Goal: Task Accomplishment & Management: Manage account settings

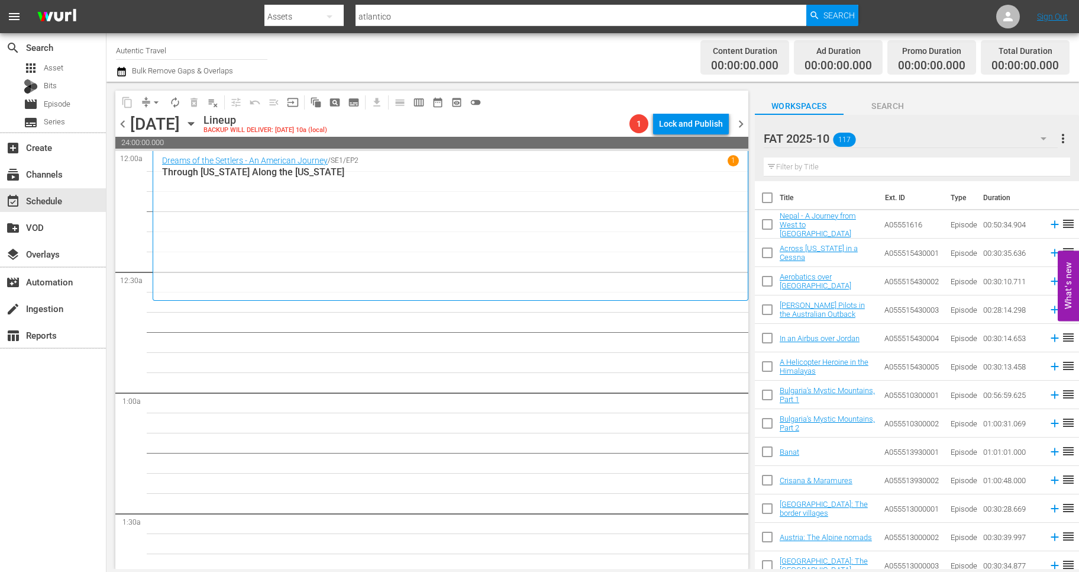
scroll to position [2754, 0]
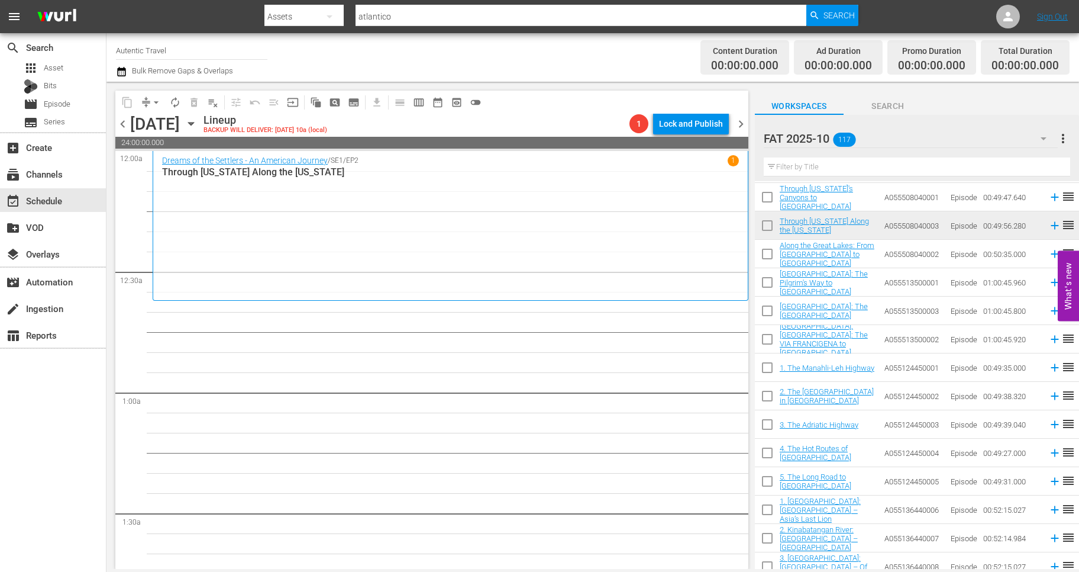
click at [769, 252] on input "checkbox" at bounding box center [767, 256] width 25 height 25
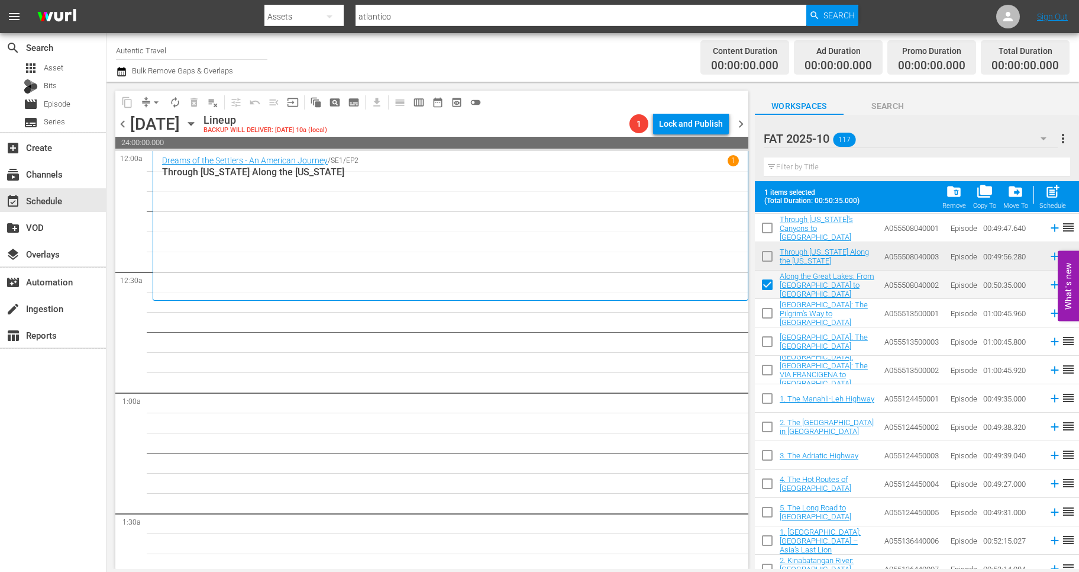
click at [765, 285] on input "checkbox" at bounding box center [767, 287] width 25 height 25
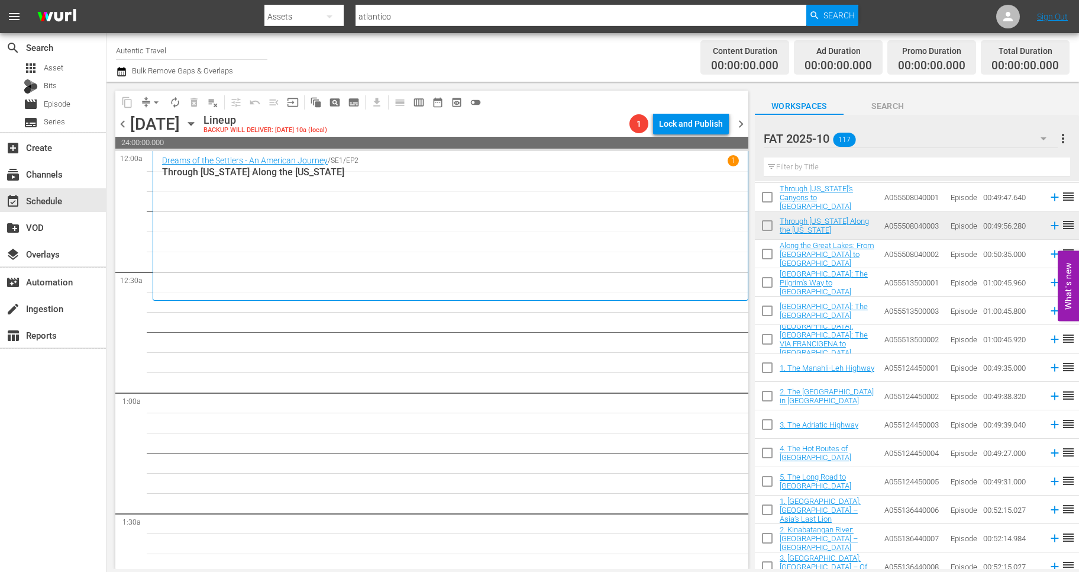
click at [768, 257] on input "checkbox" at bounding box center [767, 256] width 25 height 25
checkbox input "true"
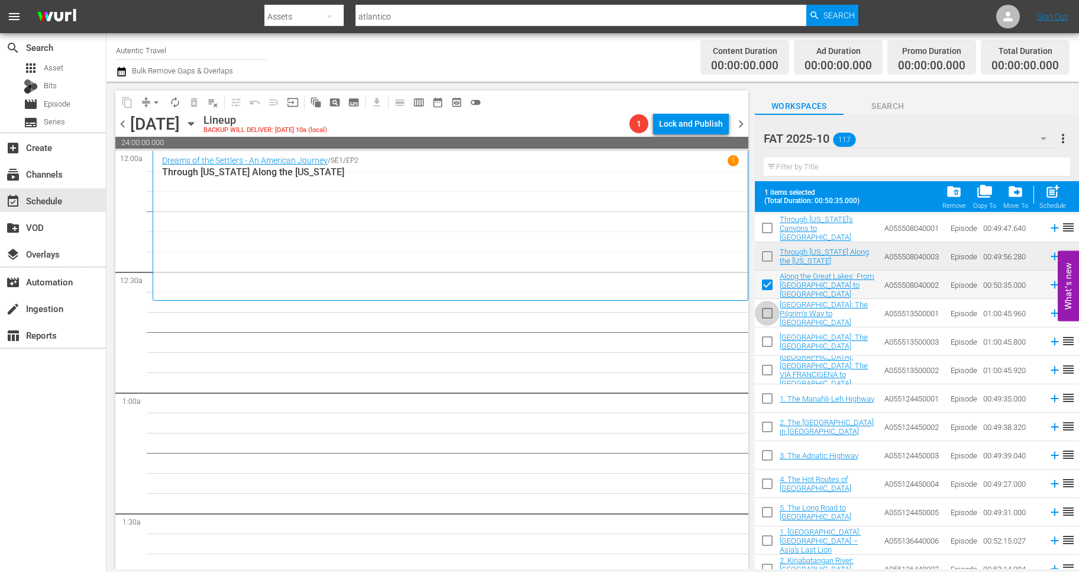
drag, startPoint x: 768, startPoint y: 315, endPoint x: 768, endPoint y: 334, distance: 18.3
click at [768, 315] on input "checkbox" at bounding box center [767, 315] width 25 height 25
checkbox input "true"
click at [768, 337] on input "checkbox" at bounding box center [767, 343] width 25 height 25
checkbox input "true"
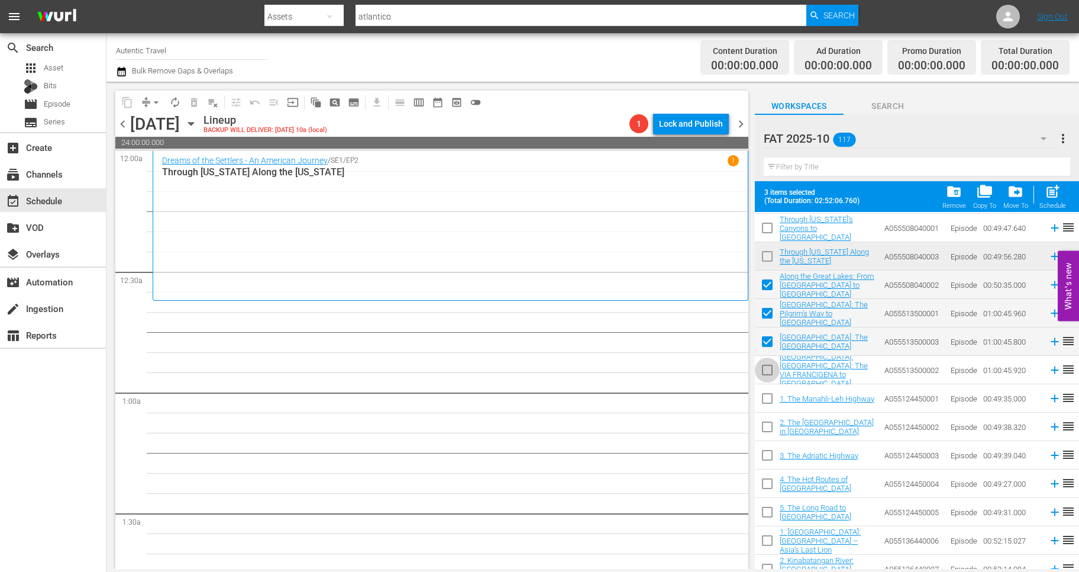
click at [765, 372] on input "checkbox" at bounding box center [767, 372] width 25 height 25
checkbox input "true"
drag, startPoint x: 767, startPoint y: 393, endPoint x: 767, endPoint y: 427, distance: 33.7
click at [767, 394] on input "checkbox" at bounding box center [767, 400] width 25 height 25
checkbox input "true"
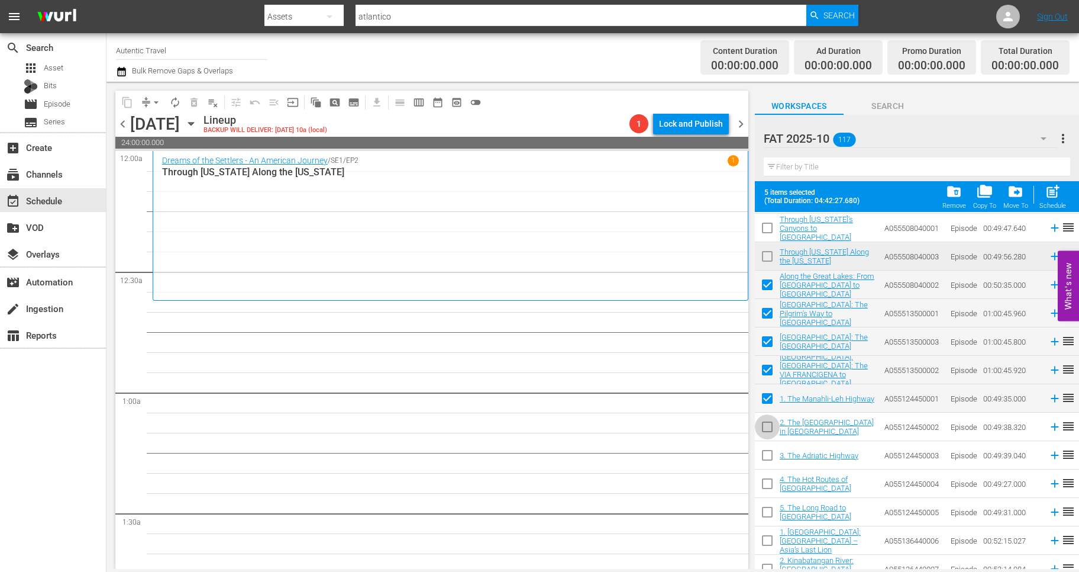
drag, startPoint x: 767, startPoint y: 429, endPoint x: 767, endPoint y: 454, distance: 24.9
click at [767, 429] on input "checkbox" at bounding box center [767, 429] width 25 height 25
checkbox input "true"
drag, startPoint x: 767, startPoint y: 454, endPoint x: 767, endPoint y: 480, distance: 26.0
click at [767, 456] on input "checkbox" at bounding box center [767, 457] width 25 height 25
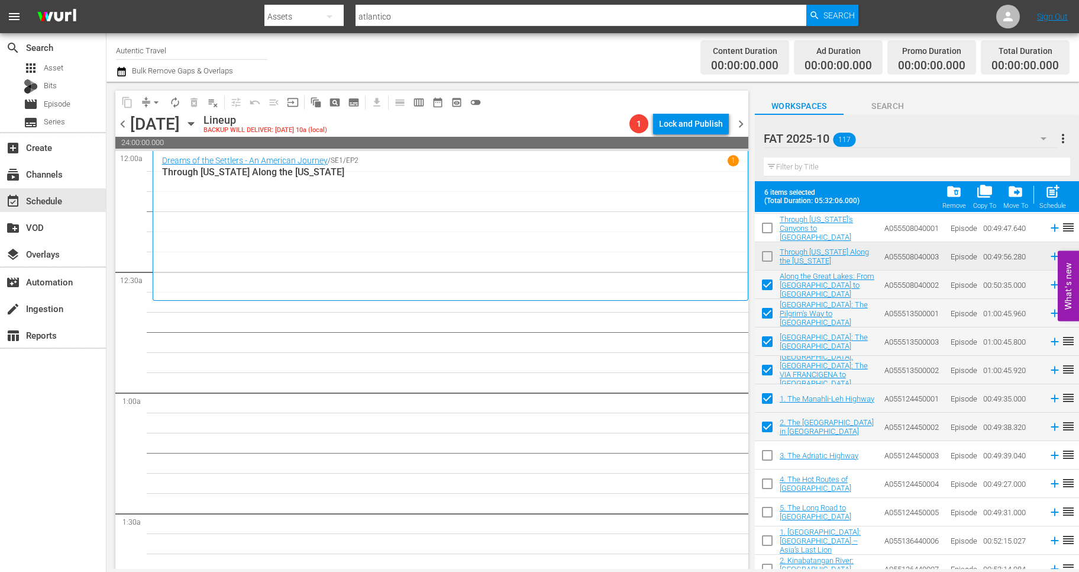
checkbox input "true"
drag, startPoint x: 767, startPoint y: 480, endPoint x: 767, endPoint y: 498, distance: 18.3
click at [767, 481] on input "checkbox" at bounding box center [767, 485] width 25 height 25
checkbox input "true"
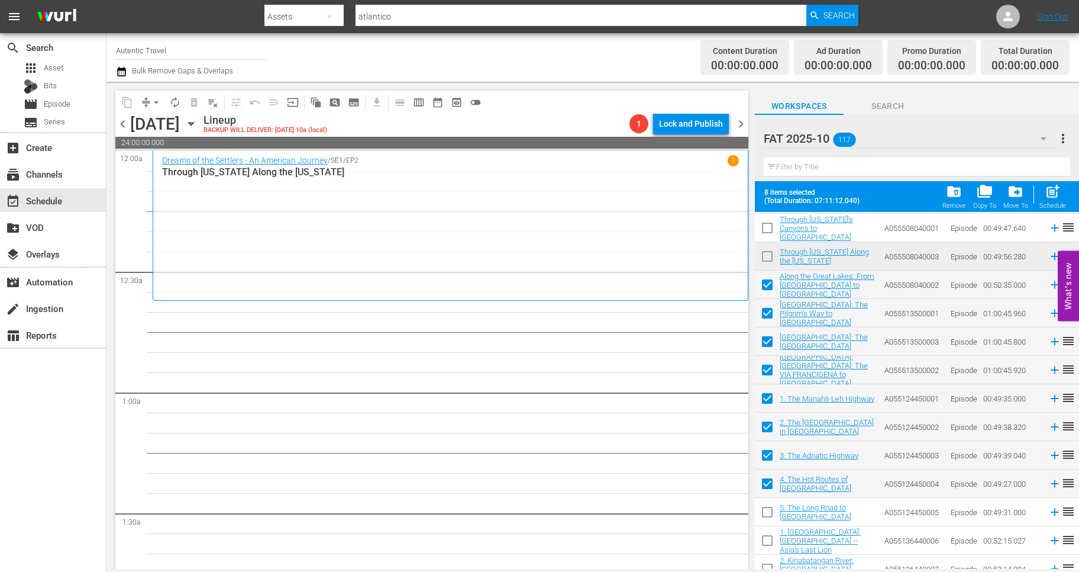
click at [768, 512] on input "checkbox" at bounding box center [767, 514] width 25 height 25
checkbox input "true"
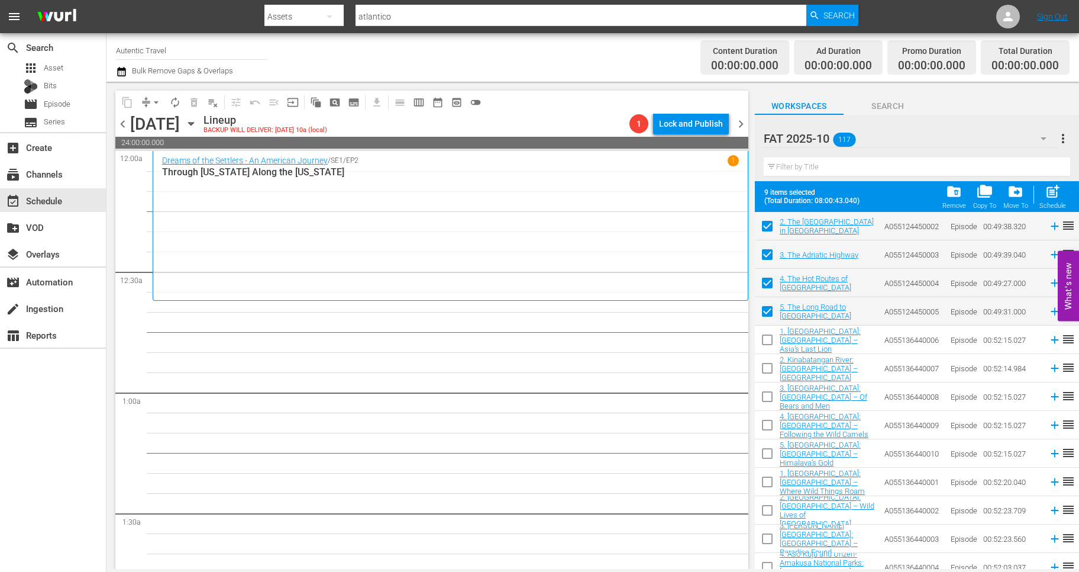
scroll to position [2956, 0]
click at [765, 338] on input "checkbox" at bounding box center [767, 340] width 25 height 25
checkbox input "true"
click at [769, 370] on input "checkbox" at bounding box center [767, 368] width 25 height 25
checkbox input "true"
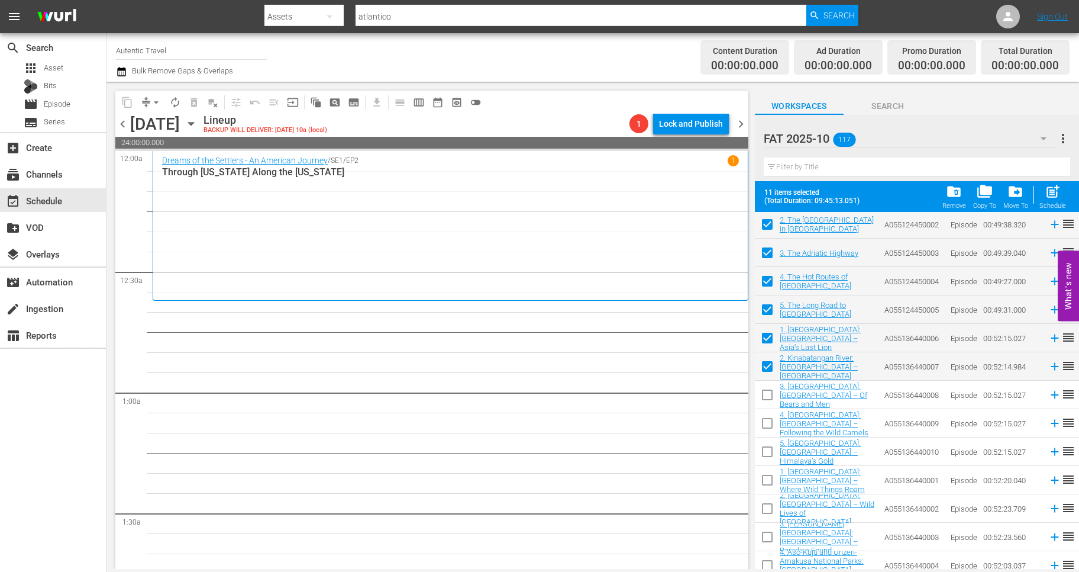
click at [769, 395] on input "checkbox" at bounding box center [767, 397] width 25 height 25
checkbox input "true"
click at [766, 420] on input "checkbox" at bounding box center [767, 425] width 25 height 25
checkbox input "true"
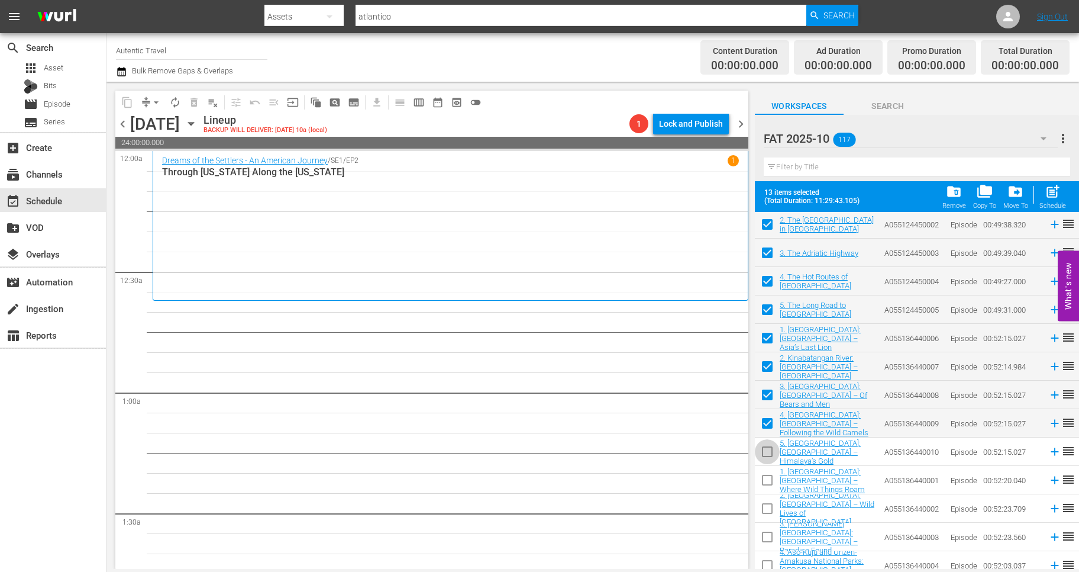
click at [768, 452] on input "checkbox" at bounding box center [767, 453] width 25 height 25
checkbox input "true"
drag, startPoint x: 768, startPoint y: 484, endPoint x: 768, endPoint y: 519, distance: 34.9
click at [768, 484] on input "checkbox" at bounding box center [767, 482] width 25 height 25
checkbox input "true"
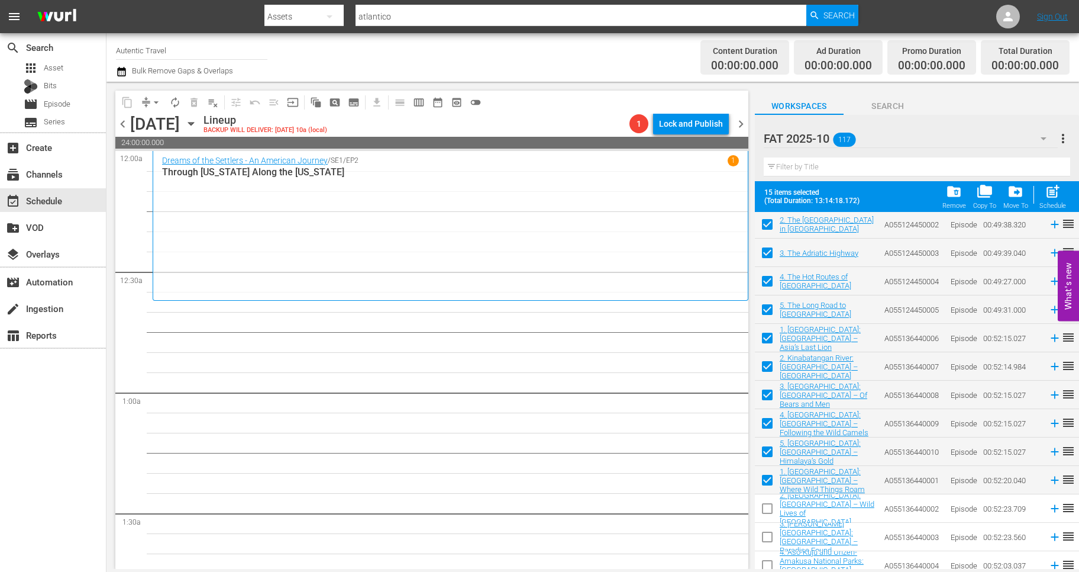
click at [768, 518] on input "checkbox" at bounding box center [767, 510] width 25 height 25
checkbox input "true"
click at [769, 533] on input "checkbox" at bounding box center [767, 539] width 25 height 25
checkbox input "true"
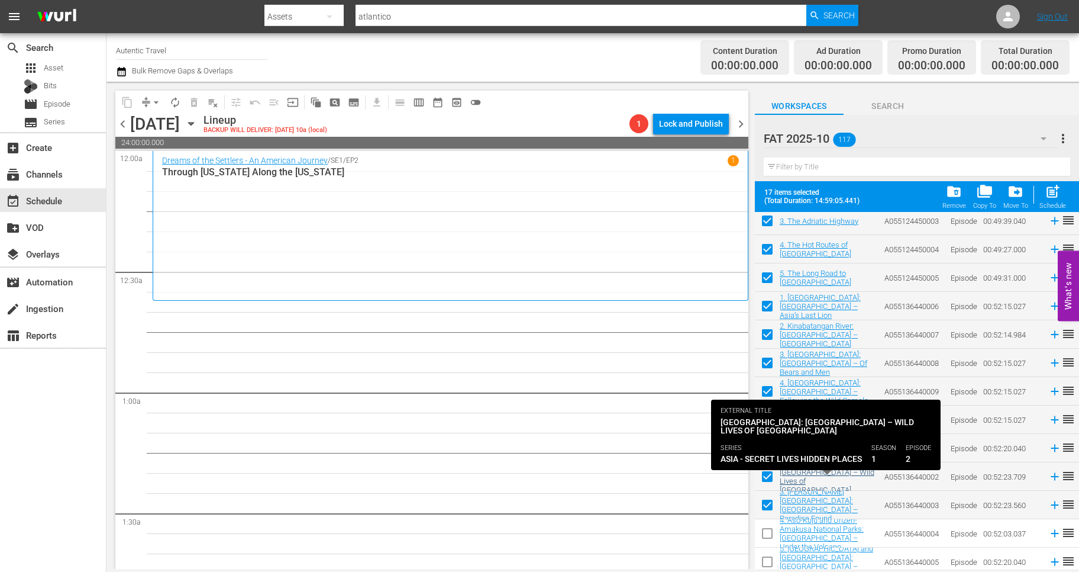
scroll to position [2993, 0]
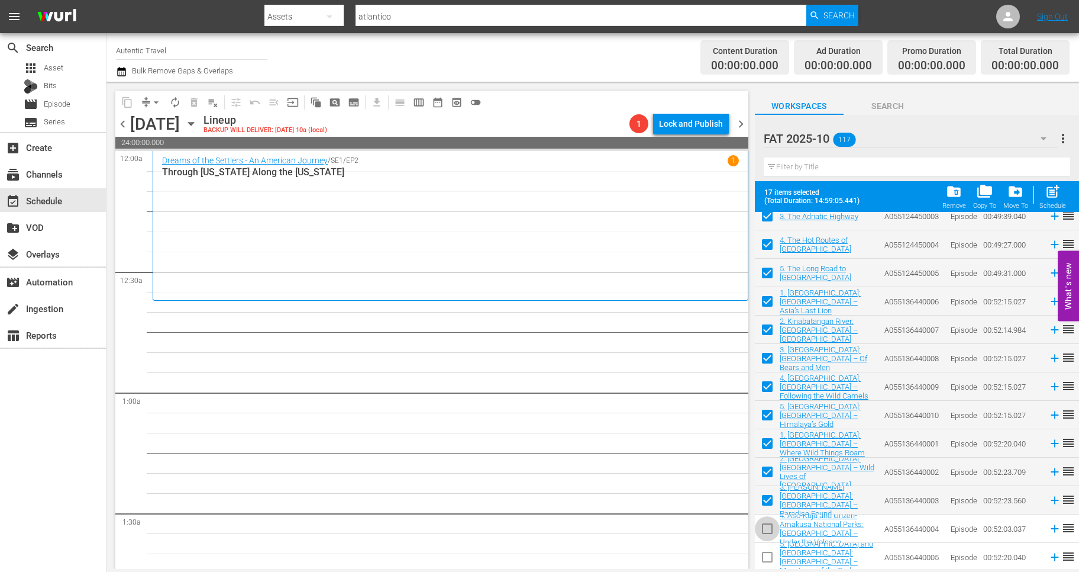
click at [768, 527] on input "checkbox" at bounding box center [767, 530] width 25 height 25
checkbox input "true"
click at [766, 556] on input "checkbox" at bounding box center [767, 559] width 25 height 25
checkbox input "true"
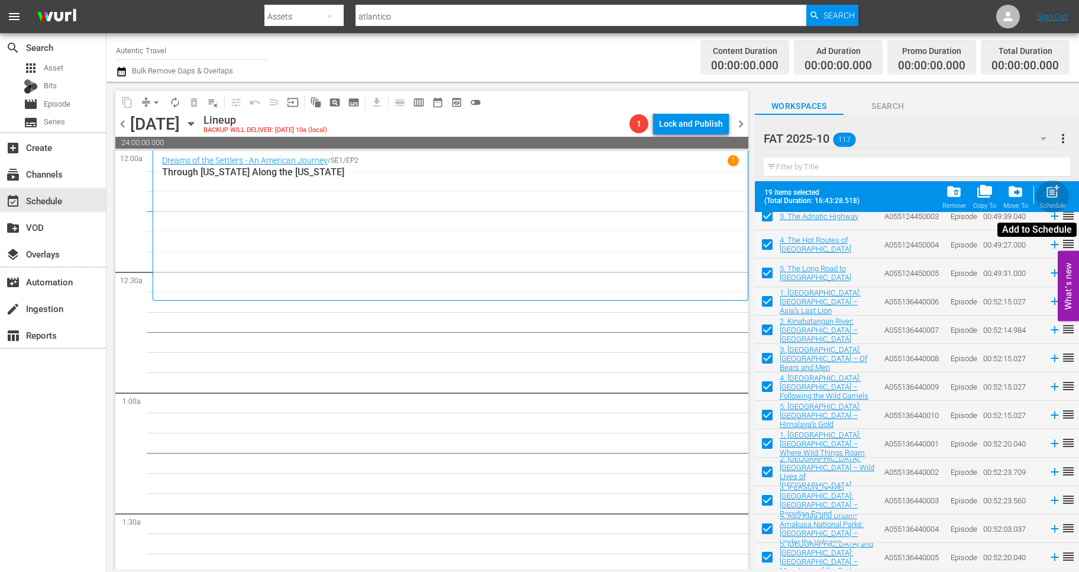
click at [1053, 194] on span "post_add" at bounding box center [1053, 191] width 16 height 16
checkbox input "false"
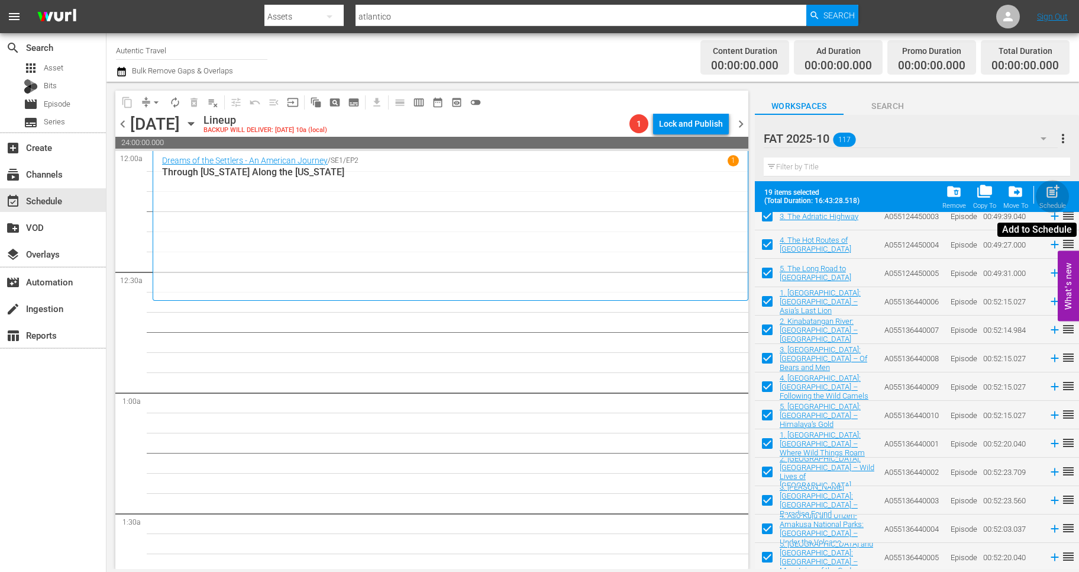
checkbox input "false"
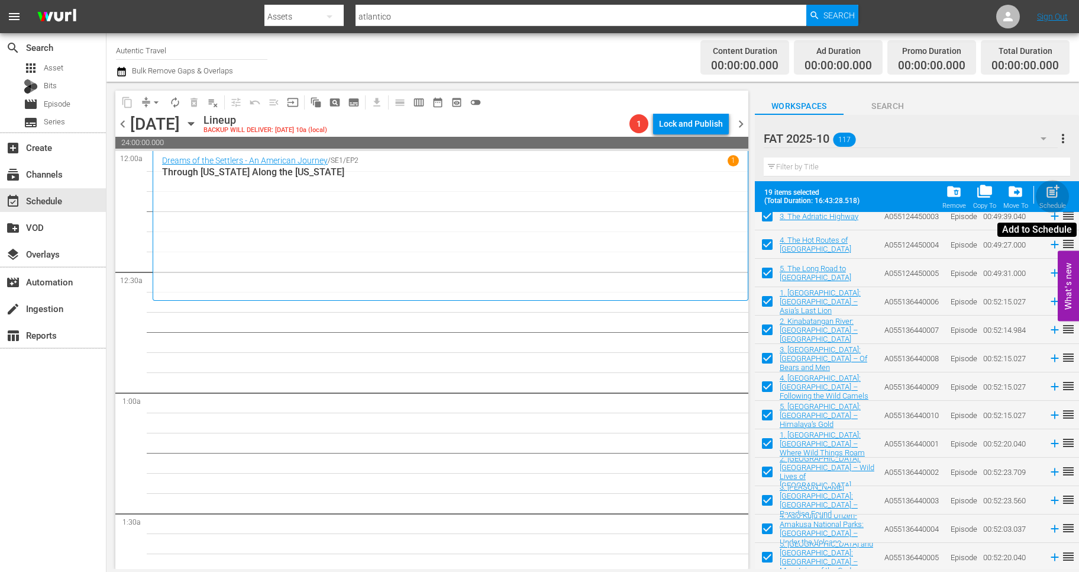
checkbox input "false"
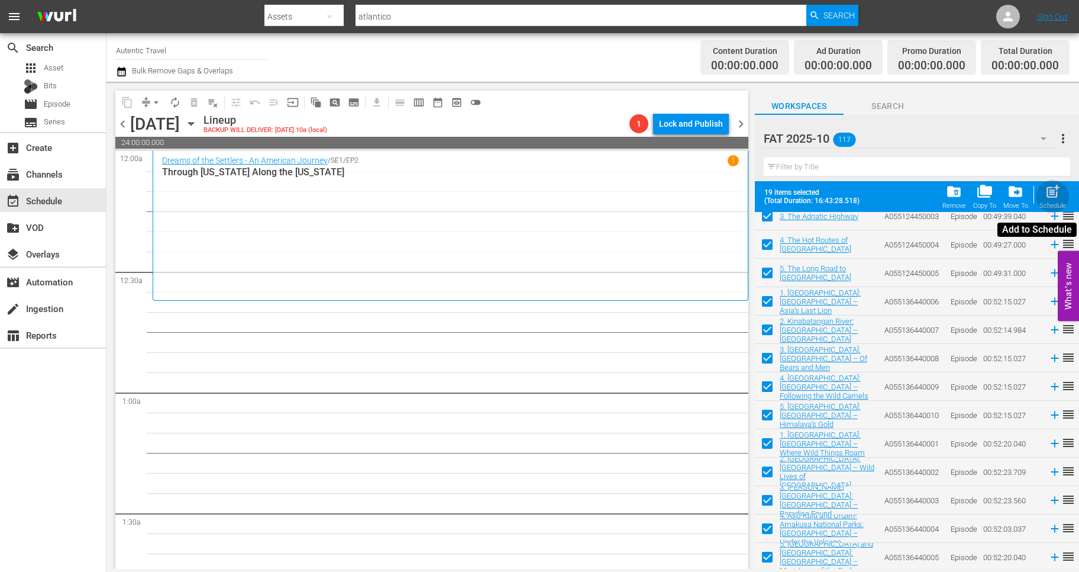
checkbox input "false"
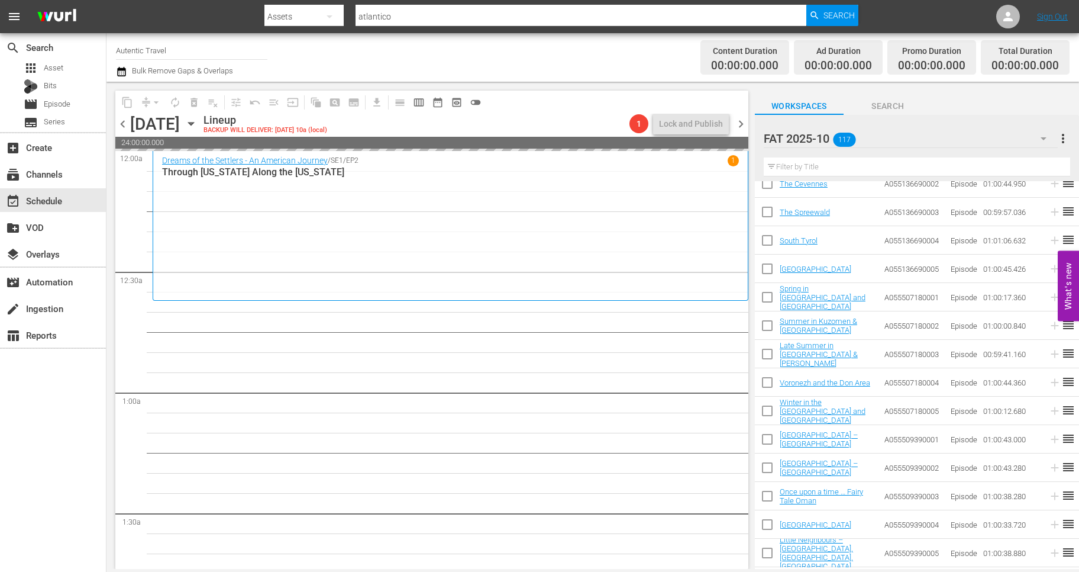
scroll to position [0, 0]
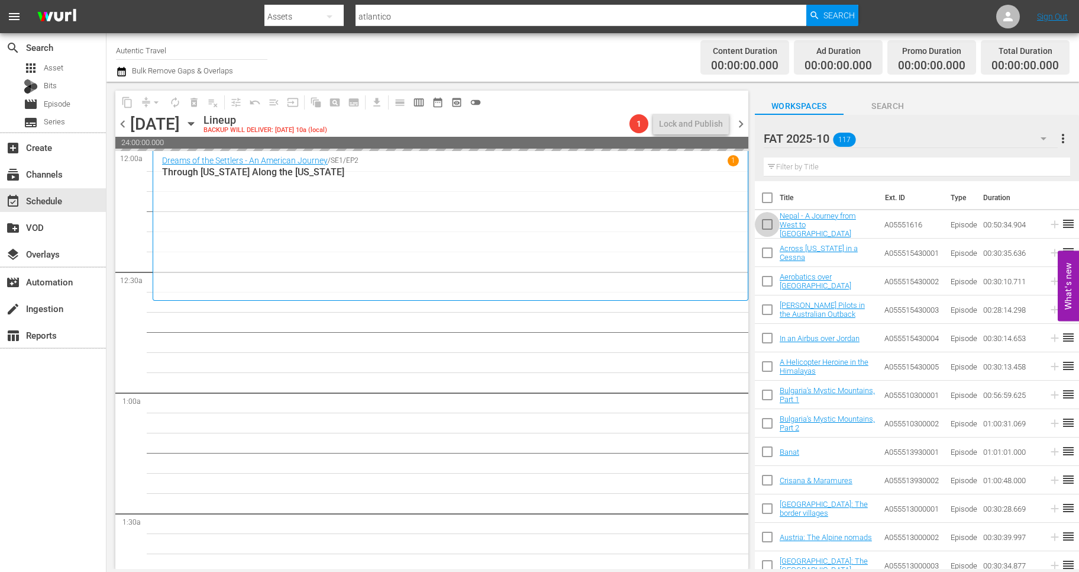
click at [765, 223] on input "checkbox" at bounding box center [767, 226] width 25 height 25
checkbox input "true"
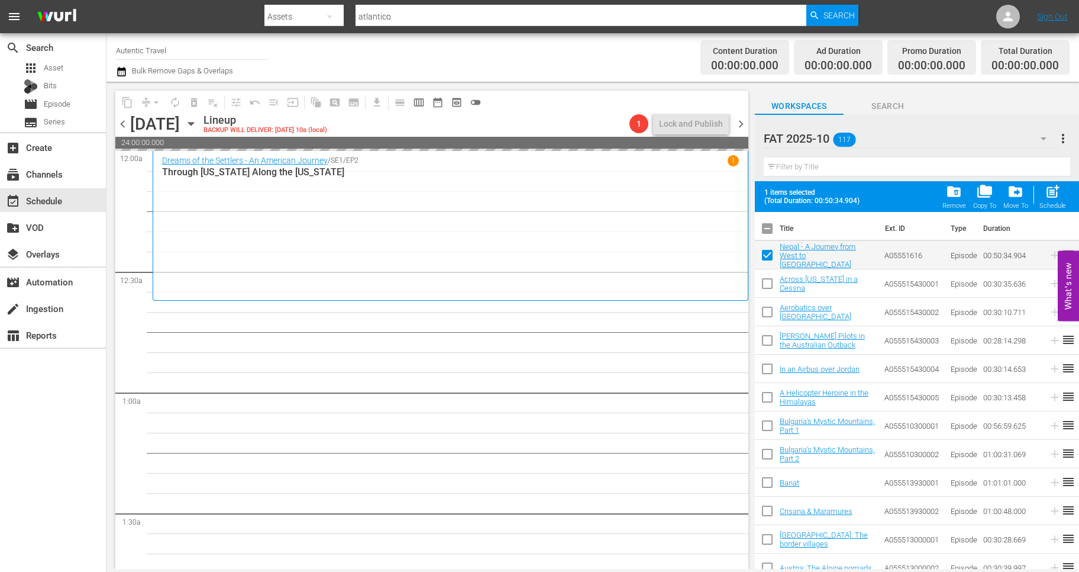
click at [764, 283] on input "checkbox" at bounding box center [767, 285] width 25 height 25
checkbox input "true"
click at [765, 307] on input "checkbox" at bounding box center [767, 314] width 25 height 25
checkbox input "true"
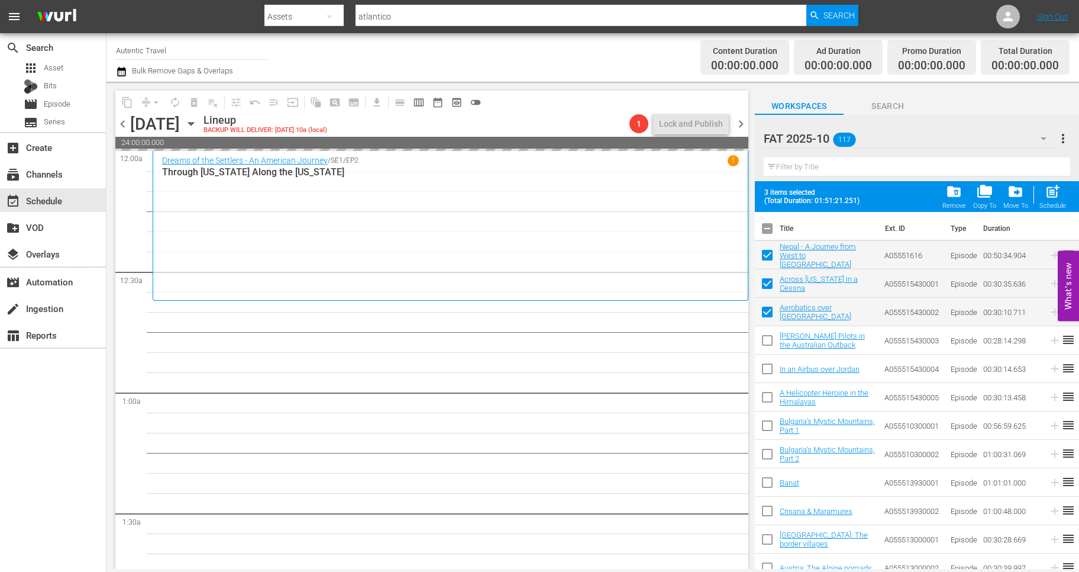
drag, startPoint x: 765, startPoint y: 332, endPoint x: 765, endPoint y: 395, distance: 63.3
click at [765, 334] on input "checkbox" at bounding box center [767, 342] width 25 height 25
checkbox input "true"
click at [765, 369] on input "checkbox" at bounding box center [767, 371] width 25 height 25
checkbox input "true"
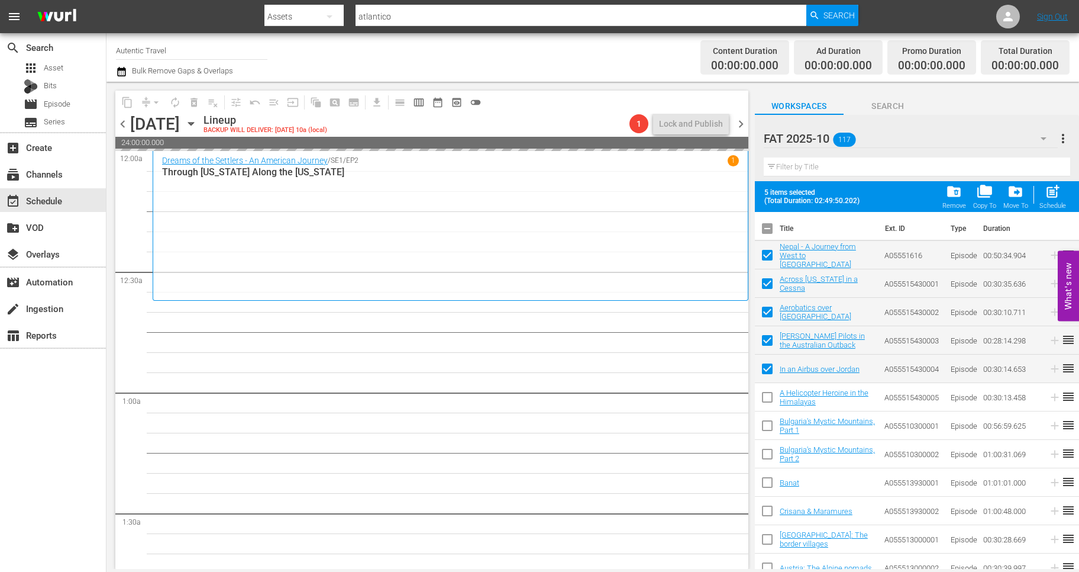
drag, startPoint x: 768, startPoint y: 396, endPoint x: 767, endPoint y: 443, distance: 47.4
click at [768, 397] on input "checkbox" at bounding box center [767, 399] width 25 height 25
checkbox input "true"
click at [766, 423] on input "checkbox" at bounding box center [767, 427] width 25 height 25
checkbox input "true"
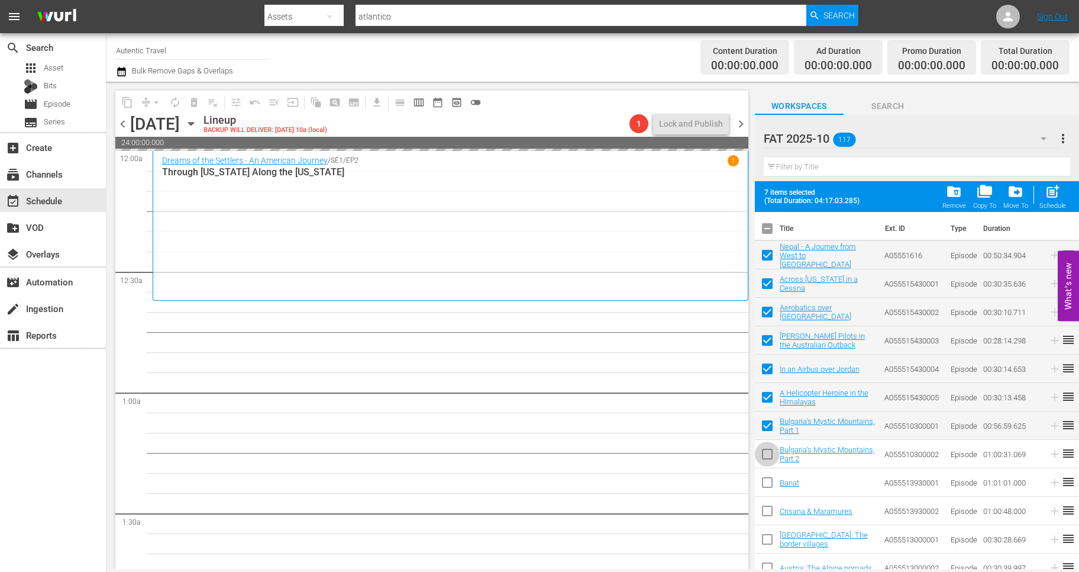
drag, startPoint x: 768, startPoint y: 452, endPoint x: 768, endPoint y: 503, distance: 50.9
click at [768, 453] on input "checkbox" at bounding box center [767, 456] width 25 height 25
checkbox input "true"
click at [766, 481] on input "checkbox" at bounding box center [767, 484] width 25 height 25
checkbox input "true"
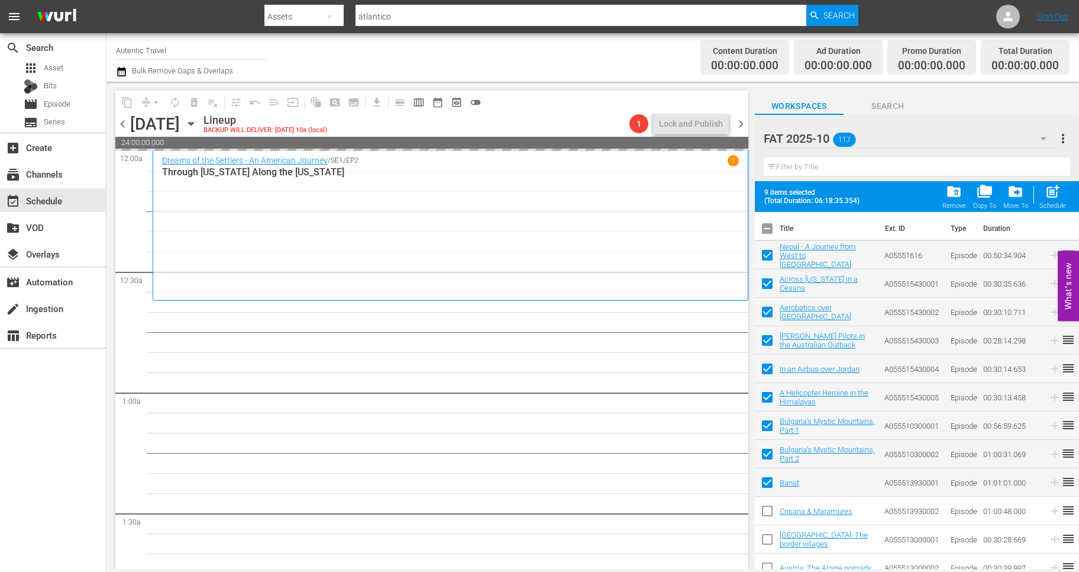
click at [771, 511] on input "checkbox" at bounding box center [767, 513] width 25 height 25
checkbox input "true"
click at [772, 543] on input "checkbox" at bounding box center [767, 541] width 25 height 25
checkbox input "true"
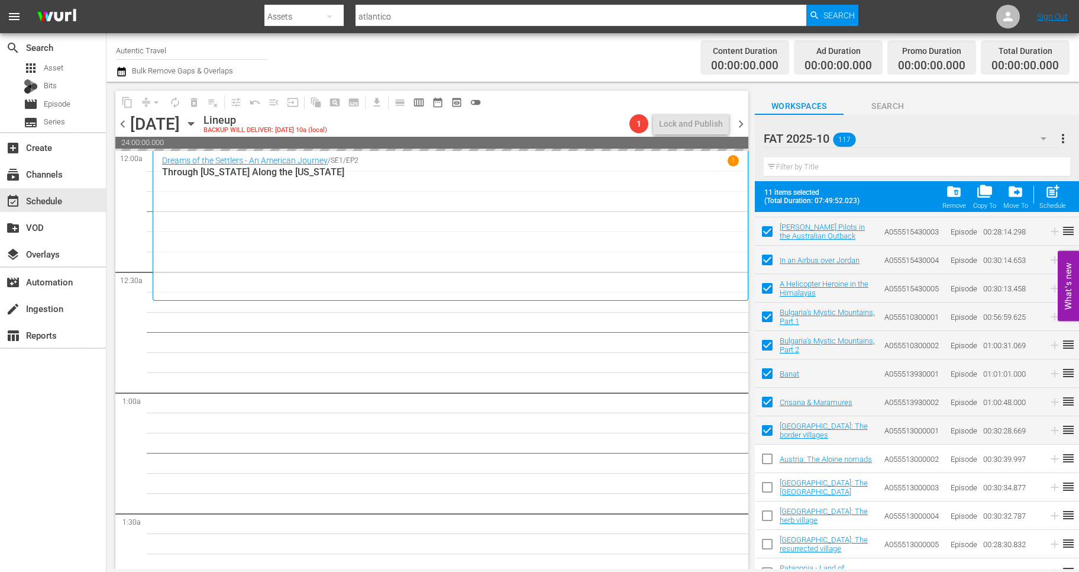
scroll to position [124, 0]
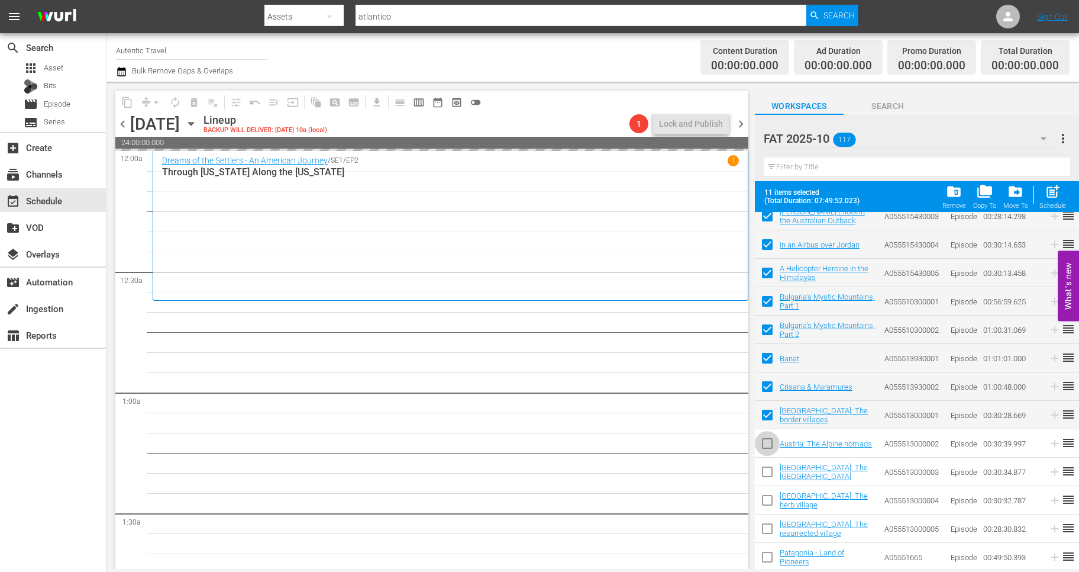
click at [767, 444] on input "checkbox" at bounding box center [767, 445] width 25 height 25
checkbox input "true"
drag, startPoint x: 767, startPoint y: 476, endPoint x: 767, endPoint y: 494, distance: 17.8
click at [767, 477] on input "checkbox" at bounding box center [767, 474] width 25 height 25
checkbox input "true"
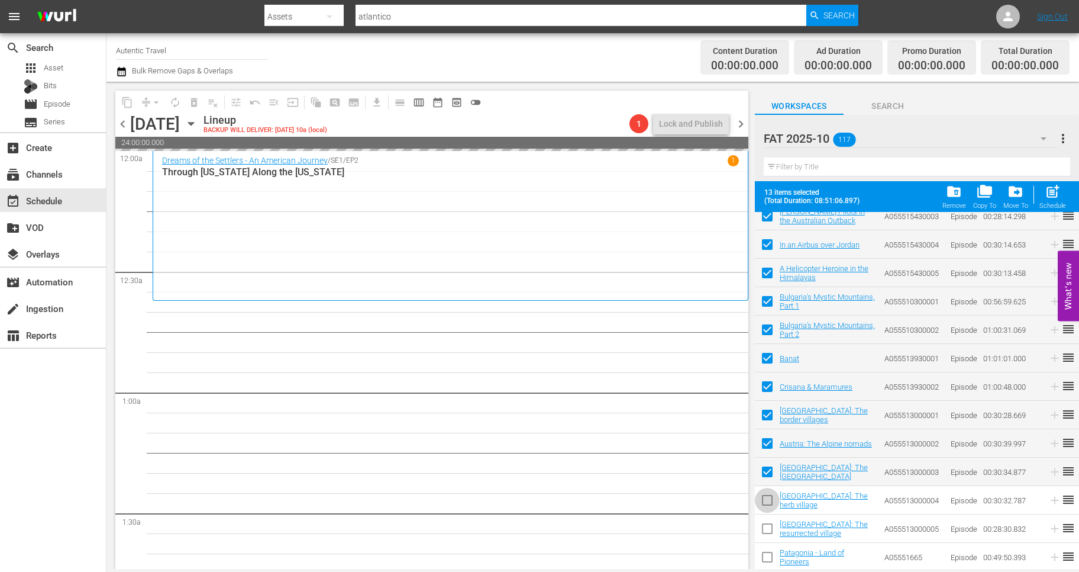
drag, startPoint x: 767, startPoint y: 494, endPoint x: 767, endPoint y: 522, distance: 27.8
click at [767, 497] on input "checkbox" at bounding box center [767, 502] width 25 height 25
checkbox input "true"
click at [767, 522] on input "checkbox" at bounding box center [767, 530] width 25 height 25
checkbox input "true"
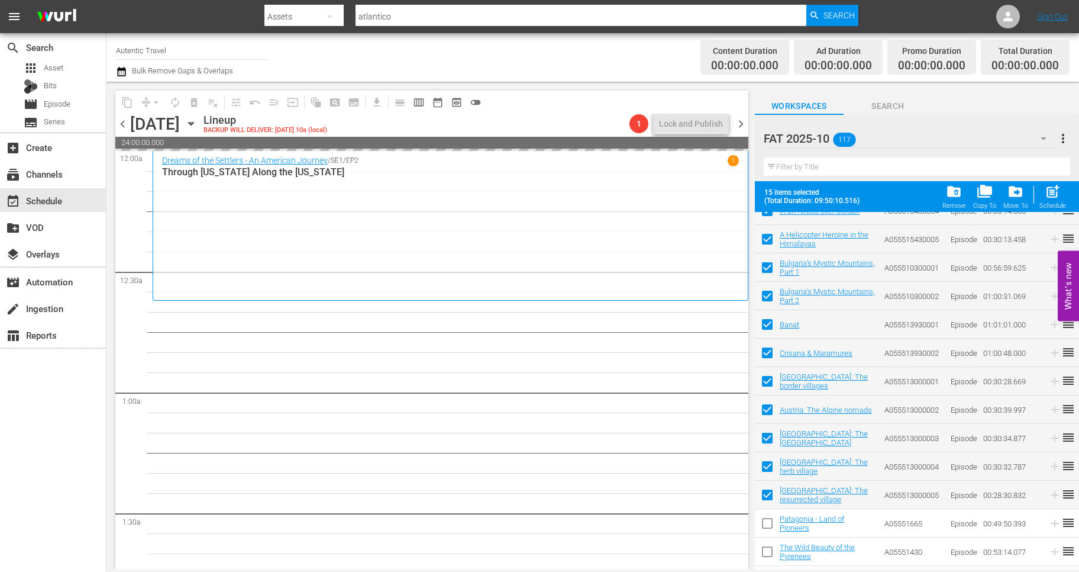
scroll to position [159, 0]
click at [1054, 195] on span "post_add" at bounding box center [1053, 191] width 16 height 16
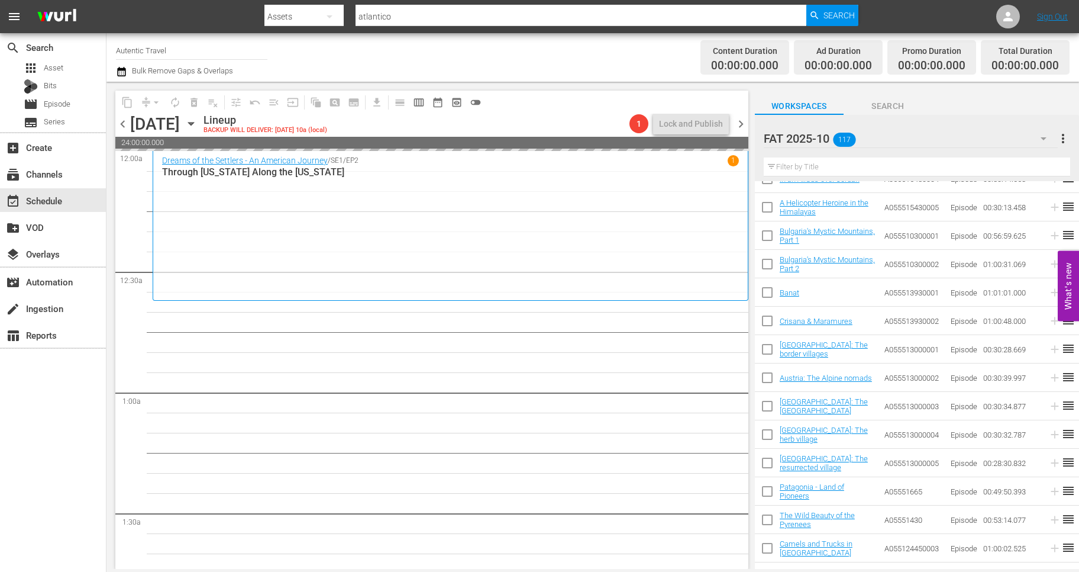
checkbox input "false"
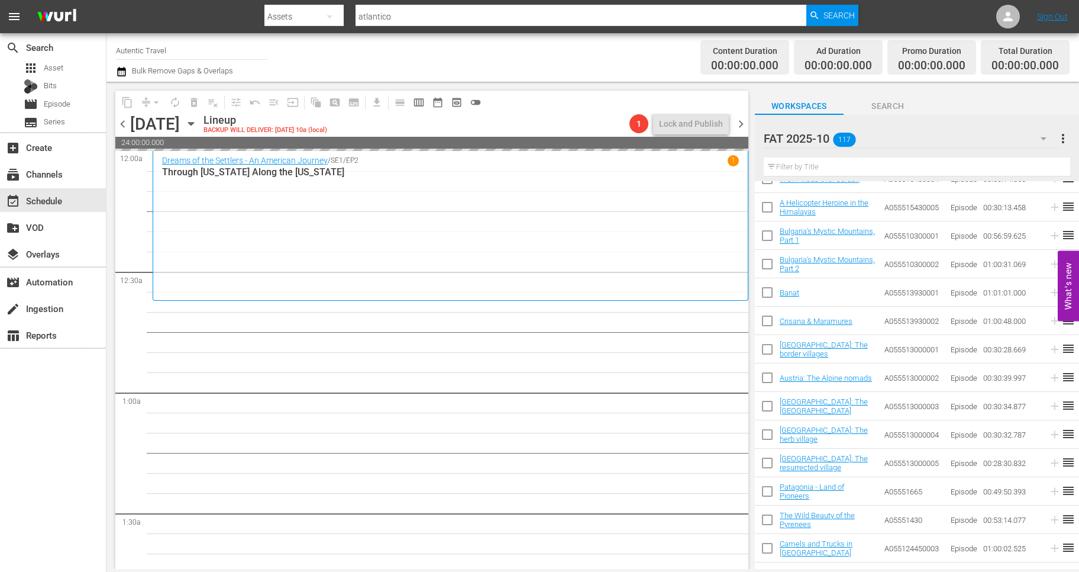
checkbox input "false"
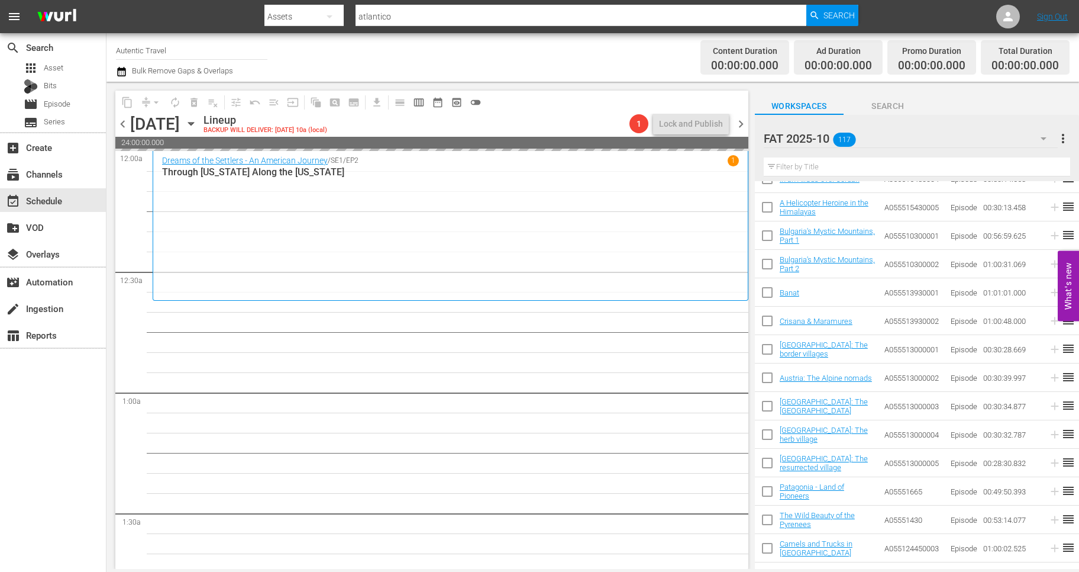
checkbox input "false"
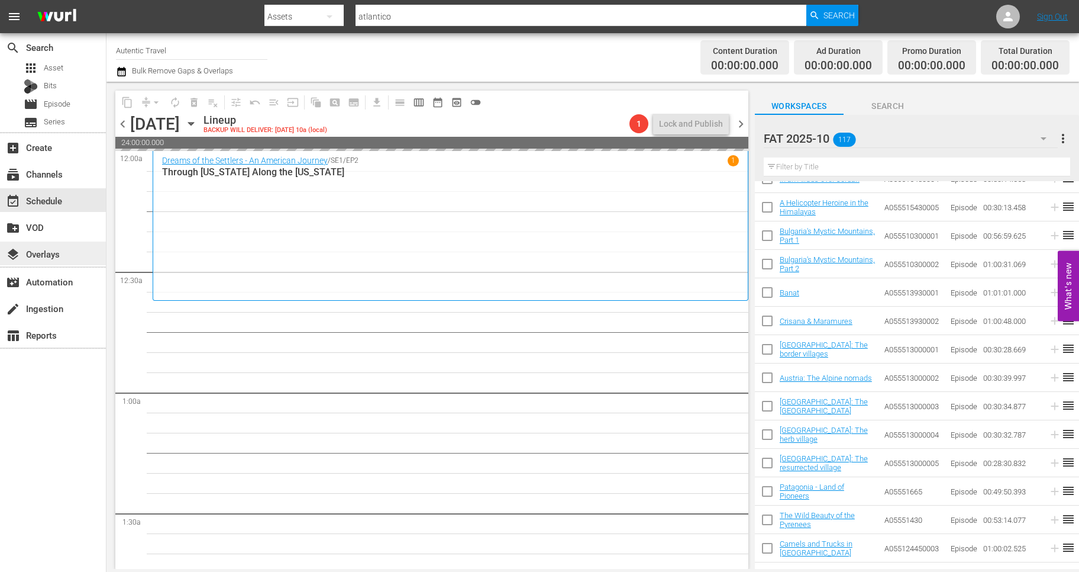
click at [39, 251] on div "layers Overlays" at bounding box center [33, 252] width 66 height 11
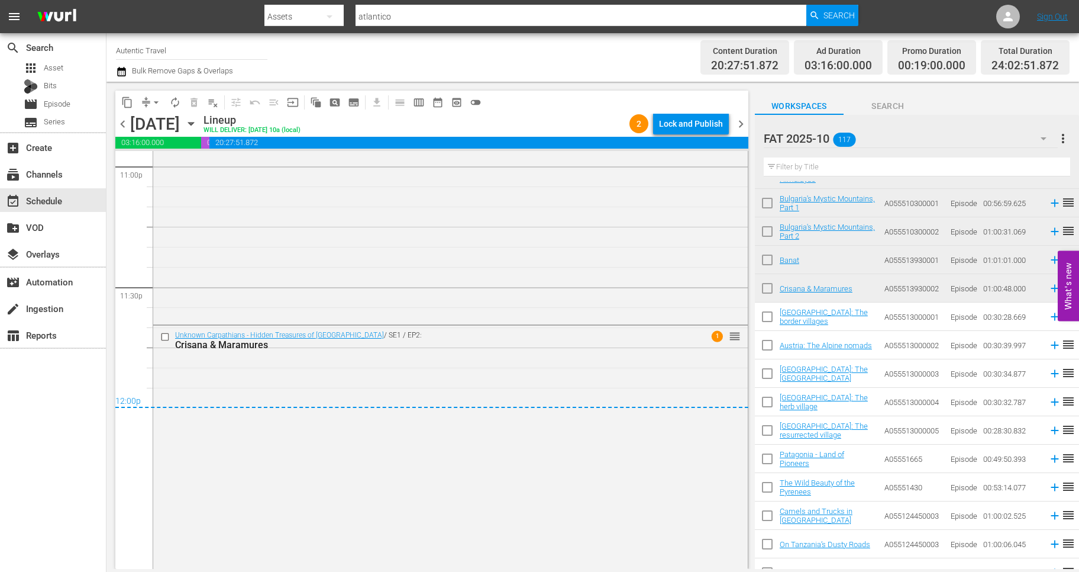
scroll to position [205, 0]
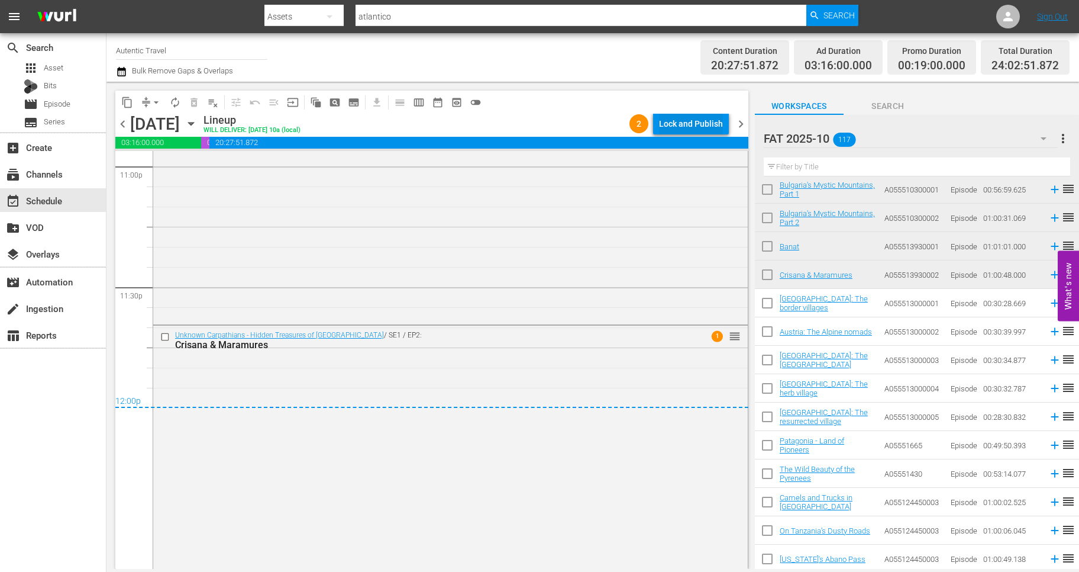
click at [694, 121] on div "Lock and Publish" at bounding box center [691, 123] width 64 height 21
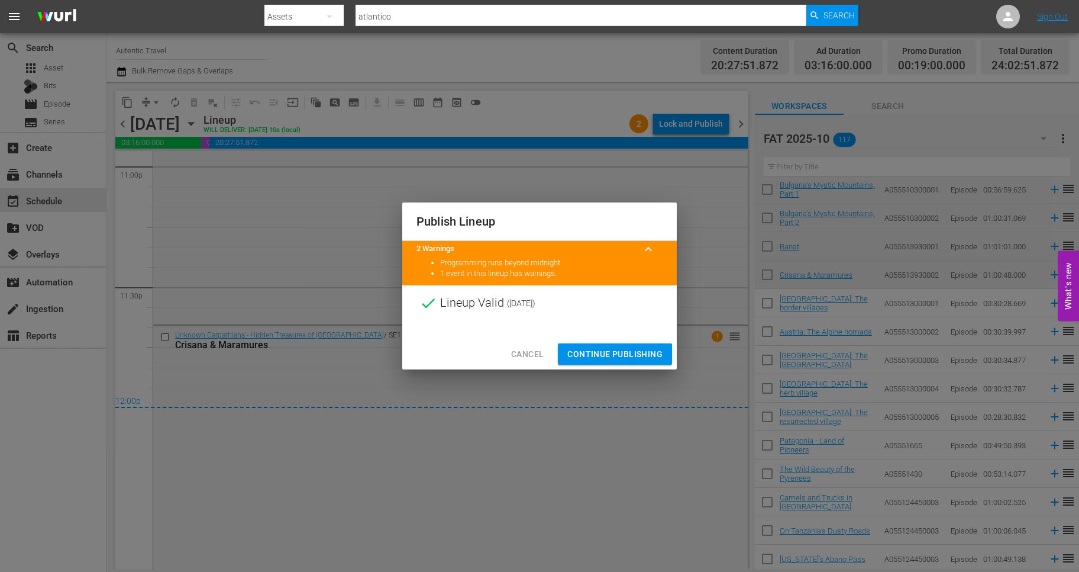
click at [607, 353] on span "Continue Publishing" at bounding box center [615, 354] width 95 height 15
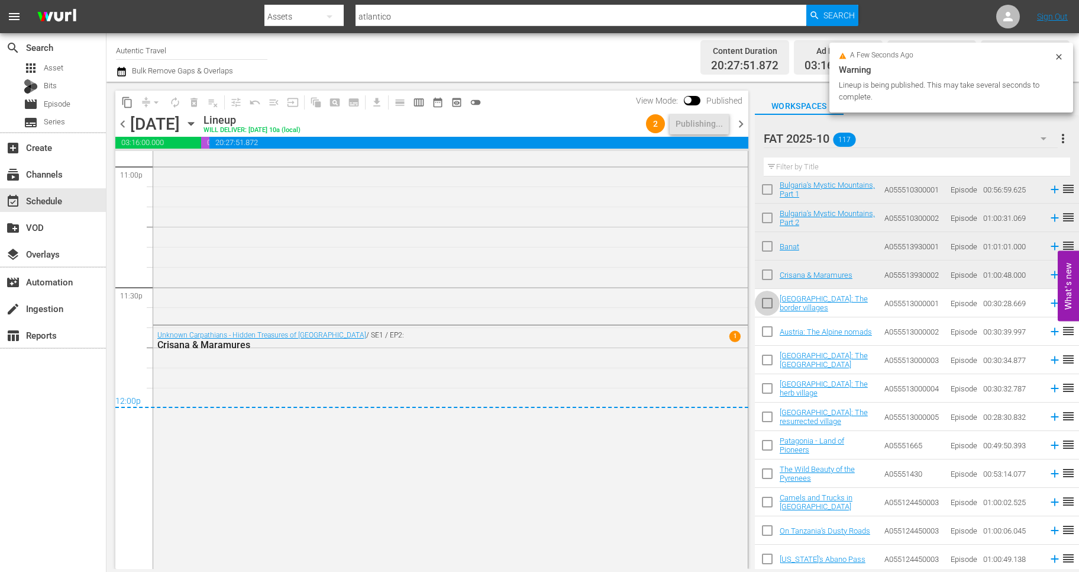
click at [769, 302] on input "checkbox" at bounding box center [767, 305] width 25 height 25
checkbox input "true"
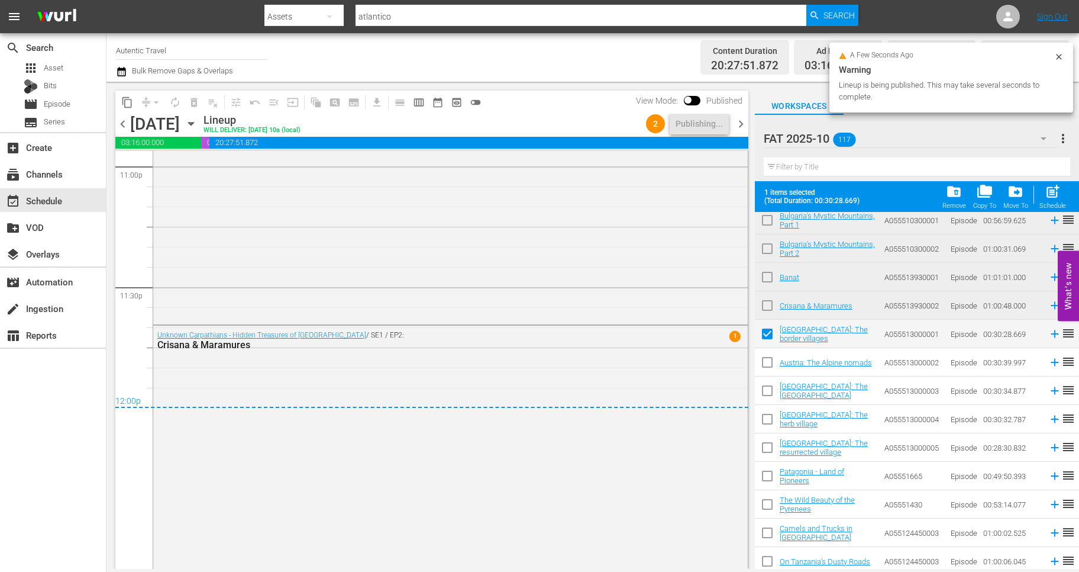
click at [768, 360] on input "checkbox" at bounding box center [767, 364] width 25 height 25
checkbox input "true"
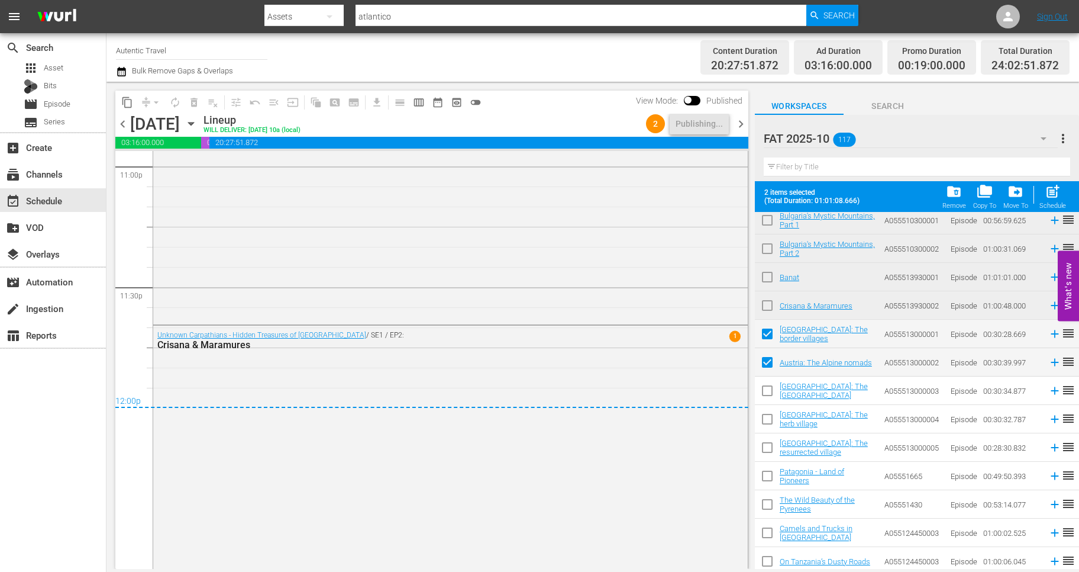
click at [767, 388] on input "checkbox" at bounding box center [767, 393] width 25 height 25
checkbox input "true"
click at [765, 422] on input "checkbox" at bounding box center [767, 421] width 25 height 25
checkbox input "true"
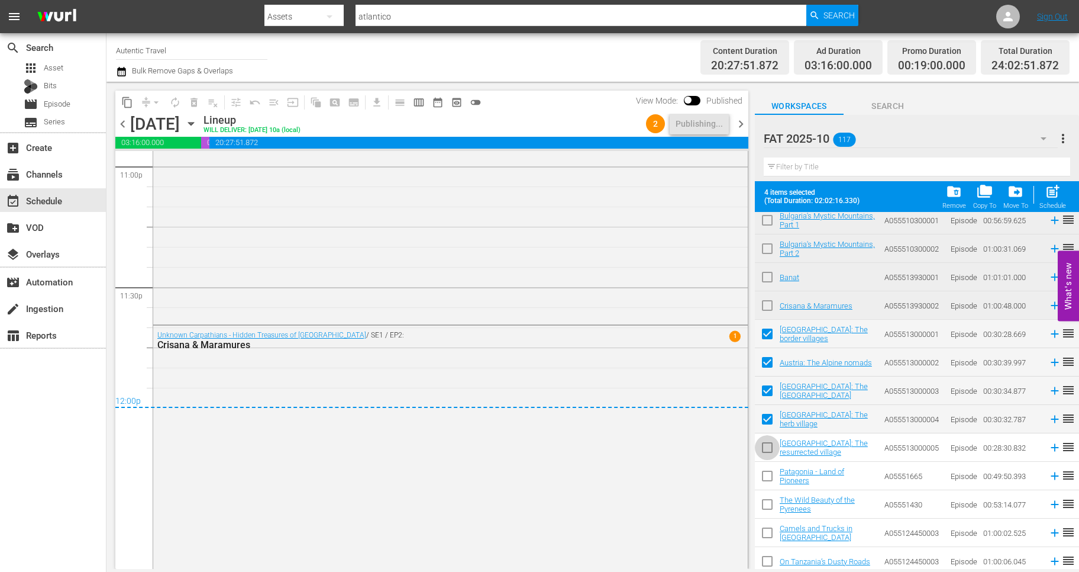
click at [768, 444] on input "checkbox" at bounding box center [767, 449] width 25 height 25
checkbox input "true"
click at [768, 481] on input "checkbox" at bounding box center [767, 478] width 25 height 25
checkbox input "true"
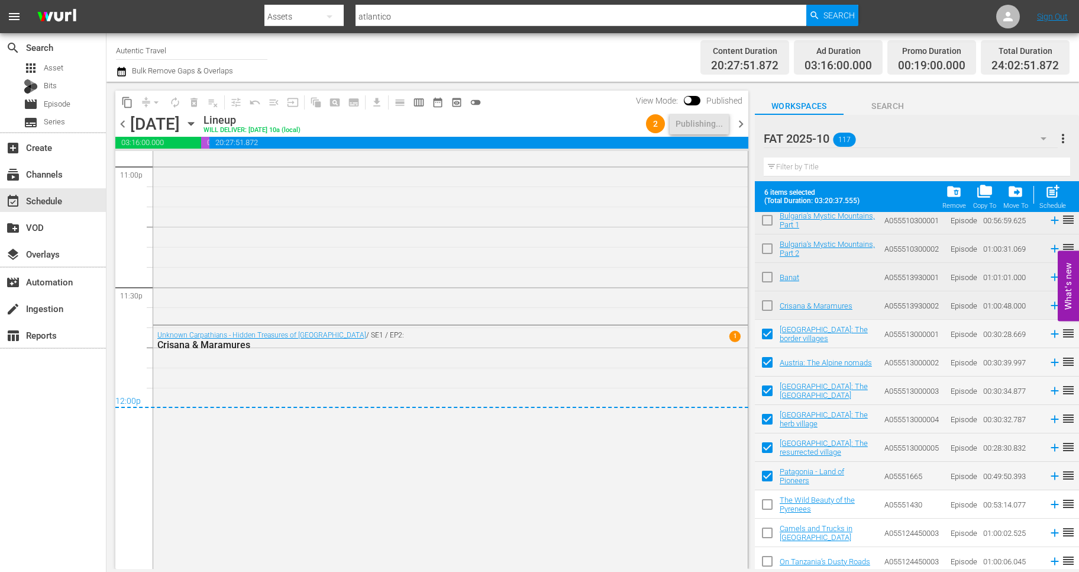
drag, startPoint x: 768, startPoint y: 501, endPoint x: 768, endPoint y: 531, distance: 30.2
click at [768, 502] on input "checkbox" at bounding box center [767, 506] width 25 height 25
checkbox input "true"
click at [768, 531] on input "checkbox" at bounding box center [767, 535] width 25 height 25
checkbox input "true"
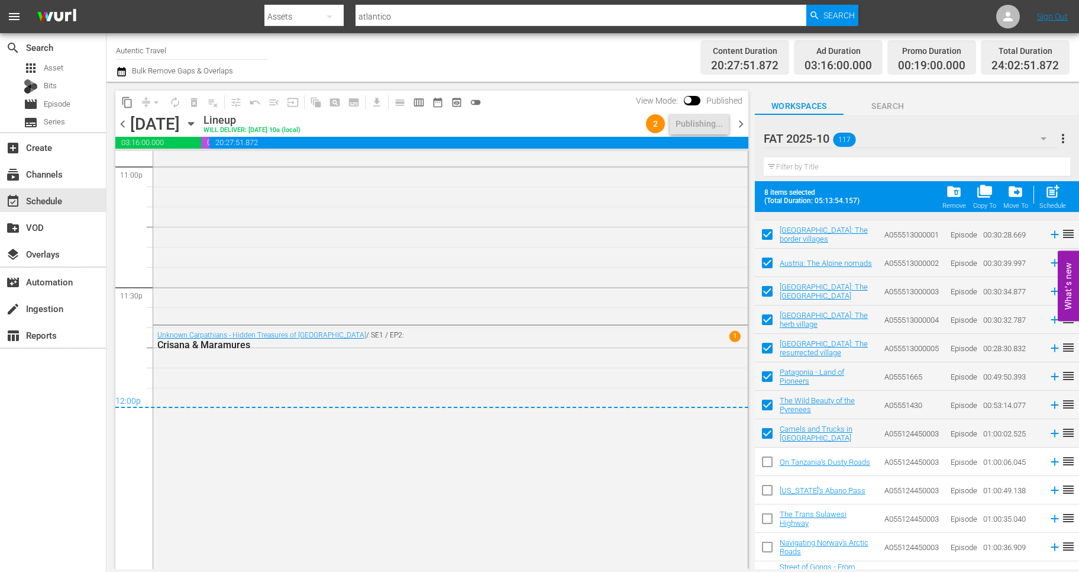
scroll to position [305, 0]
click at [768, 466] on input "checkbox" at bounding box center [767, 463] width 25 height 25
checkbox input "true"
click at [769, 491] on input "checkbox" at bounding box center [767, 491] width 25 height 25
checkbox input "true"
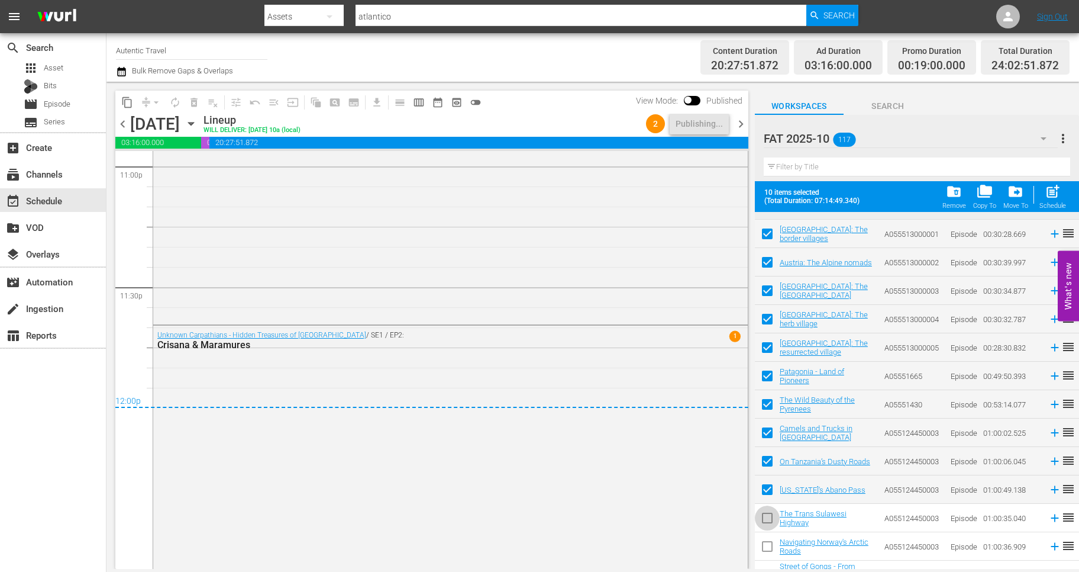
click at [769, 518] on input "checkbox" at bounding box center [767, 520] width 25 height 25
checkbox input "true"
click at [769, 543] on input "checkbox" at bounding box center [767, 548] width 25 height 25
checkbox input "true"
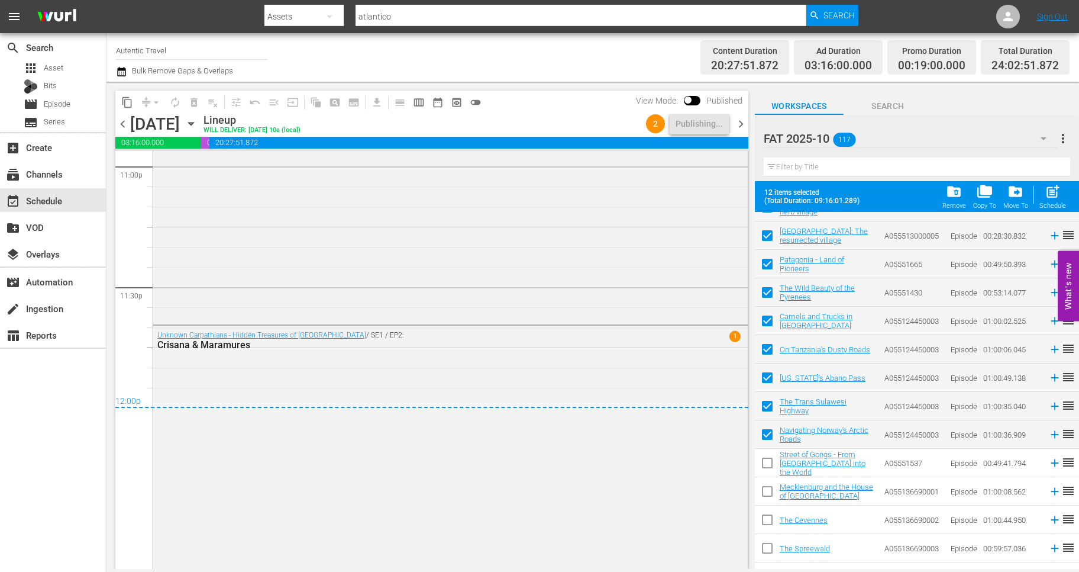
scroll to position [425, 0]
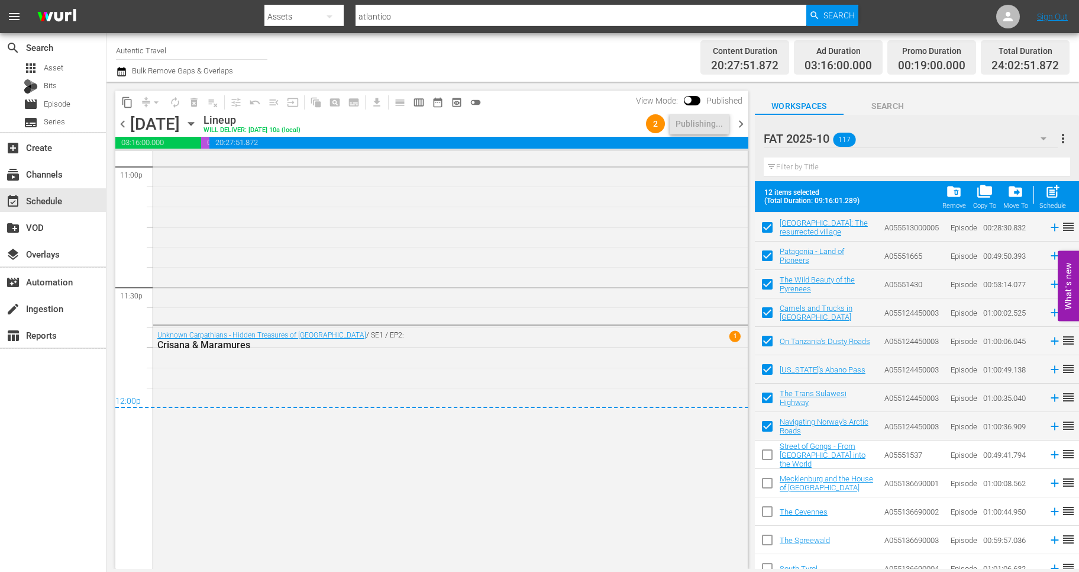
click at [770, 458] on input "checkbox" at bounding box center [767, 456] width 25 height 25
checkbox input "true"
click at [770, 482] on input "checkbox" at bounding box center [767, 485] width 25 height 25
checkbox input "true"
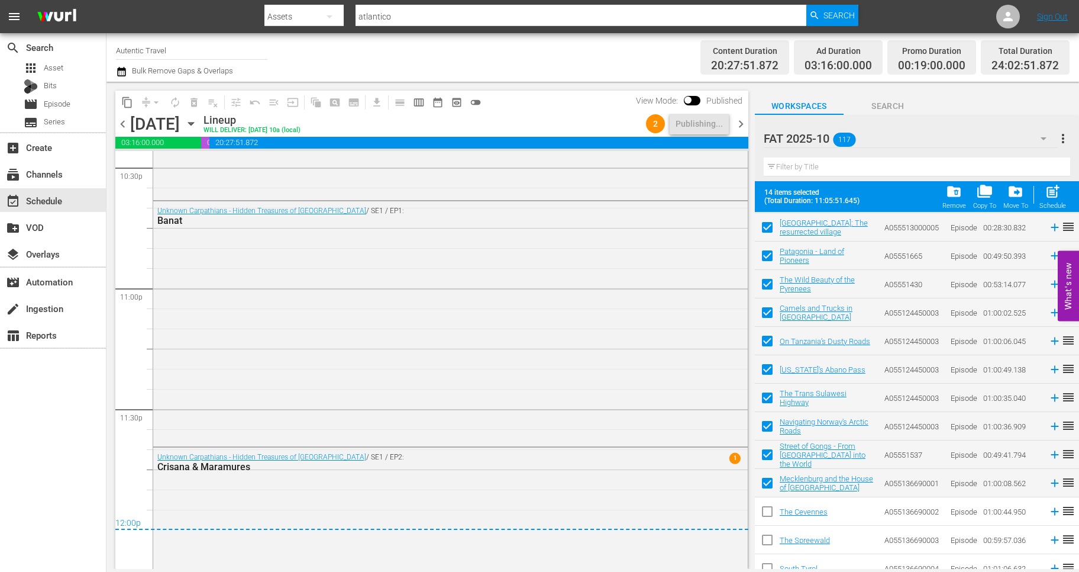
scroll to position [5411, 0]
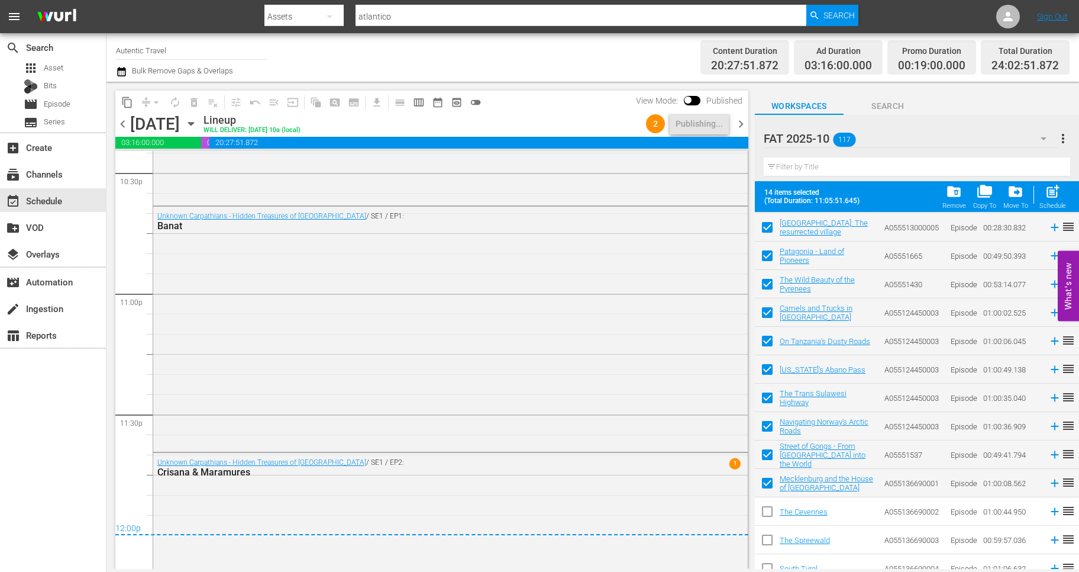
click at [739, 121] on span "chevron_right" at bounding box center [741, 124] width 15 height 15
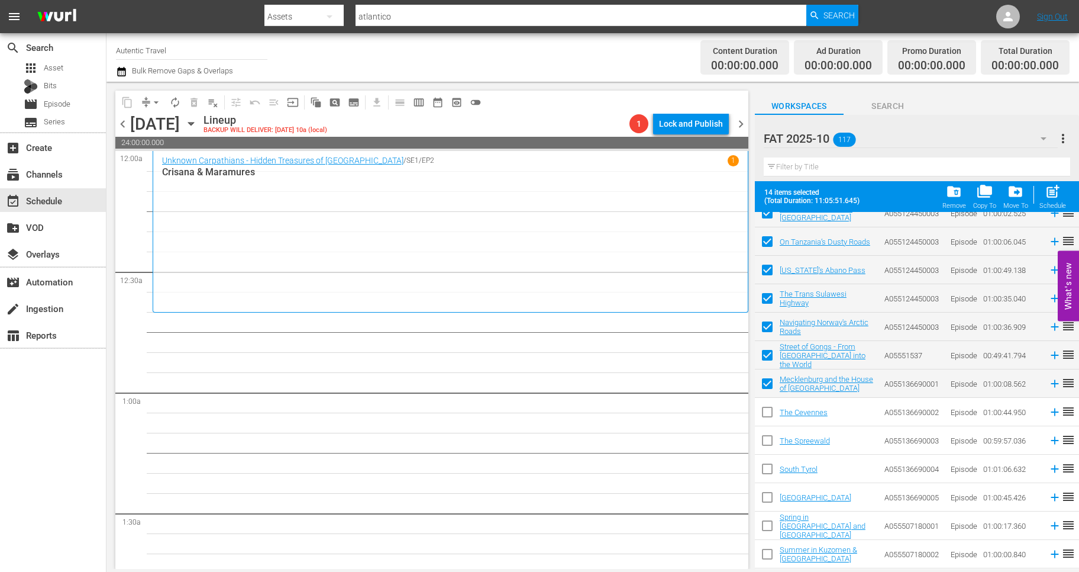
scroll to position [550, 0]
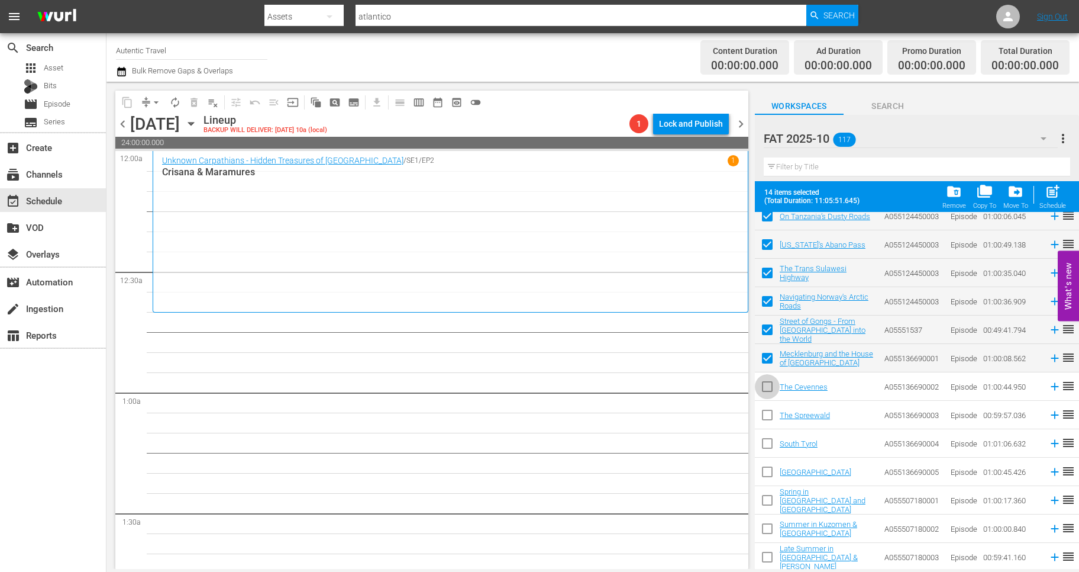
click at [768, 389] on input "checkbox" at bounding box center [767, 388] width 25 height 25
checkbox input "true"
click at [767, 417] on input "checkbox" at bounding box center [767, 417] width 25 height 25
checkbox input "true"
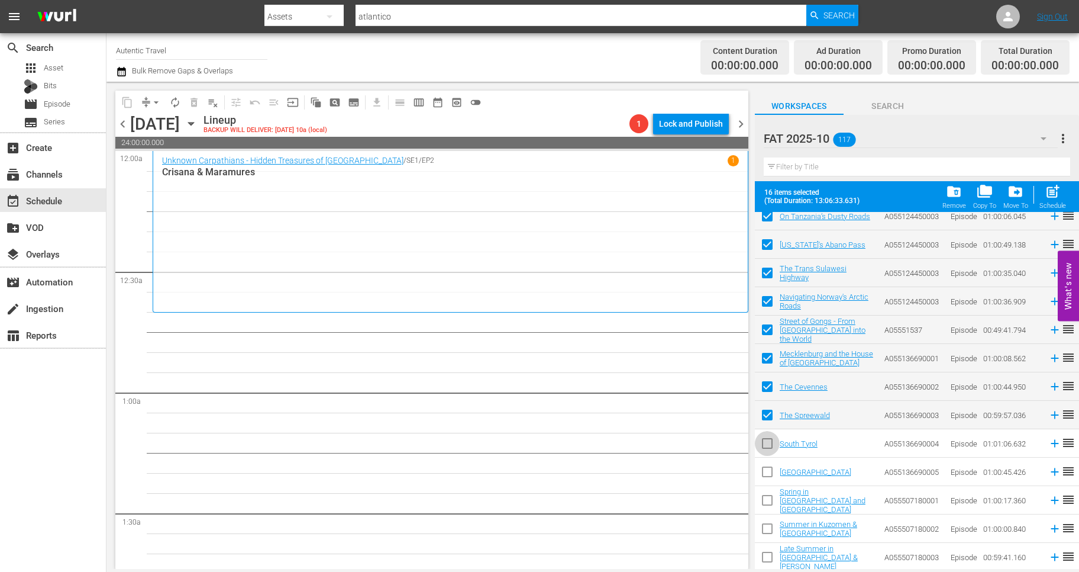
drag, startPoint x: 767, startPoint y: 437, endPoint x: 767, endPoint y: 474, distance: 36.7
click at [767, 440] on input "checkbox" at bounding box center [767, 445] width 25 height 25
checkbox input "true"
drag, startPoint x: 767, startPoint y: 474, endPoint x: 767, endPoint y: 495, distance: 20.7
click at [767, 475] on input "checkbox" at bounding box center [767, 474] width 25 height 25
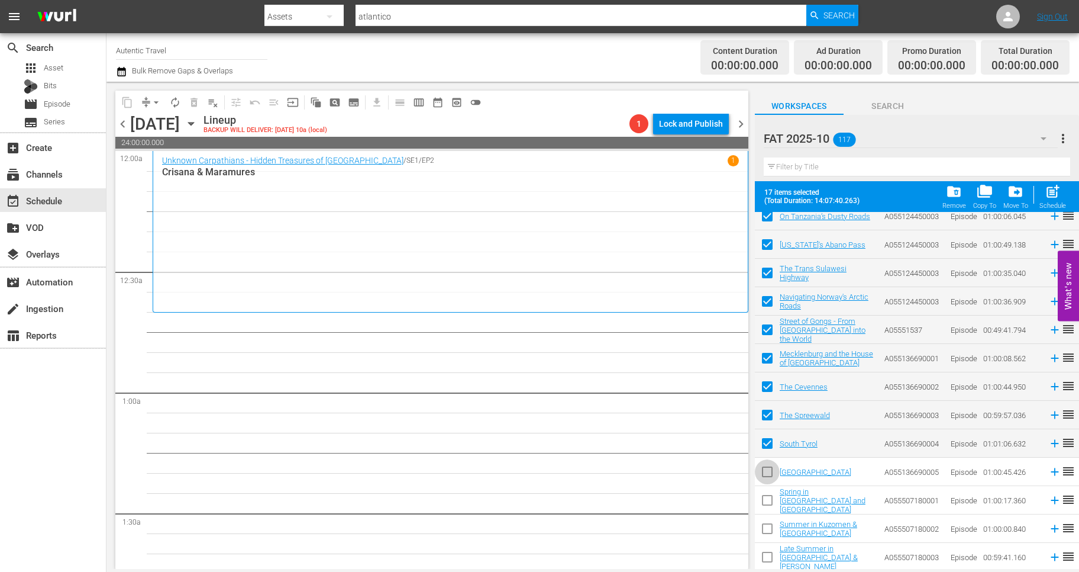
checkbox input "true"
drag, startPoint x: 768, startPoint y: 501, endPoint x: 768, endPoint y: 534, distance: 33.1
click at [768, 502] on input "checkbox" at bounding box center [767, 502] width 25 height 25
checkbox input "true"
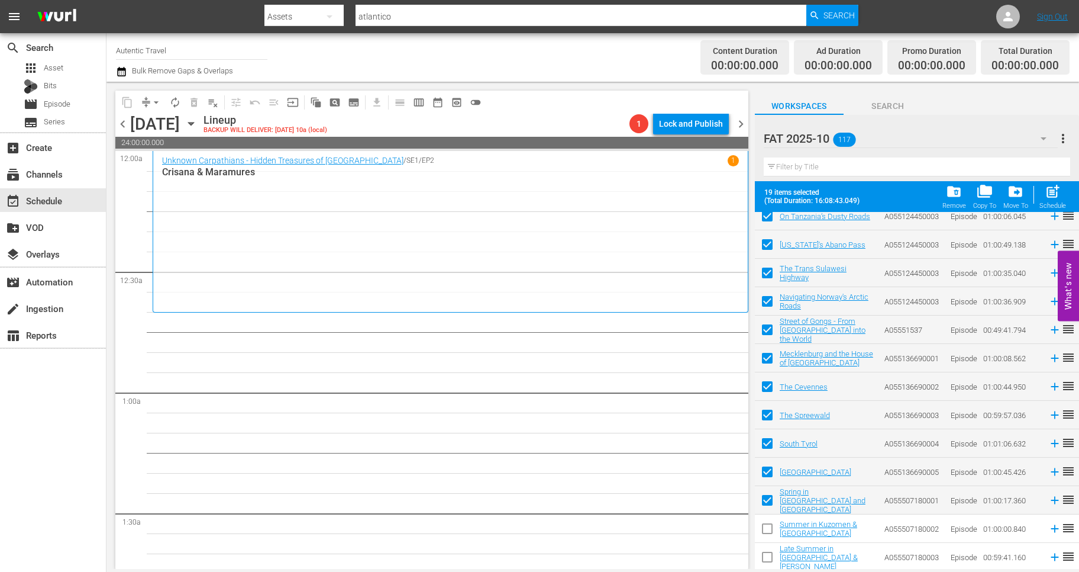
click at [766, 534] on input "checkbox" at bounding box center [767, 530] width 25 height 25
checkbox input "true"
click at [768, 553] on input "checkbox" at bounding box center [767, 559] width 25 height 25
checkbox input "true"
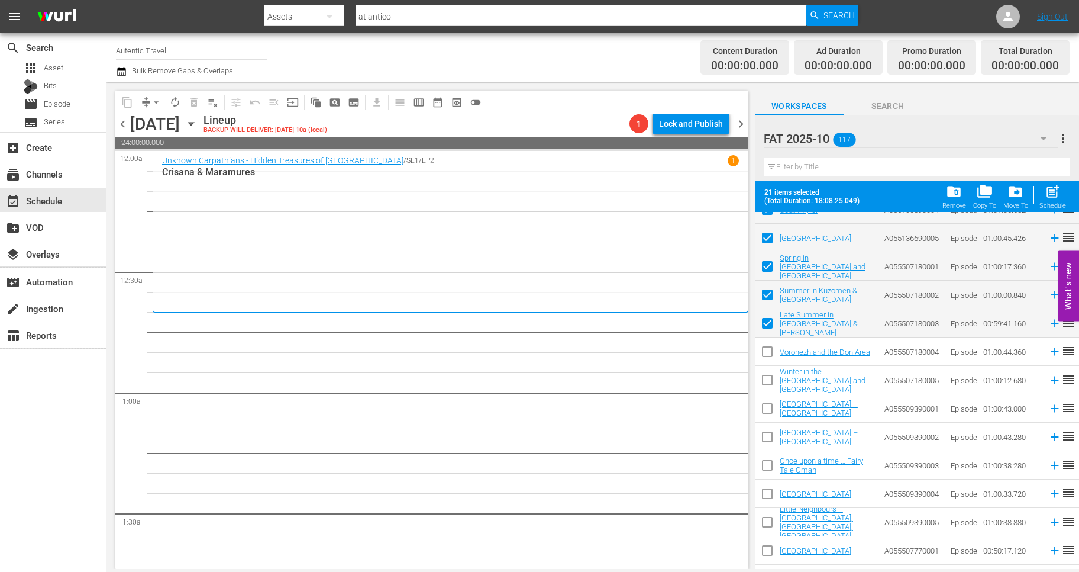
scroll to position [785, 0]
click at [769, 348] on input "checkbox" at bounding box center [767, 353] width 25 height 25
checkbox input "true"
drag, startPoint x: 769, startPoint y: 373, endPoint x: 769, endPoint y: 402, distance: 29.0
click at [769, 375] on input "checkbox" at bounding box center [767, 381] width 25 height 25
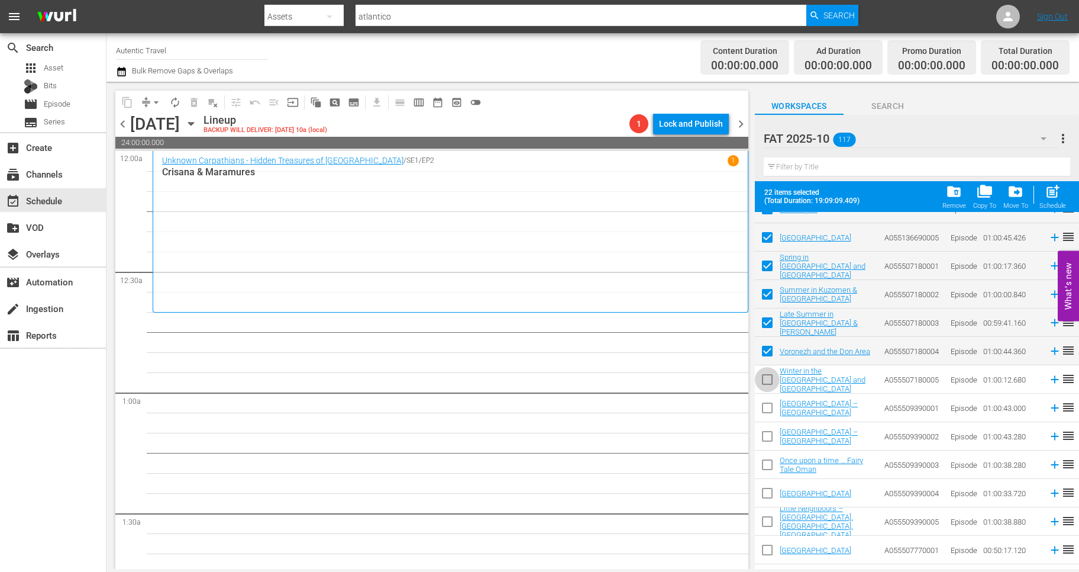
checkbox input "true"
click at [769, 405] on input "checkbox" at bounding box center [767, 410] width 25 height 25
checkbox input "true"
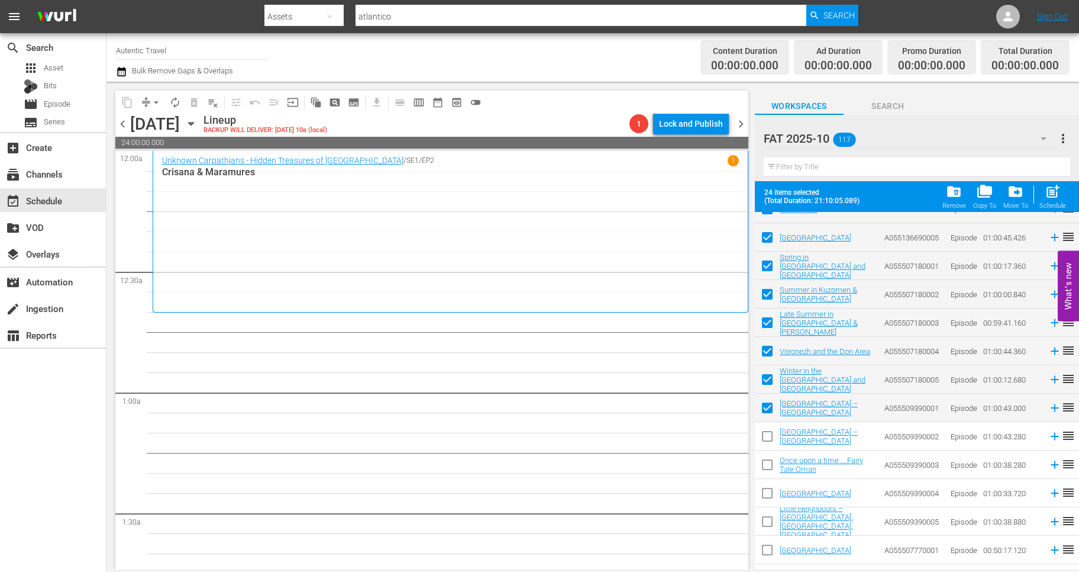
click at [769, 436] on input "checkbox" at bounding box center [767, 438] width 25 height 25
checkbox input "true"
drag, startPoint x: 769, startPoint y: 466, endPoint x: 770, endPoint y: 498, distance: 32.0
click at [769, 466] on input "checkbox" at bounding box center [767, 466] width 25 height 25
checkbox input "true"
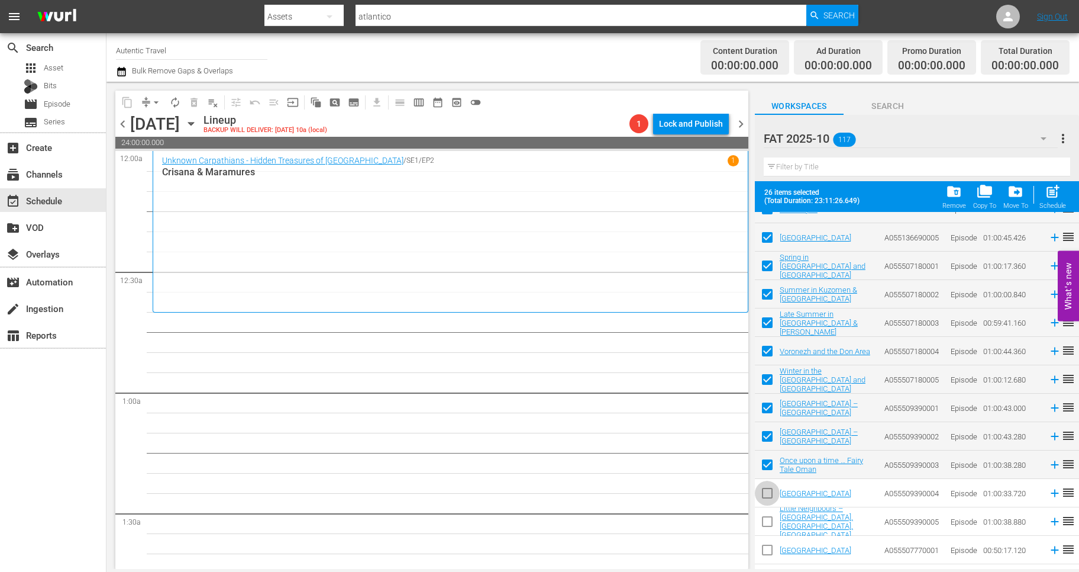
drag, startPoint x: 770, startPoint y: 498, endPoint x: 770, endPoint y: 523, distance: 25.4
click at [770, 498] on input "checkbox" at bounding box center [767, 495] width 25 height 25
checkbox input "true"
click at [770, 523] on input "checkbox" at bounding box center [767, 523] width 25 height 25
checkbox input "true"
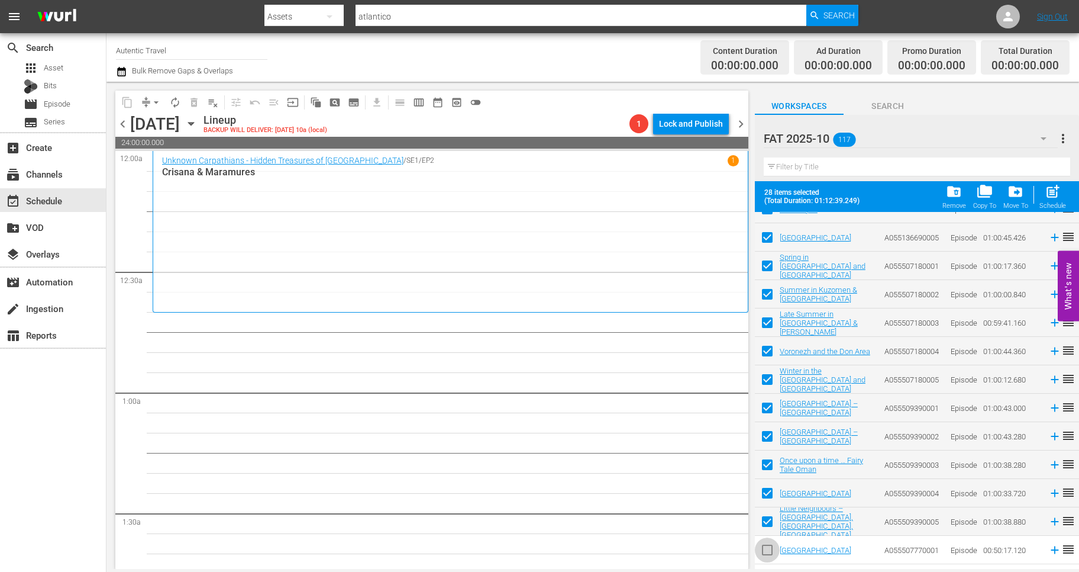
click at [770, 549] on input "checkbox" at bounding box center [767, 552] width 25 height 25
checkbox input "true"
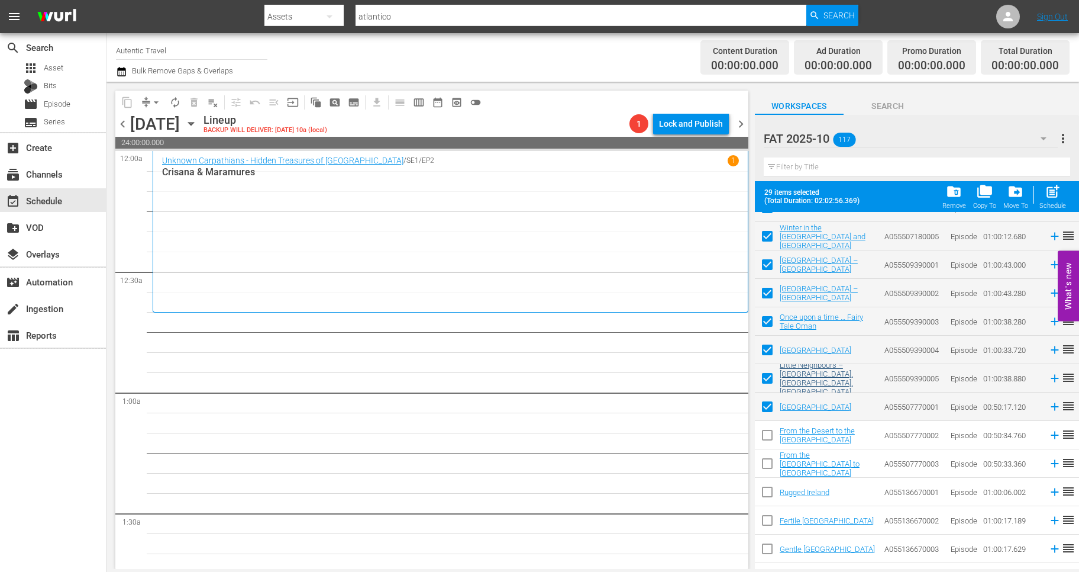
scroll to position [955, 0]
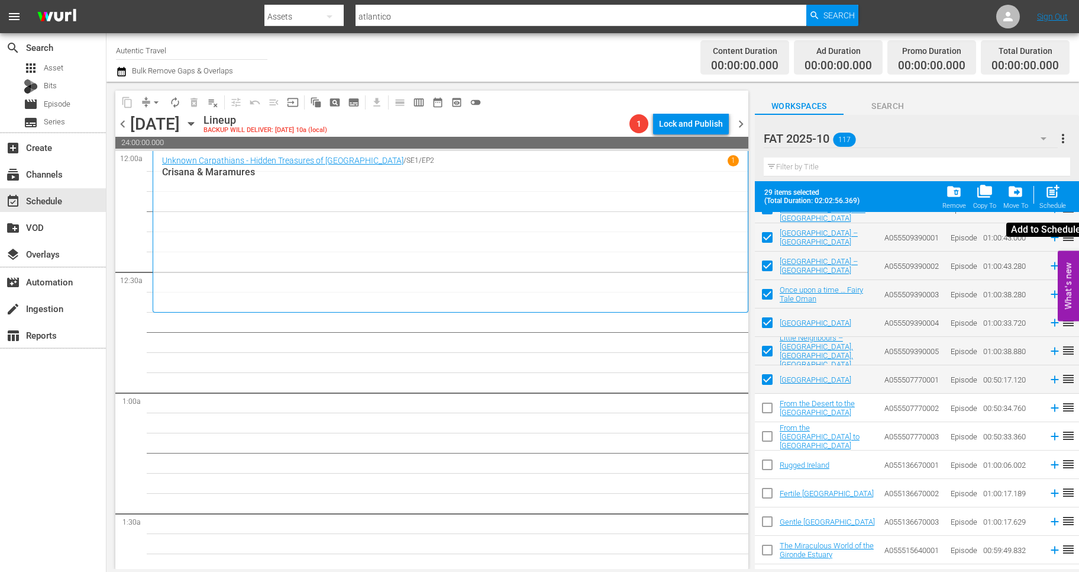
click at [1059, 204] on div "Schedule" at bounding box center [1053, 206] width 27 height 8
checkbox input "false"
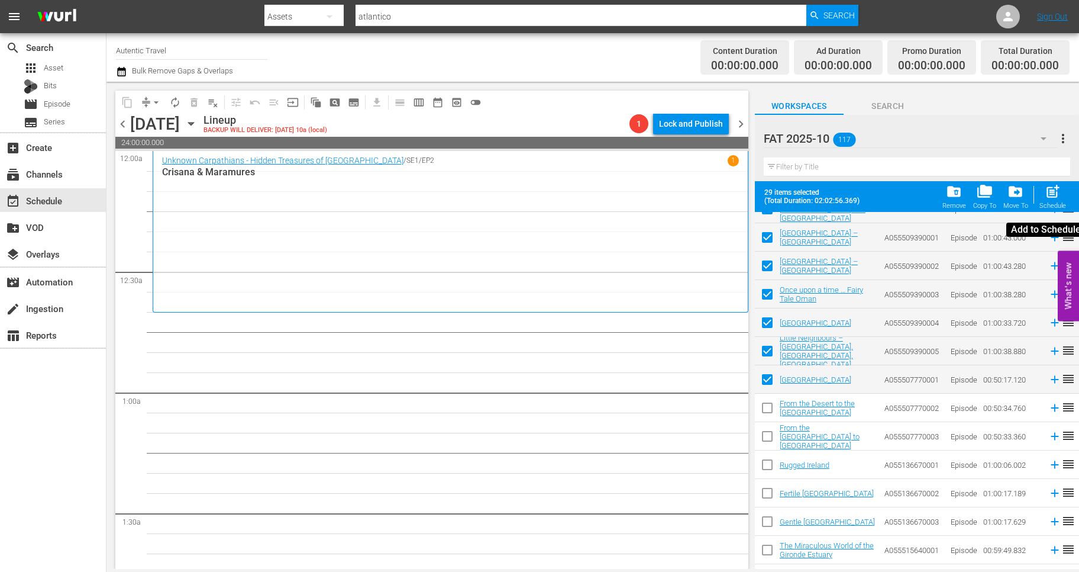
checkbox input "false"
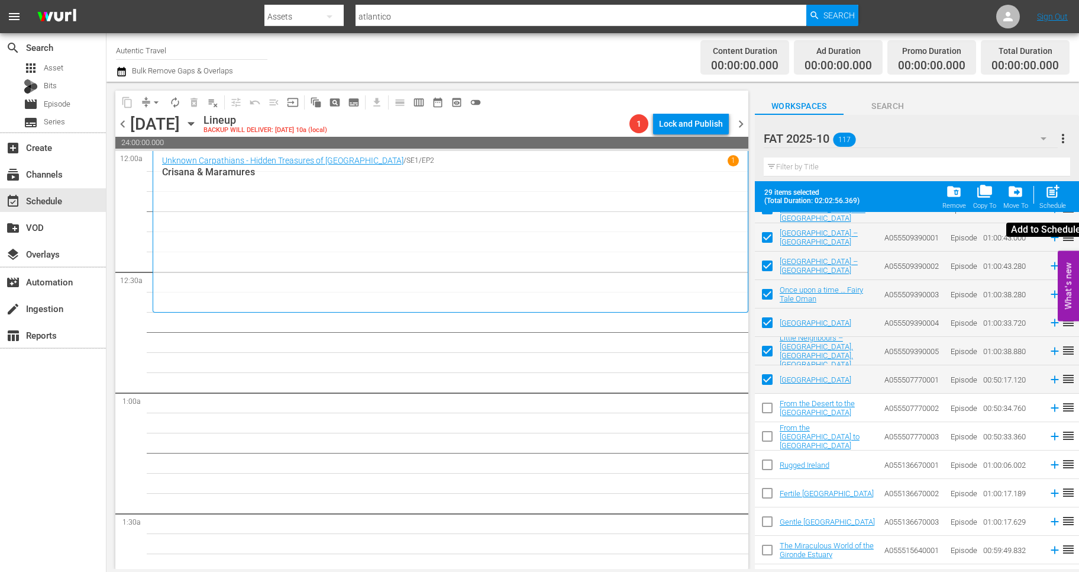
checkbox input "false"
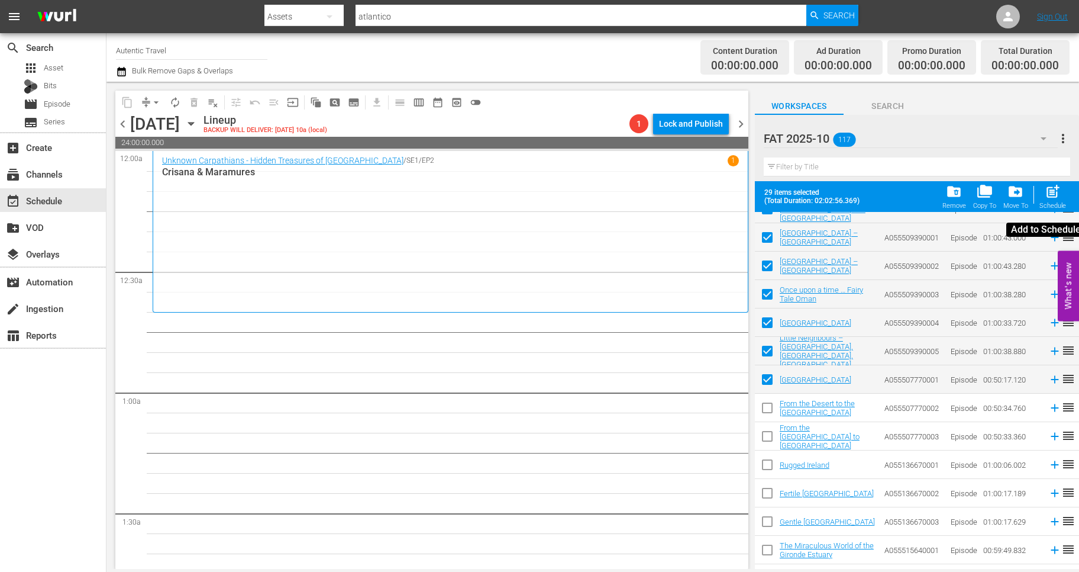
checkbox input "false"
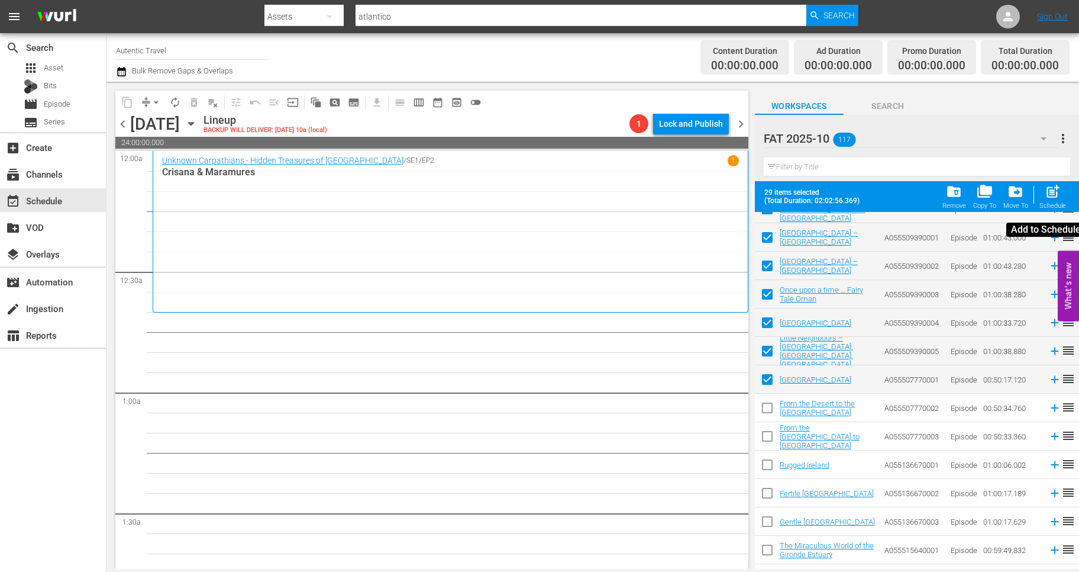
checkbox input "false"
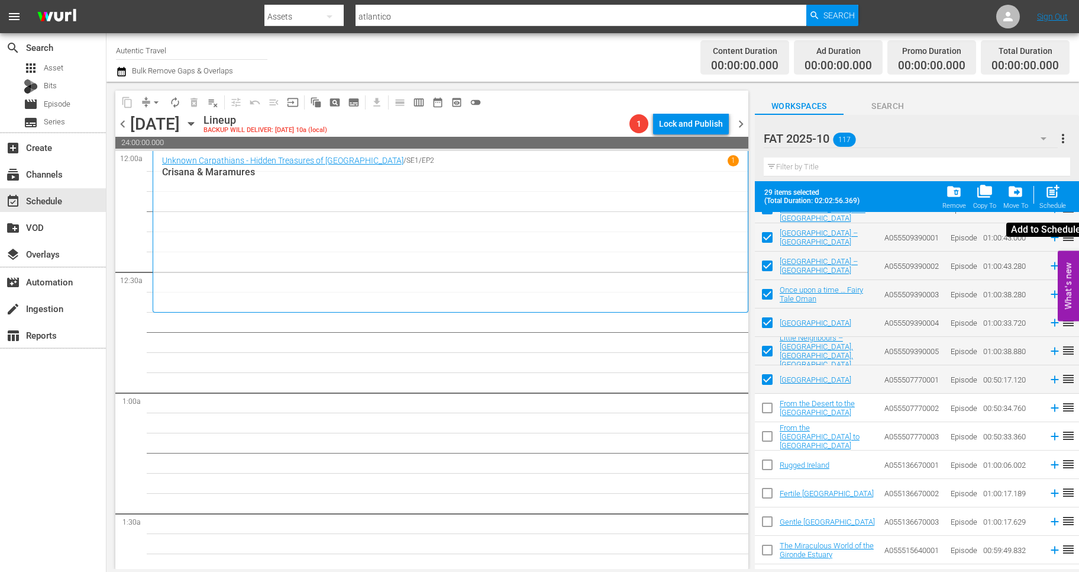
checkbox input "false"
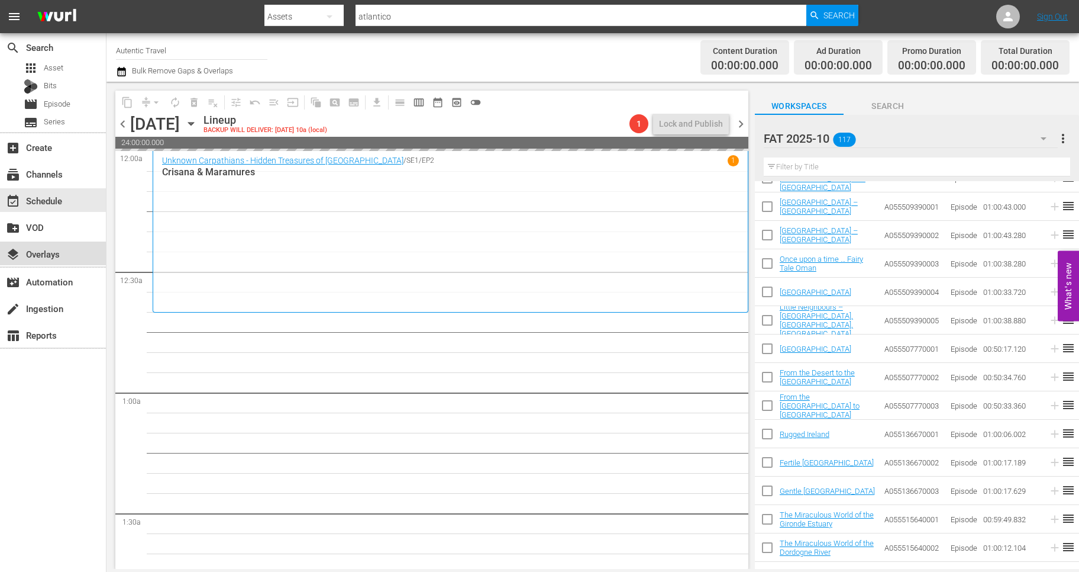
click at [46, 253] on div "layers Overlays" at bounding box center [33, 252] width 66 height 11
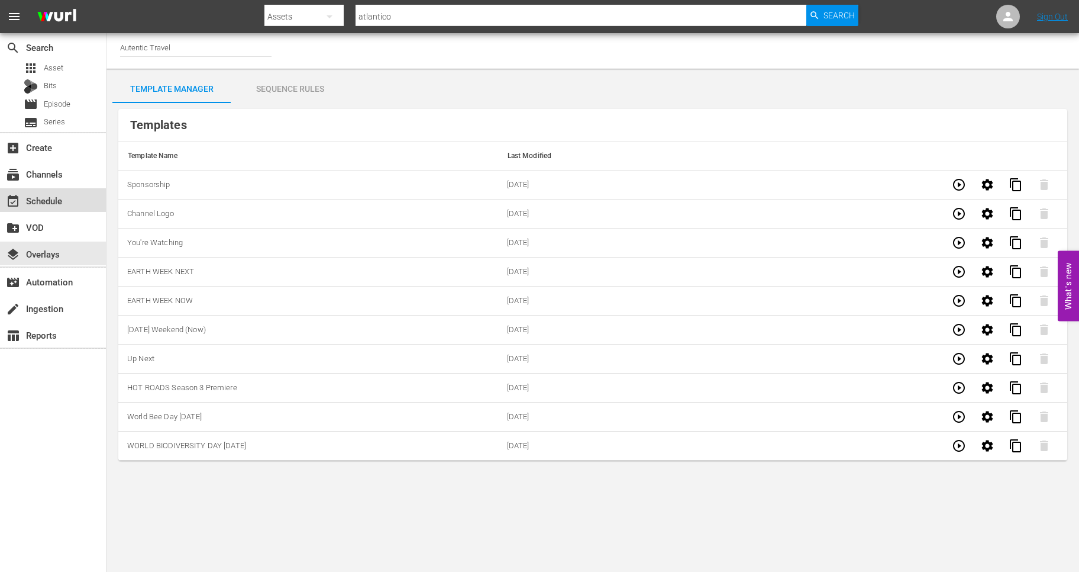
click at [48, 202] on div "event_available Schedule" at bounding box center [33, 199] width 66 height 11
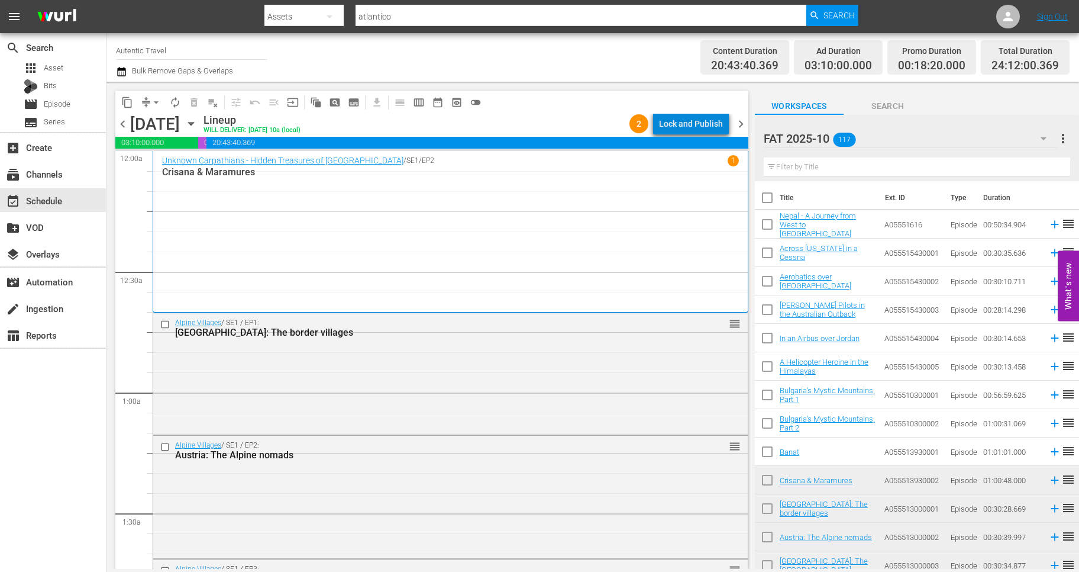
click at [713, 124] on div "Lock and Publish" at bounding box center [691, 123] width 64 height 21
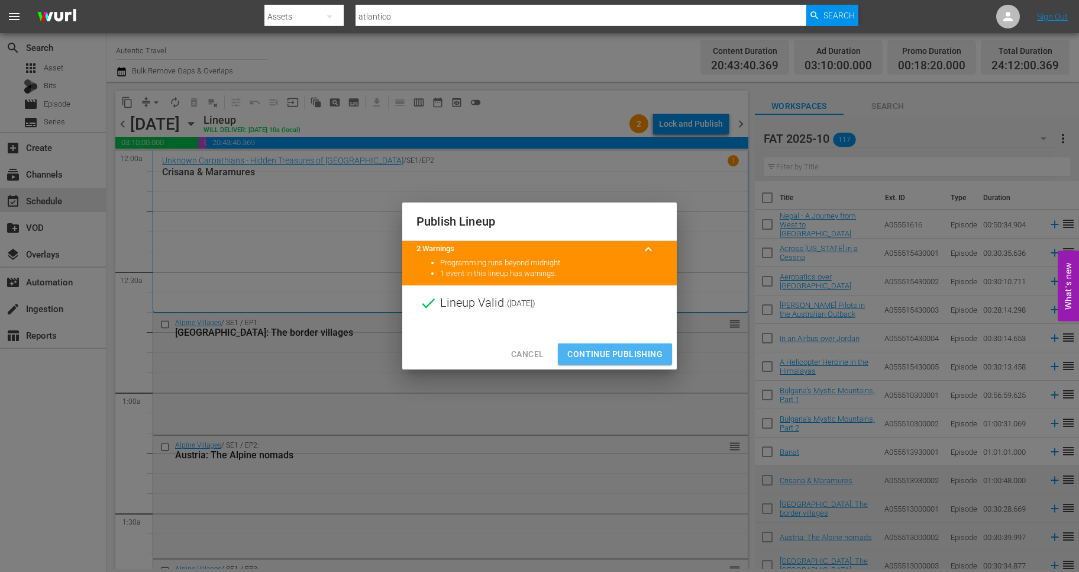
click at [640, 352] on span "Continue Publishing" at bounding box center [615, 354] width 95 height 15
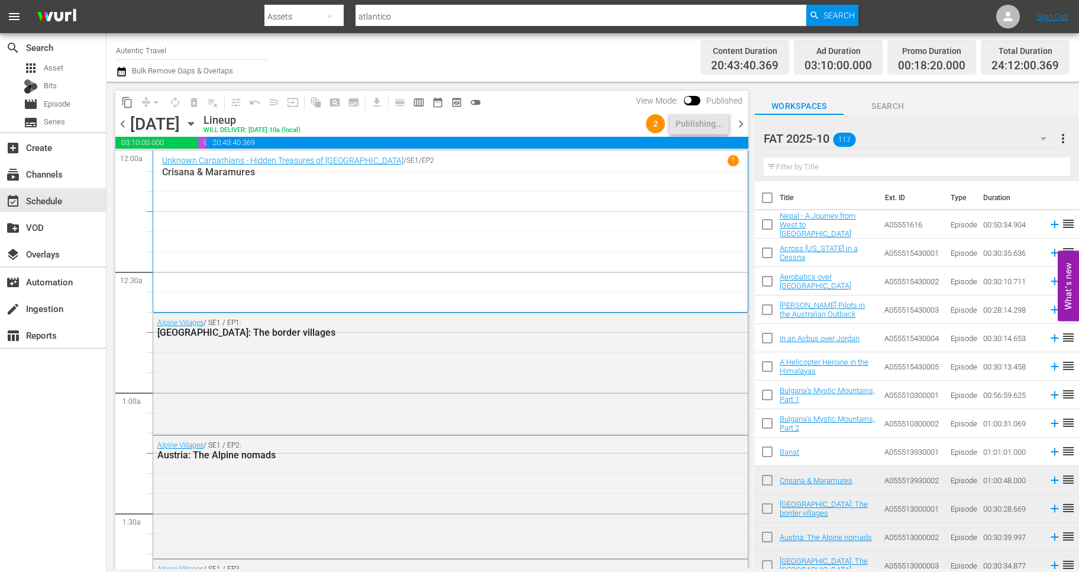
click at [742, 123] on span "chevron_right" at bounding box center [741, 124] width 15 height 15
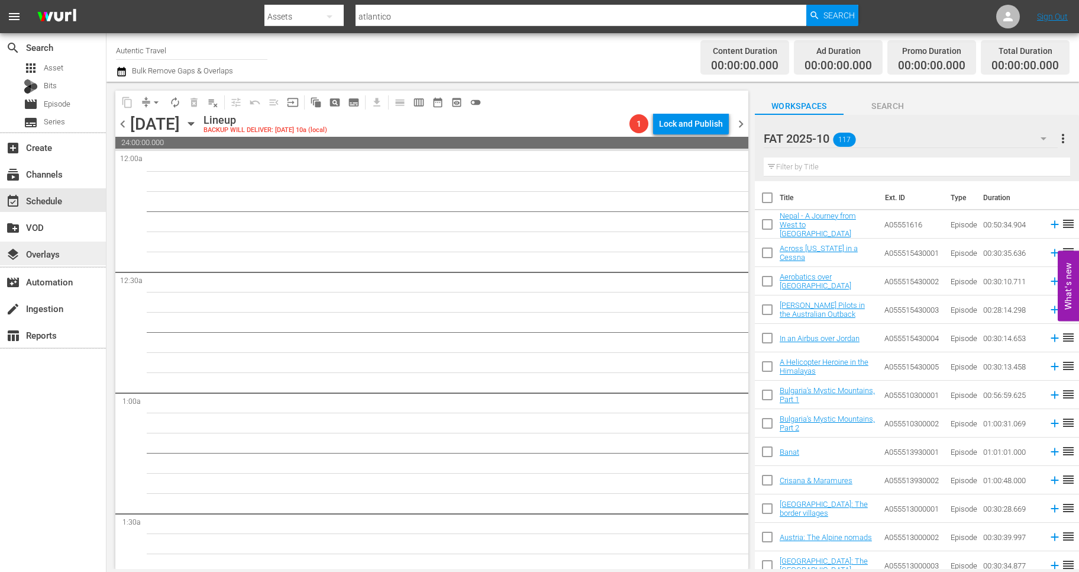
click at [56, 250] on div "layers Overlays" at bounding box center [33, 252] width 66 height 11
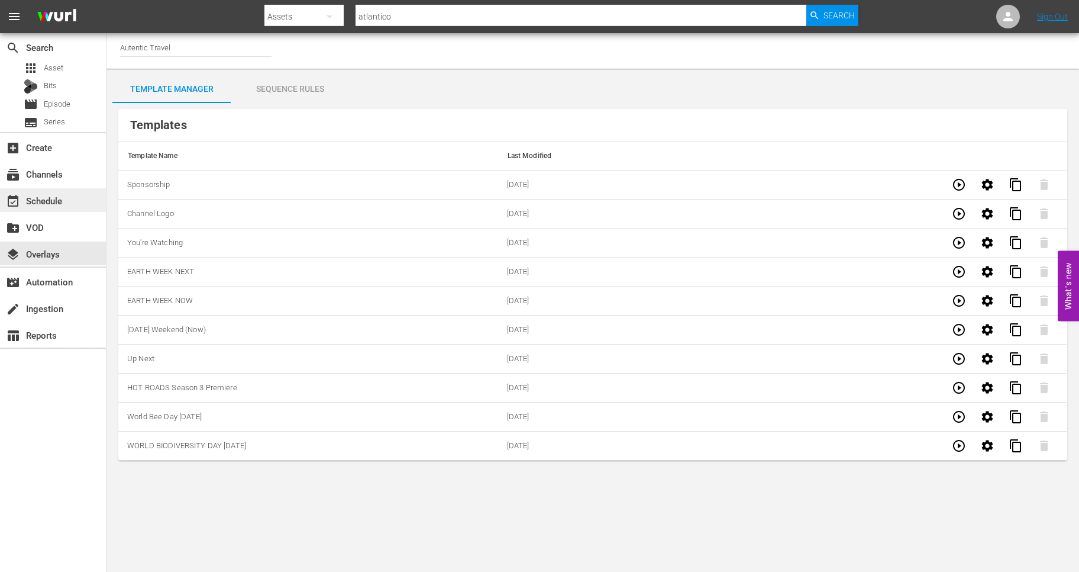
click at [51, 203] on div "event_available Schedule" at bounding box center [33, 199] width 66 height 11
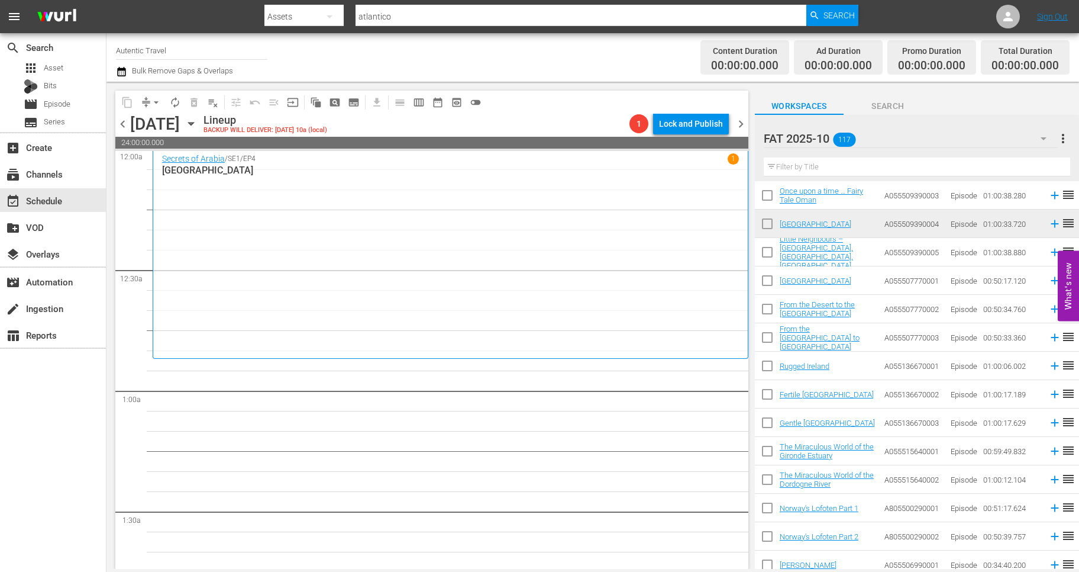
scroll to position [1047, 0]
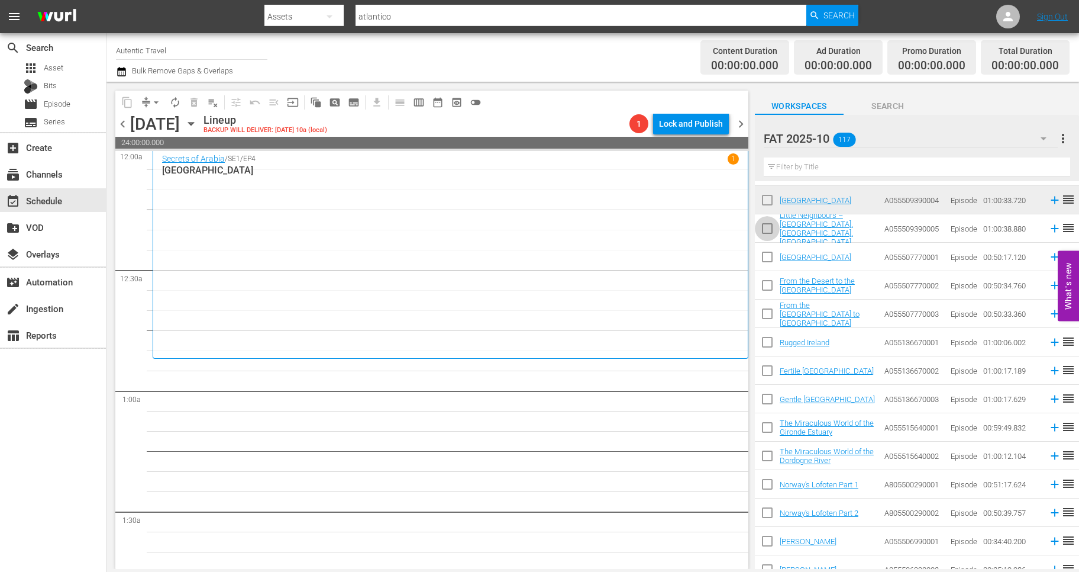
click at [769, 227] on input "checkbox" at bounding box center [767, 230] width 25 height 25
checkbox input "true"
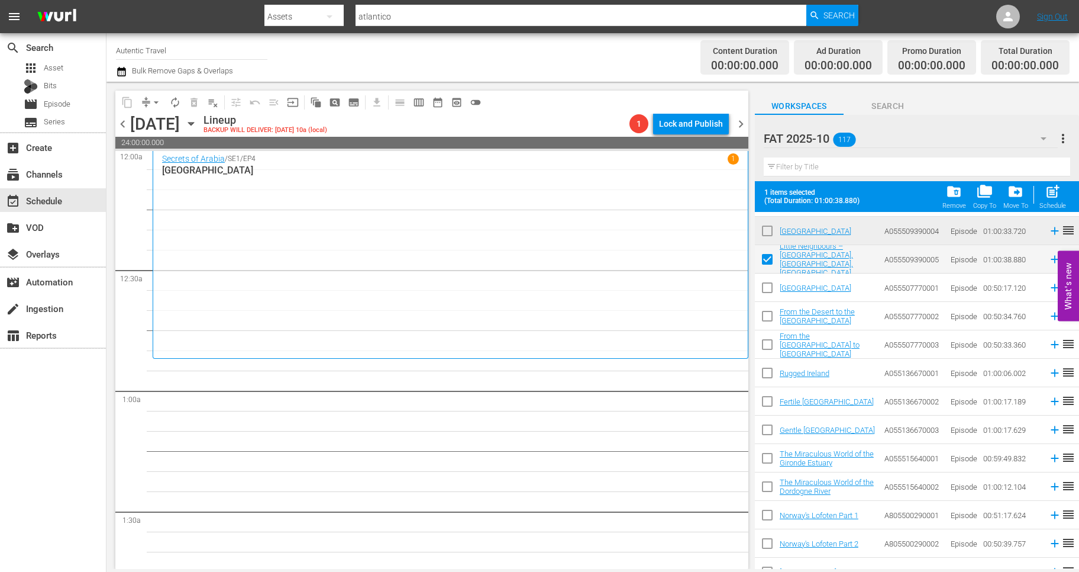
drag, startPoint x: 769, startPoint y: 289, endPoint x: 769, endPoint y: 324, distance: 34.3
click at [769, 291] on input "checkbox" at bounding box center [767, 290] width 25 height 25
checkbox input "true"
click at [769, 324] on input "checkbox" at bounding box center [767, 318] width 25 height 25
checkbox input "true"
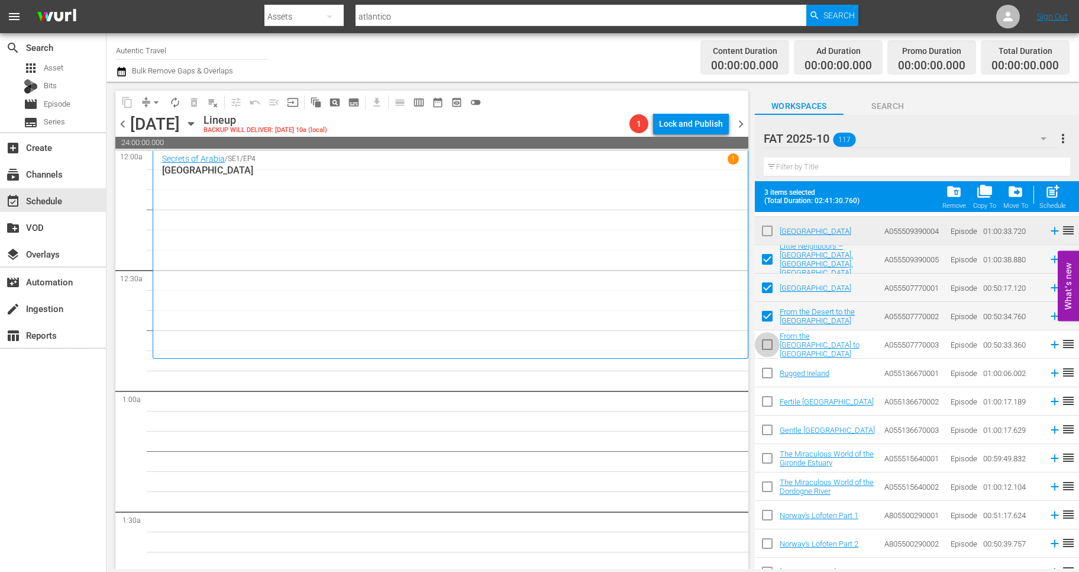
click at [766, 342] on input "checkbox" at bounding box center [767, 346] width 25 height 25
checkbox input "true"
drag, startPoint x: 768, startPoint y: 372, endPoint x: 768, endPoint y: 401, distance: 29.0
click at [768, 373] on input "checkbox" at bounding box center [767, 375] width 25 height 25
checkbox input "true"
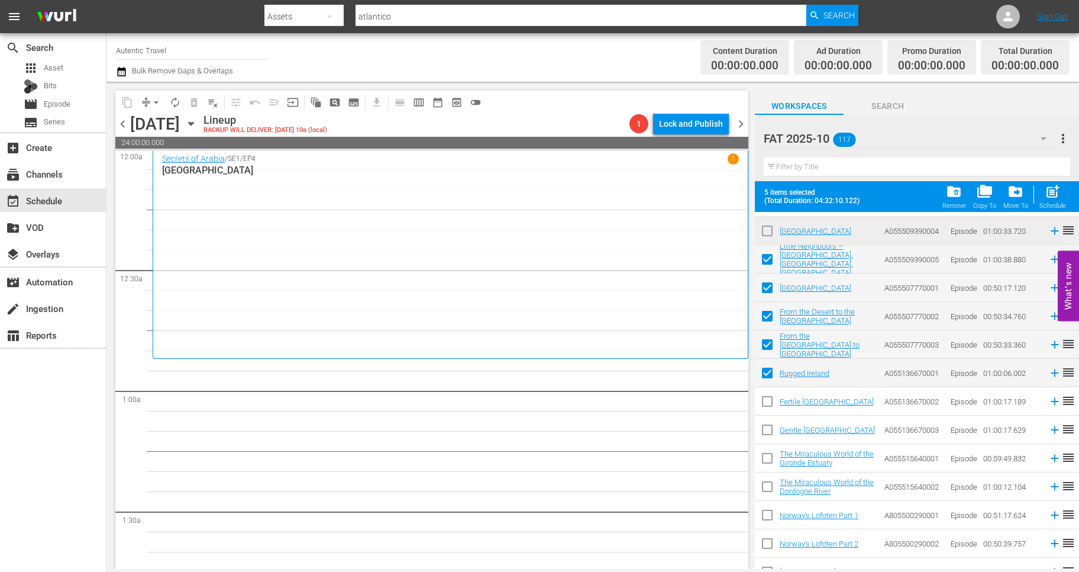
click at [768, 401] on input "checkbox" at bounding box center [767, 403] width 25 height 25
checkbox input "true"
drag, startPoint x: 768, startPoint y: 435, endPoint x: 768, endPoint y: 457, distance: 22.5
click at [768, 435] on input "checkbox" at bounding box center [767, 432] width 25 height 25
checkbox input "true"
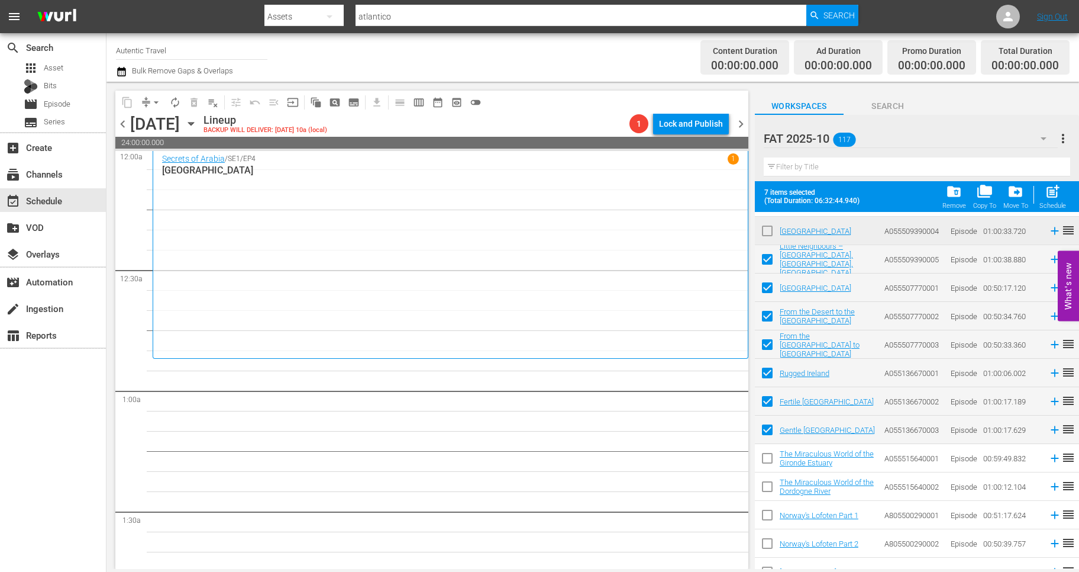
drag, startPoint x: 768, startPoint y: 459, endPoint x: 768, endPoint y: 475, distance: 16.0
click at [768, 463] on input "checkbox" at bounding box center [767, 460] width 25 height 25
checkbox input "true"
click at [768, 481] on input "checkbox" at bounding box center [767, 488] width 25 height 25
checkbox input "true"
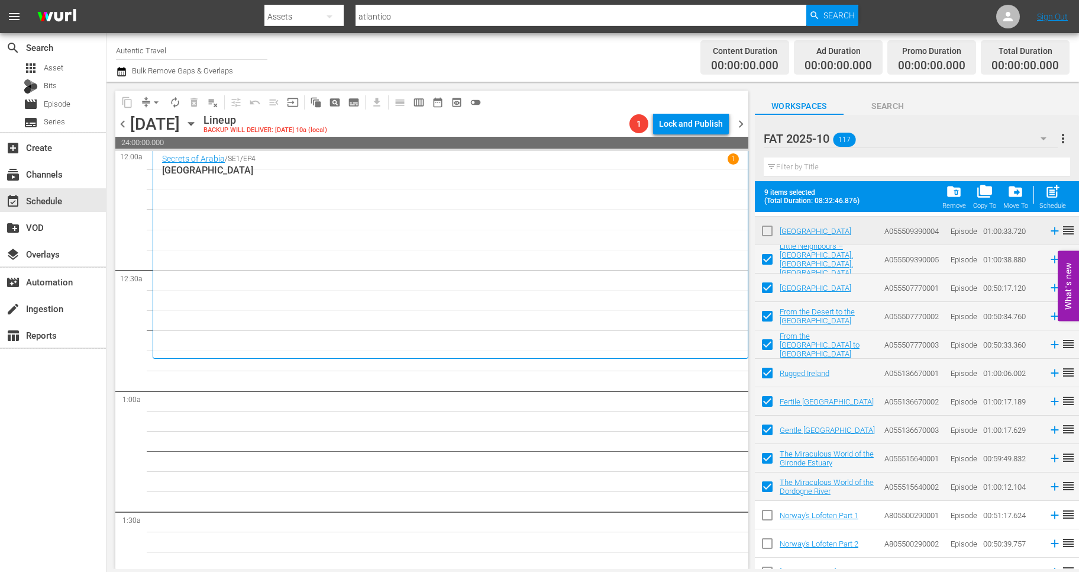
click at [770, 514] on input "checkbox" at bounding box center [767, 517] width 25 height 25
checkbox input "true"
click at [771, 539] on input "checkbox" at bounding box center [767, 545] width 25 height 25
checkbox input "true"
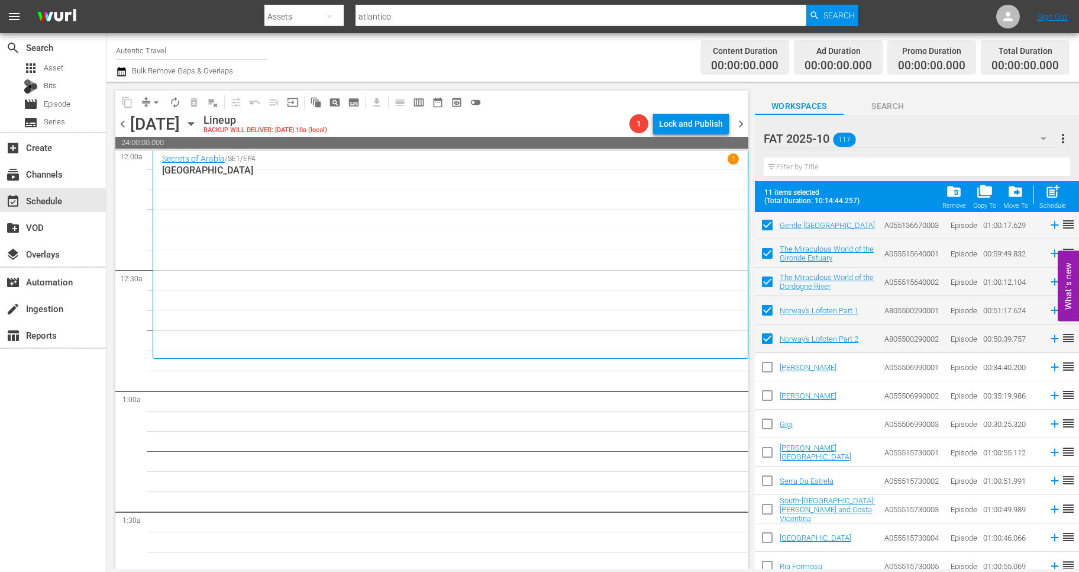
scroll to position [1265, 0]
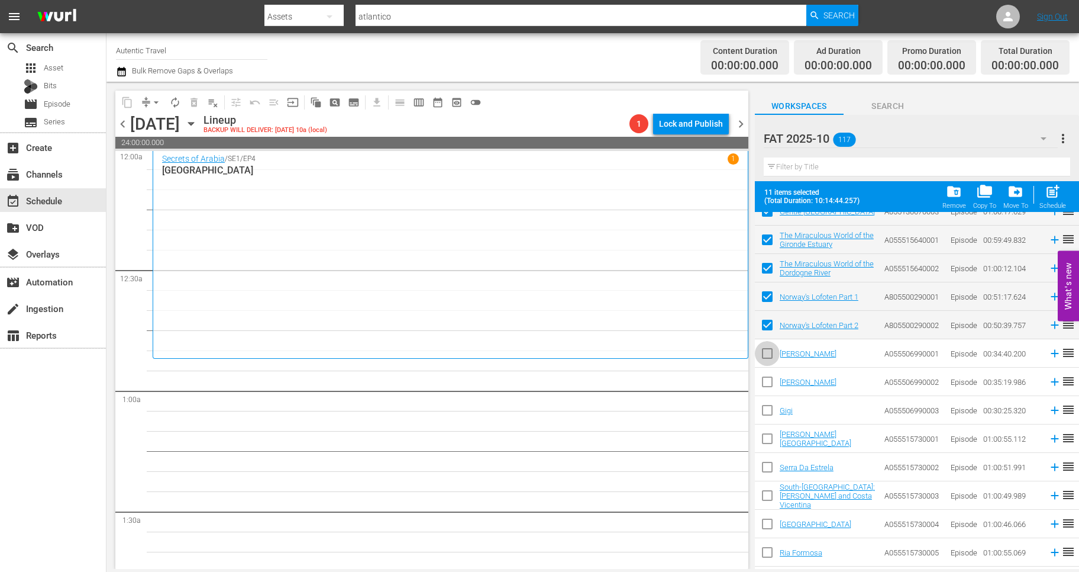
click at [763, 357] on input "checkbox" at bounding box center [767, 355] width 25 height 25
checkbox input "true"
click at [769, 379] on input "checkbox" at bounding box center [767, 384] width 25 height 25
checkbox input "true"
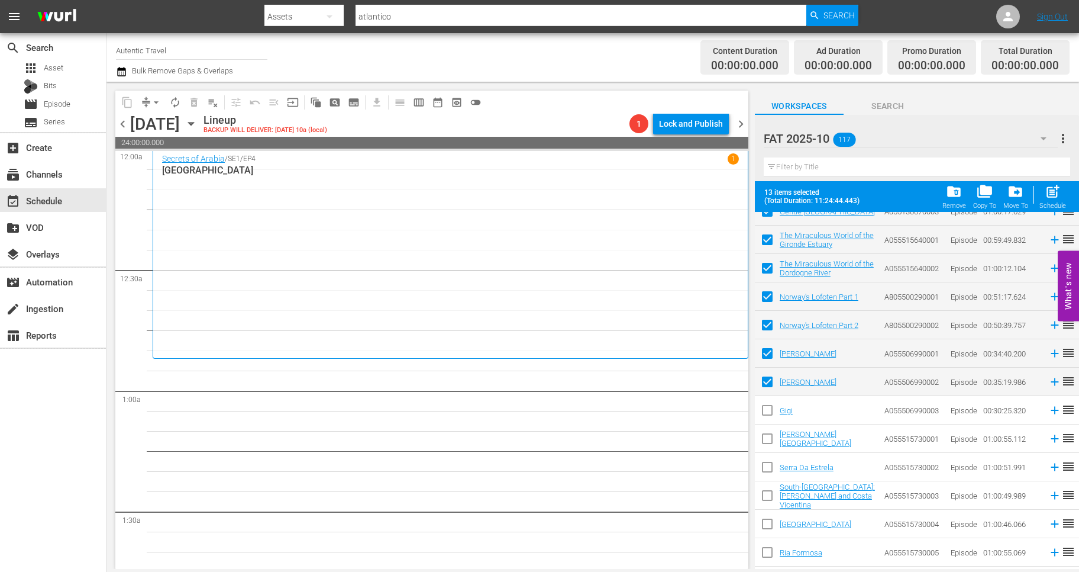
click at [771, 410] on input "checkbox" at bounding box center [767, 412] width 25 height 25
checkbox input "true"
drag, startPoint x: 770, startPoint y: 441, endPoint x: 770, endPoint y: 474, distance: 32.5
click at [770, 441] on input "checkbox" at bounding box center [767, 440] width 25 height 25
checkbox input "true"
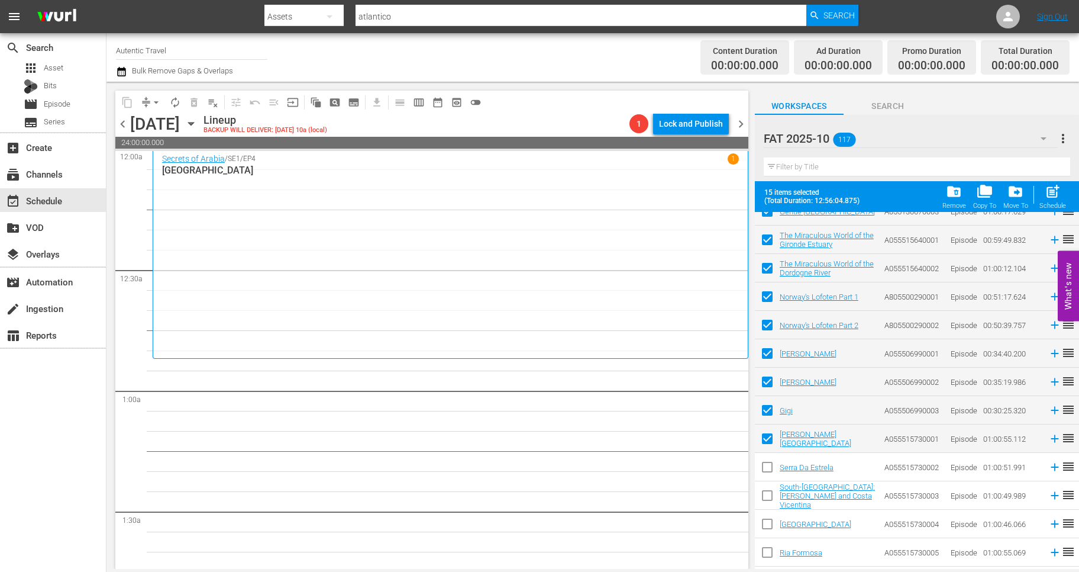
click at [770, 474] on input "checkbox" at bounding box center [767, 469] width 25 height 25
checkbox input "true"
click at [768, 494] on input "checkbox" at bounding box center [767, 497] width 25 height 25
checkbox input "true"
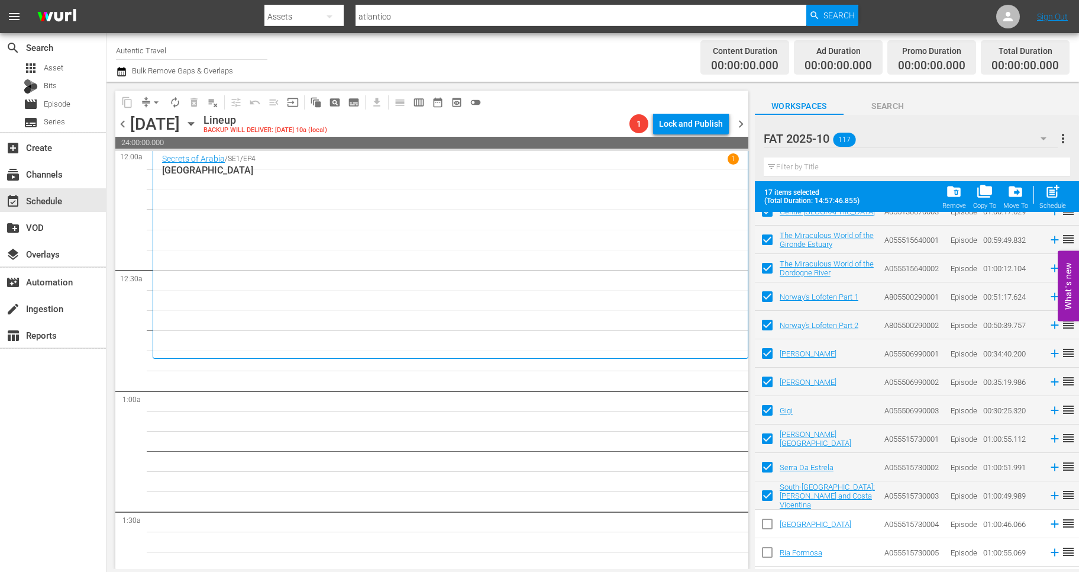
click at [768, 523] on input "checkbox" at bounding box center [767, 526] width 25 height 25
checkbox input "true"
click at [768, 560] on input "checkbox" at bounding box center [767, 554] width 25 height 25
checkbox input "true"
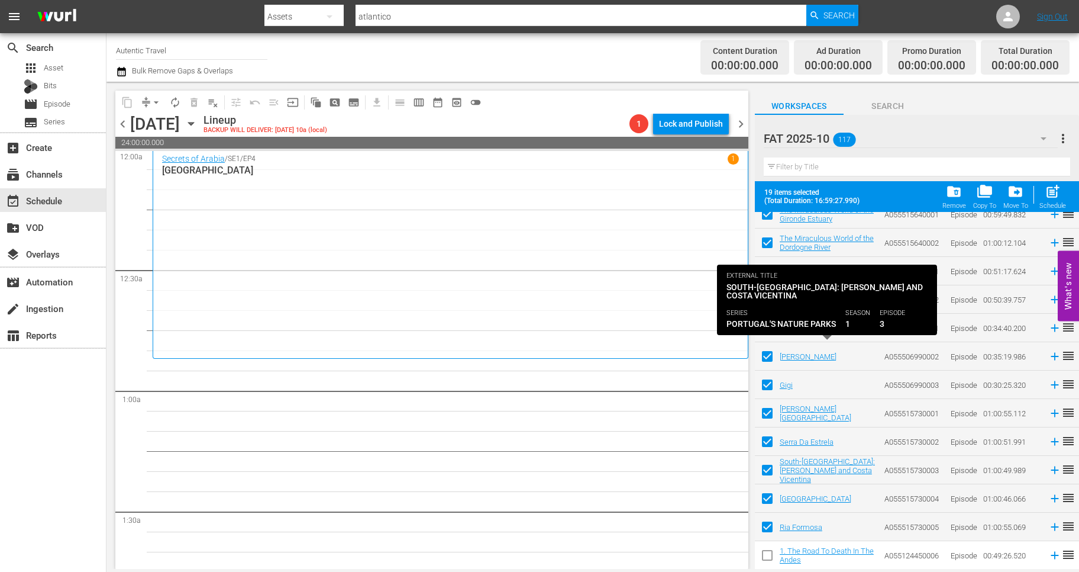
scroll to position [1402, 0]
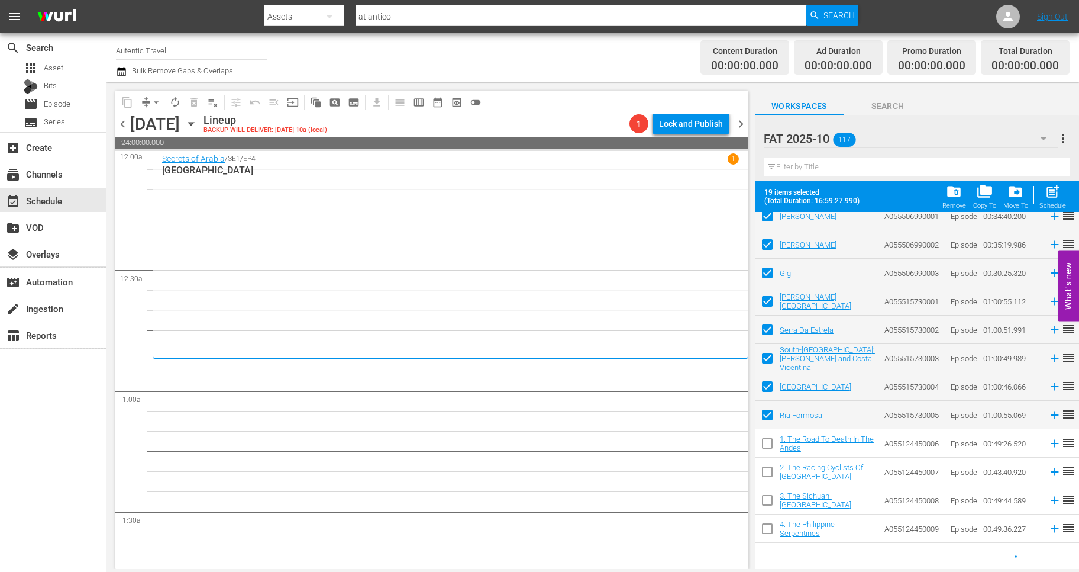
drag, startPoint x: 772, startPoint y: 440, endPoint x: 769, endPoint y: 502, distance: 62.2
click at [772, 440] on input "checkbox" at bounding box center [767, 445] width 25 height 25
checkbox input "true"
click at [769, 473] on input "checkbox" at bounding box center [767, 474] width 25 height 25
checkbox input "true"
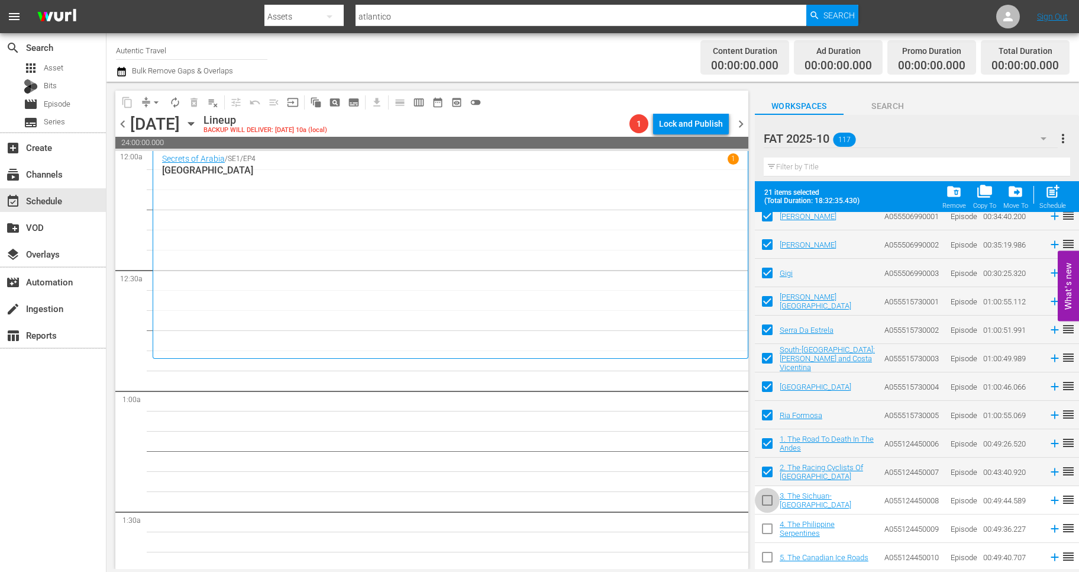
click at [769, 502] on input "checkbox" at bounding box center [767, 502] width 25 height 25
checkbox input "true"
click at [769, 521] on input "checkbox" at bounding box center [767, 530] width 25 height 25
checkbox input "true"
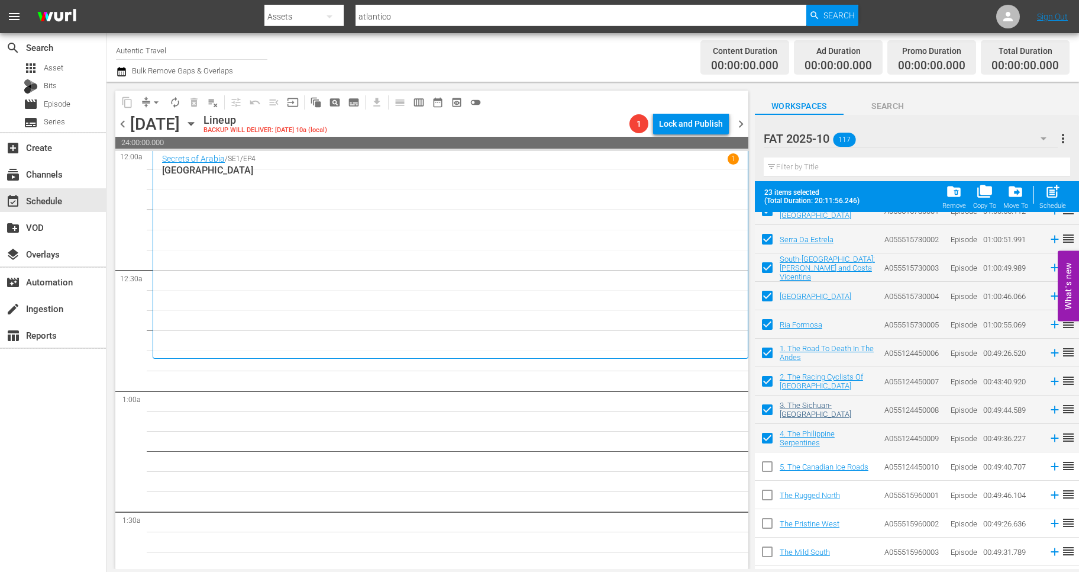
scroll to position [1577, 0]
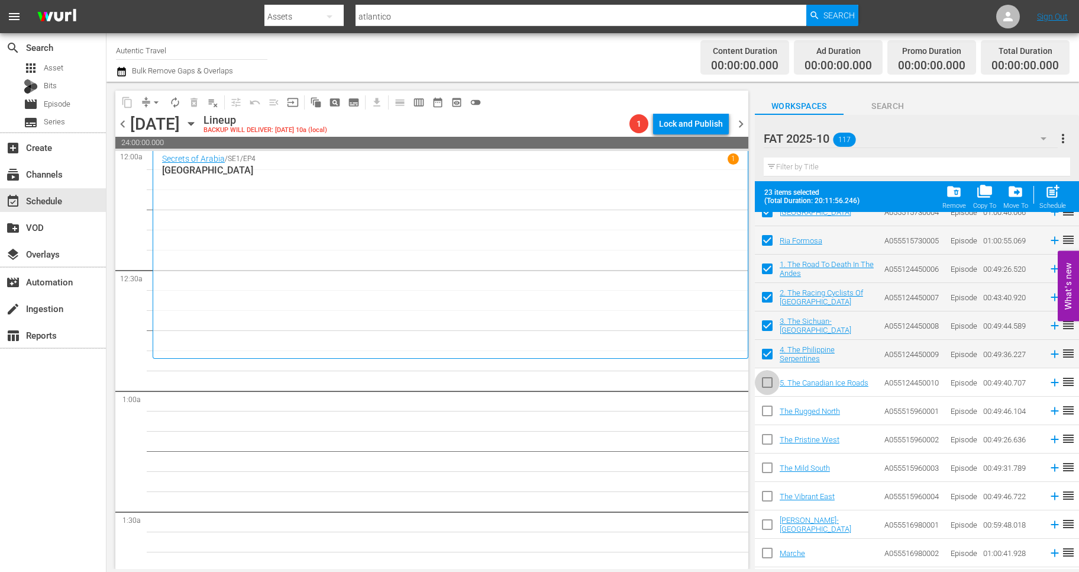
click at [765, 384] on input "checkbox" at bounding box center [767, 384] width 25 height 25
checkbox input "true"
click at [766, 415] on input "checkbox" at bounding box center [767, 413] width 25 height 25
click at [769, 411] on input "checkbox" at bounding box center [767, 413] width 25 height 25
drag, startPoint x: 766, startPoint y: 414, endPoint x: 766, endPoint y: 440, distance: 25.4
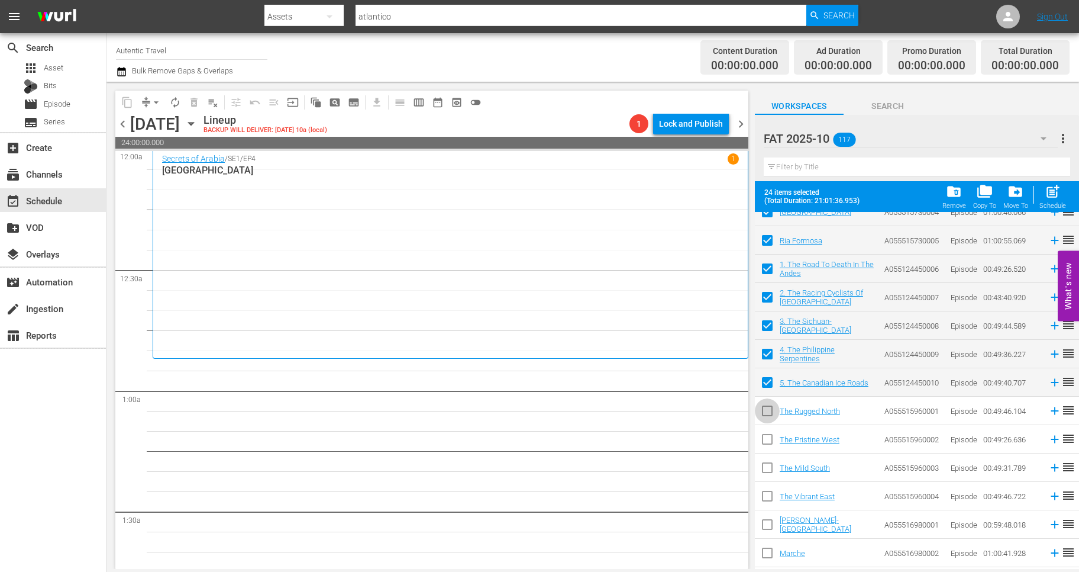
click at [766, 414] on input "checkbox" at bounding box center [767, 413] width 25 height 25
checkbox input "true"
click at [766, 440] on input "checkbox" at bounding box center [767, 441] width 25 height 25
checkbox input "true"
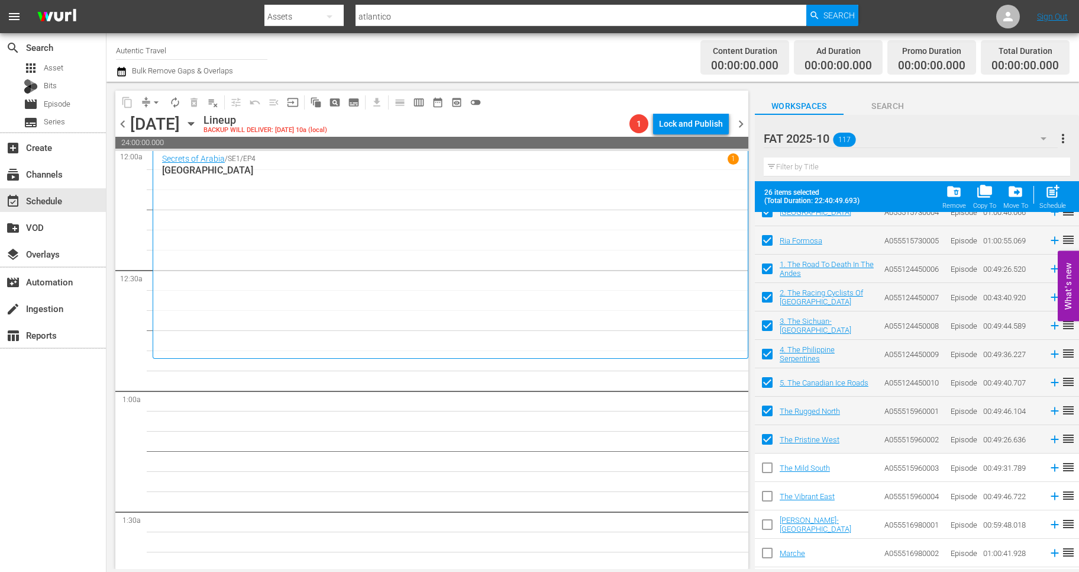
click at [768, 467] on input "checkbox" at bounding box center [767, 469] width 25 height 25
checkbox input "true"
click at [768, 489] on input "checkbox" at bounding box center [767, 498] width 25 height 25
checkbox input "true"
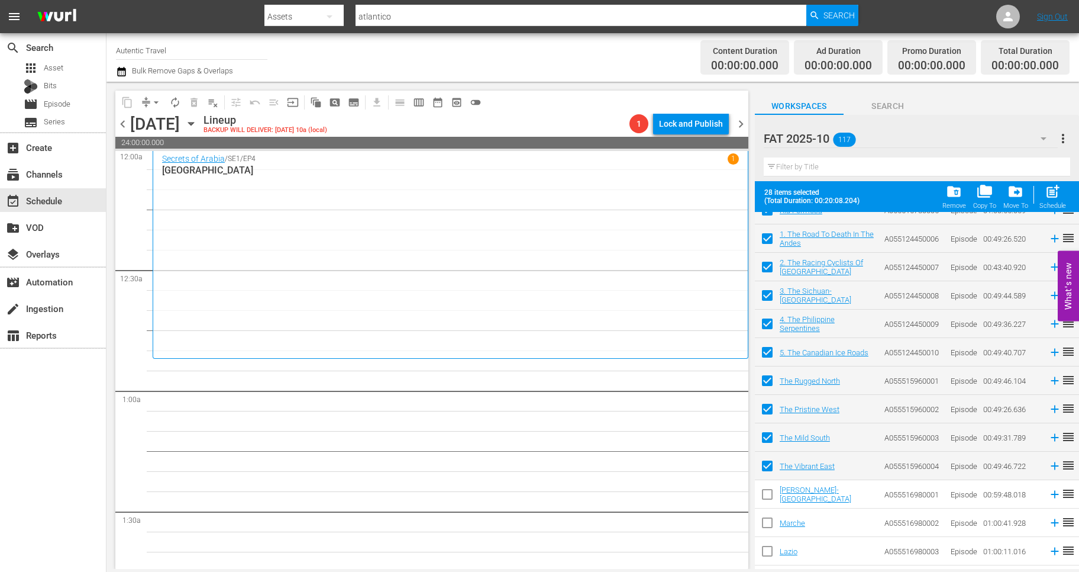
scroll to position [1610, 0]
click at [1048, 191] on span "post_add" at bounding box center [1053, 191] width 16 height 16
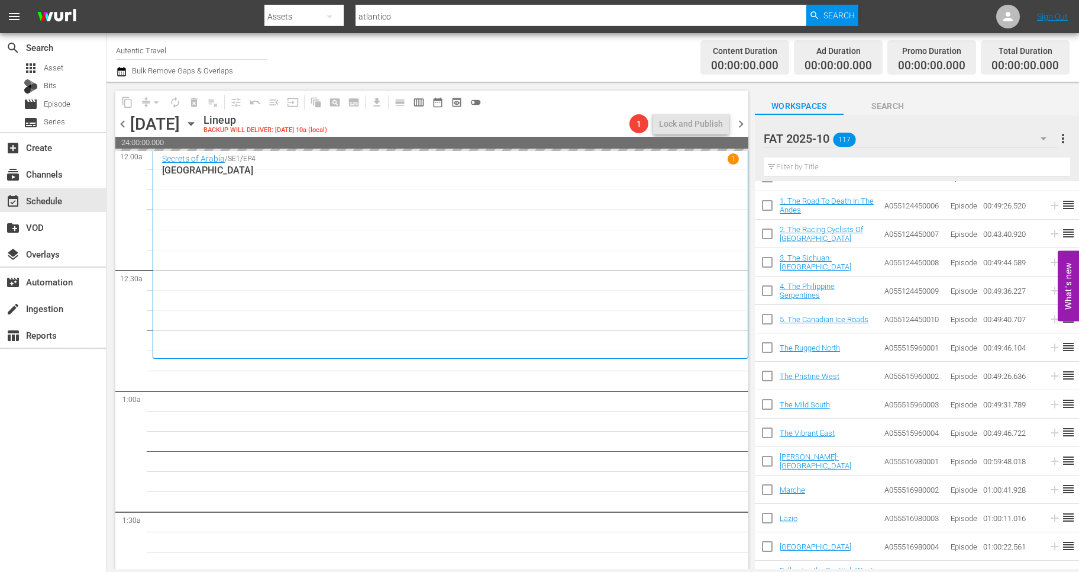
checkbox input "false"
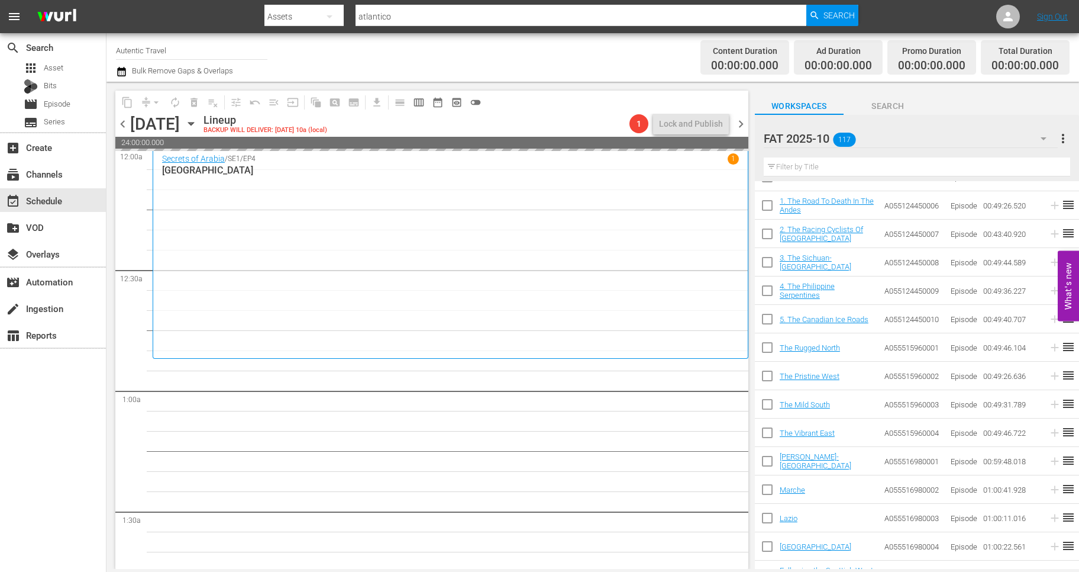
checkbox input "false"
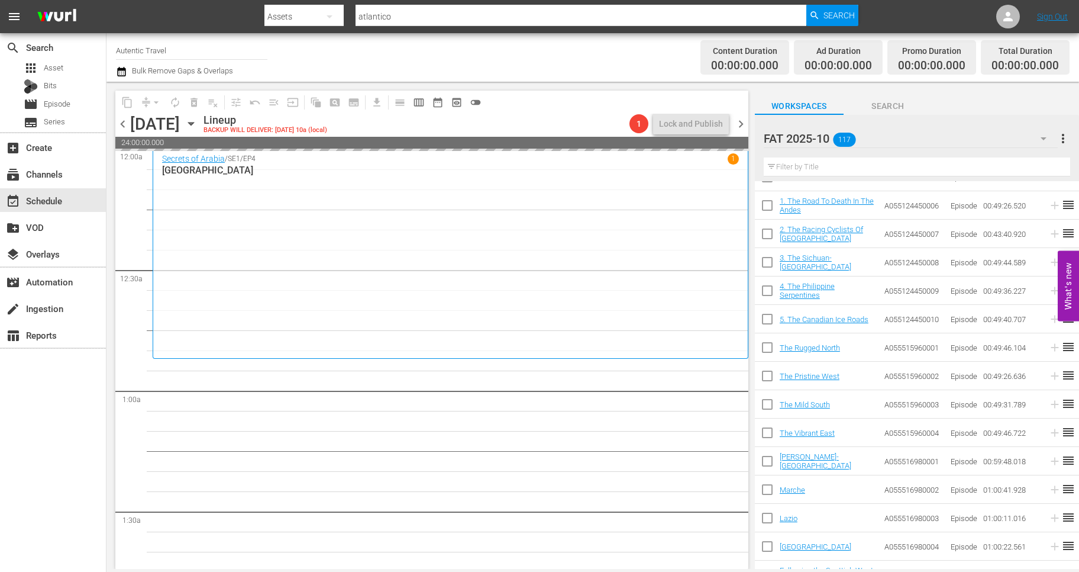
checkbox input "false"
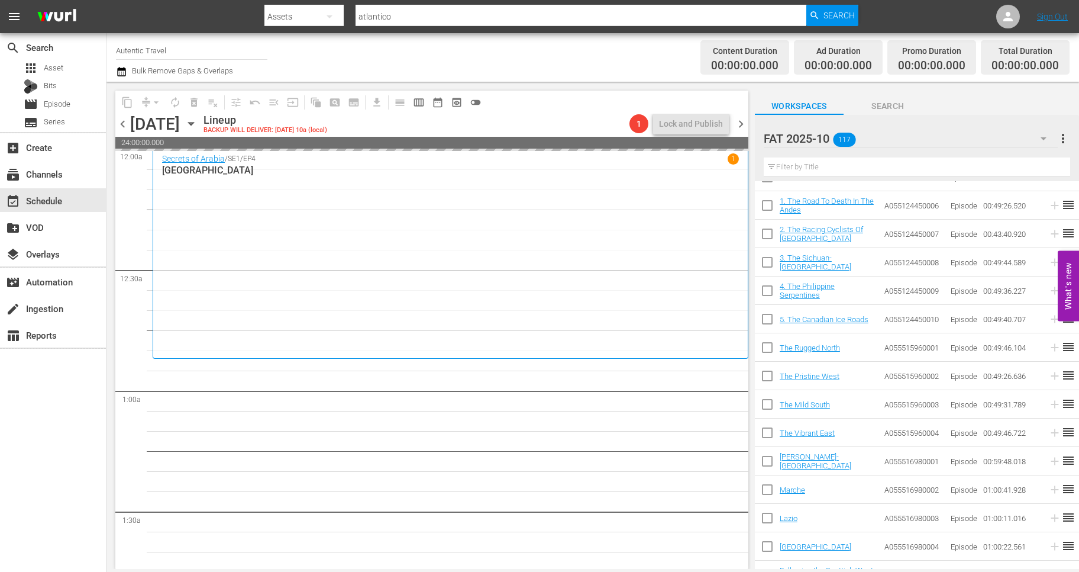
checkbox input "false"
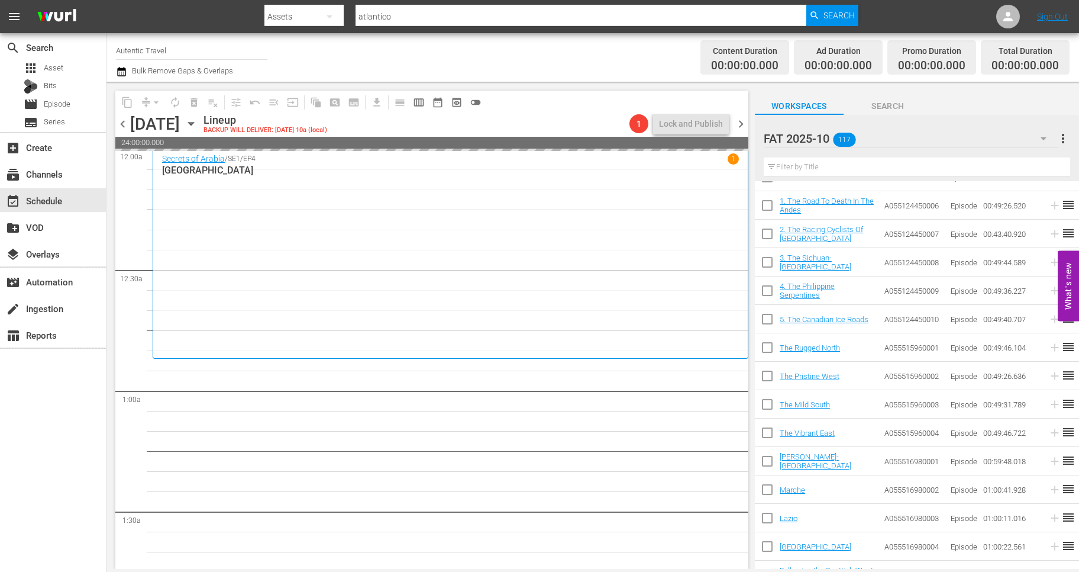
checkbox input "false"
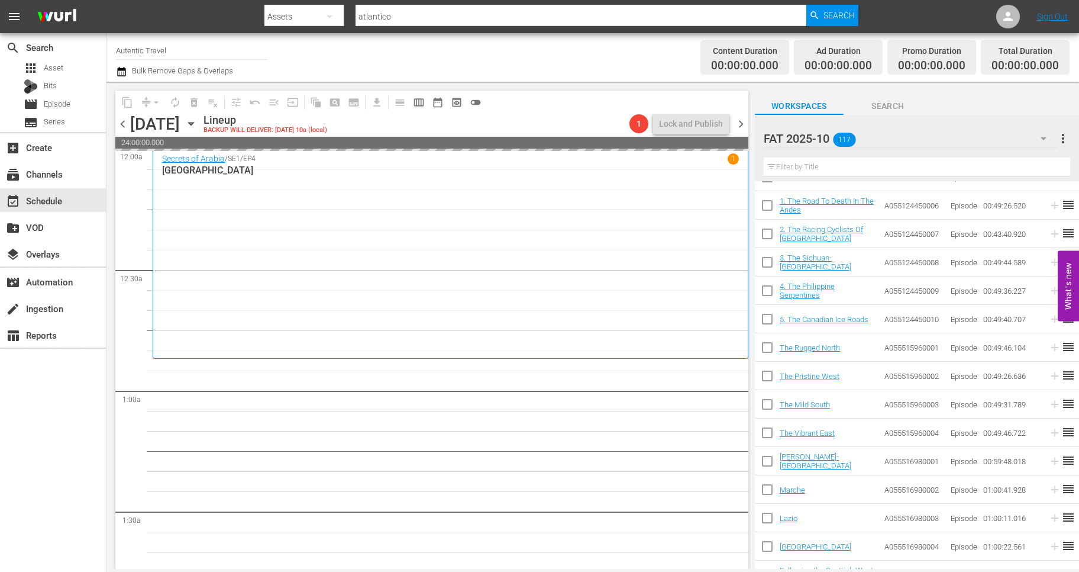
checkbox input "false"
click at [53, 256] on div "layers Overlays" at bounding box center [33, 252] width 66 height 11
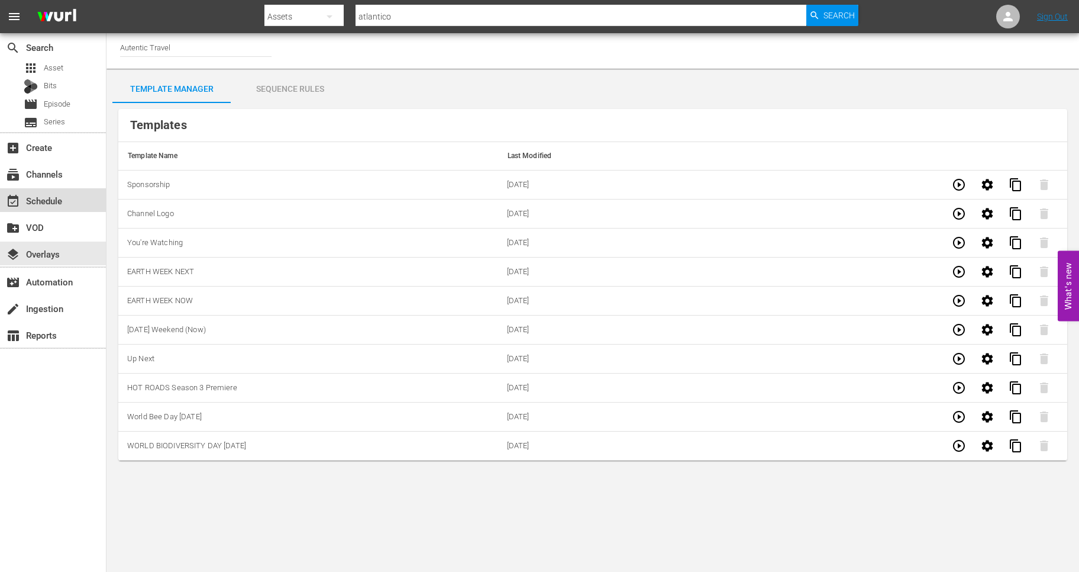
click at [43, 199] on div "event_available Schedule" at bounding box center [33, 199] width 66 height 11
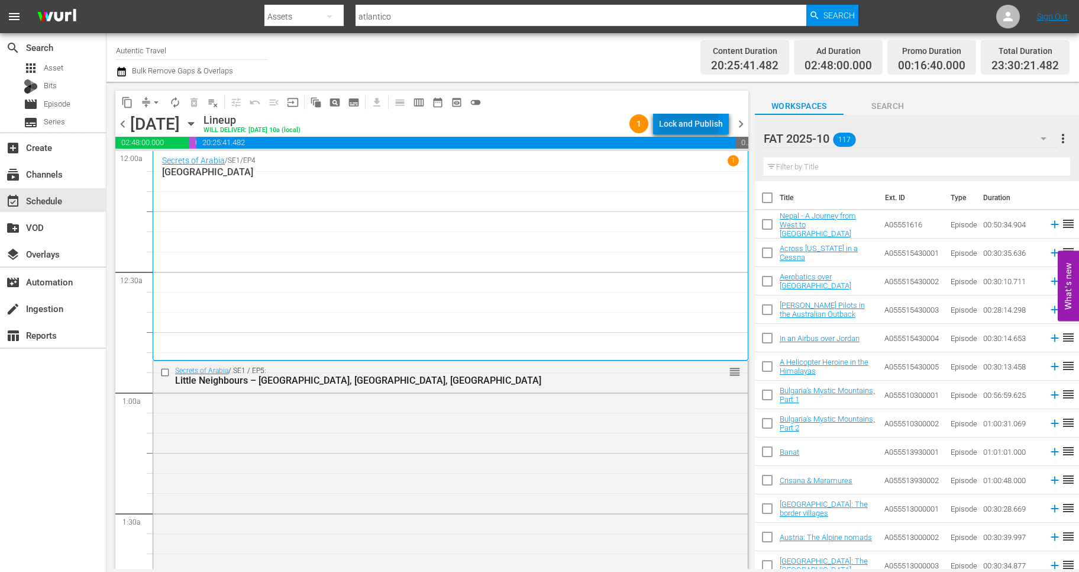
click at [692, 124] on div "Lock and Publish" at bounding box center [691, 123] width 64 height 21
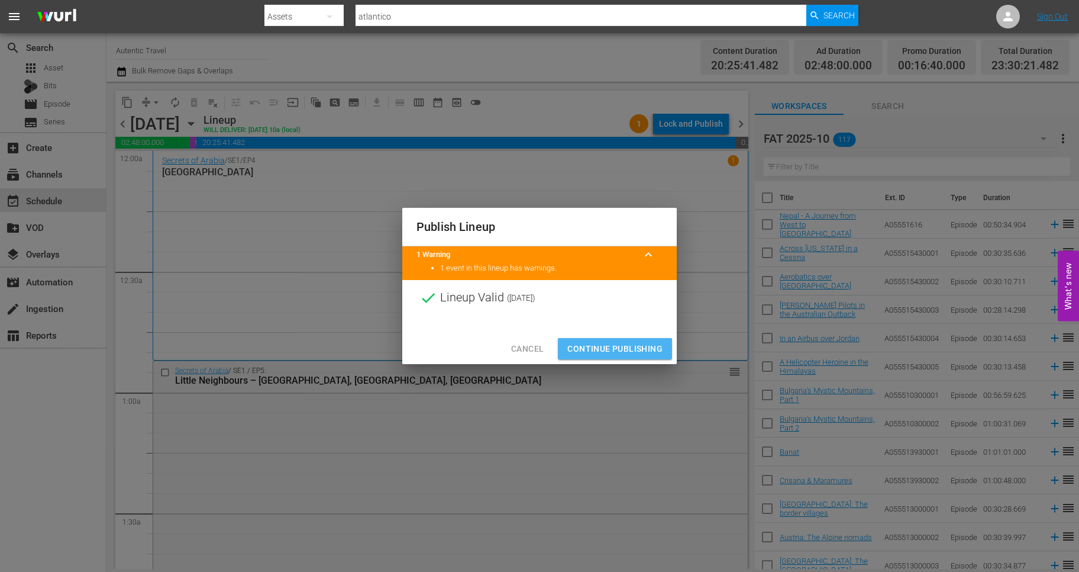
click at [624, 351] on span "Continue Publishing" at bounding box center [615, 348] width 95 height 15
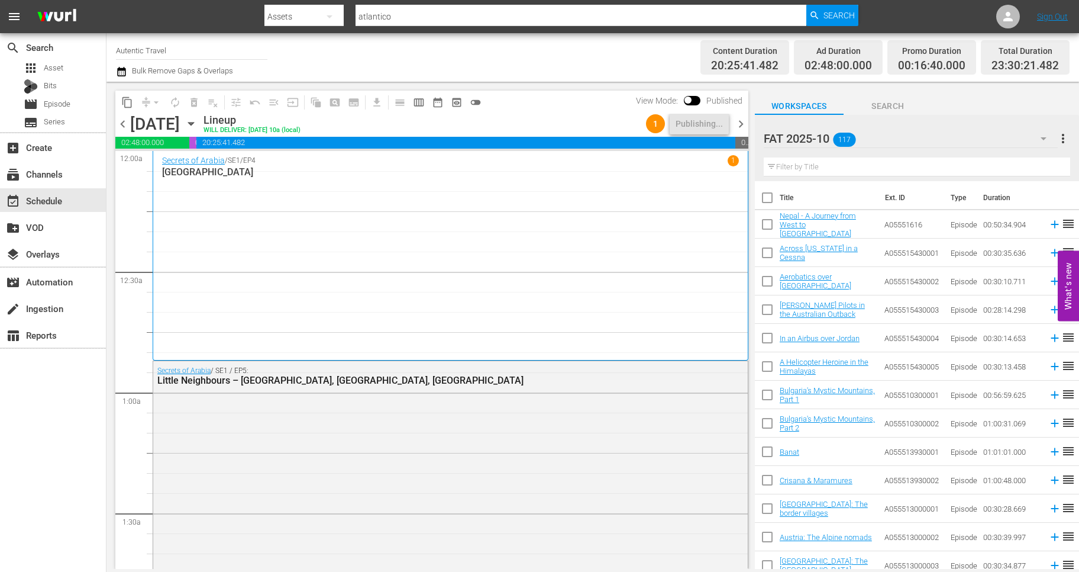
click at [740, 122] on span "chevron_right" at bounding box center [741, 124] width 15 height 15
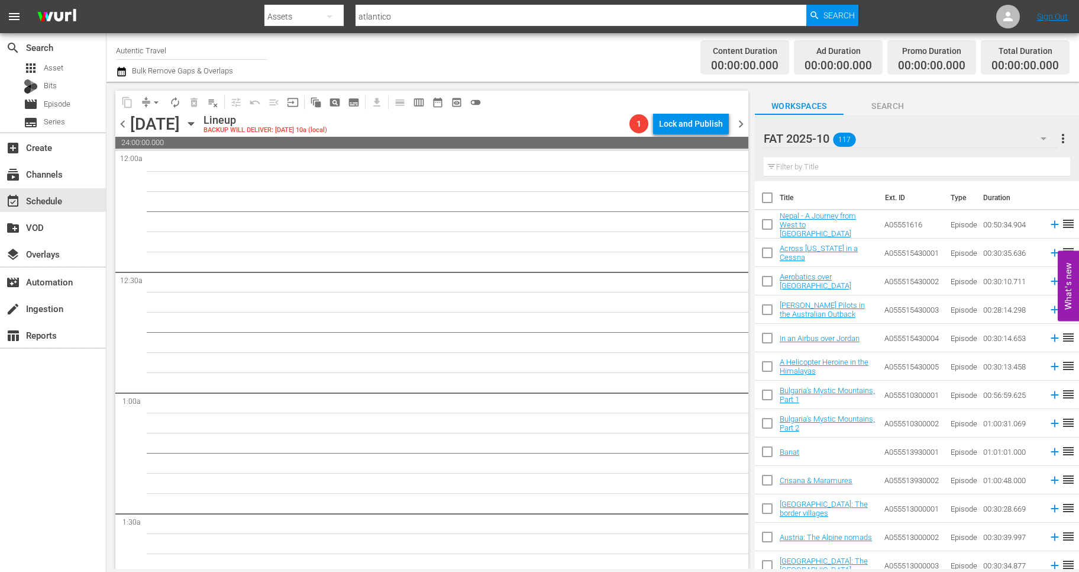
scroll to position [7, 0]
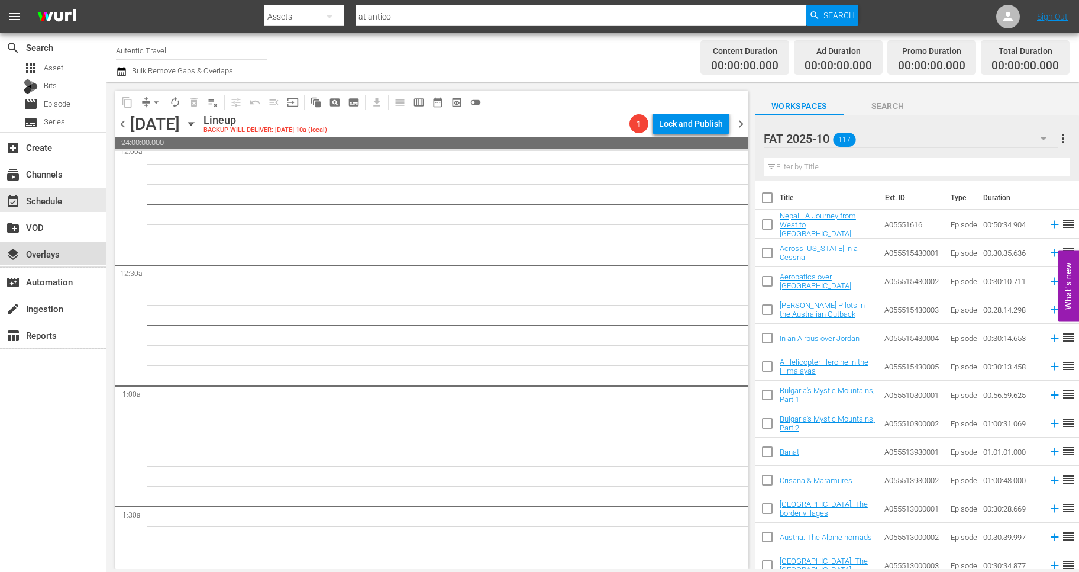
click at [40, 256] on div "layers Overlays" at bounding box center [33, 252] width 66 height 11
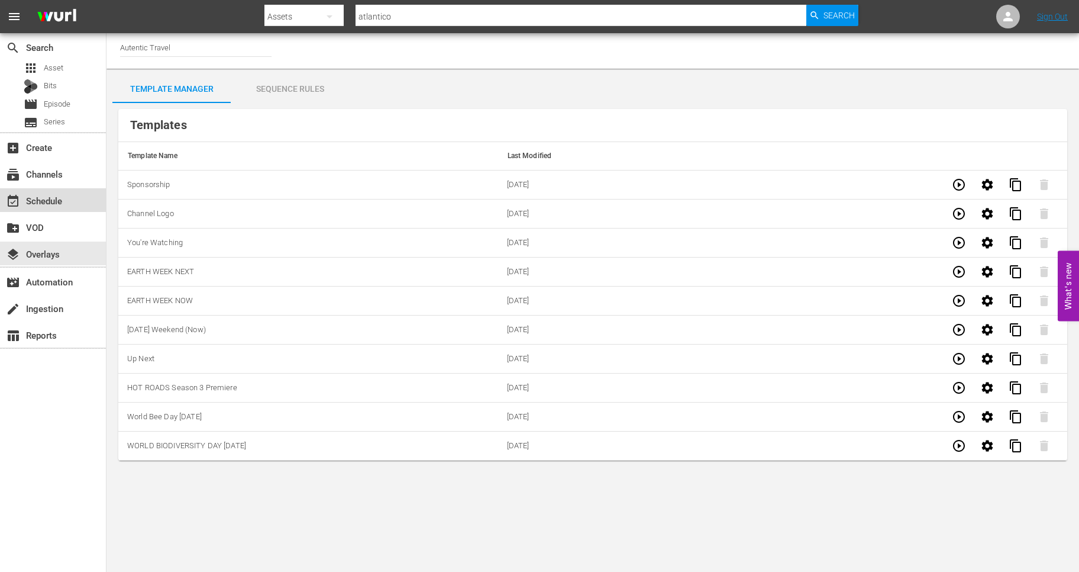
click at [39, 204] on div "event_available Schedule" at bounding box center [33, 199] width 66 height 11
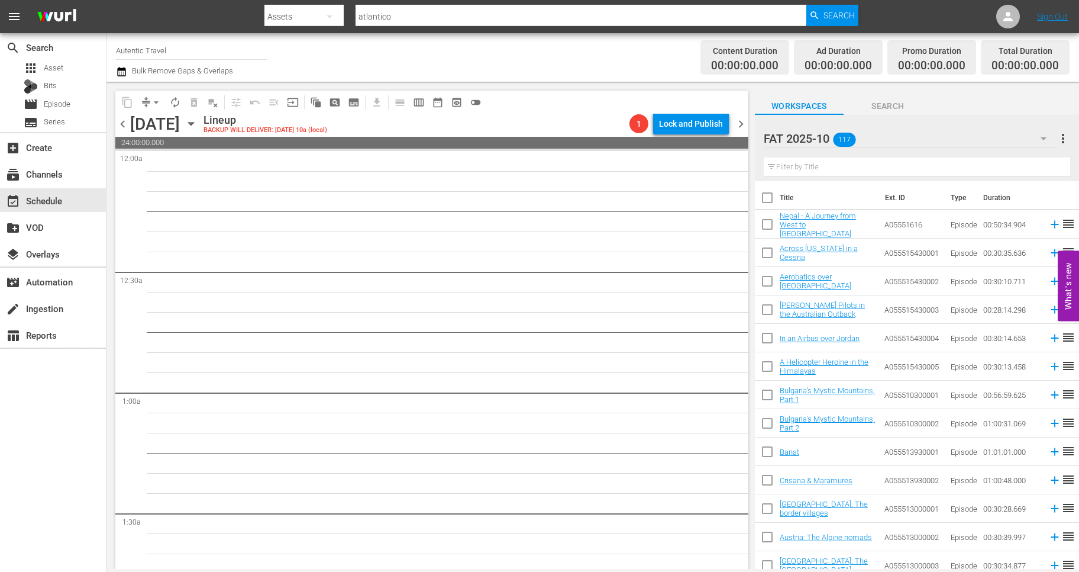
click at [122, 124] on span "chevron_left" at bounding box center [122, 124] width 15 height 15
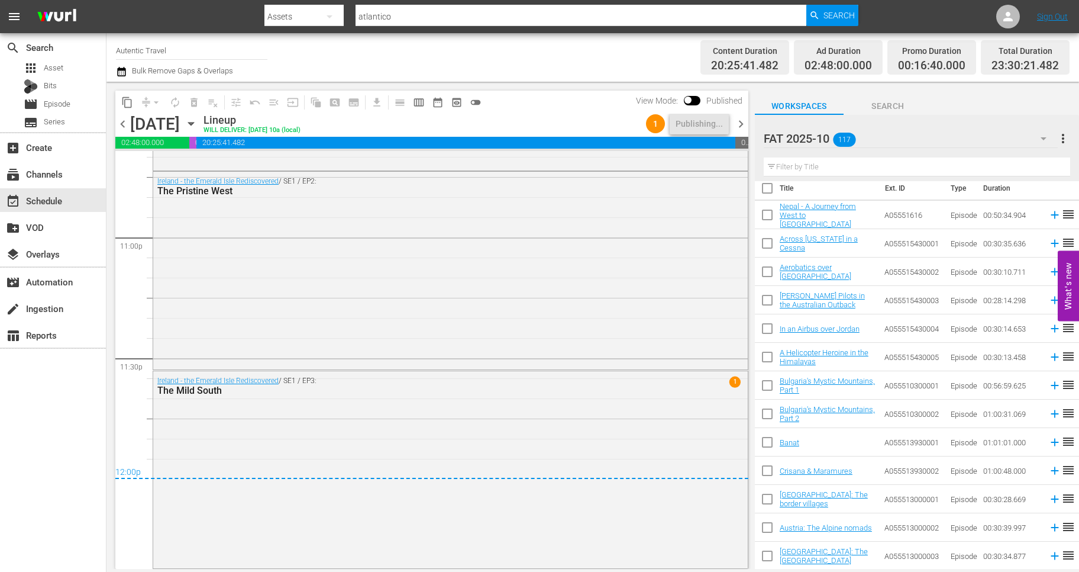
scroll to position [12, 0]
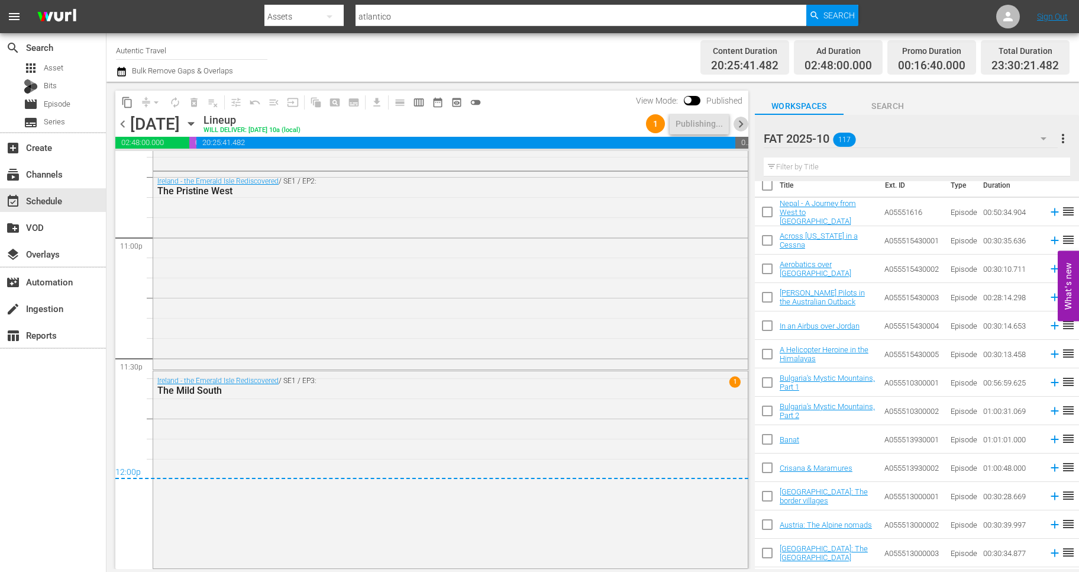
click at [739, 124] on span "chevron_right" at bounding box center [741, 124] width 15 height 15
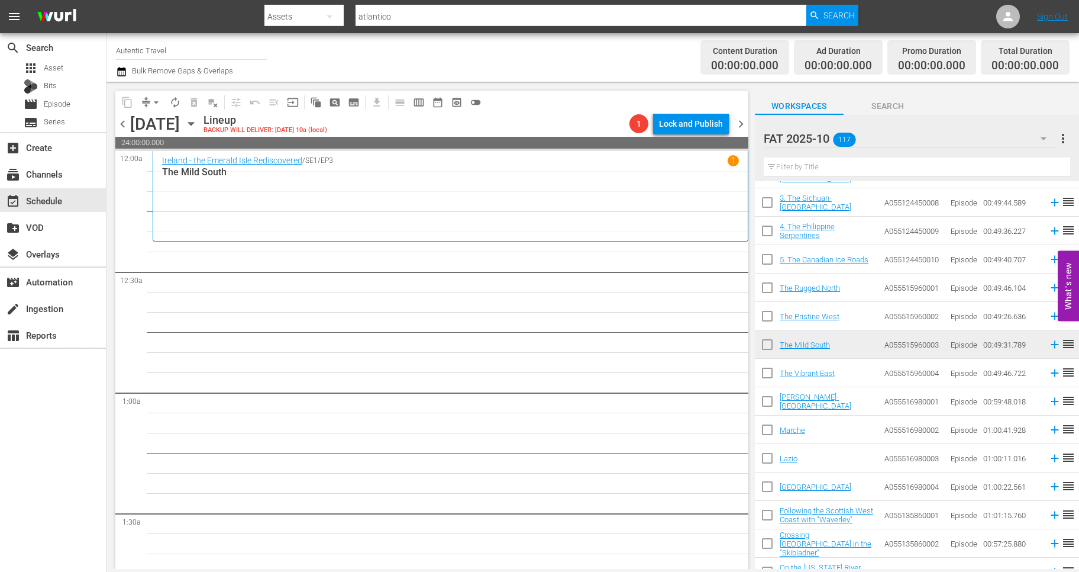
scroll to position [1672, 0]
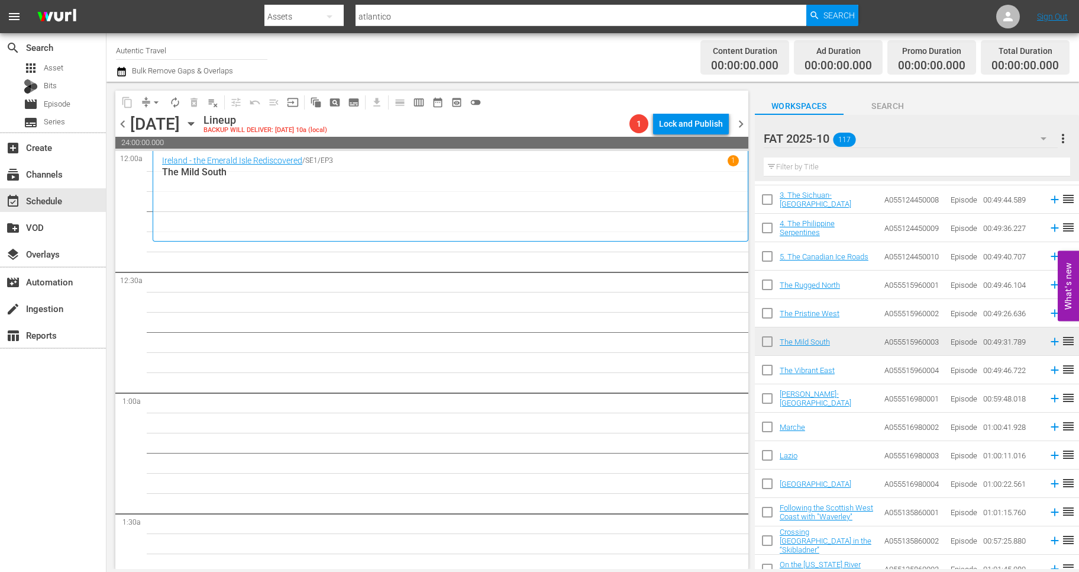
click at [767, 372] on input "checkbox" at bounding box center [767, 372] width 25 height 25
checkbox input "true"
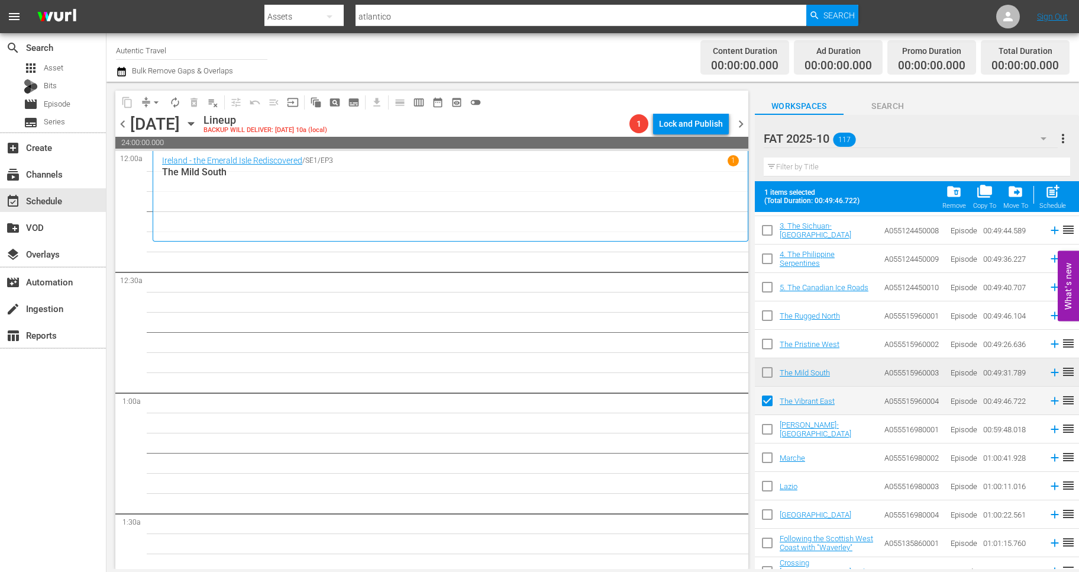
drag, startPoint x: 765, startPoint y: 433, endPoint x: 765, endPoint y: 445, distance: 12.4
click at [765, 433] on input "checkbox" at bounding box center [767, 431] width 25 height 25
checkbox input "true"
drag, startPoint x: 765, startPoint y: 457, endPoint x: 765, endPoint y: 488, distance: 30.2
click at [765, 457] on input "checkbox" at bounding box center [767, 459] width 25 height 25
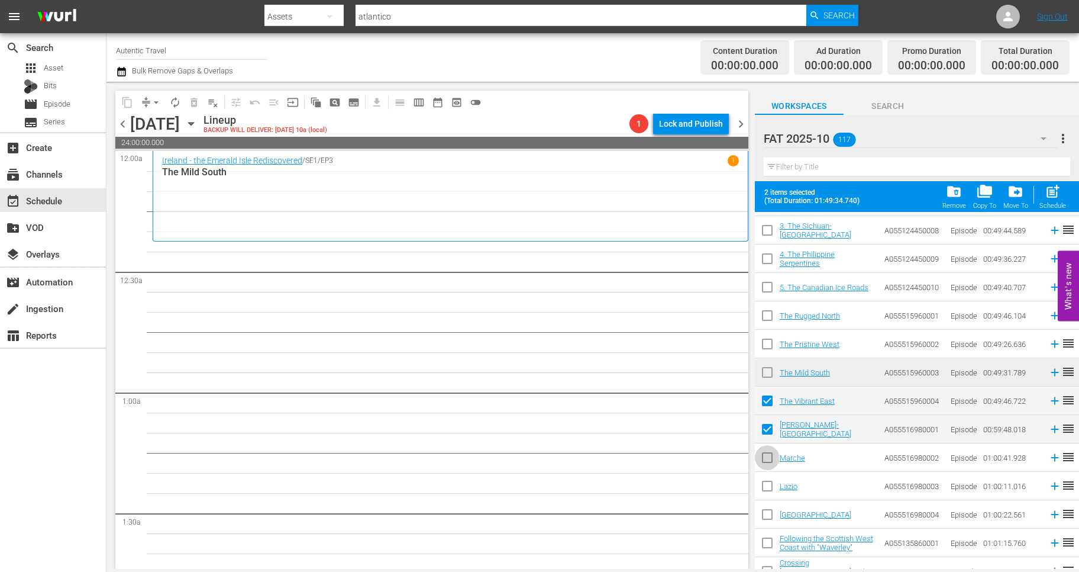
checkbox input "true"
drag, startPoint x: 765, startPoint y: 488, endPoint x: 765, endPoint y: 504, distance: 16.6
click at [765, 489] on input "checkbox" at bounding box center [767, 488] width 25 height 25
checkbox input "true"
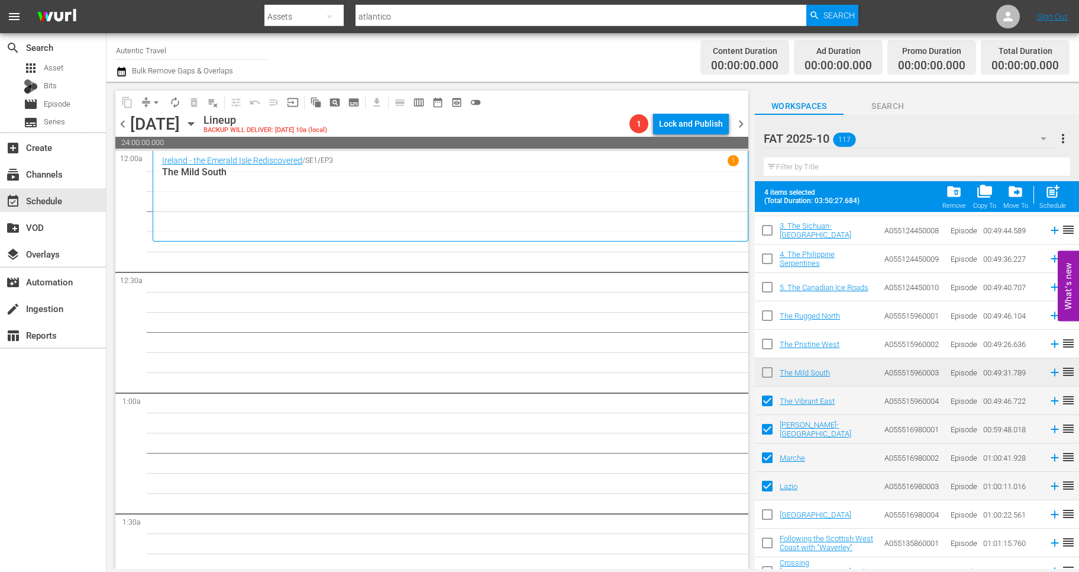
drag, startPoint x: 769, startPoint y: 517, endPoint x: 774, endPoint y: 522, distance: 7.1
click at [769, 517] on input "checkbox" at bounding box center [767, 516] width 25 height 25
checkbox input "true"
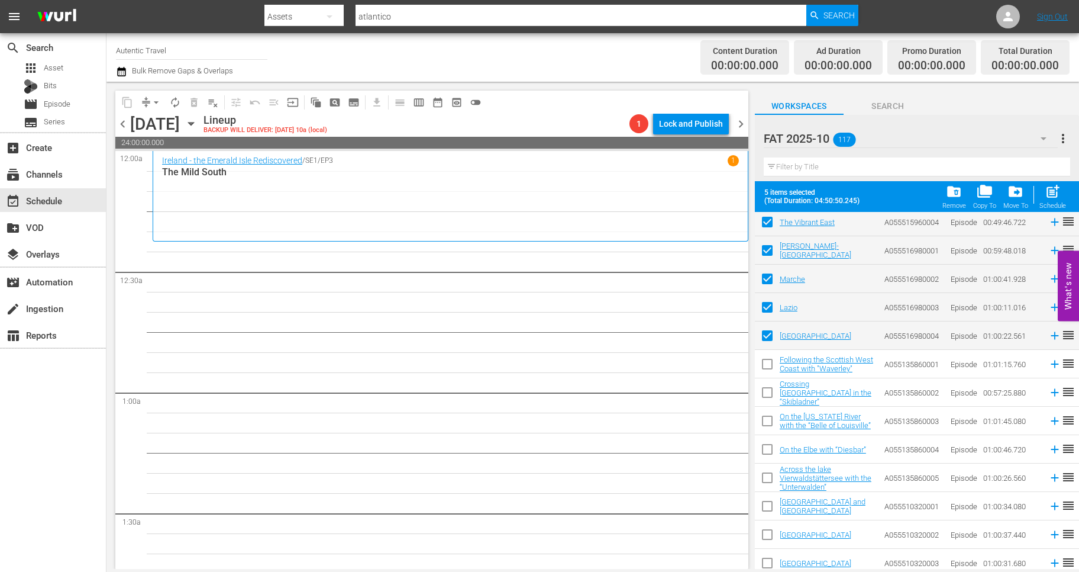
scroll to position [1857, 0]
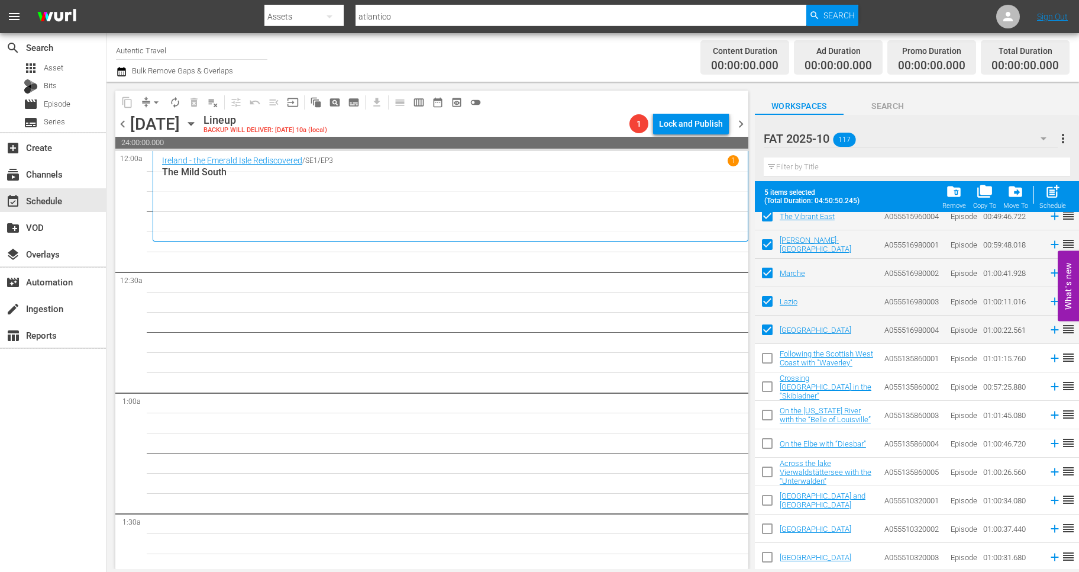
click at [764, 364] on input "checkbox" at bounding box center [767, 360] width 25 height 25
checkbox input "true"
click at [770, 388] on input "checkbox" at bounding box center [767, 388] width 25 height 25
checkbox input "true"
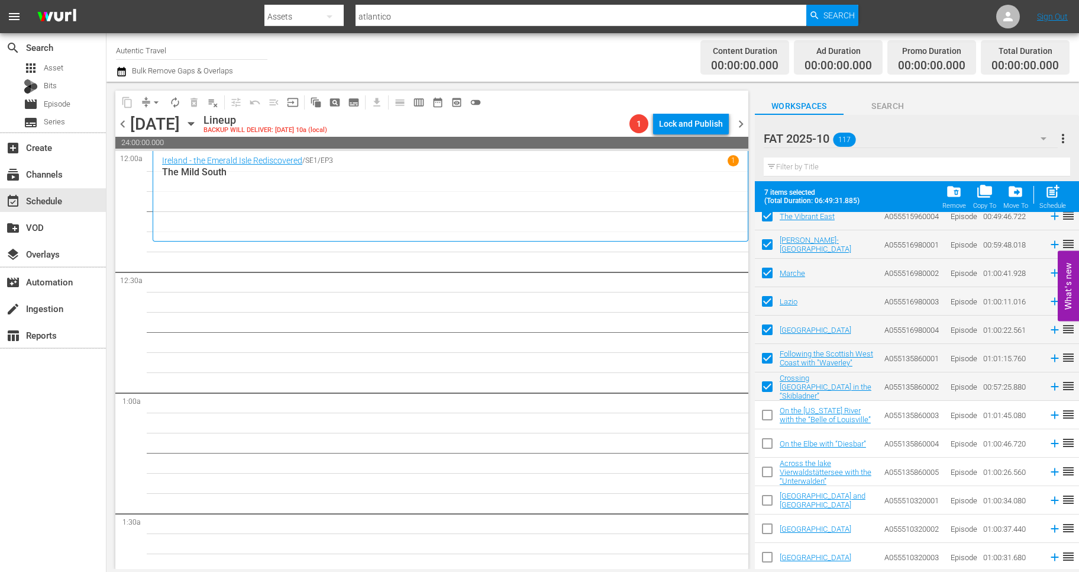
click at [770, 420] on input "checkbox" at bounding box center [767, 417] width 25 height 25
checkbox input "true"
click at [767, 444] on input "checkbox" at bounding box center [767, 445] width 25 height 25
checkbox input "true"
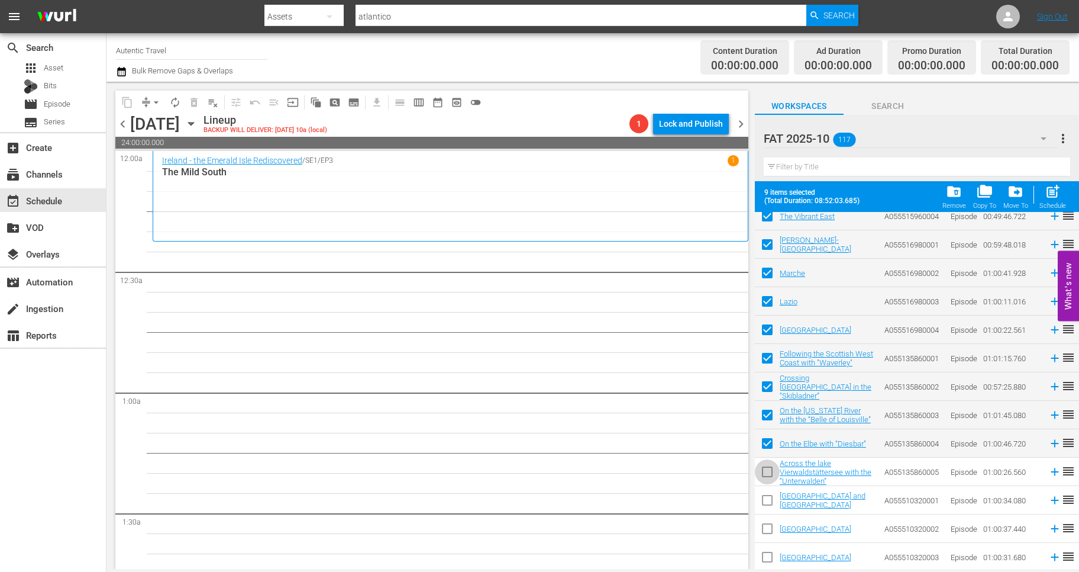
drag, startPoint x: 767, startPoint y: 469, endPoint x: 767, endPoint y: 512, distance: 43.2
click at [767, 470] on input "checkbox" at bounding box center [767, 474] width 25 height 25
checkbox input "true"
click at [766, 501] on input "checkbox" at bounding box center [767, 502] width 25 height 25
checkbox input "true"
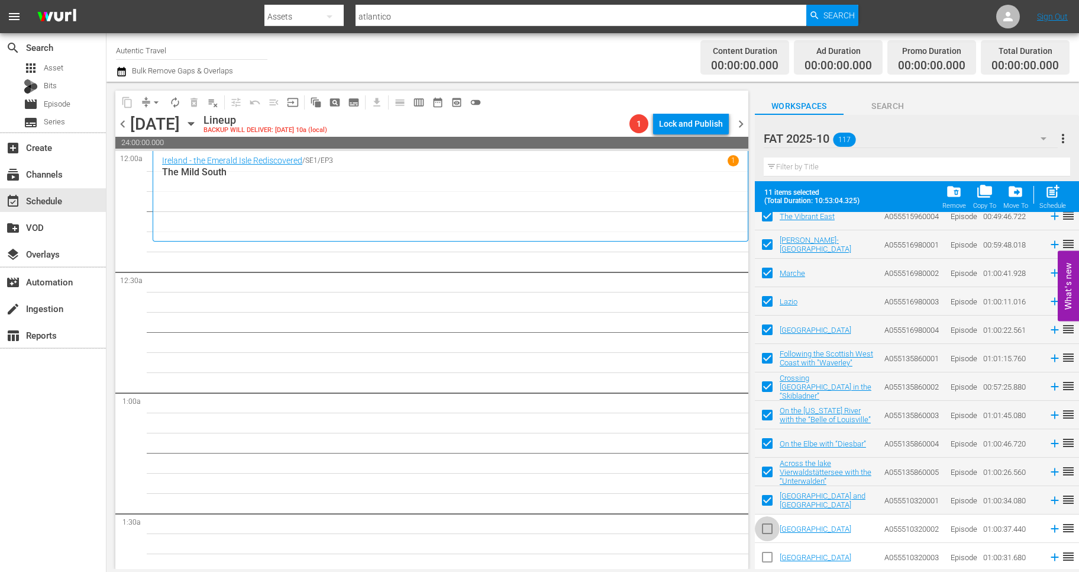
click at [767, 528] on input "checkbox" at bounding box center [767, 530] width 25 height 25
checkbox input "true"
click at [768, 558] on input "checkbox" at bounding box center [767, 559] width 25 height 25
checkbox input "true"
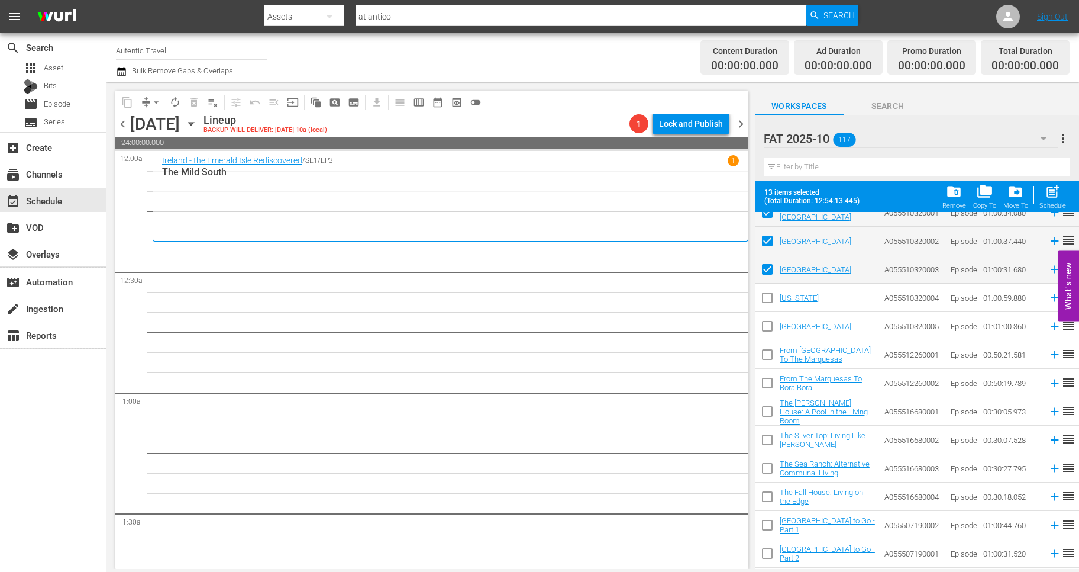
scroll to position [2148, 0]
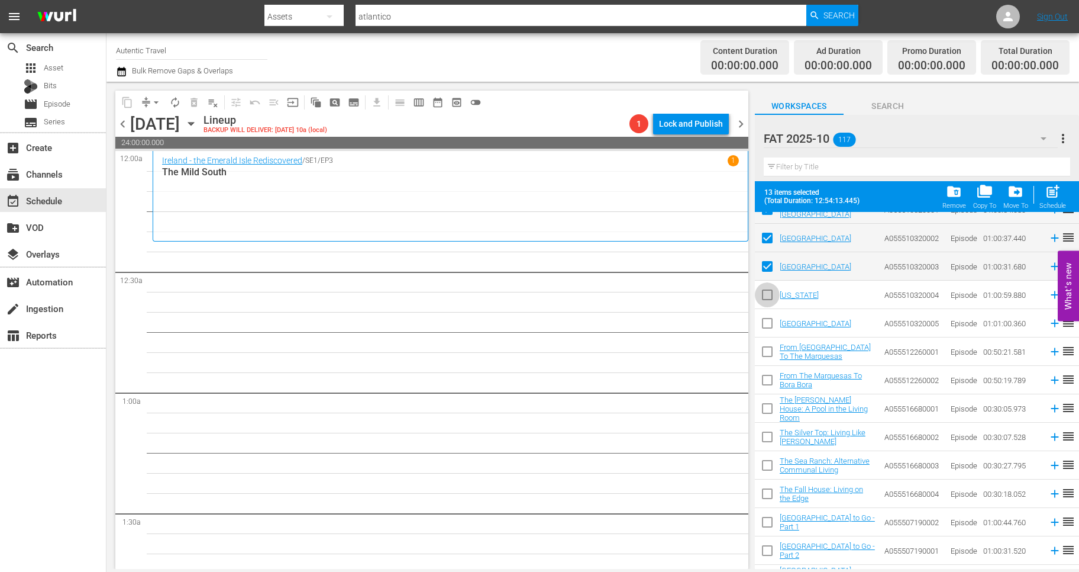
click at [765, 299] on input "checkbox" at bounding box center [767, 297] width 25 height 25
checkbox input "true"
click at [765, 331] on input "checkbox" at bounding box center [767, 325] width 25 height 25
checkbox input "true"
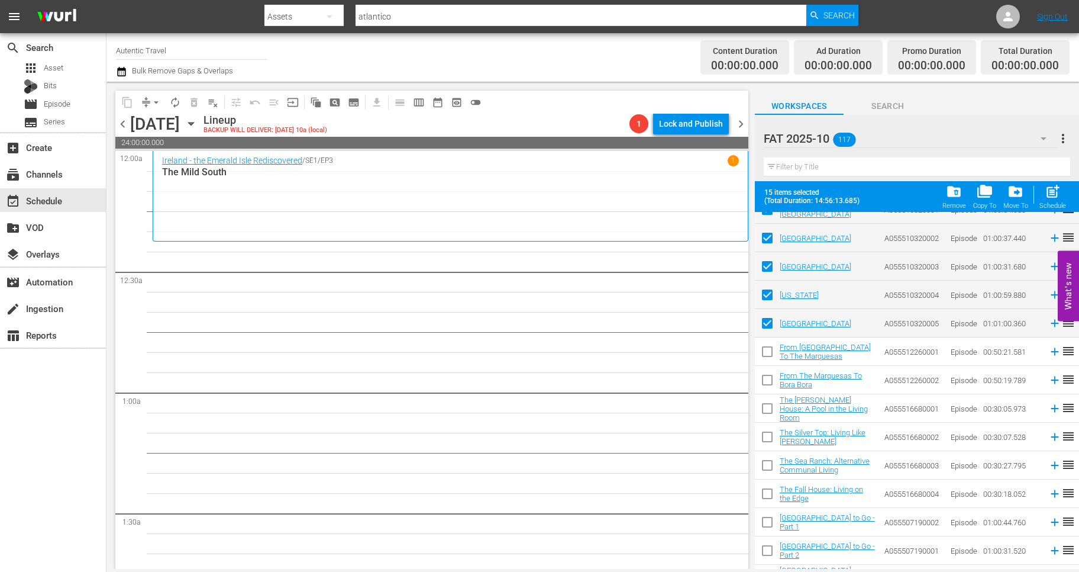
drag, startPoint x: 769, startPoint y: 352, endPoint x: 769, endPoint y: 377, distance: 24.9
click at [769, 353] on input "checkbox" at bounding box center [767, 353] width 25 height 25
checkbox input "true"
drag, startPoint x: 769, startPoint y: 377, endPoint x: 768, endPoint y: 412, distance: 34.9
click at [769, 379] on input "checkbox" at bounding box center [767, 382] width 25 height 25
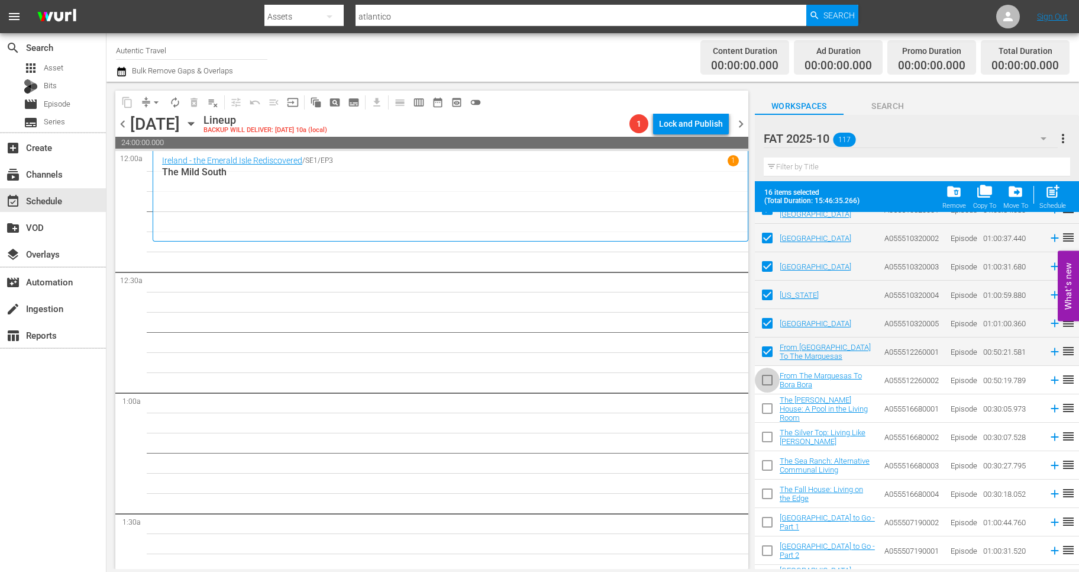
checkbox input "true"
drag, startPoint x: 768, startPoint y: 412, endPoint x: 768, endPoint y: 434, distance: 22.5
click at [768, 412] on input "checkbox" at bounding box center [767, 410] width 25 height 25
checkbox input "true"
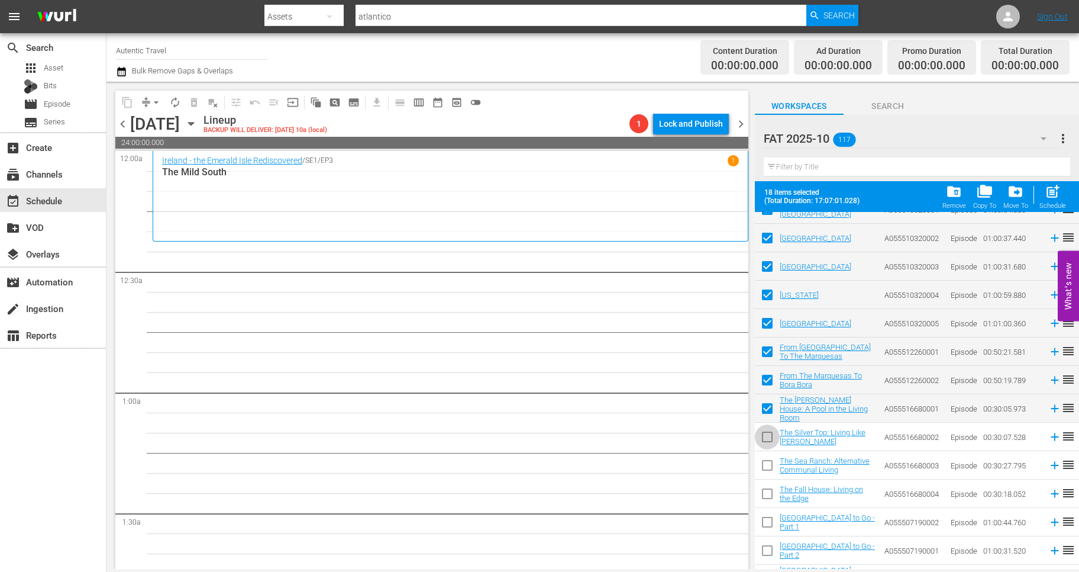
drag, startPoint x: 768, startPoint y: 441, endPoint x: 768, endPoint y: 459, distance: 18.3
click at [768, 444] on input "checkbox" at bounding box center [767, 439] width 25 height 25
drag, startPoint x: 768, startPoint y: 459, endPoint x: 767, endPoint y: 481, distance: 21.3
click at [768, 465] on input "checkbox" at bounding box center [767, 467] width 25 height 25
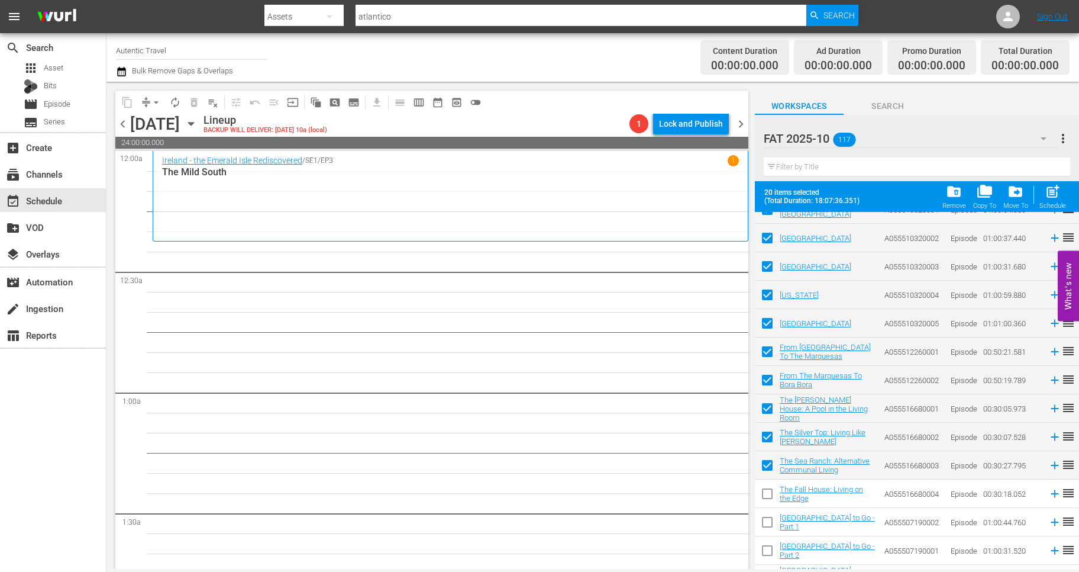
drag, startPoint x: 768, startPoint y: 499, endPoint x: 768, endPoint y: 518, distance: 18.9
click at [768, 499] on input "checkbox" at bounding box center [767, 495] width 25 height 25
drag, startPoint x: 768, startPoint y: 518, endPoint x: 768, endPoint y: 553, distance: 34.9
click at [768, 523] on input "checkbox" at bounding box center [767, 524] width 25 height 25
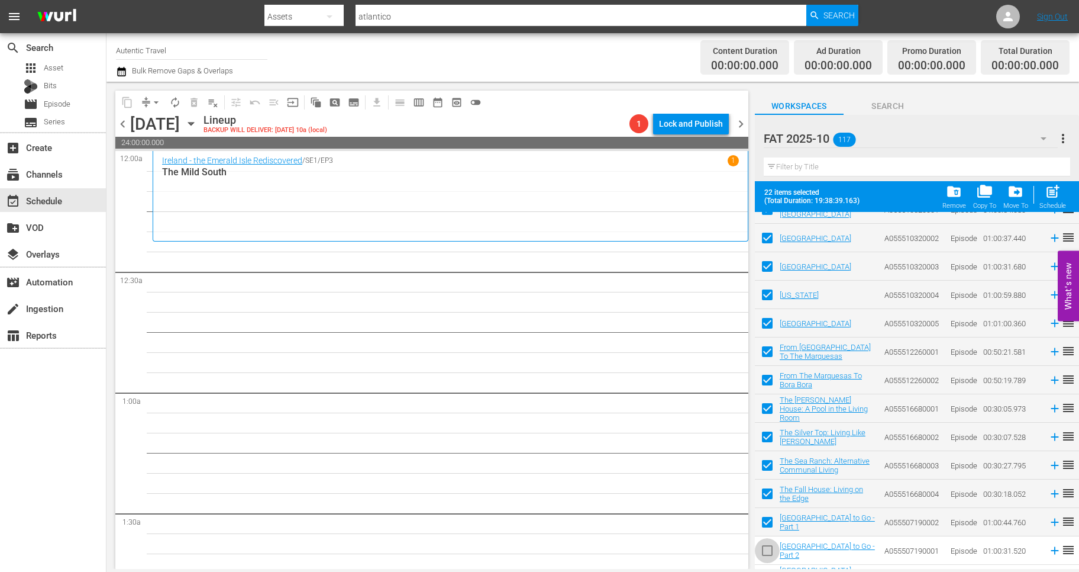
click at [768, 553] on input "checkbox" at bounding box center [767, 552] width 25 height 25
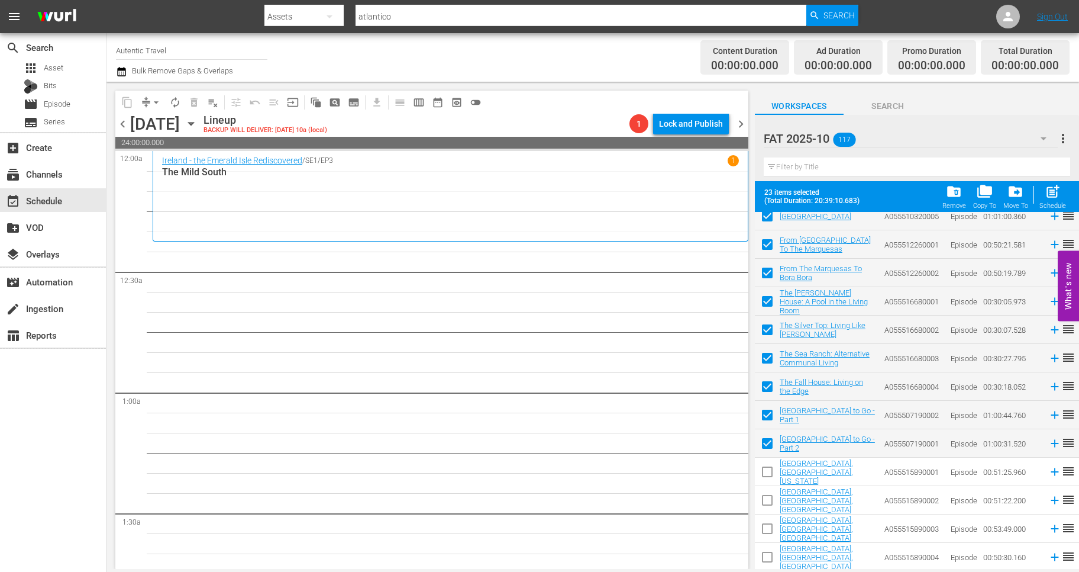
click at [766, 475] on input "checkbox" at bounding box center [767, 474] width 25 height 25
drag, startPoint x: 766, startPoint y: 501, endPoint x: 766, endPoint y: 518, distance: 16.6
click at [766, 502] on input "checkbox" at bounding box center [767, 502] width 25 height 25
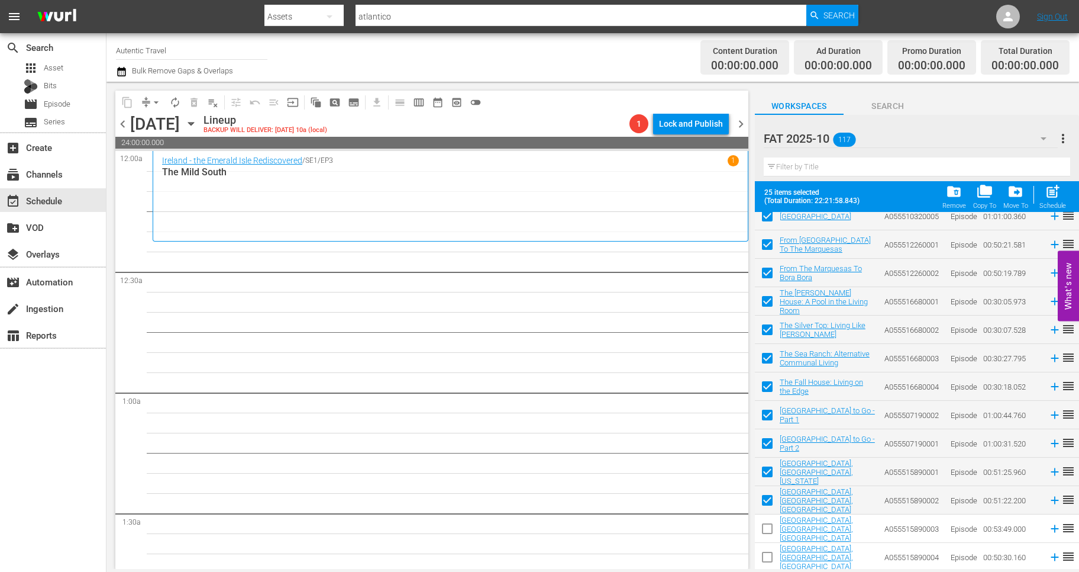
click at [767, 527] on input "checkbox" at bounding box center [767, 530] width 25 height 25
click at [765, 557] on input "checkbox" at bounding box center [767, 559] width 25 height 25
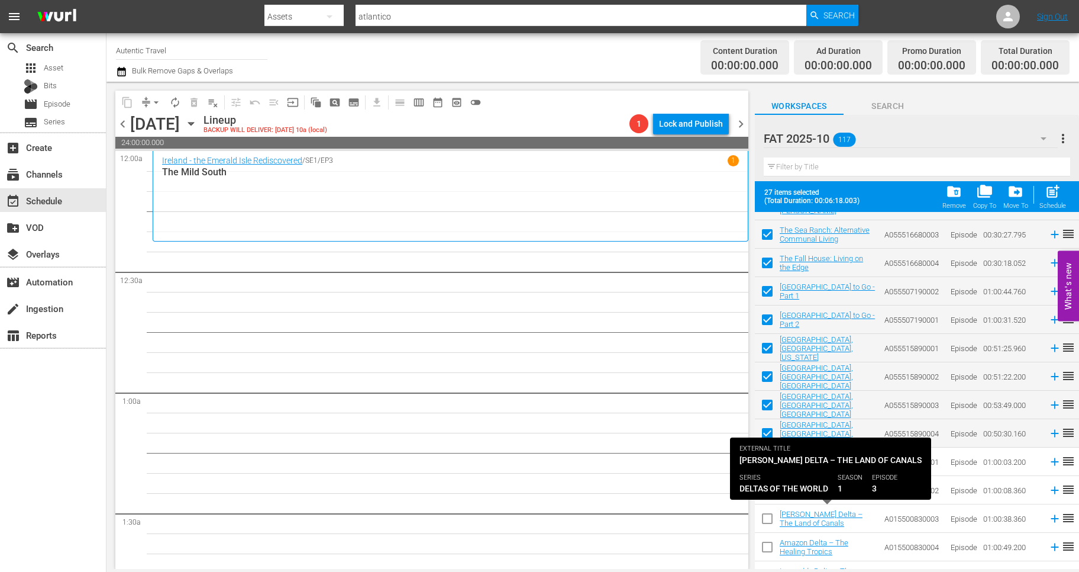
scroll to position [2382, 0]
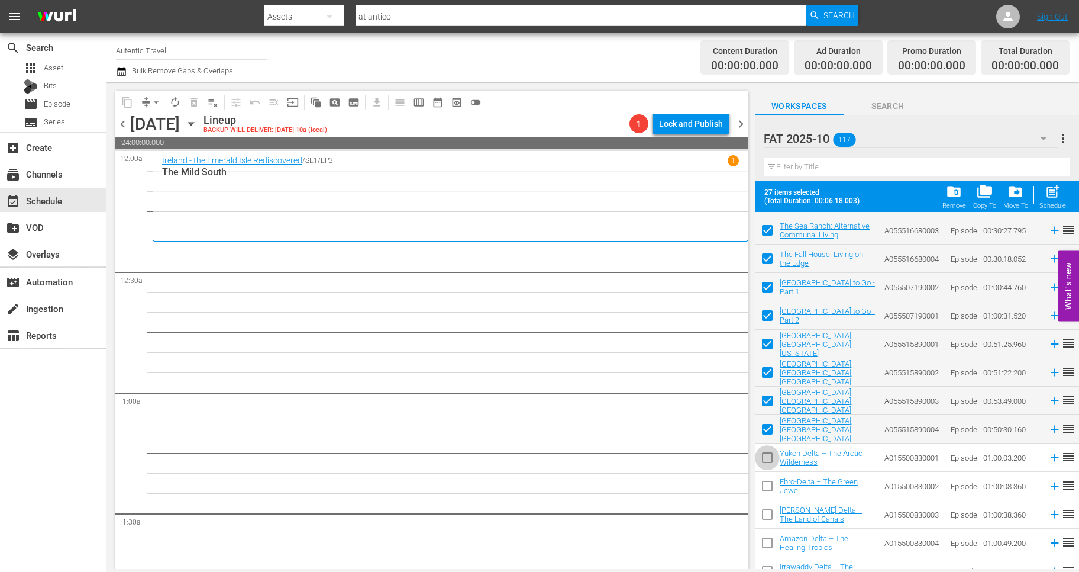
click at [766, 455] on input "checkbox" at bounding box center [767, 459] width 25 height 25
click at [1052, 202] on div "Schedule" at bounding box center [1053, 206] width 27 height 8
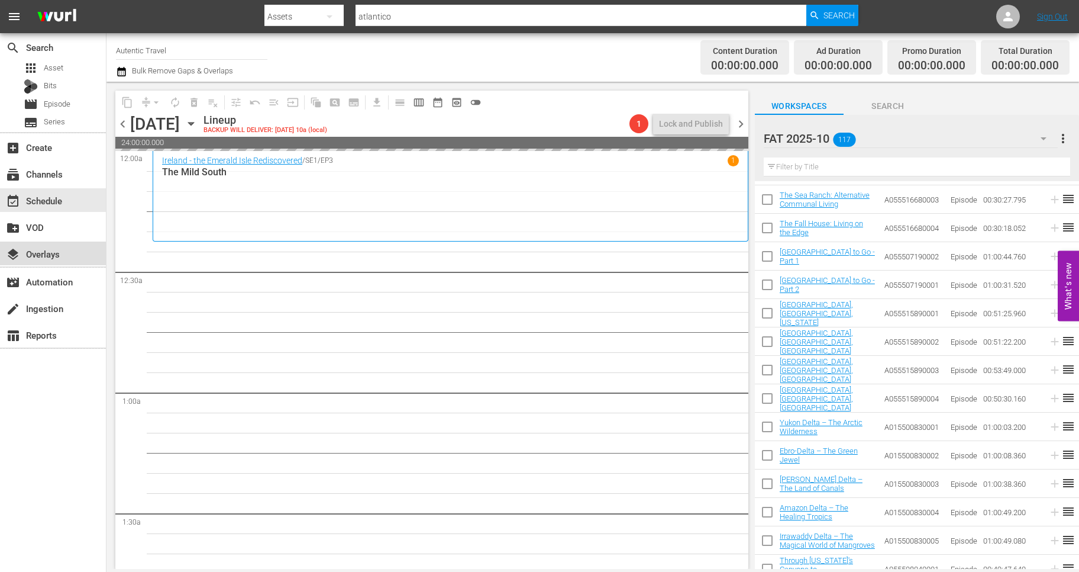
click at [51, 251] on div "layers Overlays" at bounding box center [33, 252] width 66 height 11
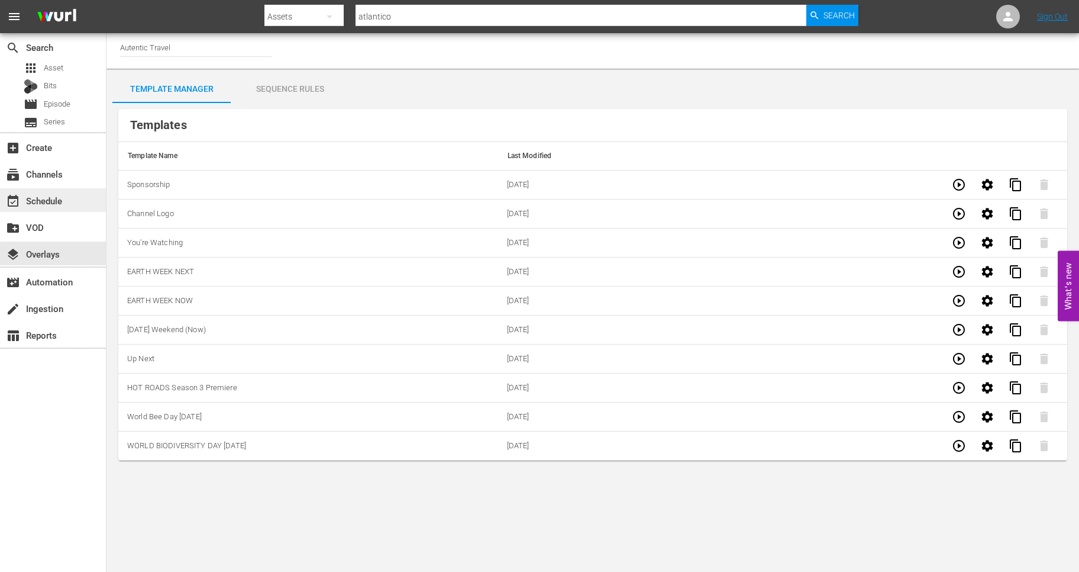
click at [43, 198] on div "event_available Schedule" at bounding box center [33, 199] width 66 height 11
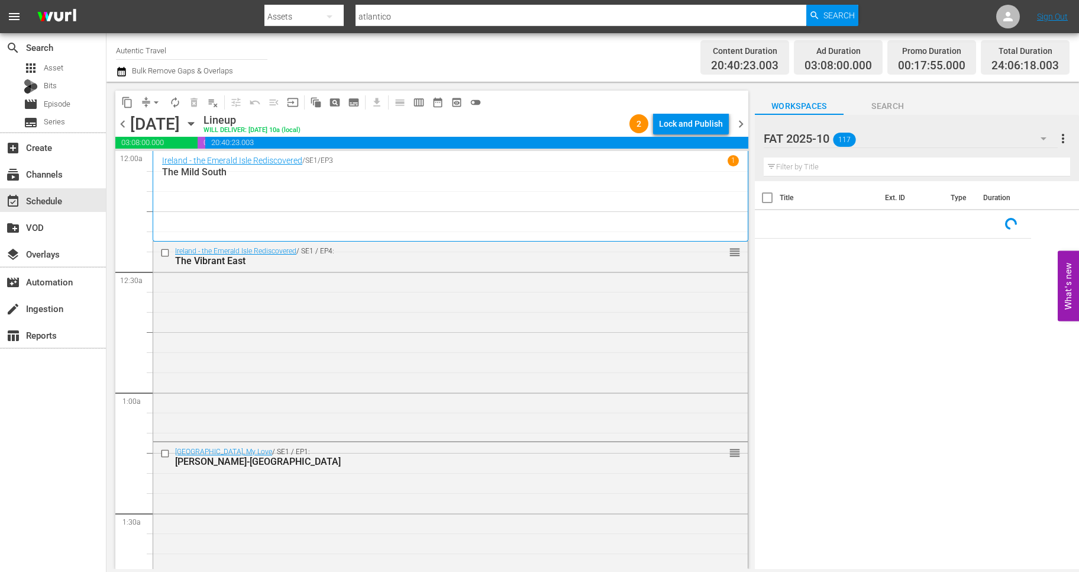
click at [739, 123] on span "chevron_right" at bounding box center [741, 124] width 15 height 15
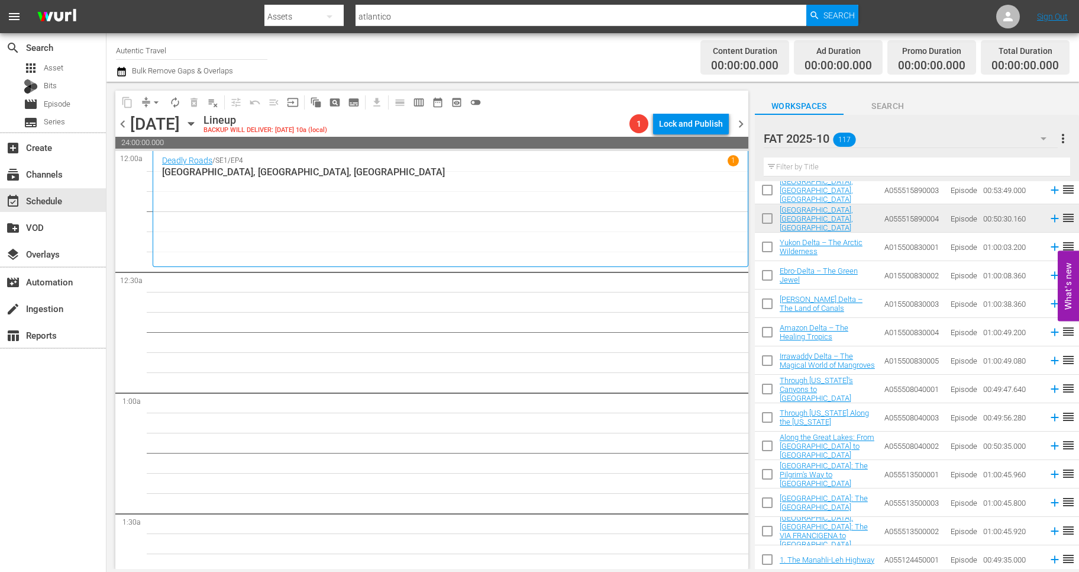
scroll to position [2580, 0]
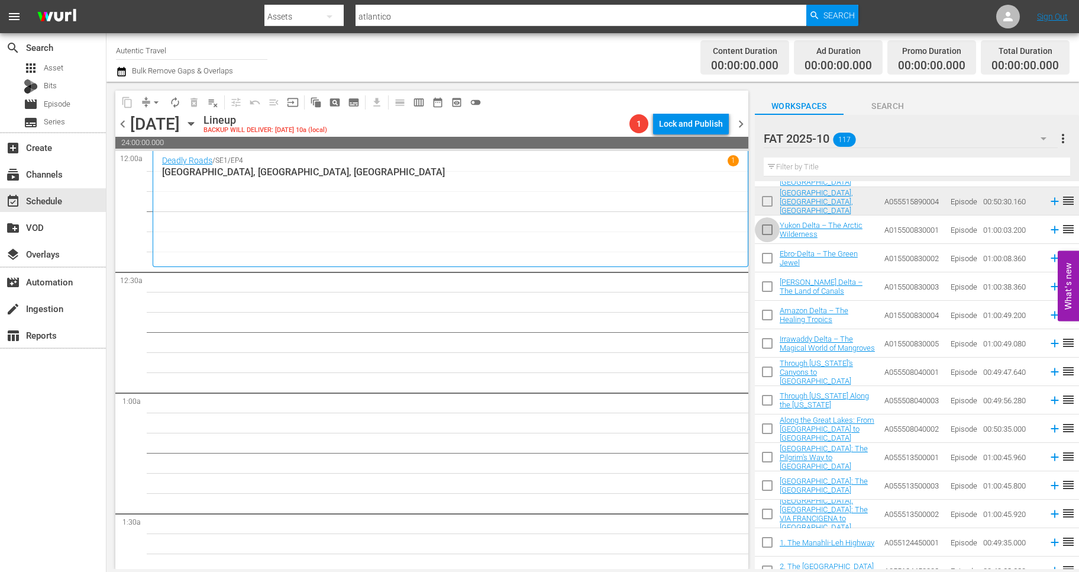
click at [765, 228] on input "checkbox" at bounding box center [767, 232] width 25 height 25
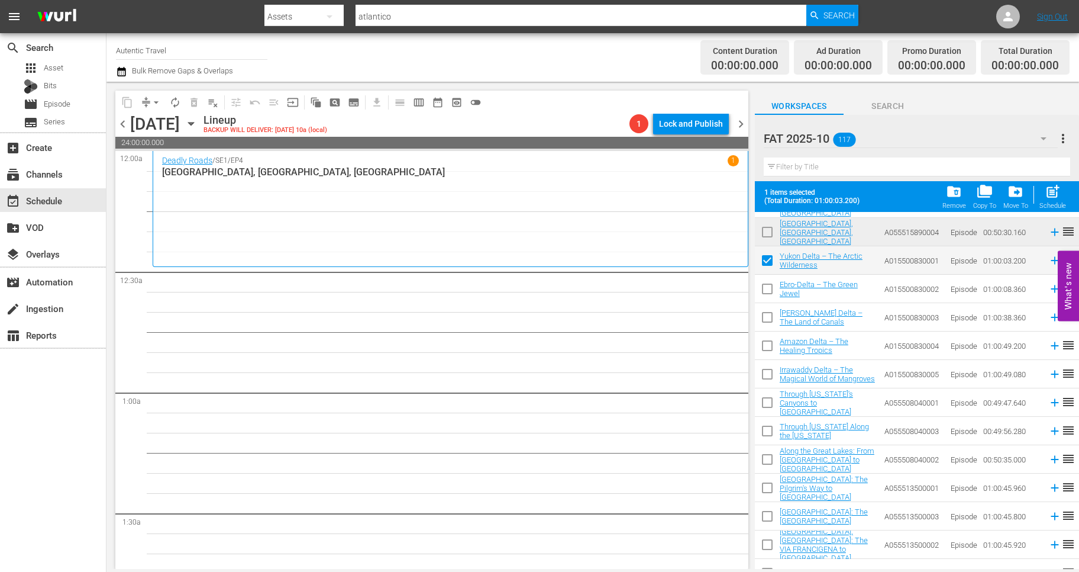
click at [766, 294] on input "checkbox" at bounding box center [767, 291] width 25 height 25
drag, startPoint x: 766, startPoint y: 314, endPoint x: 763, endPoint y: 350, distance: 36.2
click at [766, 317] on input "checkbox" at bounding box center [767, 319] width 25 height 25
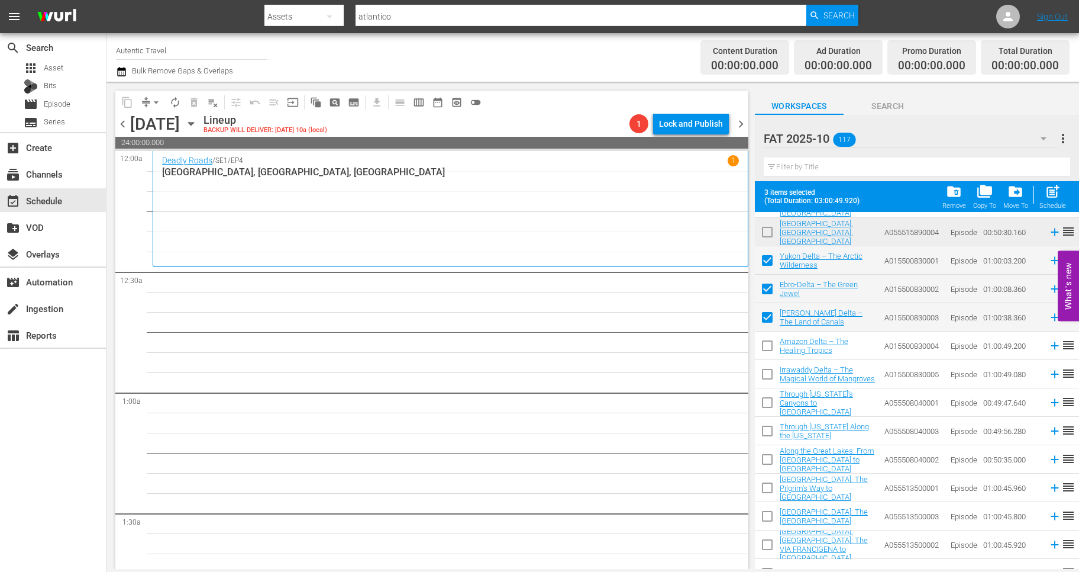
click at [763, 350] on input "checkbox" at bounding box center [767, 348] width 25 height 25
drag, startPoint x: 765, startPoint y: 376, endPoint x: 765, endPoint y: 396, distance: 20.7
click at [765, 378] on input "checkbox" at bounding box center [767, 376] width 25 height 25
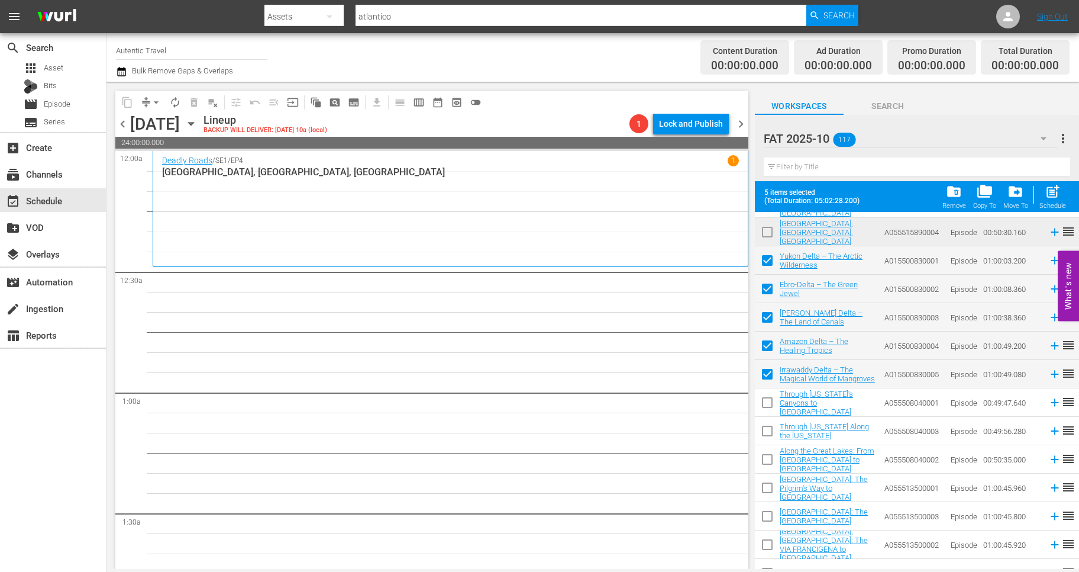
drag, startPoint x: 765, startPoint y: 402, endPoint x: 765, endPoint y: 428, distance: 25.4
click at [765, 402] on input "checkbox" at bounding box center [767, 404] width 25 height 25
drag, startPoint x: 765, startPoint y: 430, endPoint x: 765, endPoint y: 465, distance: 34.9
click at [765, 431] on input "checkbox" at bounding box center [767, 433] width 25 height 25
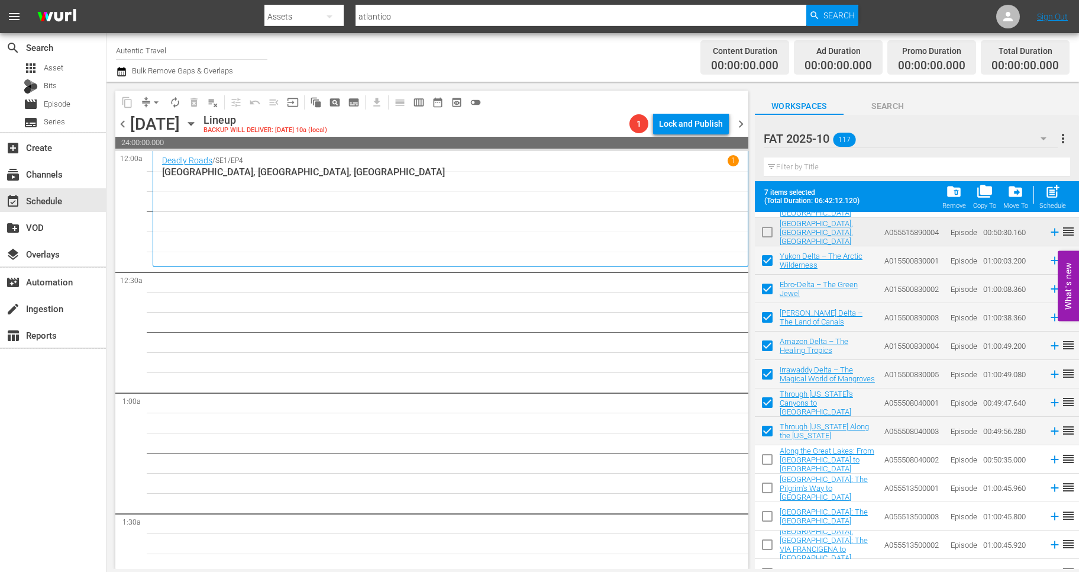
click at [765, 466] on input "checkbox" at bounding box center [767, 461] width 25 height 25
click at [765, 490] on input "checkbox" at bounding box center [767, 490] width 25 height 25
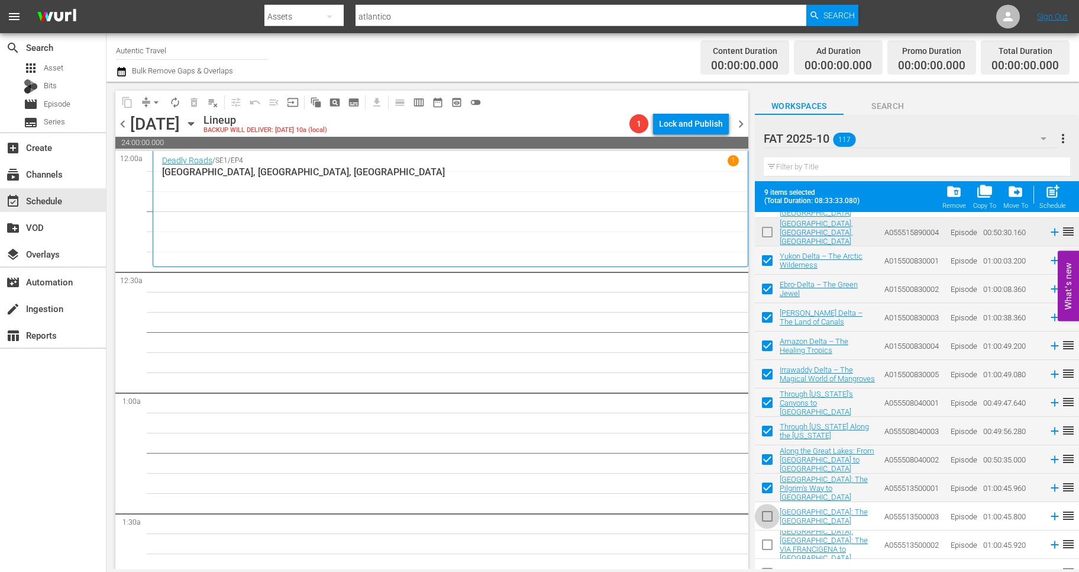
drag, startPoint x: 768, startPoint y: 520, endPoint x: 768, endPoint y: 538, distance: 17.8
click at [768, 520] on input "checkbox" at bounding box center [767, 518] width 25 height 25
click at [770, 546] on input "checkbox" at bounding box center [767, 546] width 25 height 25
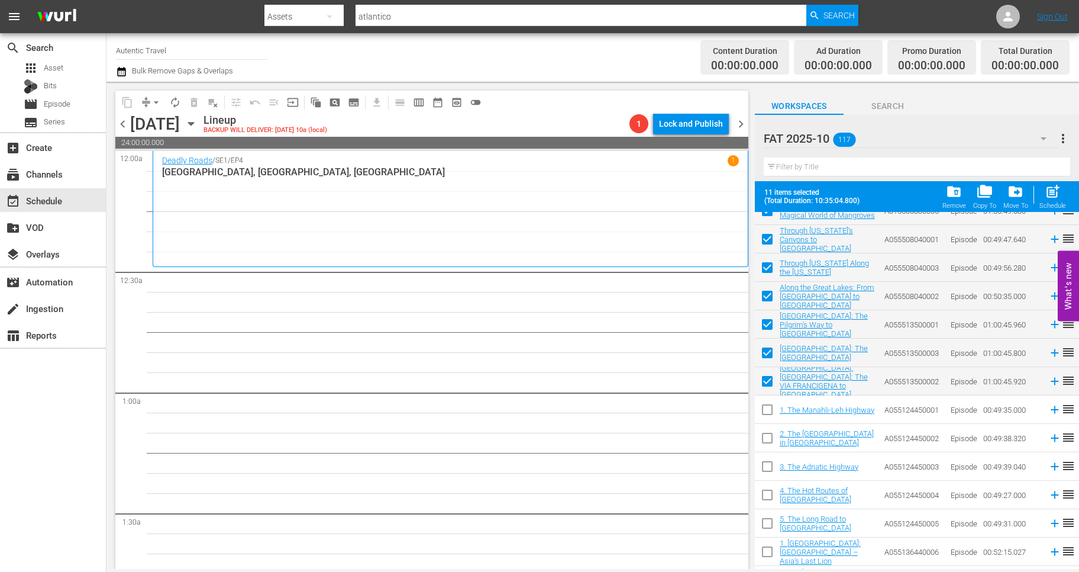
scroll to position [2751, 0]
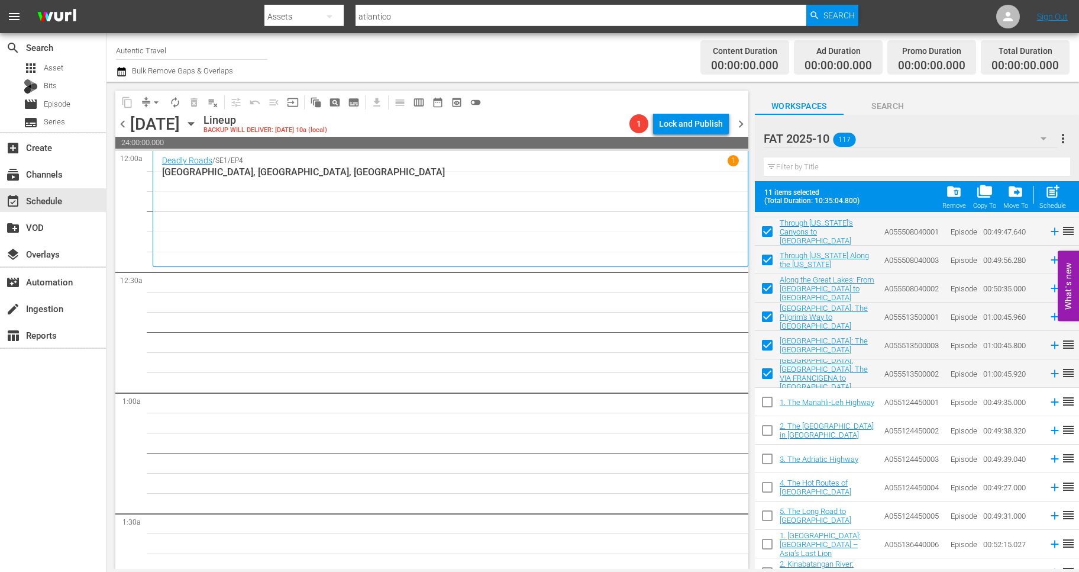
click at [770, 401] on input "checkbox" at bounding box center [767, 404] width 25 height 25
click at [767, 433] on input "checkbox" at bounding box center [767, 432] width 25 height 25
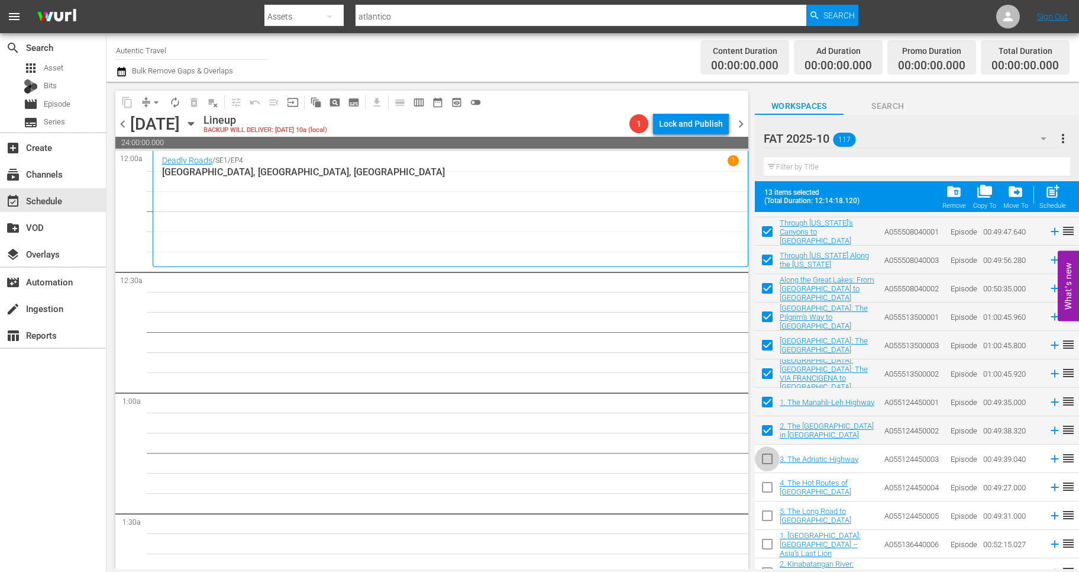
drag, startPoint x: 767, startPoint y: 459, endPoint x: 767, endPoint y: 496, distance: 37.3
click at [767, 459] on input "checkbox" at bounding box center [767, 461] width 25 height 25
drag, startPoint x: 767, startPoint y: 496, endPoint x: 767, endPoint y: 520, distance: 23.1
click at [767, 497] on input "checkbox" at bounding box center [767, 489] width 25 height 25
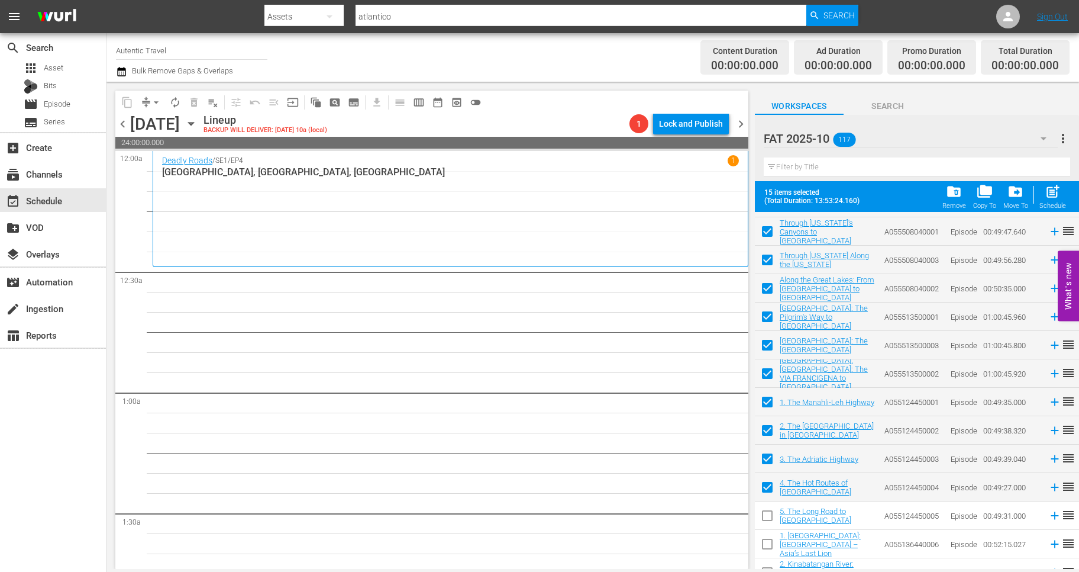
click at [767, 523] on input "checkbox" at bounding box center [767, 517] width 25 height 25
click at [767, 550] on input "checkbox" at bounding box center [767, 546] width 25 height 25
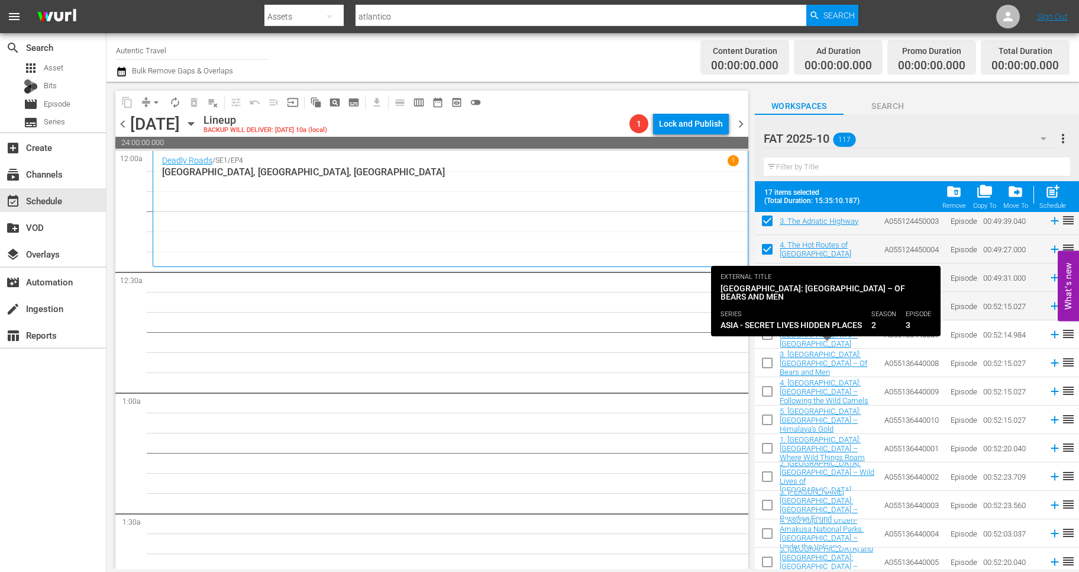
scroll to position [2993, 0]
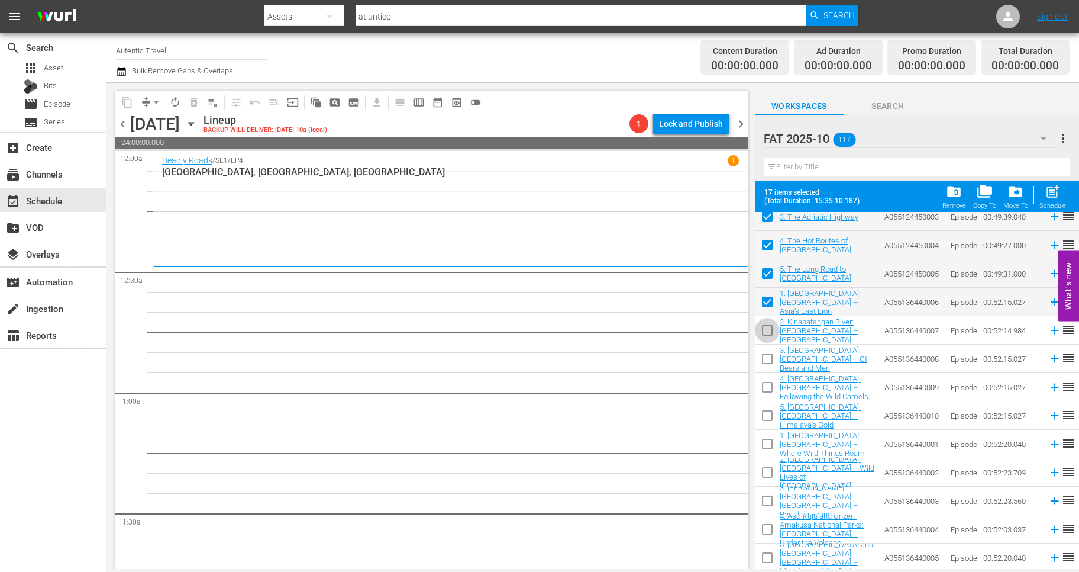
click at [769, 326] on input "checkbox" at bounding box center [767, 332] width 25 height 25
click at [769, 359] on input "checkbox" at bounding box center [767, 361] width 25 height 25
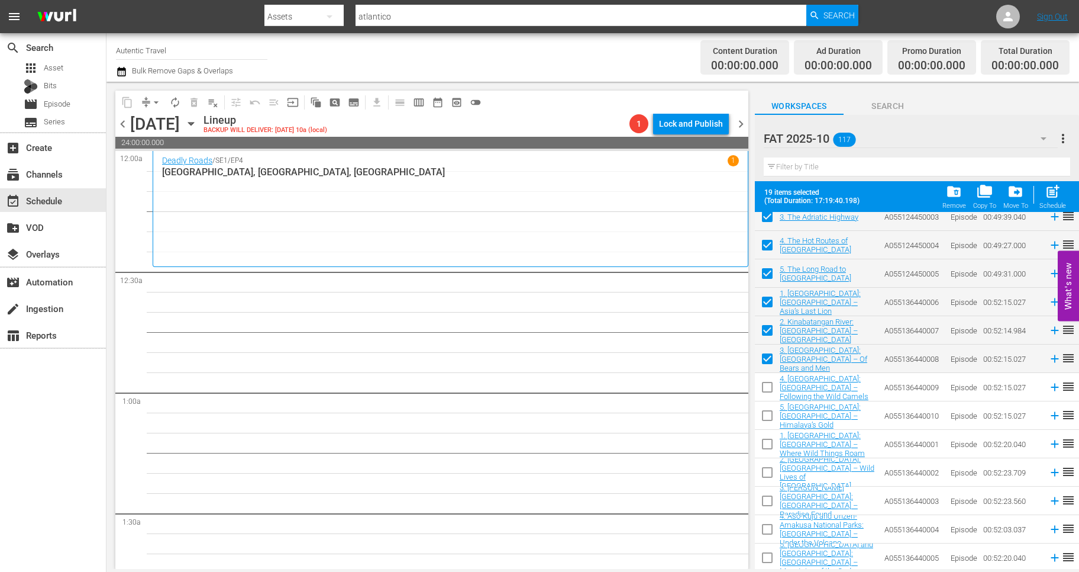
drag, startPoint x: 771, startPoint y: 375, endPoint x: 771, endPoint y: 383, distance: 8.3
click at [771, 378] on td at bounding box center [767, 387] width 25 height 28
drag, startPoint x: 768, startPoint y: 390, endPoint x: 768, endPoint y: 423, distance: 32.5
click at [768, 390] on input "checkbox" at bounding box center [767, 389] width 25 height 25
drag, startPoint x: 768, startPoint y: 415, endPoint x: 765, endPoint y: 430, distance: 15.6
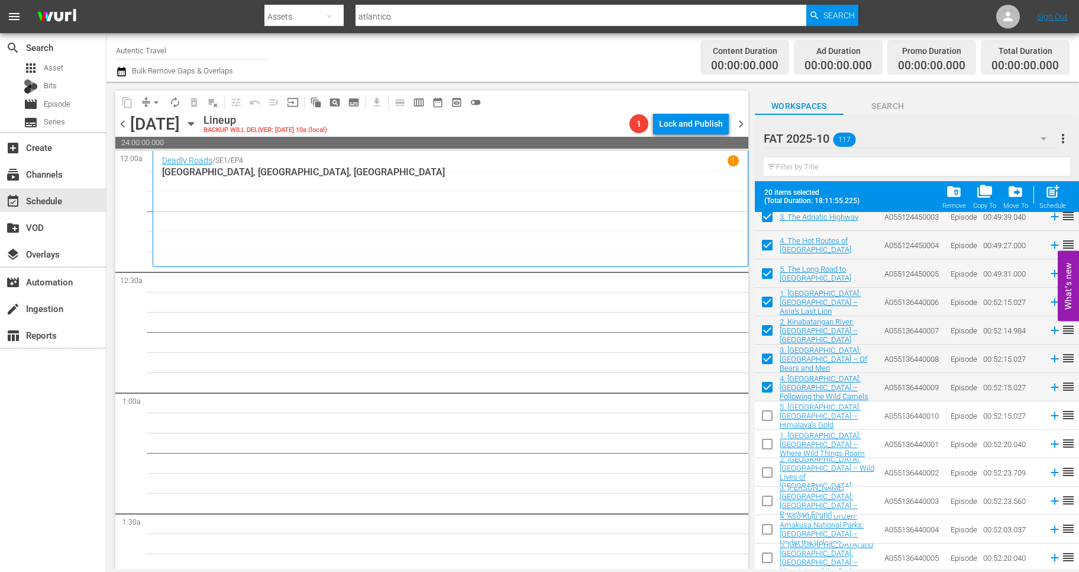
click at [768, 415] on input "checkbox" at bounding box center [767, 417] width 25 height 25
click at [765, 447] on input "checkbox" at bounding box center [767, 446] width 25 height 25
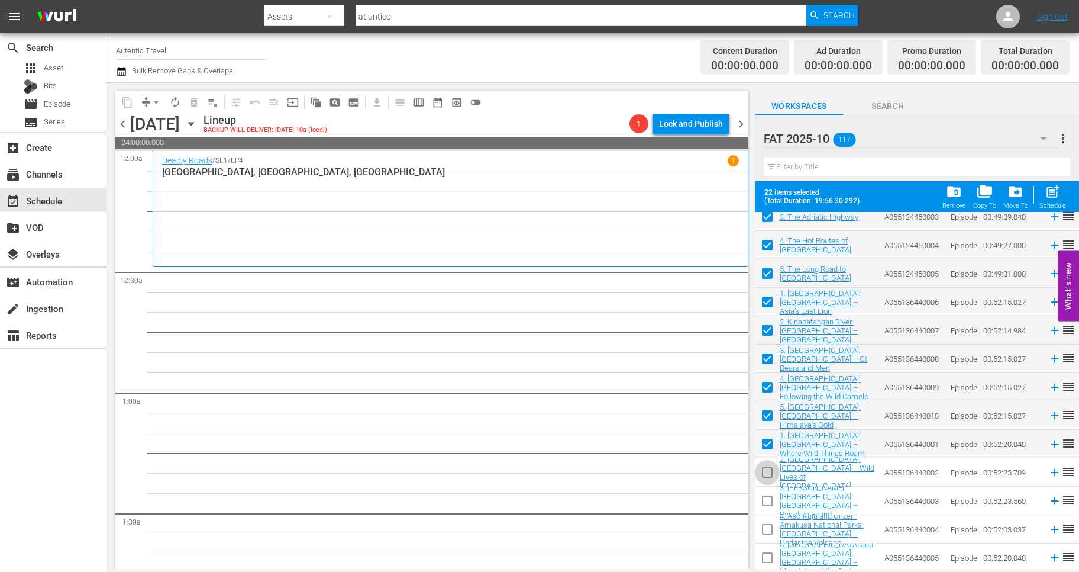
click at [767, 470] on input "checkbox" at bounding box center [767, 474] width 25 height 25
drag, startPoint x: 767, startPoint y: 500, endPoint x: 767, endPoint y: 541, distance: 41.4
click at [767, 500] on input "checkbox" at bounding box center [767, 503] width 25 height 25
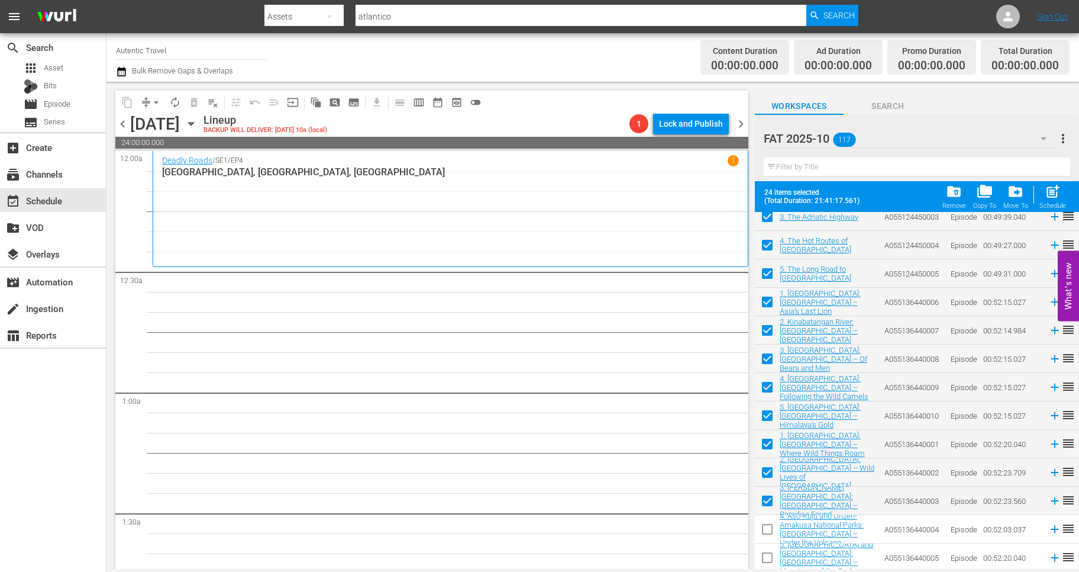
click at [766, 530] on input "checkbox" at bounding box center [767, 531] width 25 height 25
click at [775, 560] on input "checkbox" at bounding box center [767, 559] width 25 height 25
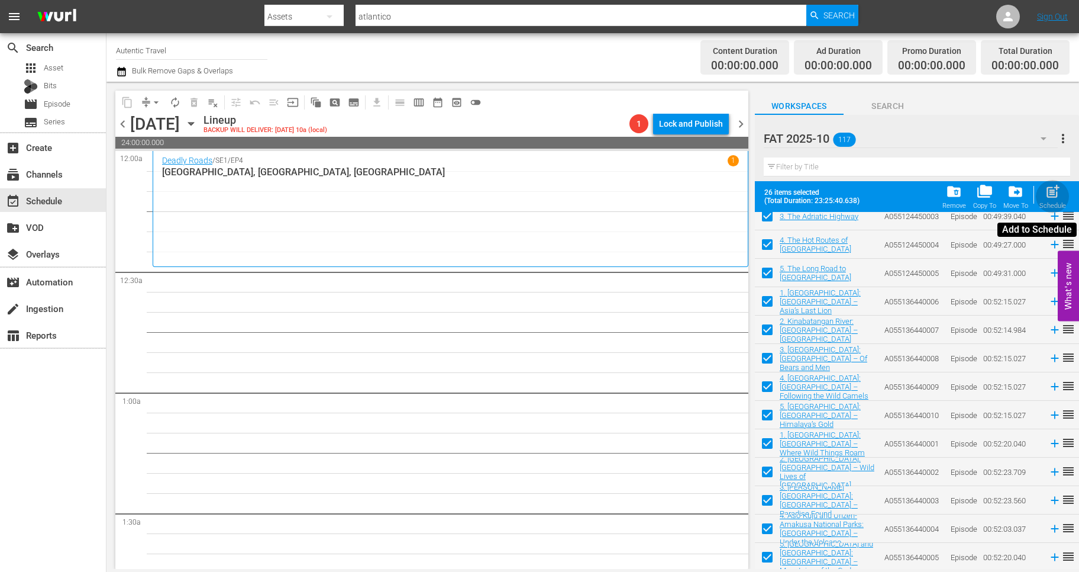
click at [1050, 197] on span "post_add" at bounding box center [1053, 191] width 16 height 16
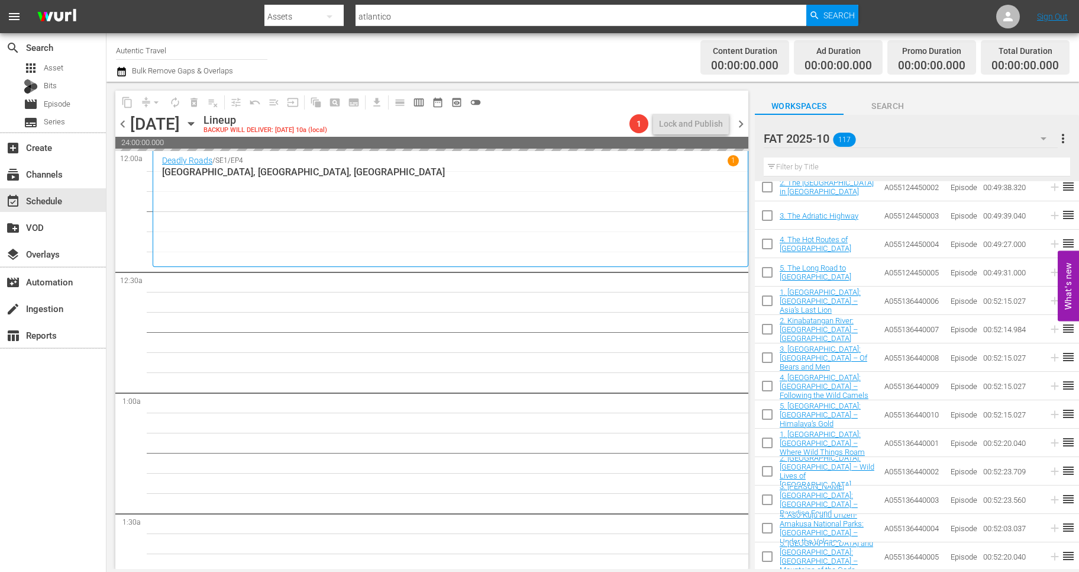
scroll to position [2962, 0]
click at [37, 249] on div "layers Overlays" at bounding box center [33, 252] width 66 height 11
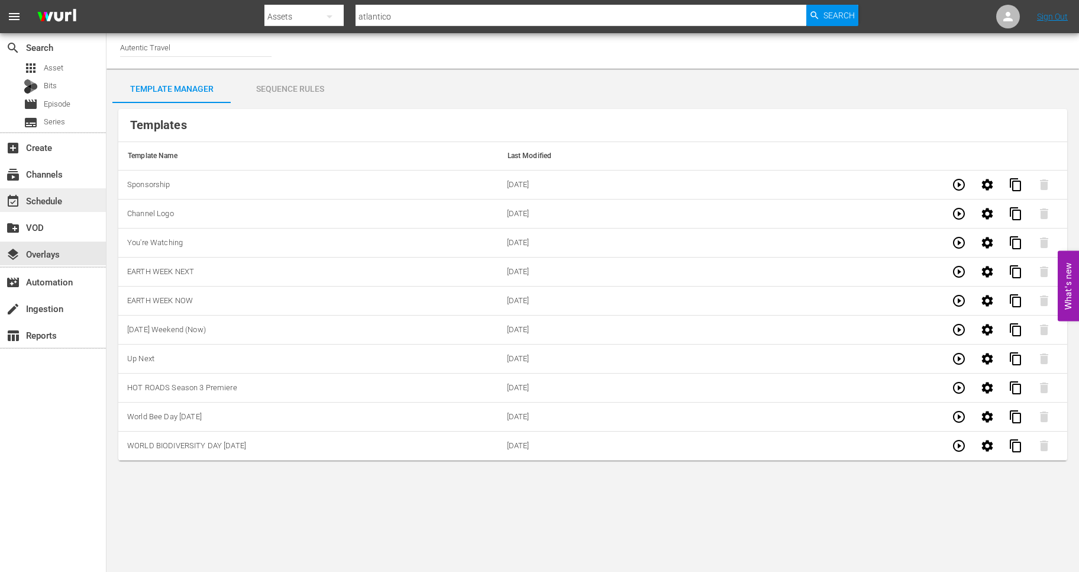
click at [44, 202] on div "event_available Schedule" at bounding box center [33, 199] width 66 height 11
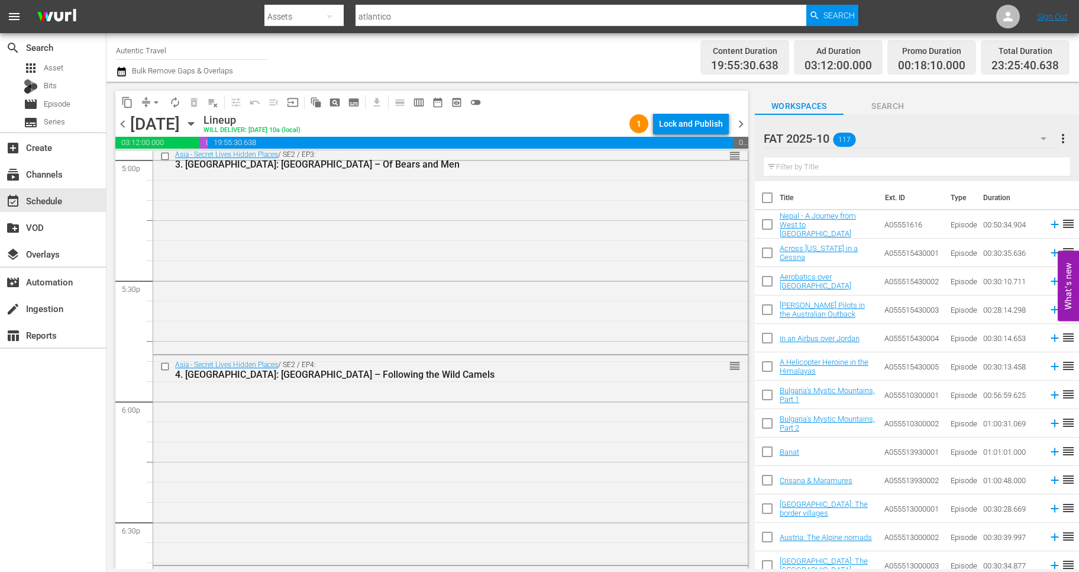
scroll to position [5376, 0]
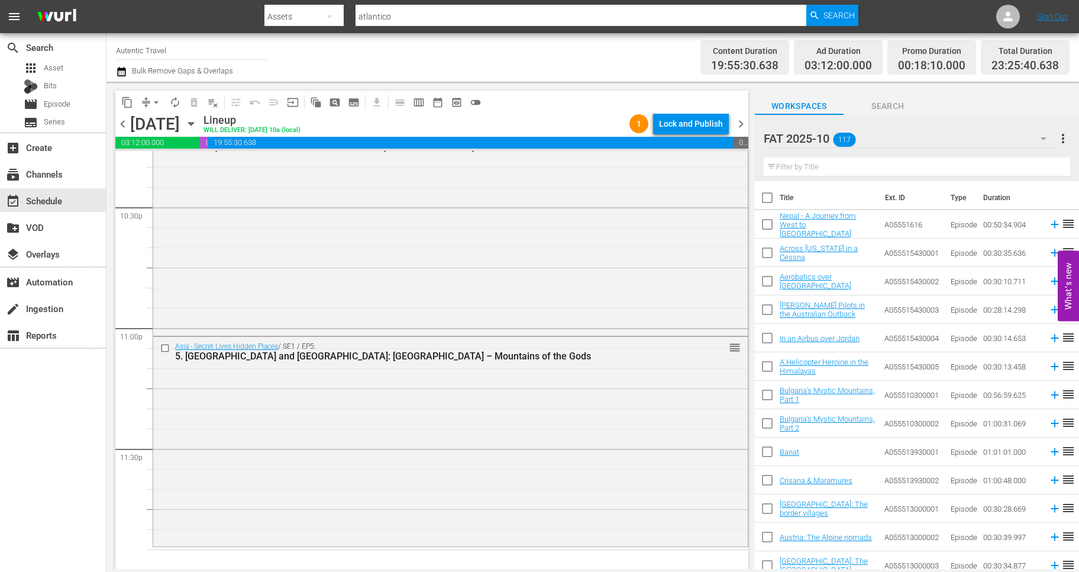
click at [766, 227] on input "checkbox" at bounding box center [767, 226] width 25 height 25
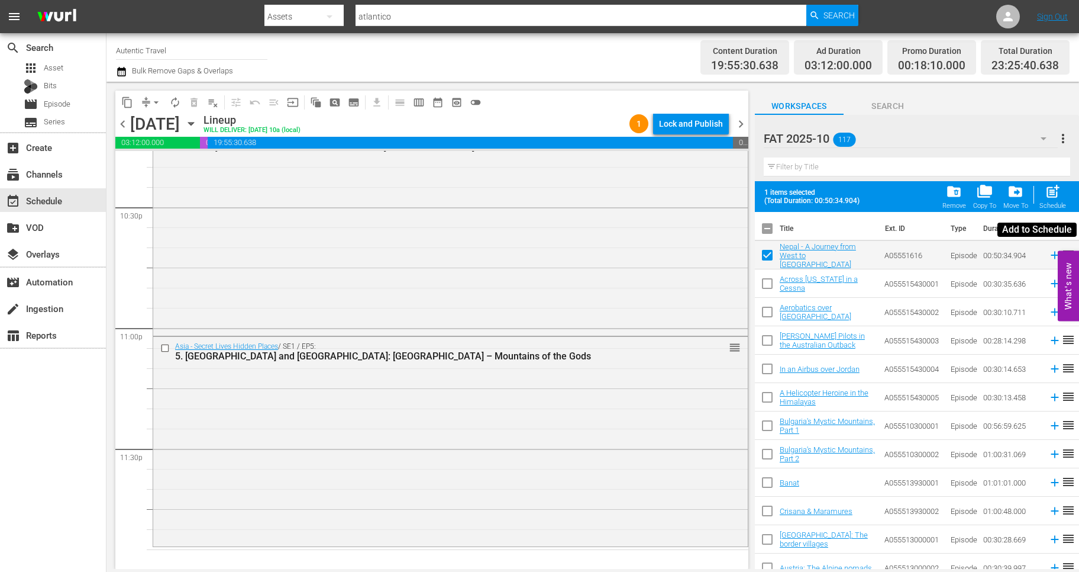
click at [1047, 194] on span "post_add" at bounding box center [1053, 191] width 16 height 16
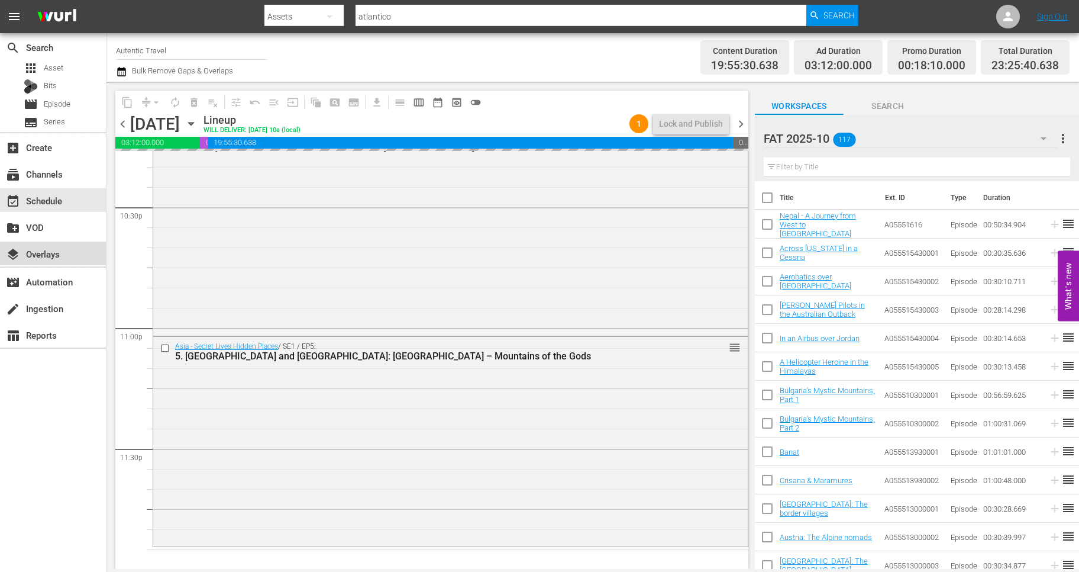
click at [53, 256] on div "layers Overlays" at bounding box center [33, 252] width 66 height 11
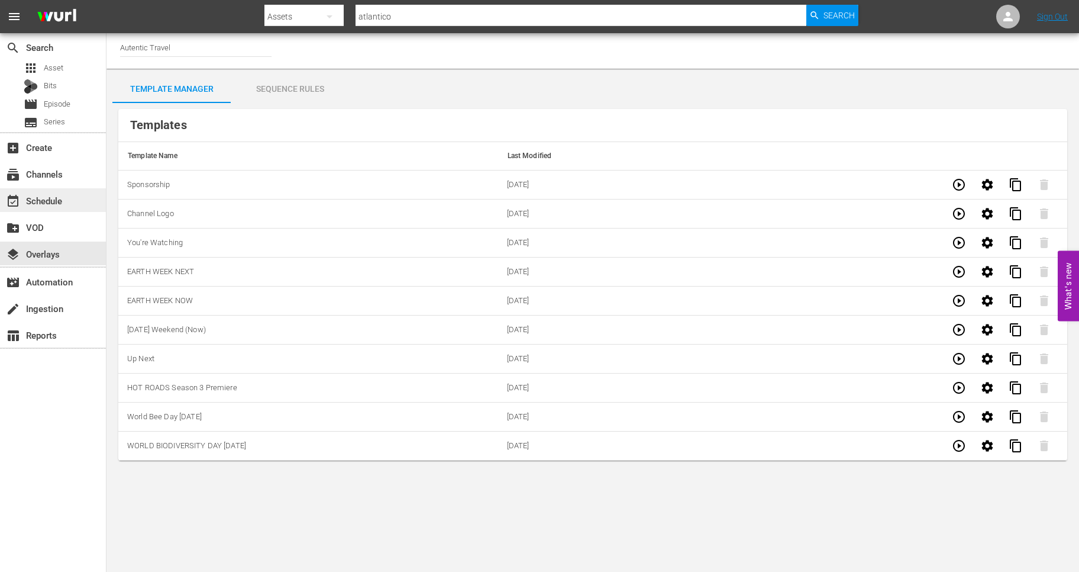
click at [44, 197] on div "event_available Schedule" at bounding box center [33, 199] width 66 height 11
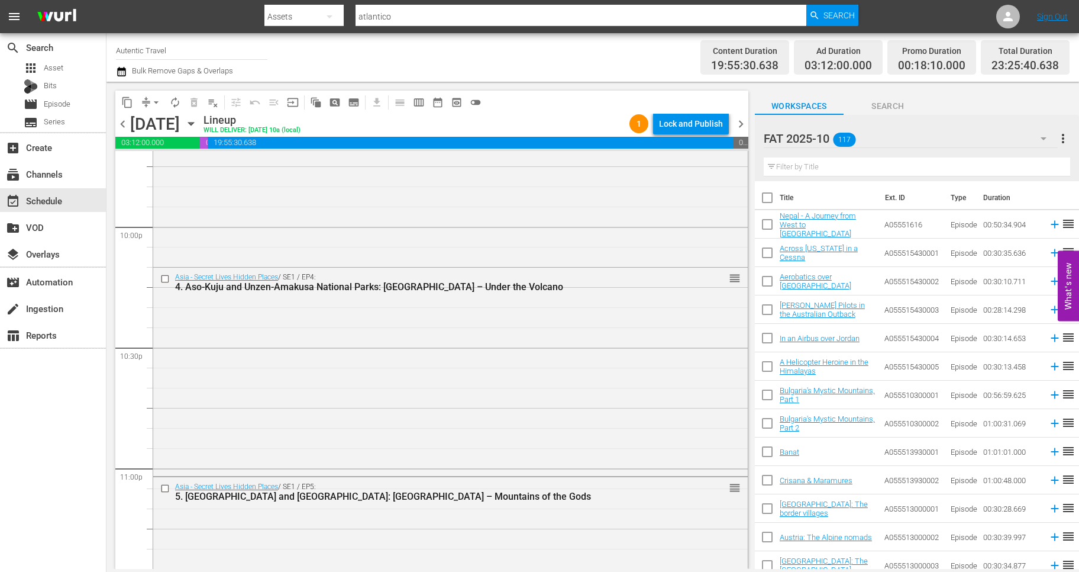
scroll to position [5376, 0]
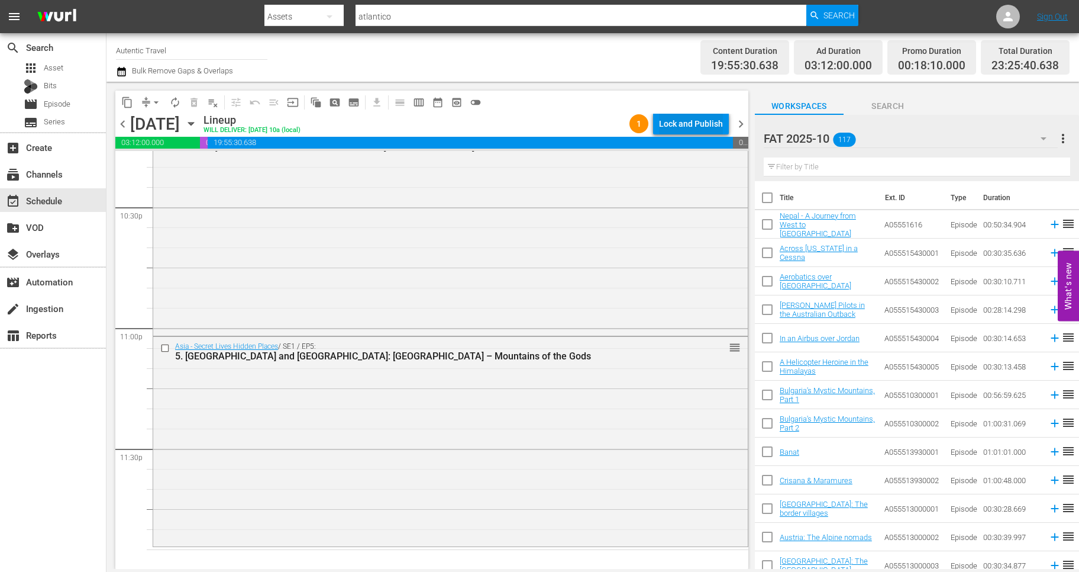
click at [706, 122] on div "Lock and Publish" at bounding box center [691, 123] width 64 height 21
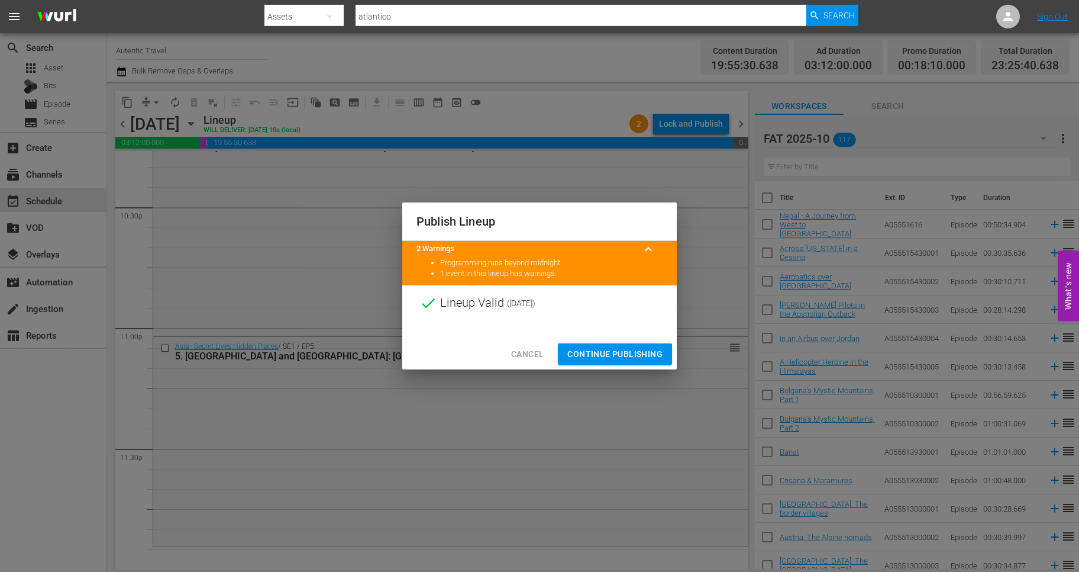
click at [594, 352] on span "Continue Publishing" at bounding box center [615, 354] width 95 height 15
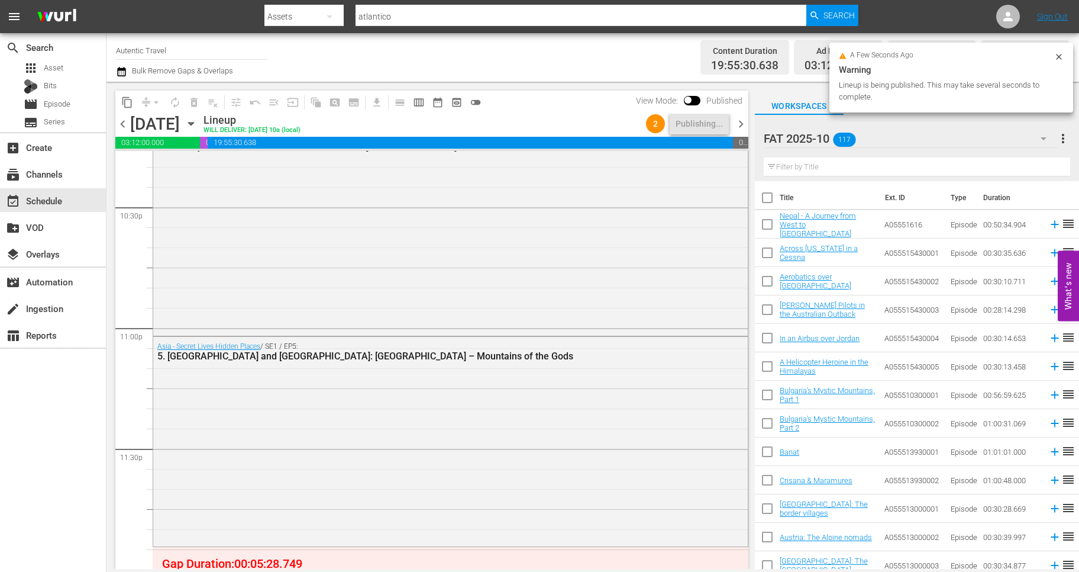
click at [740, 124] on span "chevron_right" at bounding box center [741, 124] width 15 height 15
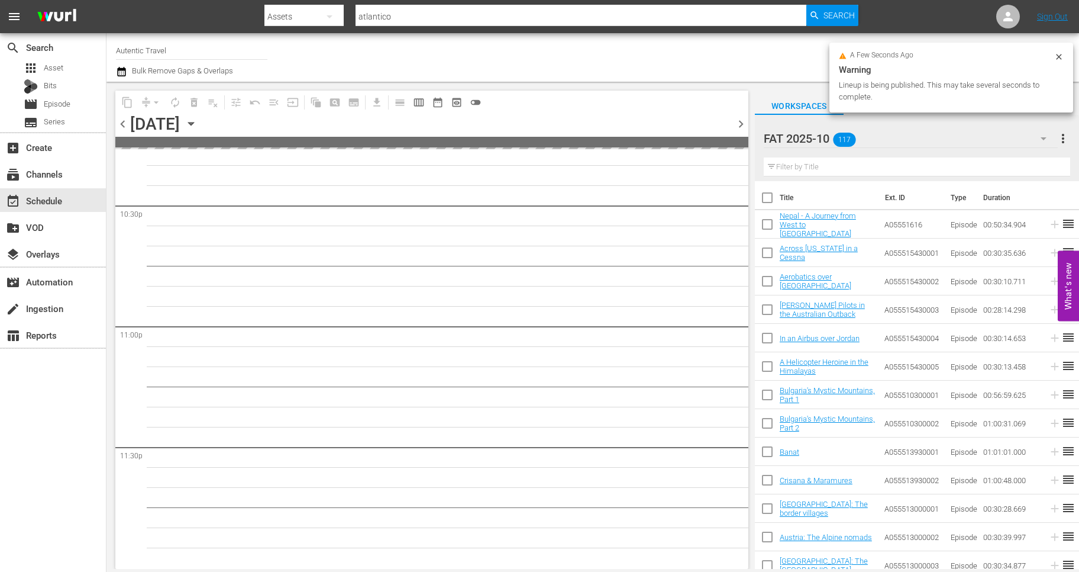
scroll to position [5616, 0]
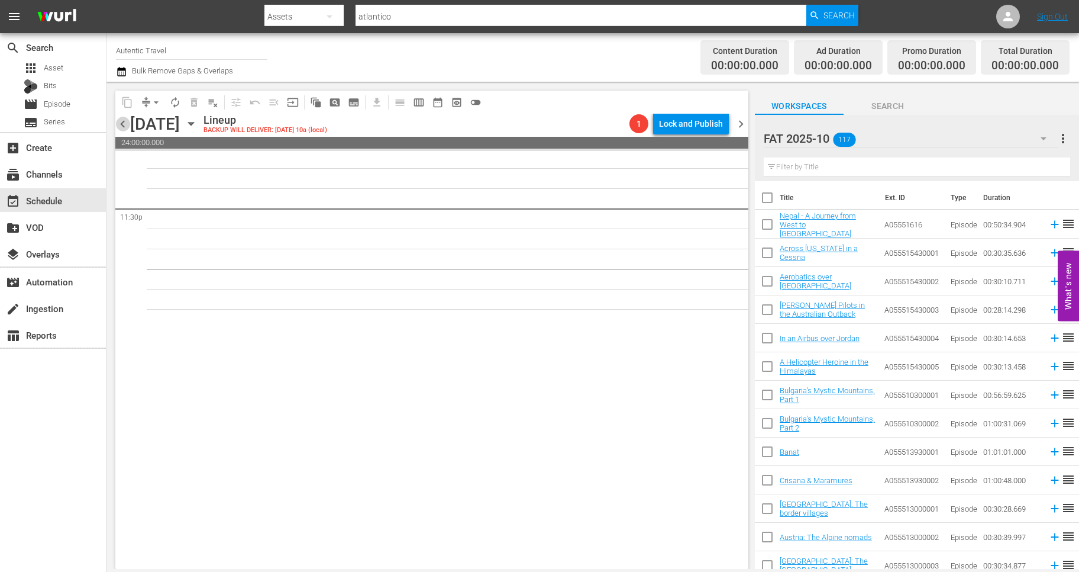
click at [122, 122] on span "chevron_left" at bounding box center [122, 124] width 15 height 15
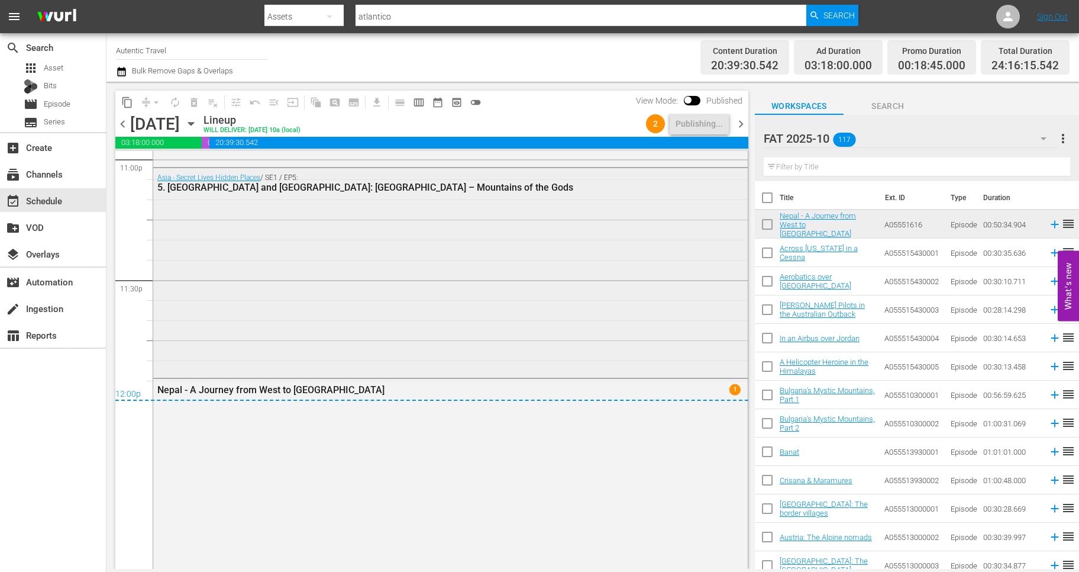
scroll to position [5541, 0]
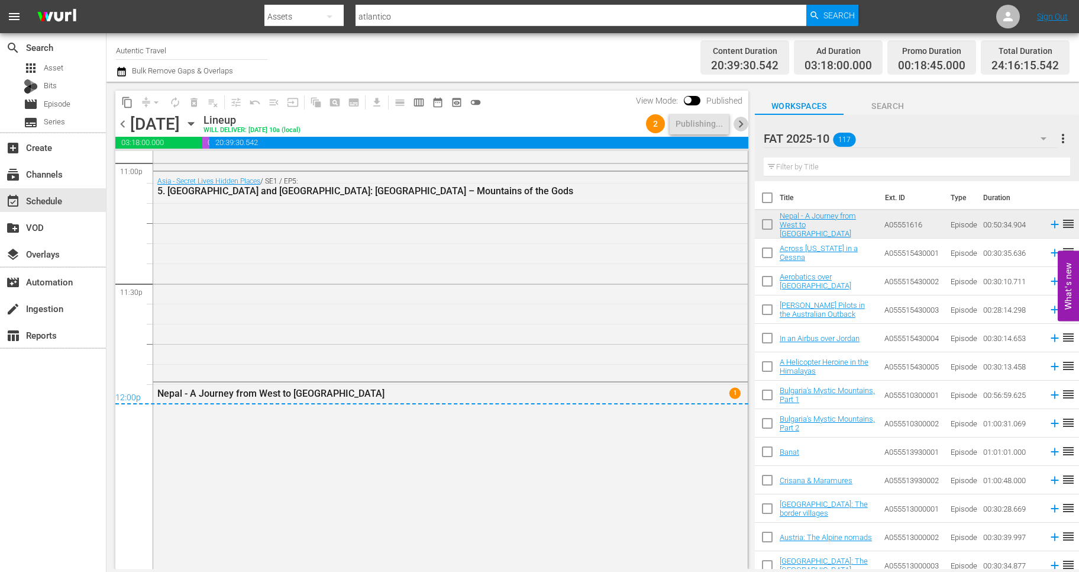
click at [739, 124] on span "chevron_right" at bounding box center [741, 124] width 15 height 15
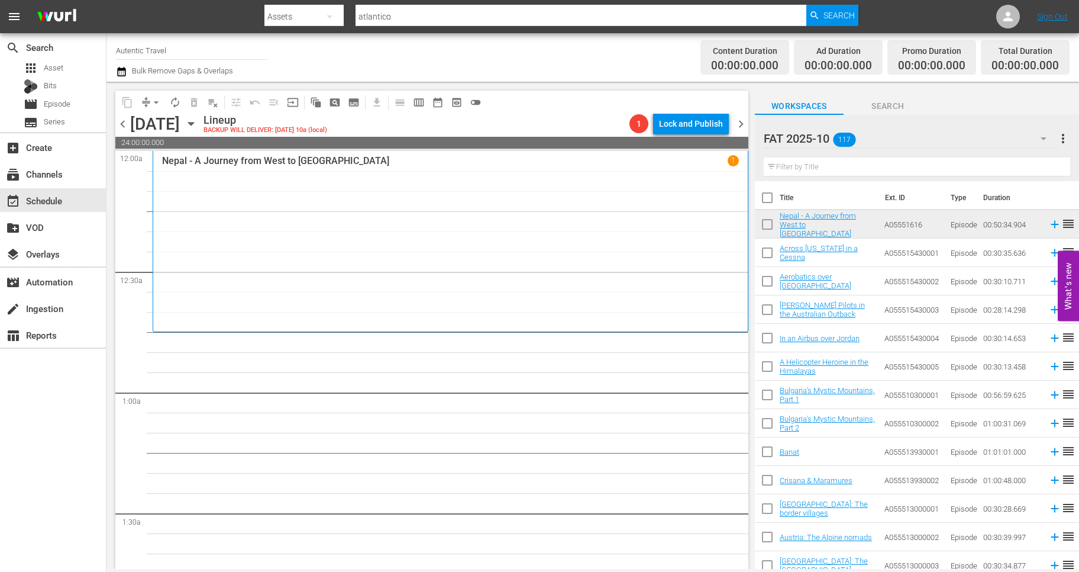
click at [768, 253] on input "checkbox" at bounding box center [767, 255] width 25 height 25
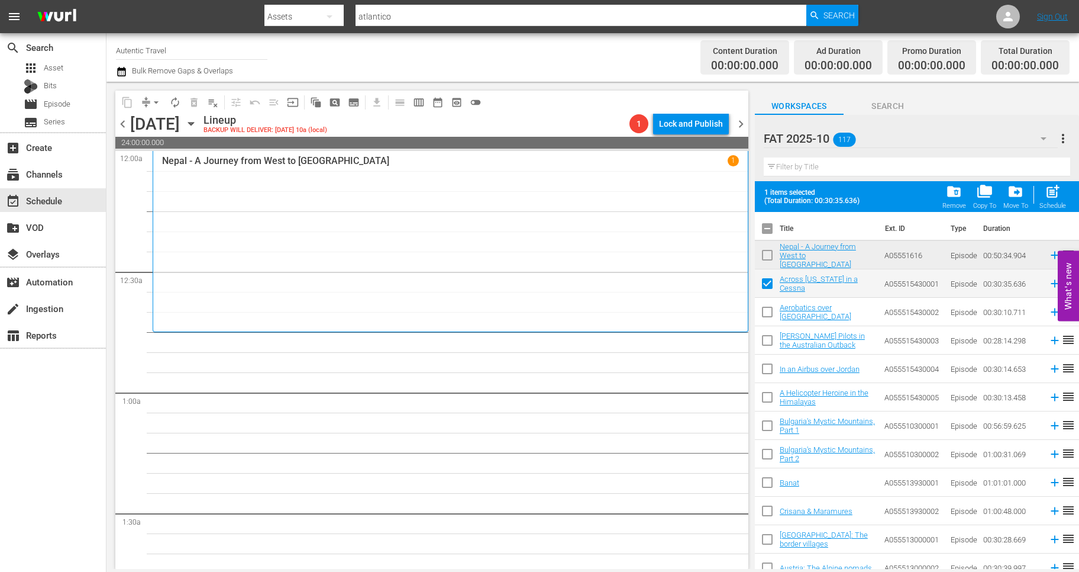
click at [767, 311] on input "checkbox" at bounding box center [767, 314] width 25 height 25
drag, startPoint x: 767, startPoint y: 339, endPoint x: 762, endPoint y: 386, distance: 47.1
click at [767, 339] on input "checkbox" at bounding box center [767, 342] width 25 height 25
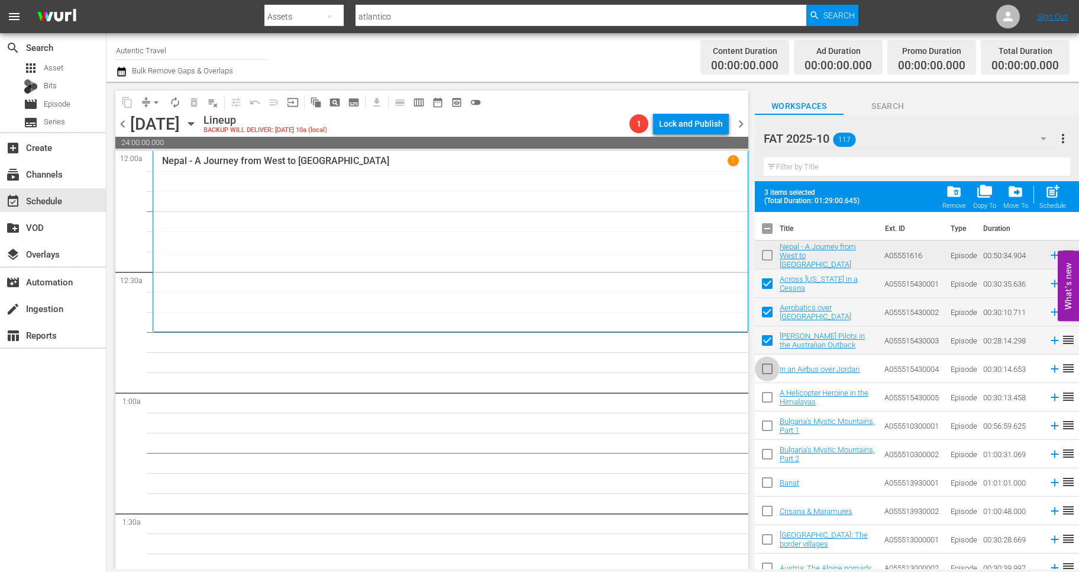
click at [764, 373] on input "checkbox" at bounding box center [767, 371] width 25 height 25
drag, startPoint x: 764, startPoint y: 396, endPoint x: 764, endPoint y: 420, distance: 23.1
click at [764, 397] on input "checkbox" at bounding box center [767, 399] width 25 height 25
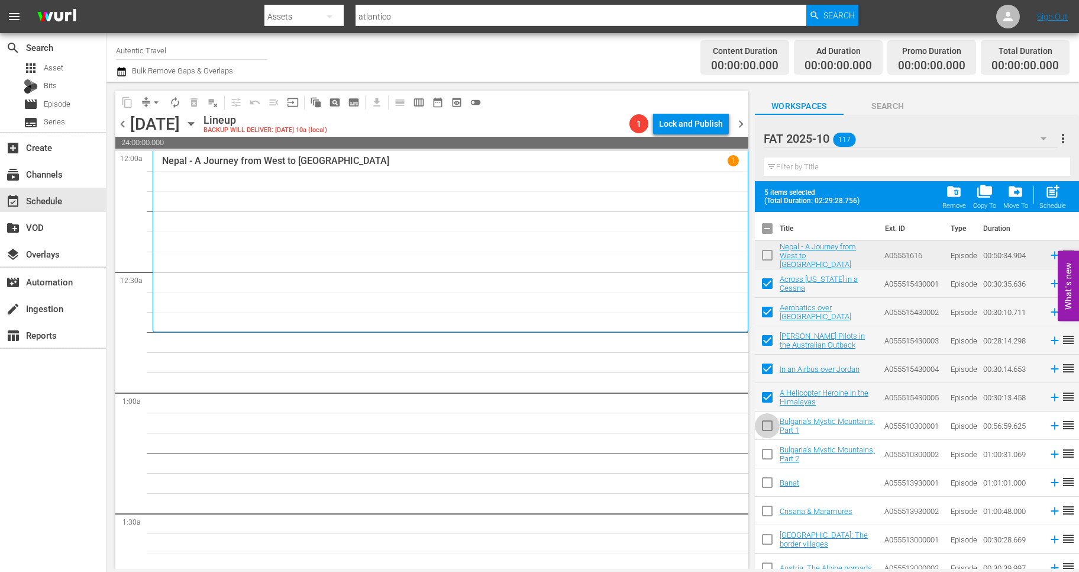
drag, startPoint x: 764, startPoint y: 425, endPoint x: 764, endPoint y: 448, distance: 22.5
click at [764, 425] on input "checkbox" at bounding box center [767, 427] width 25 height 25
drag, startPoint x: 766, startPoint y: 457, endPoint x: 766, endPoint y: 481, distance: 23.7
click at [766, 457] on input "checkbox" at bounding box center [767, 456] width 25 height 25
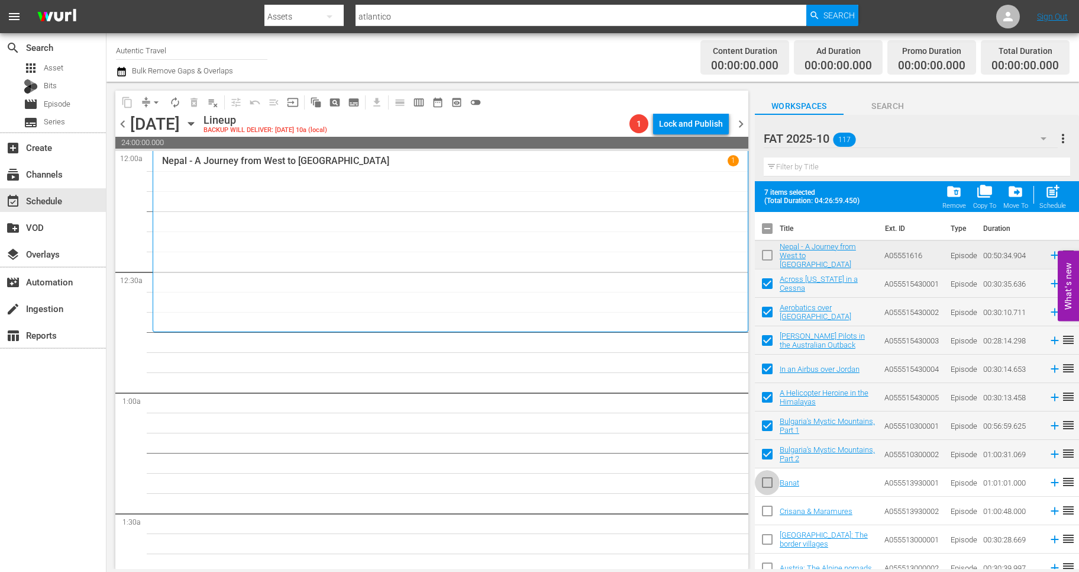
drag, startPoint x: 766, startPoint y: 481, endPoint x: 766, endPoint y: 510, distance: 28.4
click at [766, 487] on input "checkbox" at bounding box center [767, 484] width 25 height 25
click at [766, 514] on input "checkbox" at bounding box center [767, 513] width 25 height 25
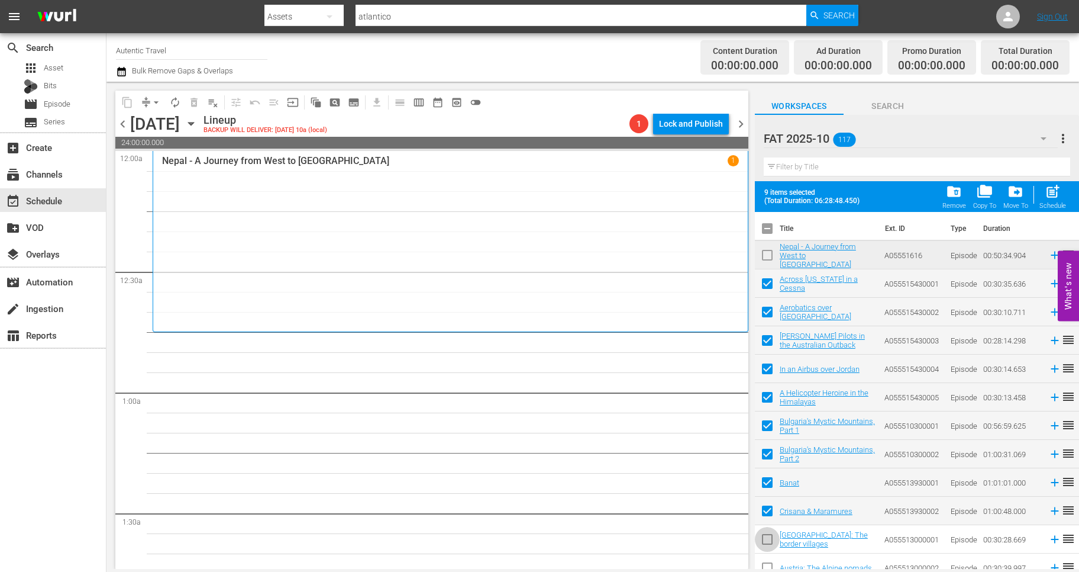
click at [767, 539] on input "checkbox" at bounding box center [767, 541] width 25 height 25
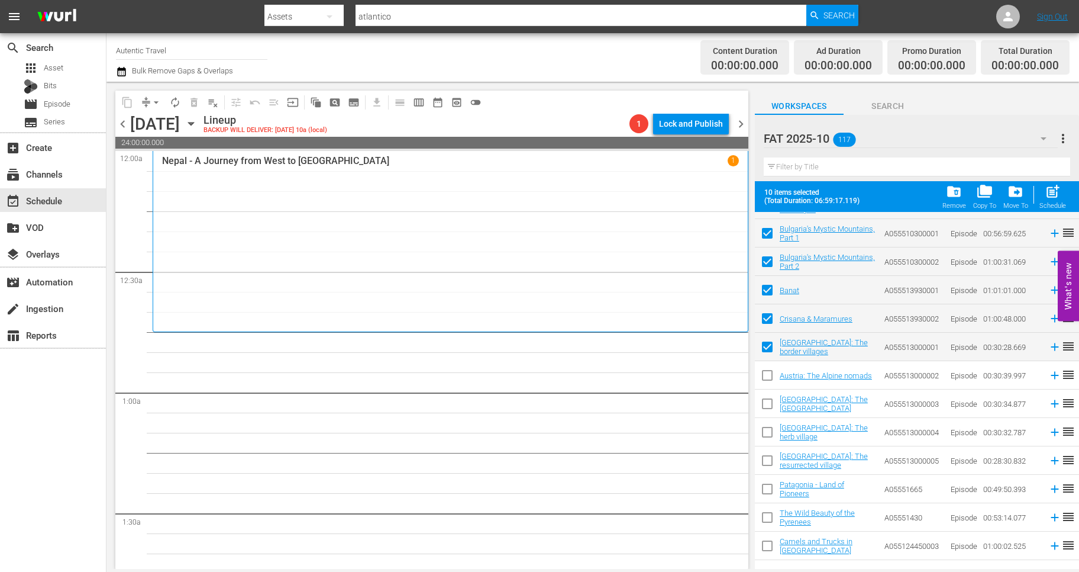
scroll to position [201, 0]
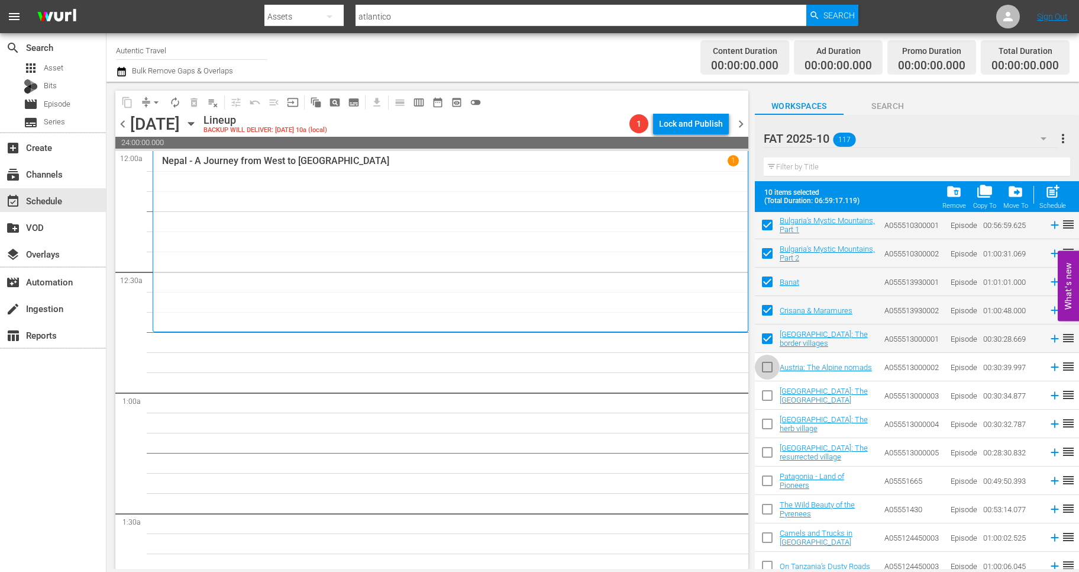
click at [768, 367] on input "checkbox" at bounding box center [767, 369] width 25 height 25
click at [768, 400] on input "checkbox" at bounding box center [767, 397] width 25 height 25
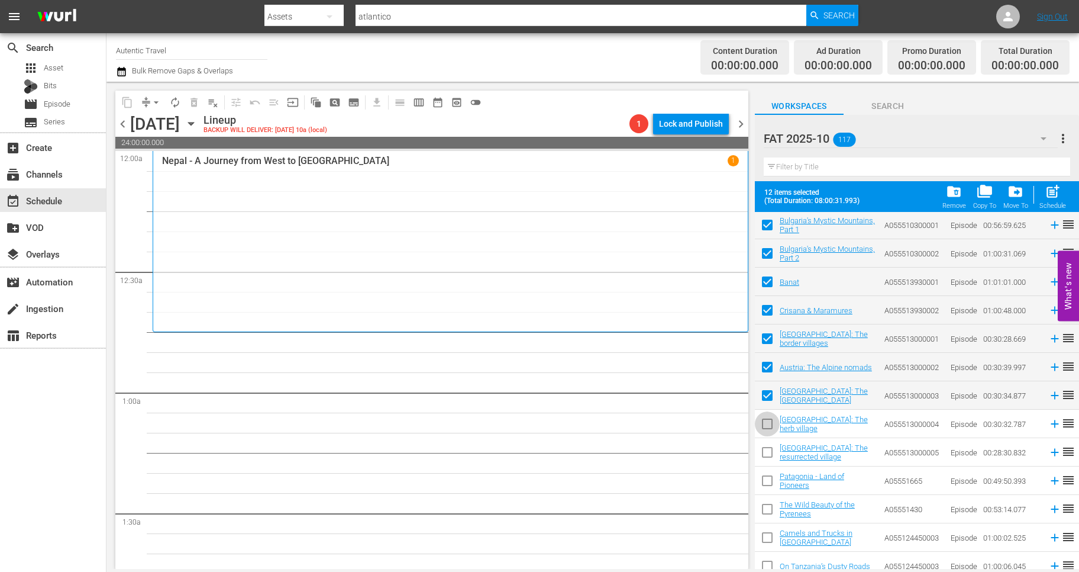
click at [771, 430] on input "checkbox" at bounding box center [767, 426] width 25 height 25
drag, startPoint x: 768, startPoint y: 449, endPoint x: 768, endPoint y: 480, distance: 30.8
click at [768, 450] on input "checkbox" at bounding box center [767, 454] width 25 height 25
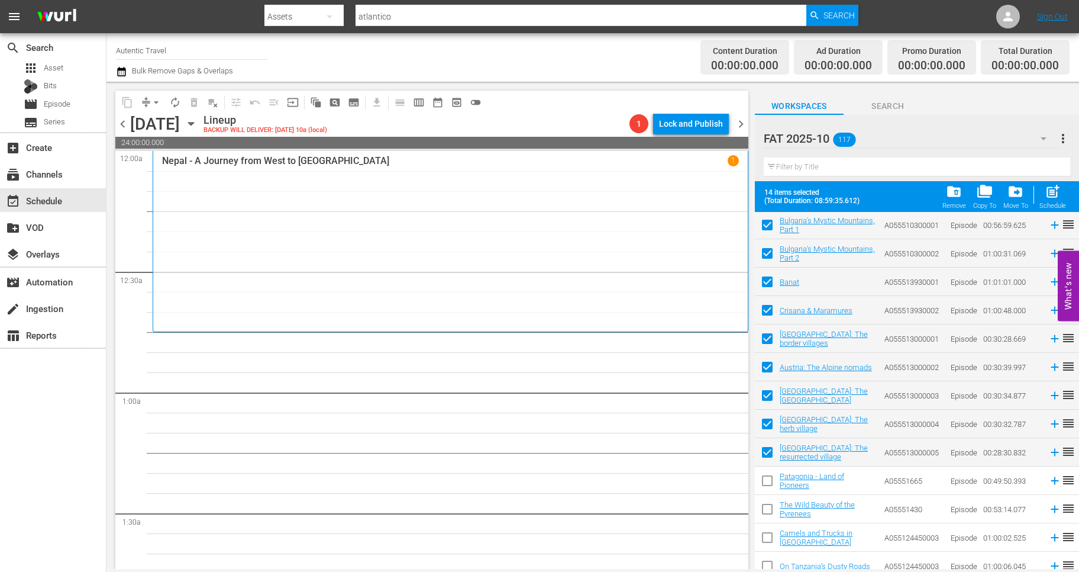
drag, startPoint x: 768, startPoint y: 480, endPoint x: 768, endPoint y: 490, distance: 10.1
click at [768, 489] on input "checkbox" at bounding box center [767, 482] width 25 height 25
click at [767, 510] on input "checkbox" at bounding box center [767, 511] width 25 height 25
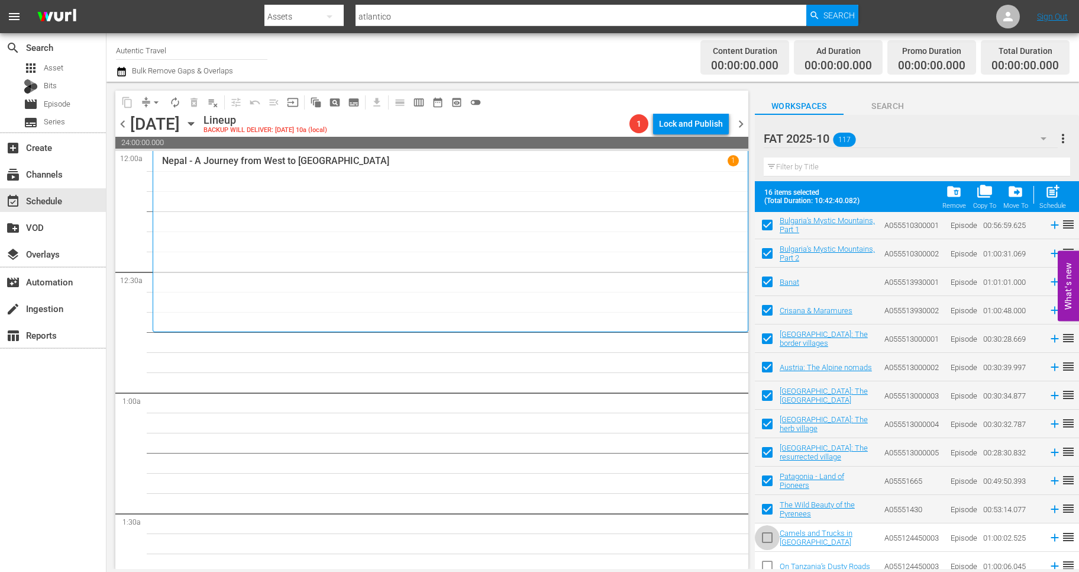
click at [767, 533] on input "checkbox" at bounding box center [767, 539] width 25 height 25
click at [770, 564] on input "checkbox" at bounding box center [767, 568] width 25 height 25
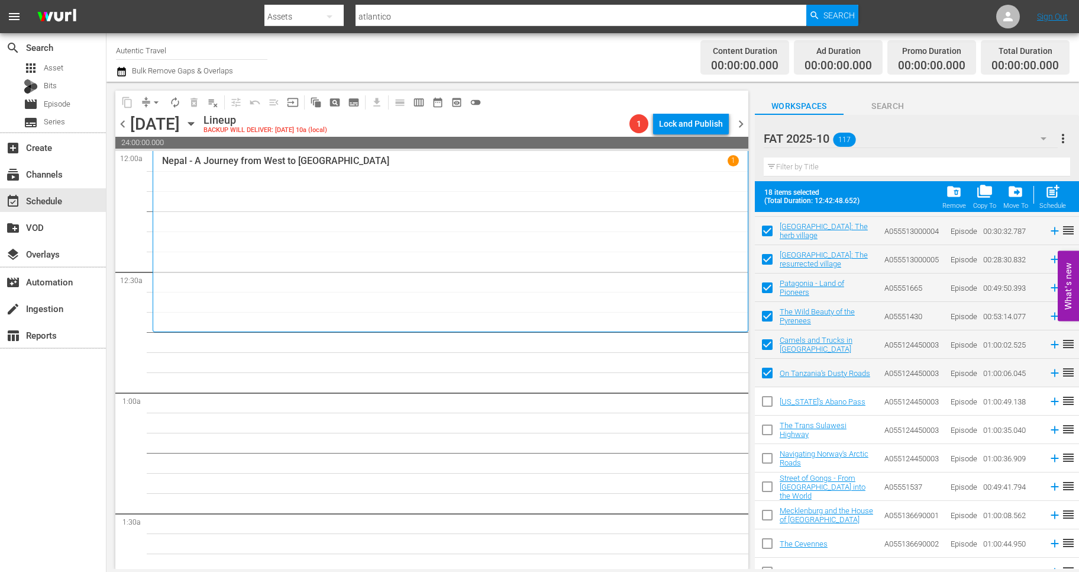
scroll to position [398, 0]
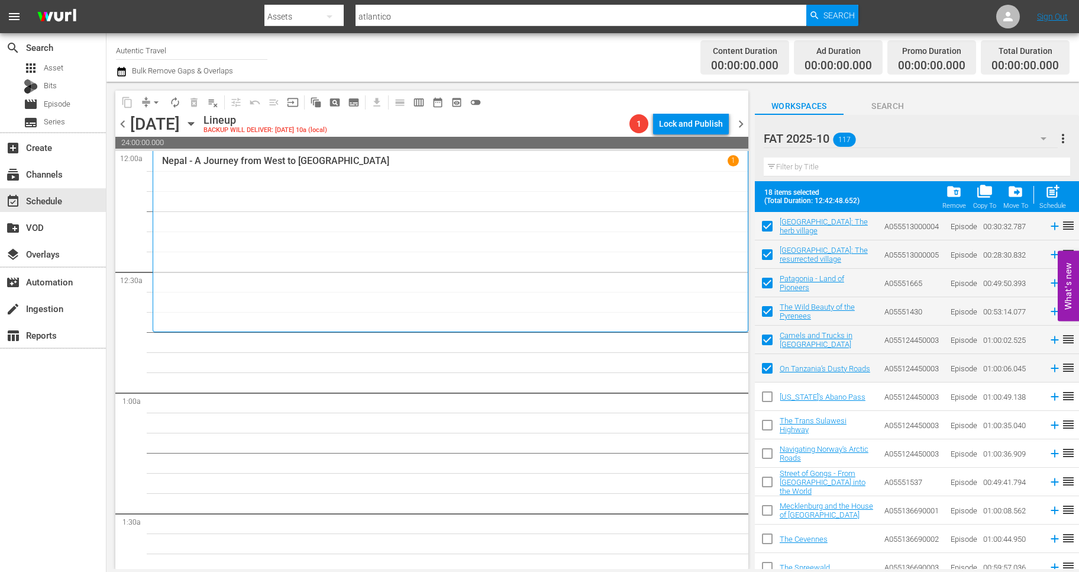
click at [764, 394] on input "checkbox" at bounding box center [767, 398] width 25 height 25
click at [764, 425] on input "checkbox" at bounding box center [767, 427] width 25 height 25
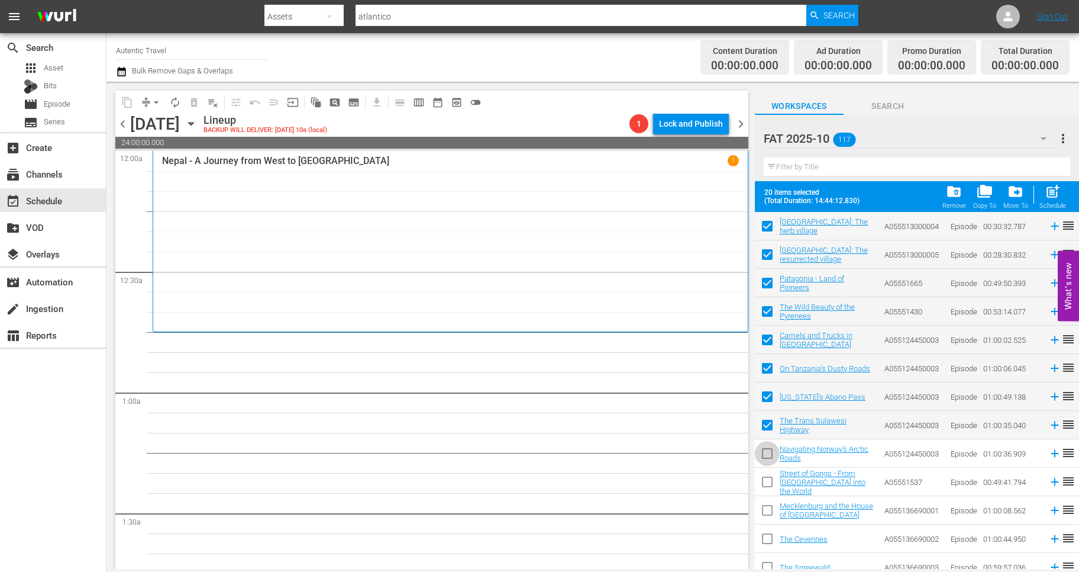
click at [765, 452] on input "checkbox" at bounding box center [767, 455] width 25 height 25
click at [762, 485] on input "checkbox" at bounding box center [767, 484] width 25 height 25
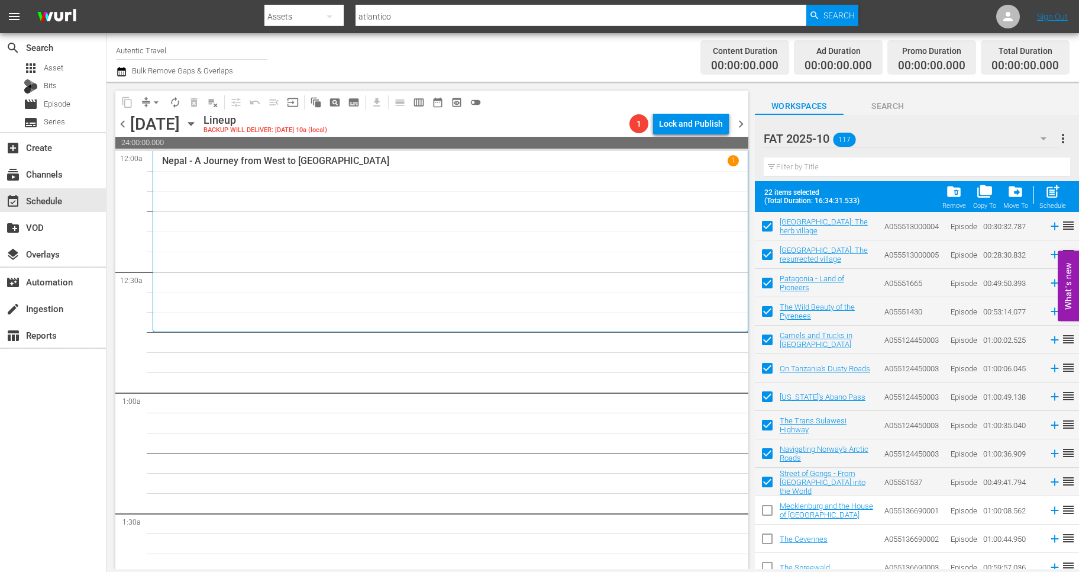
drag, startPoint x: 762, startPoint y: 511, endPoint x: 762, endPoint y: 525, distance: 14.2
click at [762, 511] on input "checkbox" at bounding box center [767, 512] width 25 height 25
click at [764, 541] on input "checkbox" at bounding box center [767, 540] width 25 height 25
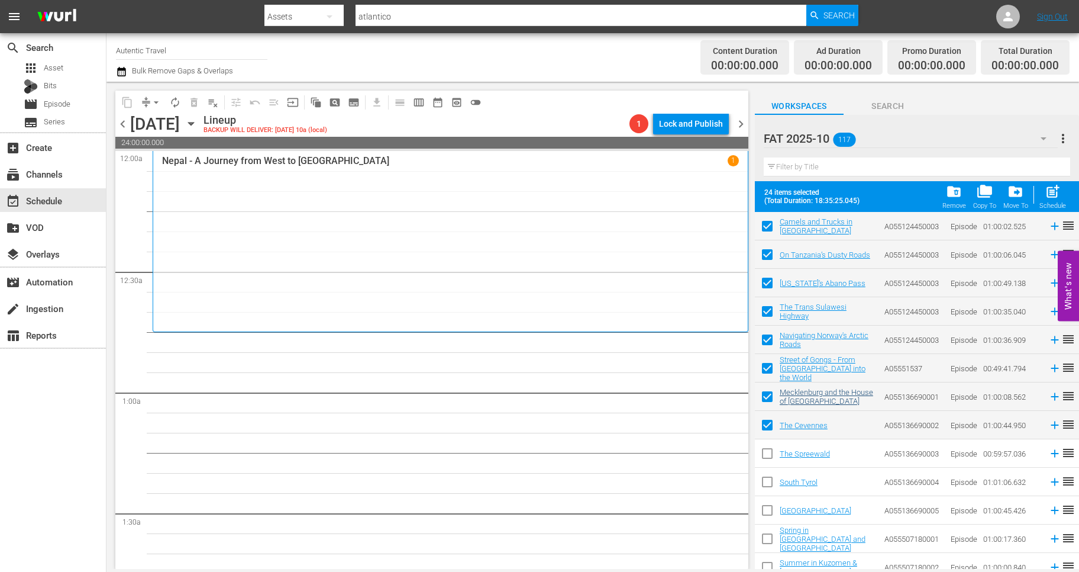
scroll to position [550, 0]
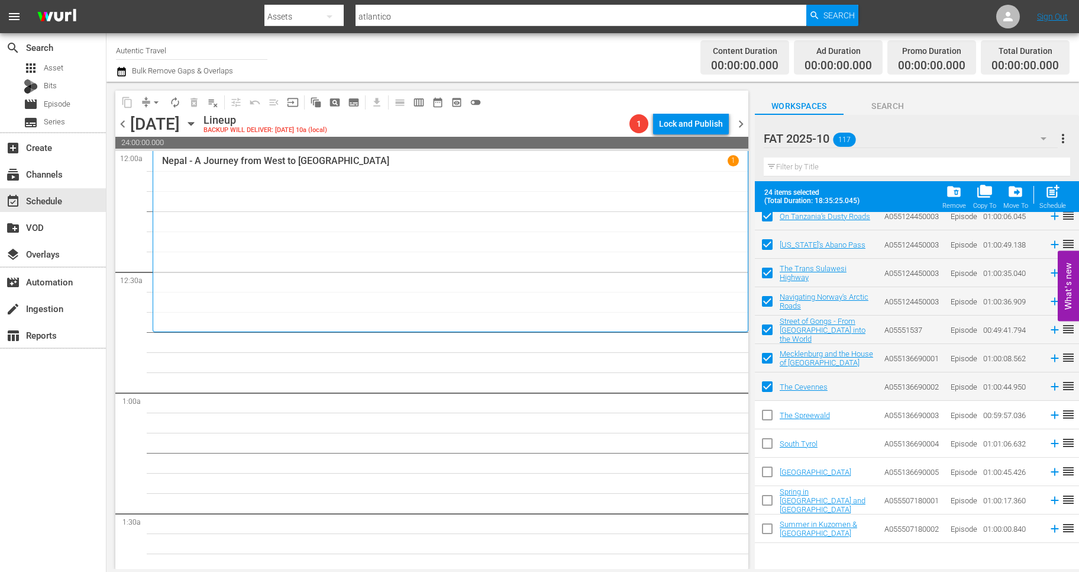
click at [764, 412] on input "checkbox" at bounding box center [767, 417] width 25 height 25
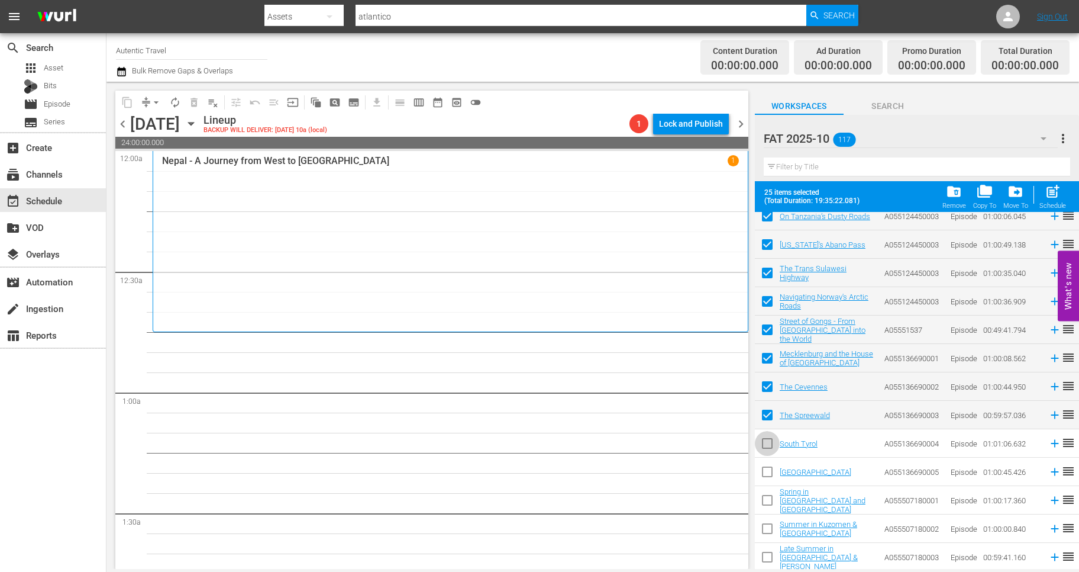
drag, startPoint x: 762, startPoint y: 443, endPoint x: 762, endPoint y: 463, distance: 20.1
click at [762, 443] on input "checkbox" at bounding box center [767, 445] width 25 height 25
click at [768, 474] on input "checkbox" at bounding box center [767, 474] width 25 height 25
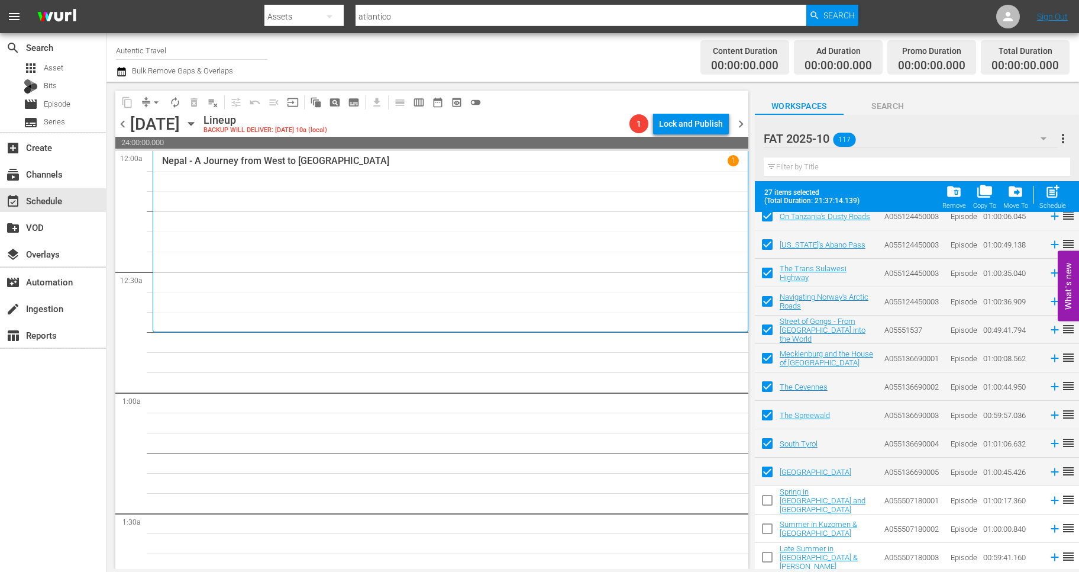
click at [772, 505] on input "checkbox" at bounding box center [767, 502] width 25 height 25
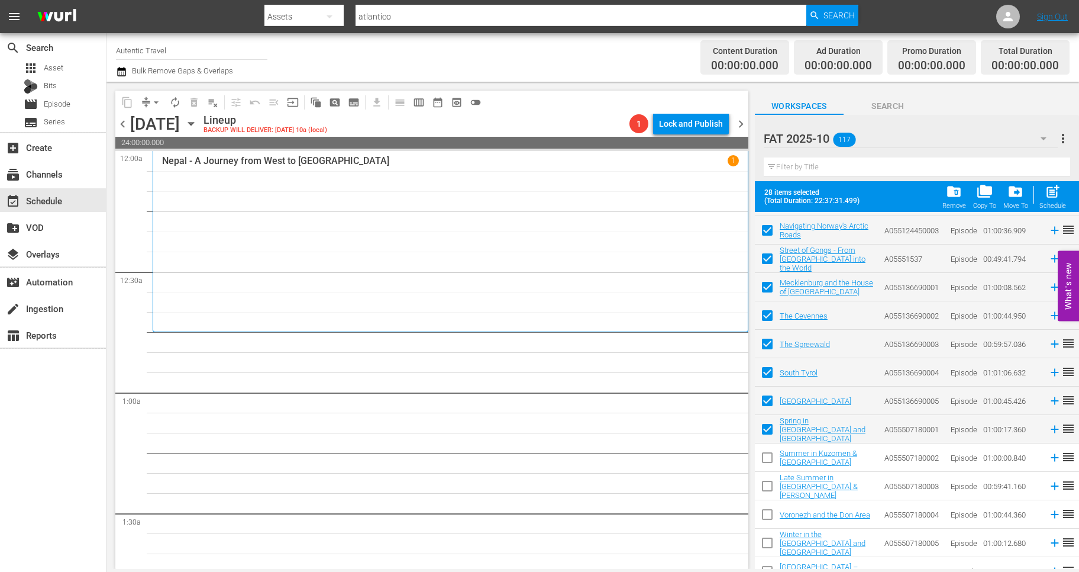
scroll to position [626, 0]
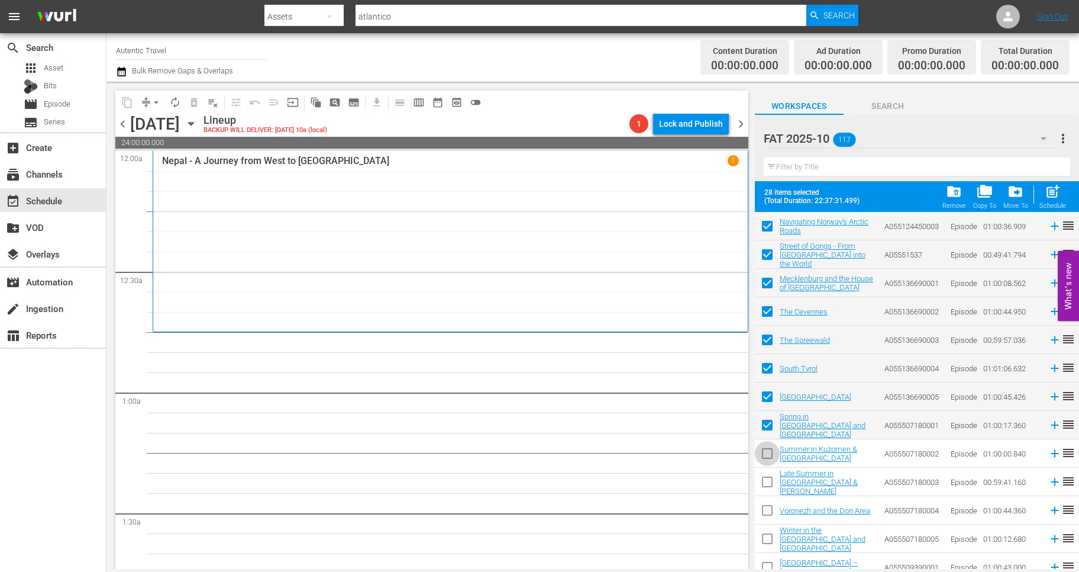
click at [765, 452] on input "checkbox" at bounding box center [767, 455] width 25 height 25
click at [766, 479] on input "checkbox" at bounding box center [767, 484] width 25 height 25
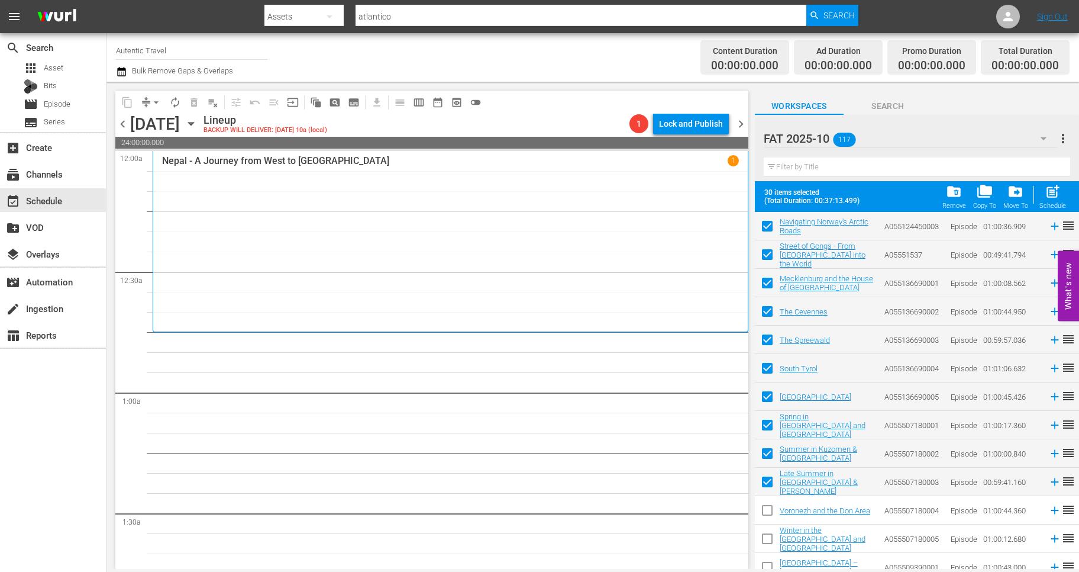
click at [766, 510] on input "checkbox" at bounding box center [767, 512] width 25 height 25
click at [767, 535] on input "checkbox" at bounding box center [767, 540] width 25 height 25
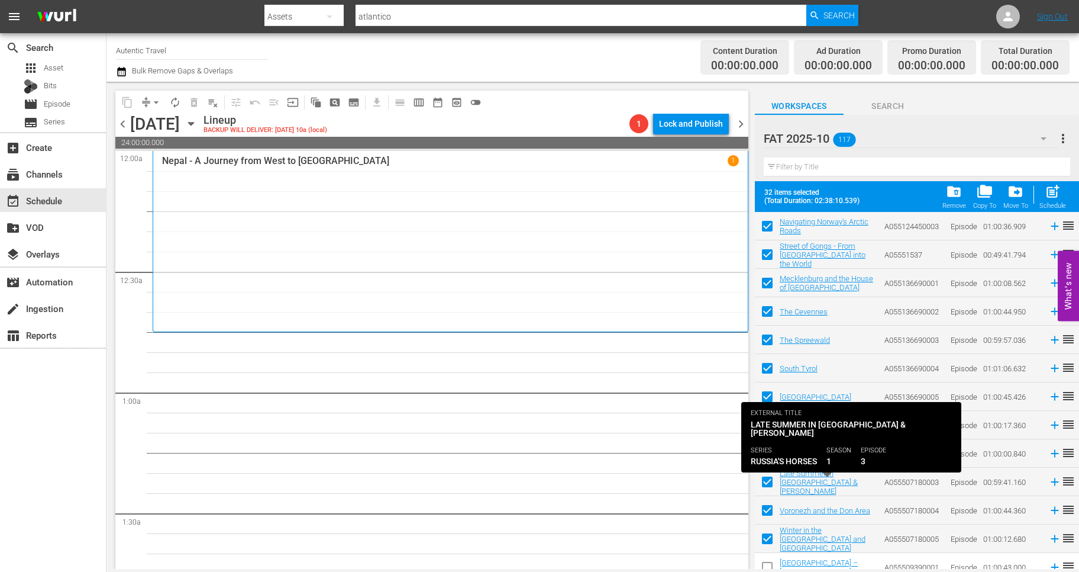
scroll to position [626, 0]
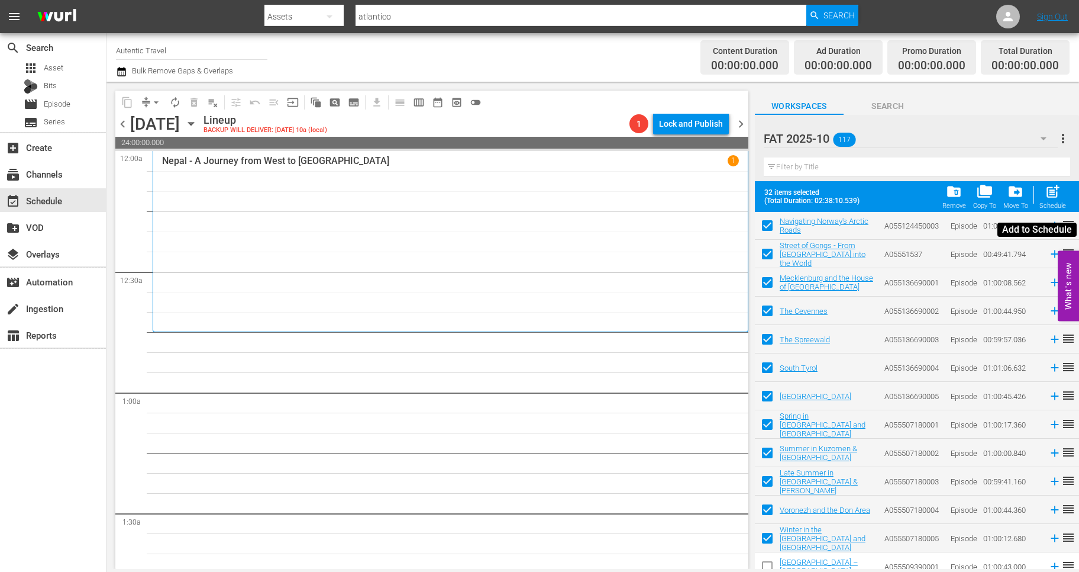
click at [1047, 199] on span "post_add" at bounding box center [1053, 191] width 16 height 16
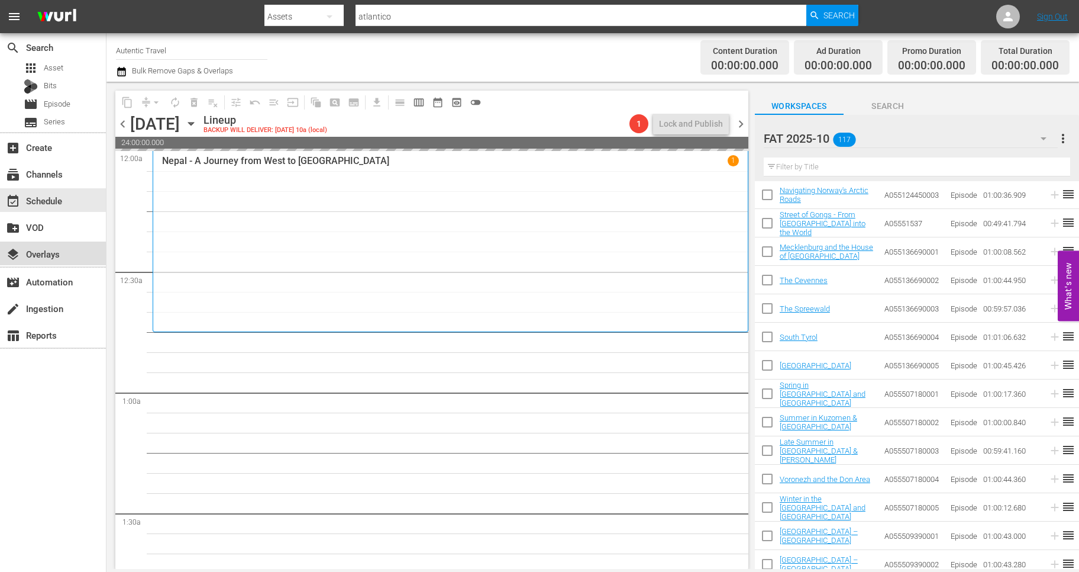
click at [38, 262] on div "layers Overlays" at bounding box center [53, 253] width 106 height 24
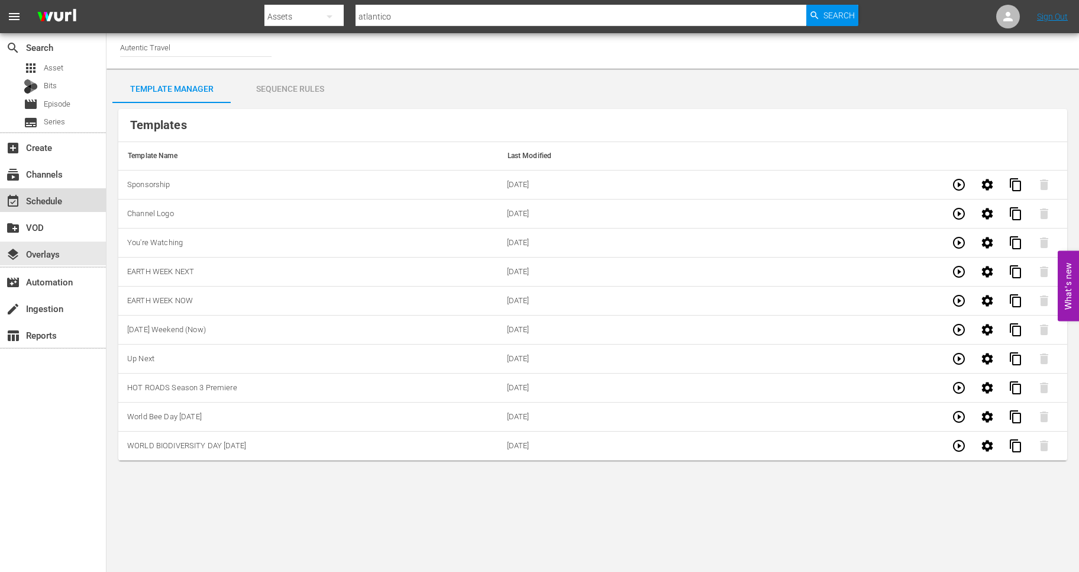
click at [45, 193] on div "event_available Schedule" at bounding box center [53, 200] width 106 height 24
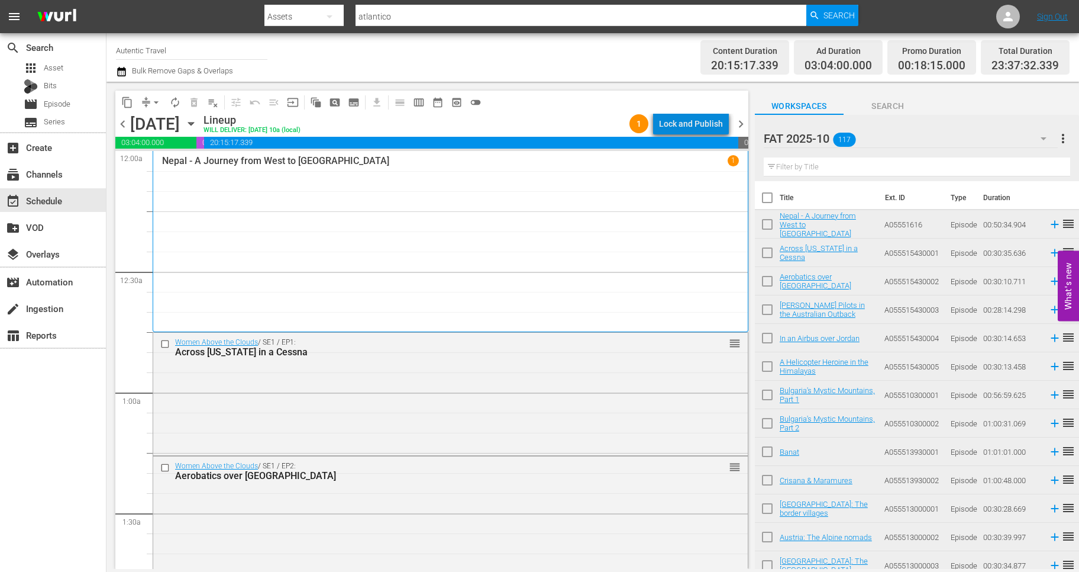
click at [701, 125] on div "Lock and Publish" at bounding box center [691, 123] width 64 height 21
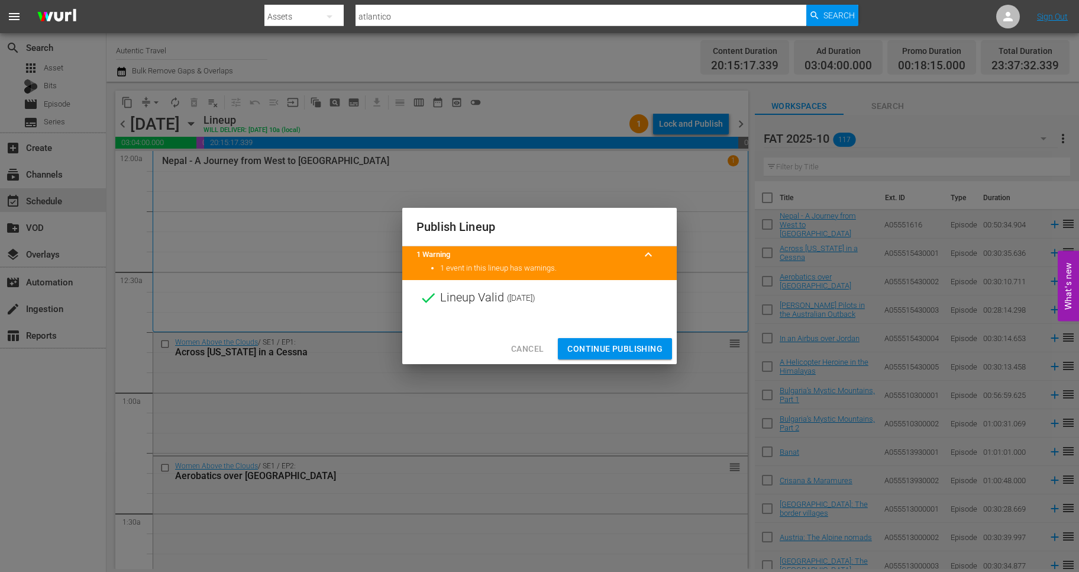
click at [625, 353] on span "Continue Publishing" at bounding box center [615, 348] width 95 height 15
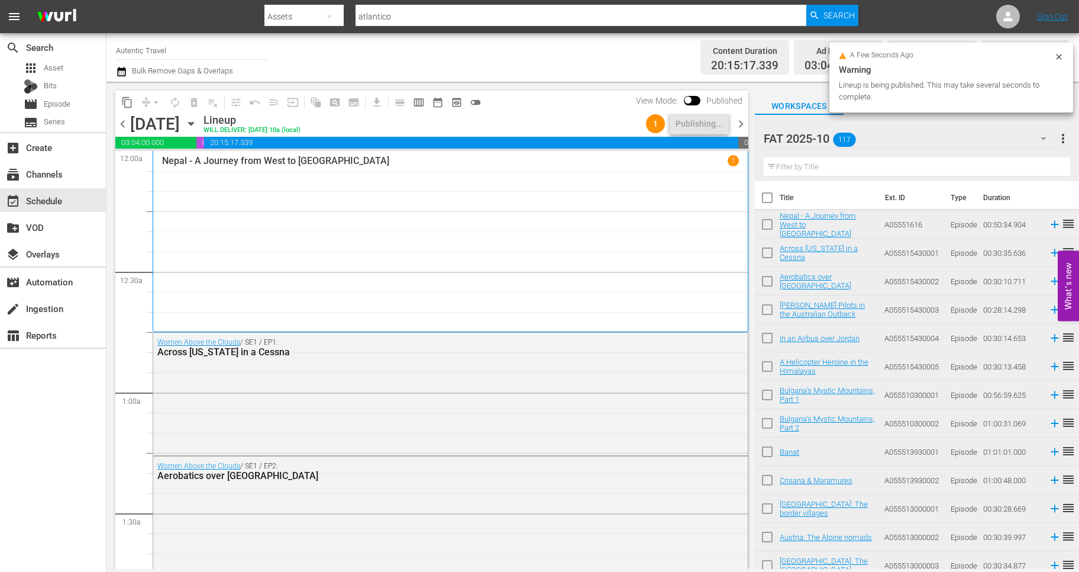
click at [740, 124] on span "chevron_right" at bounding box center [741, 124] width 15 height 15
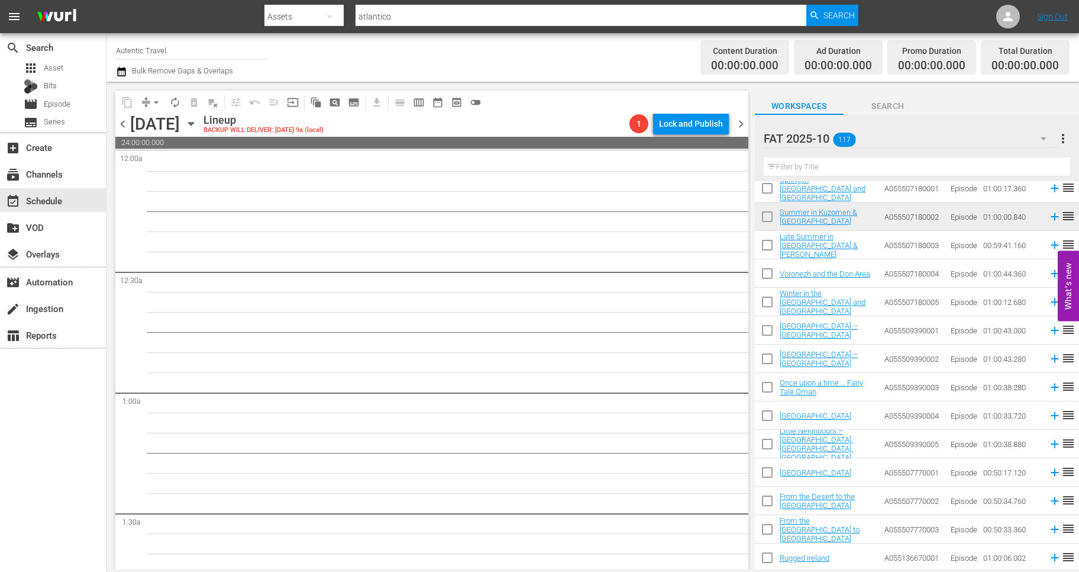
scroll to position [842, 0]
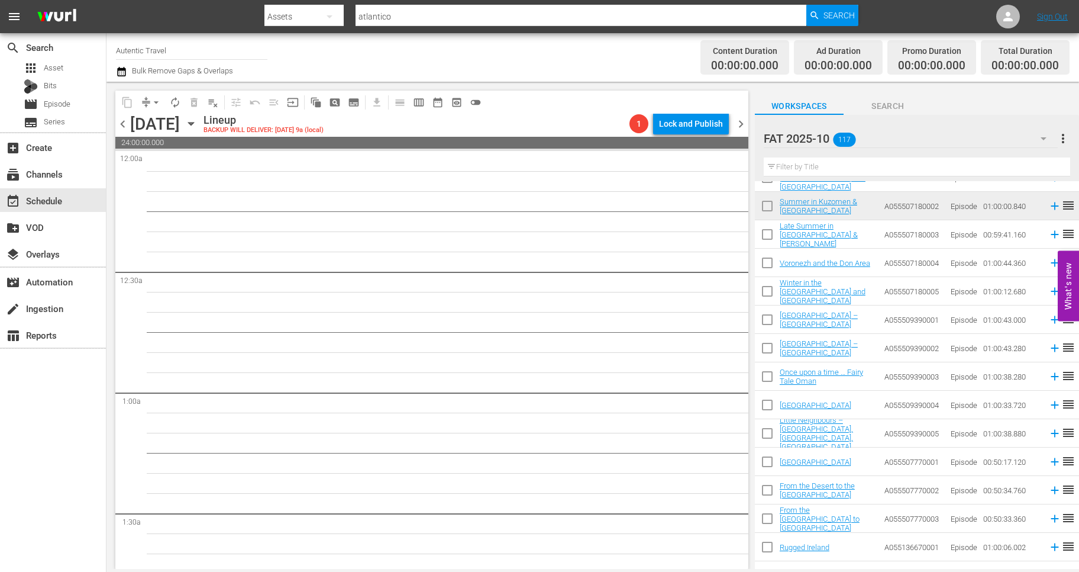
click at [765, 233] on input "checkbox" at bounding box center [767, 236] width 25 height 25
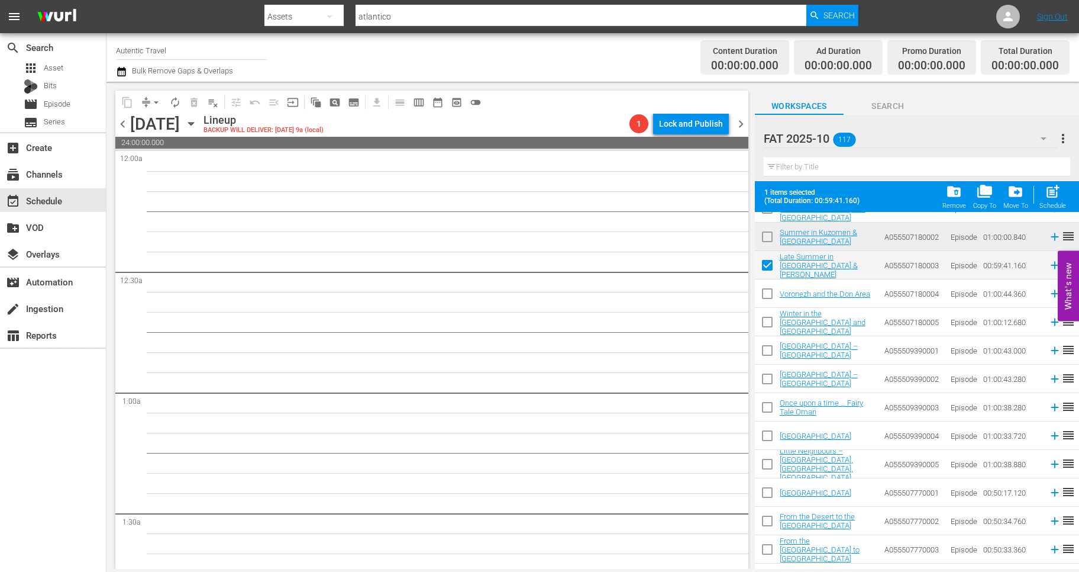
drag, startPoint x: 766, startPoint y: 289, endPoint x: 766, endPoint y: 304, distance: 14.8
click at [766, 289] on input "checkbox" at bounding box center [767, 295] width 25 height 25
drag, startPoint x: 767, startPoint y: 323, endPoint x: 767, endPoint y: 338, distance: 14.8
click at [767, 324] on input "checkbox" at bounding box center [767, 324] width 25 height 25
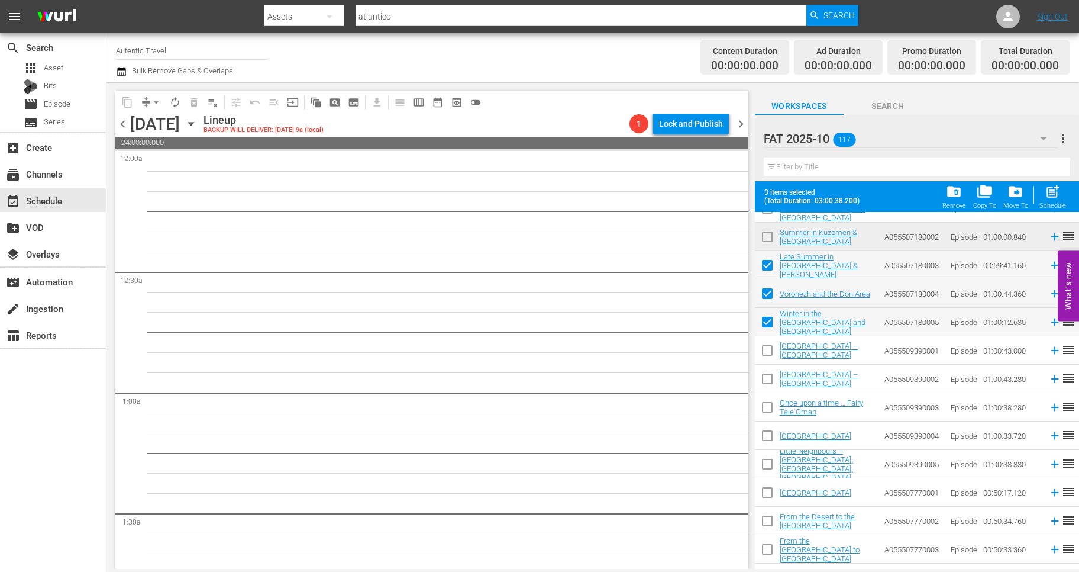
drag, startPoint x: 769, startPoint y: 349, endPoint x: 769, endPoint y: 387, distance: 38.5
click at [769, 351] on input "checkbox" at bounding box center [767, 352] width 25 height 25
click at [768, 376] on input "checkbox" at bounding box center [767, 381] width 25 height 25
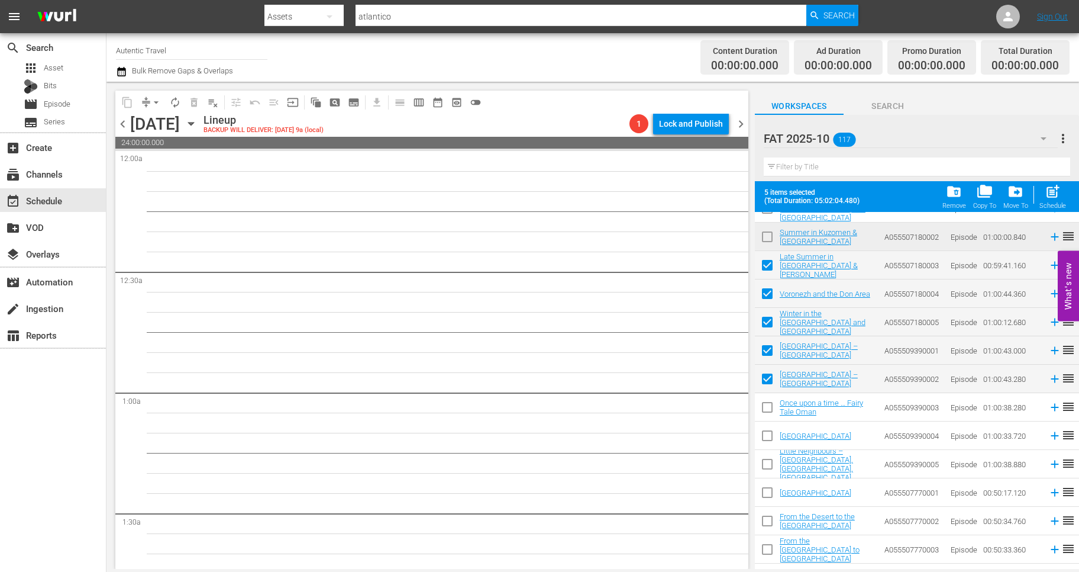
drag, startPoint x: 767, startPoint y: 409, endPoint x: 766, endPoint y: 434, distance: 25.5
click at [767, 408] on input "checkbox" at bounding box center [767, 409] width 25 height 25
drag, startPoint x: 766, startPoint y: 434, endPoint x: 766, endPoint y: 461, distance: 26.6
click at [766, 435] on input "checkbox" at bounding box center [767, 437] width 25 height 25
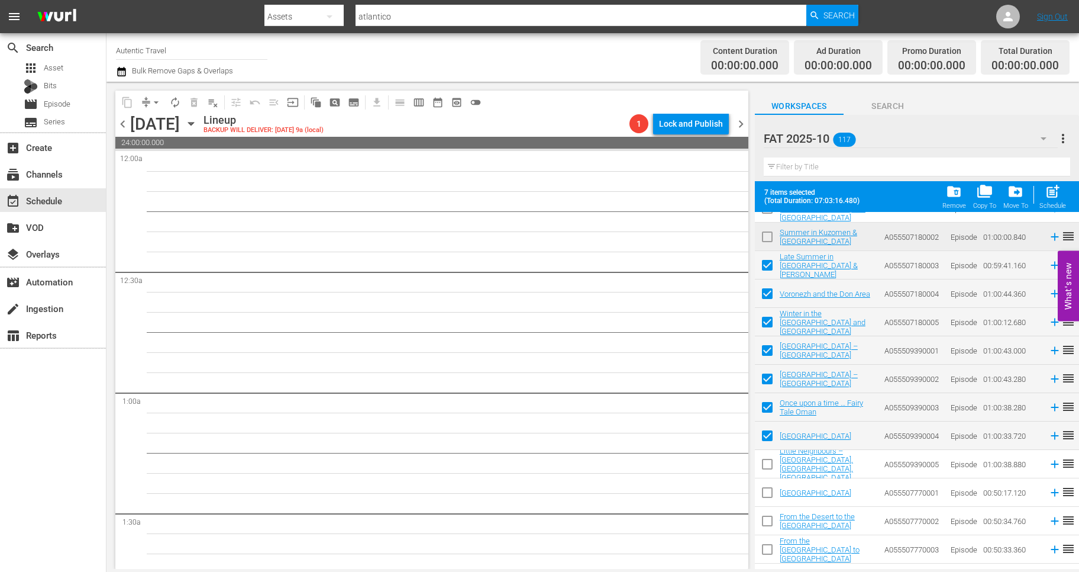
drag, startPoint x: 766, startPoint y: 463, endPoint x: 766, endPoint y: 504, distance: 41.4
click at [766, 469] on input "checkbox" at bounding box center [767, 466] width 25 height 25
click at [766, 494] on input "checkbox" at bounding box center [767, 494] width 25 height 25
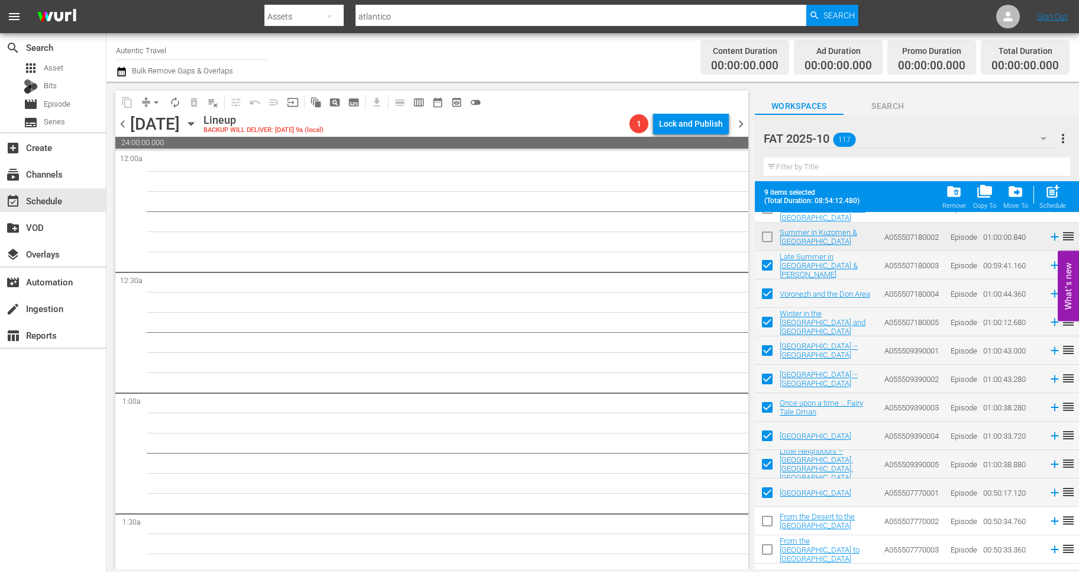
click at [766, 520] on input "checkbox" at bounding box center [767, 523] width 25 height 25
click at [767, 552] on input "checkbox" at bounding box center [767, 551] width 25 height 25
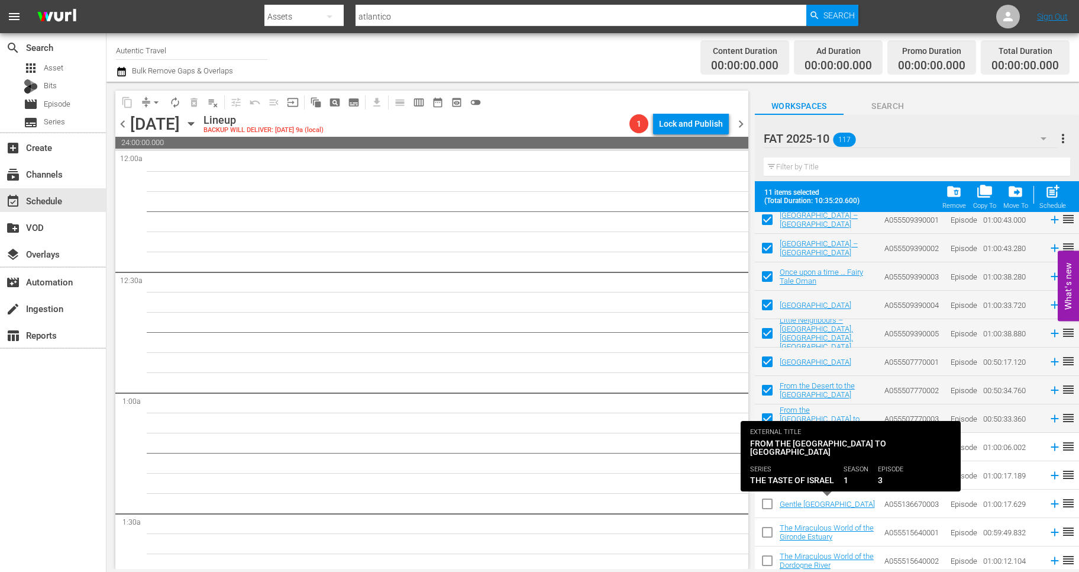
scroll to position [1001, 0]
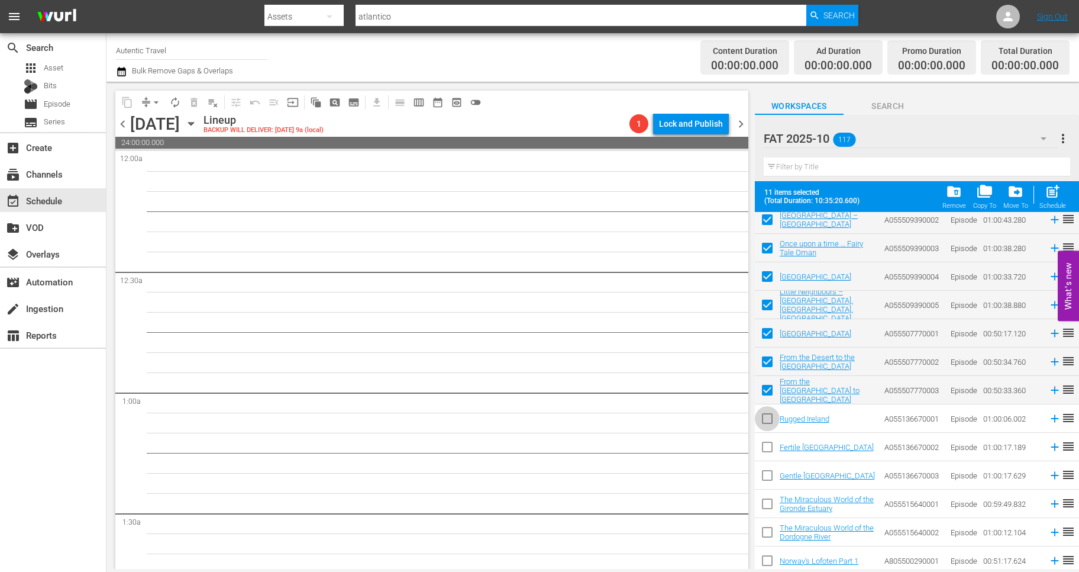
click at [765, 418] on input "checkbox" at bounding box center [767, 420] width 25 height 25
click at [765, 447] on input "checkbox" at bounding box center [767, 449] width 25 height 25
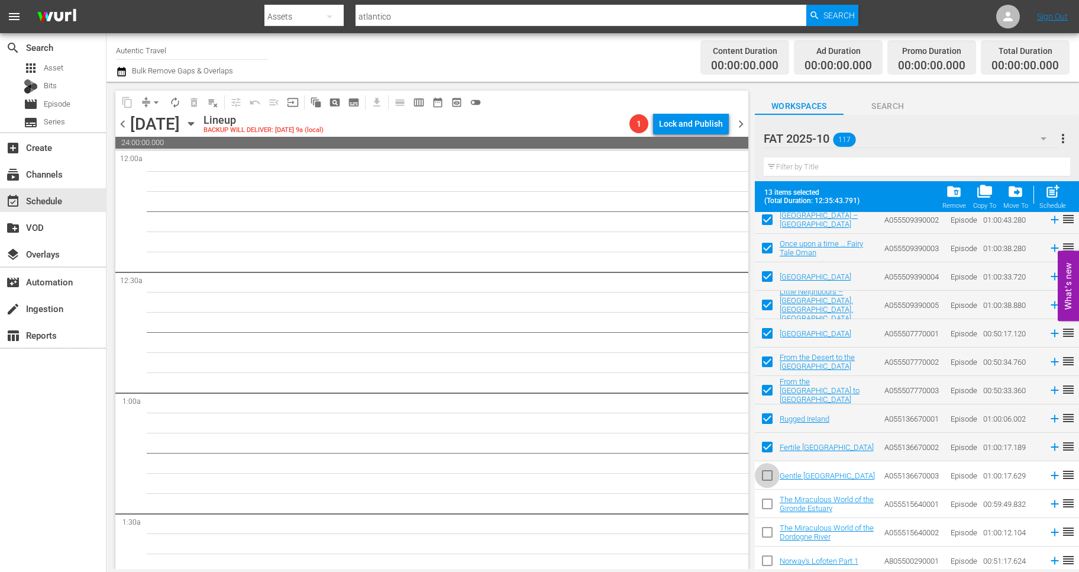
click at [767, 482] on input "checkbox" at bounding box center [767, 477] width 25 height 25
drag, startPoint x: 766, startPoint y: 504, endPoint x: 766, endPoint y: 522, distance: 18.3
click at [766, 504] on input "checkbox" at bounding box center [767, 506] width 25 height 25
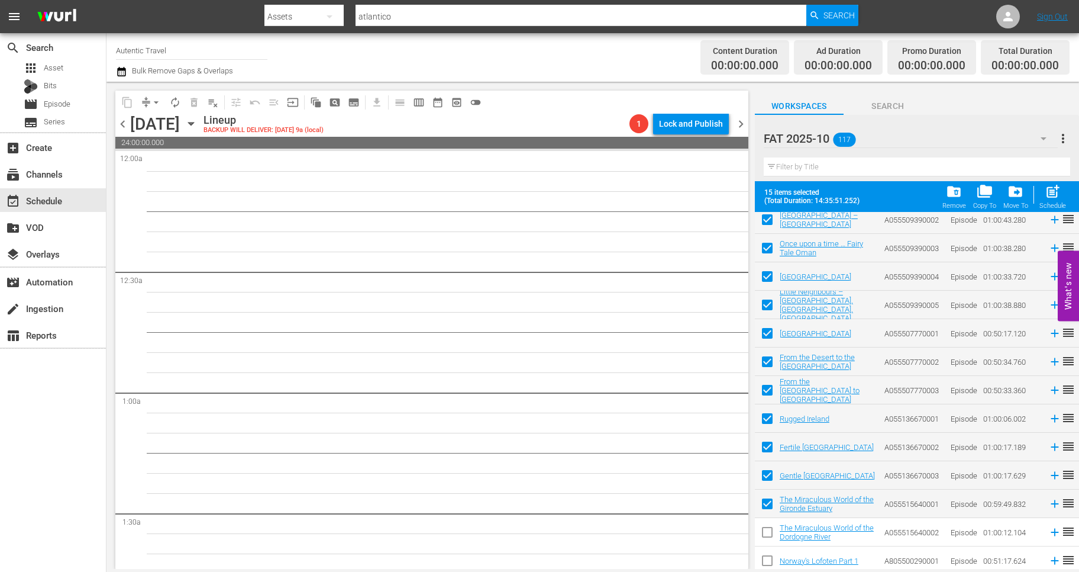
drag, startPoint x: 766, startPoint y: 523, endPoint x: 774, endPoint y: 552, distance: 29.4
click at [766, 523] on input "checkbox" at bounding box center [767, 534] width 25 height 25
click at [771, 553] on input "checkbox" at bounding box center [767, 562] width 25 height 25
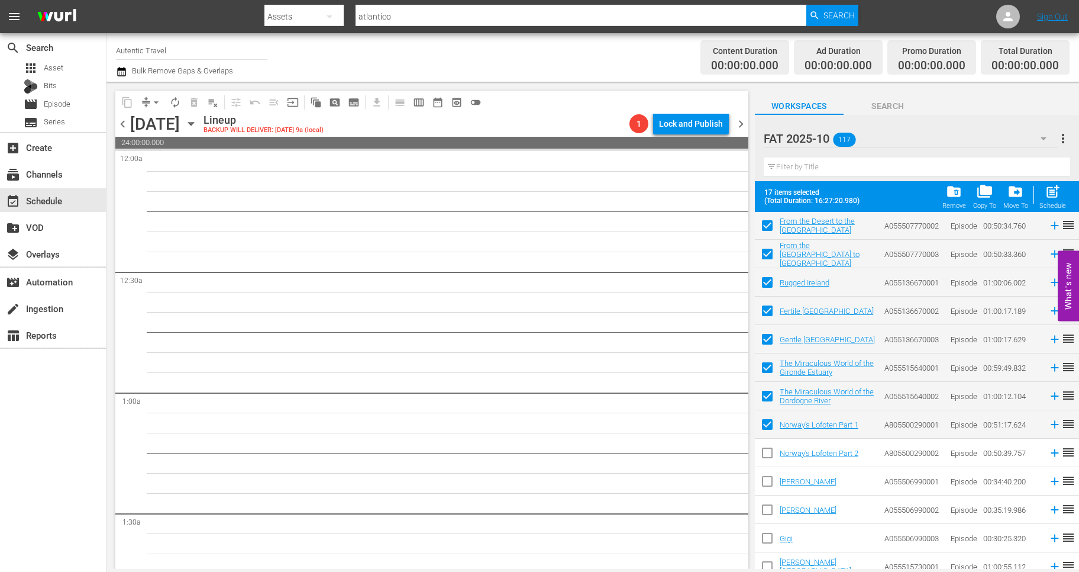
scroll to position [1140, 0]
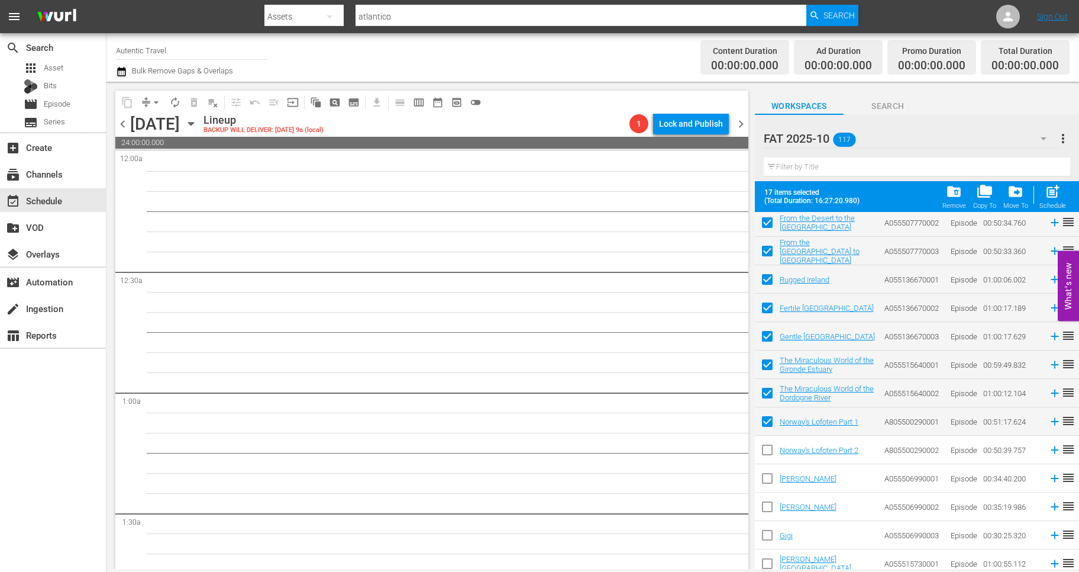
click at [768, 447] on input "checkbox" at bounding box center [767, 452] width 25 height 25
drag, startPoint x: 767, startPoint y: 475, endPoint x: 767, endPoint y: 520, distance: 45.0
click at [767, 476] on input "checkbox" at bounding box center [767, 480] width 25 height 25
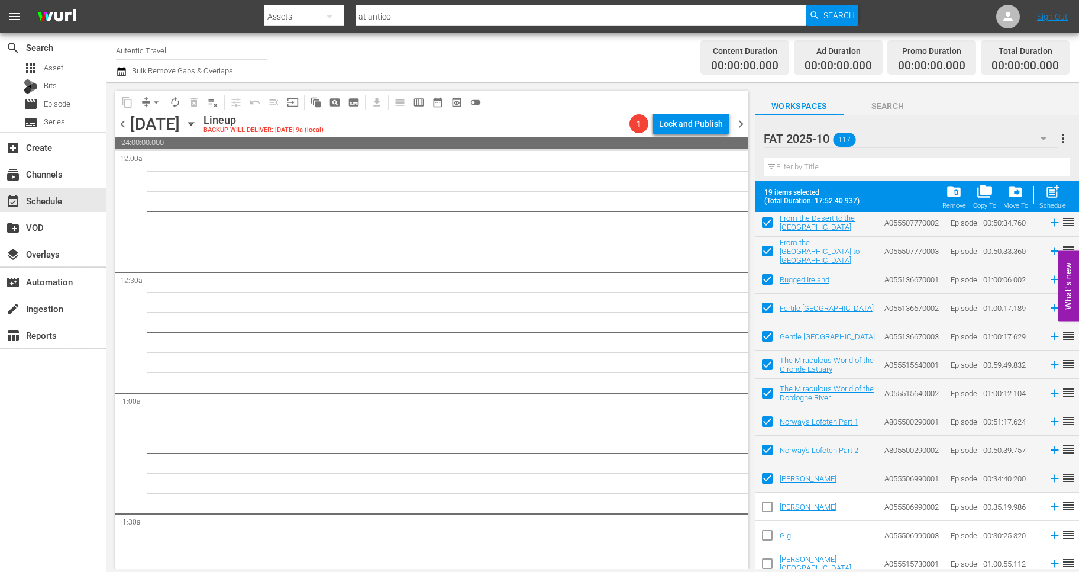
click at [766, 510] on input "checkbox" at bounding box center [767, 508] width 25 height 25
click at [766, 535] on input "checkbox" at bounding box center [767, 537] width 25 height 25
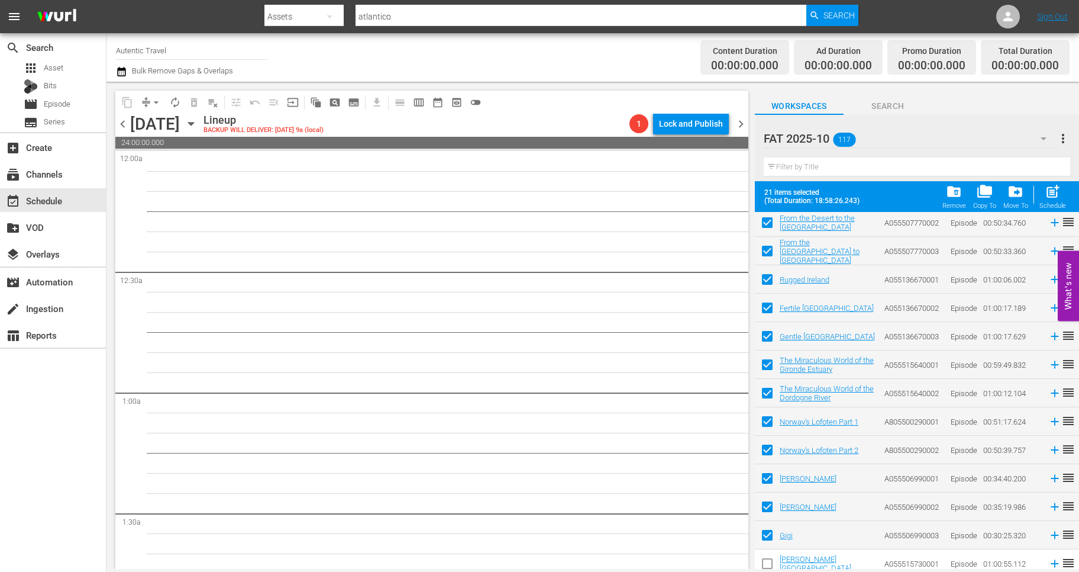
click at [770, 563] on input "checkbox" at bounding box center [767, 565] width 25 height 25
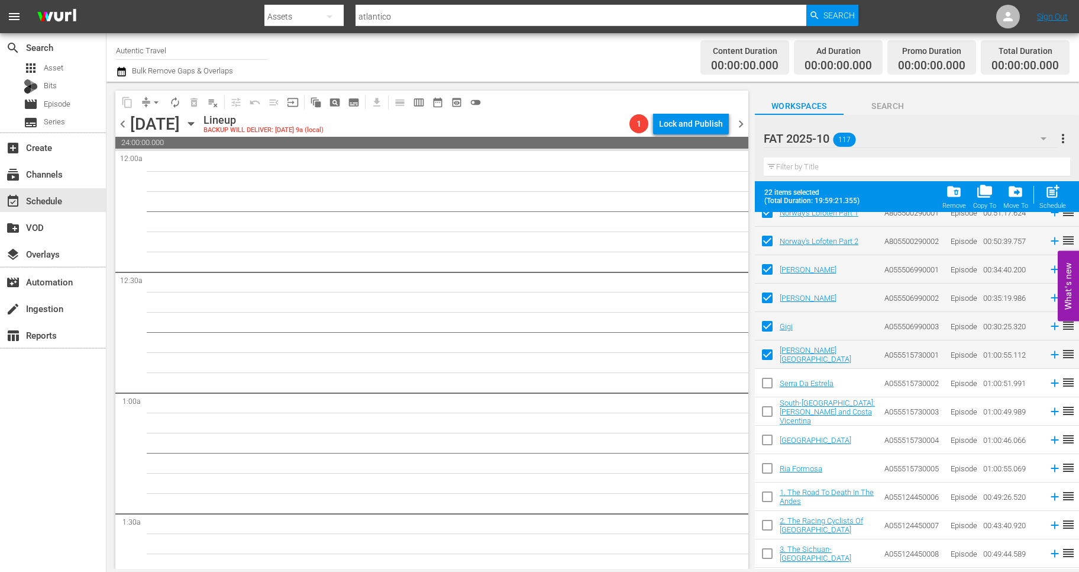
scroll to position [1352, 0]
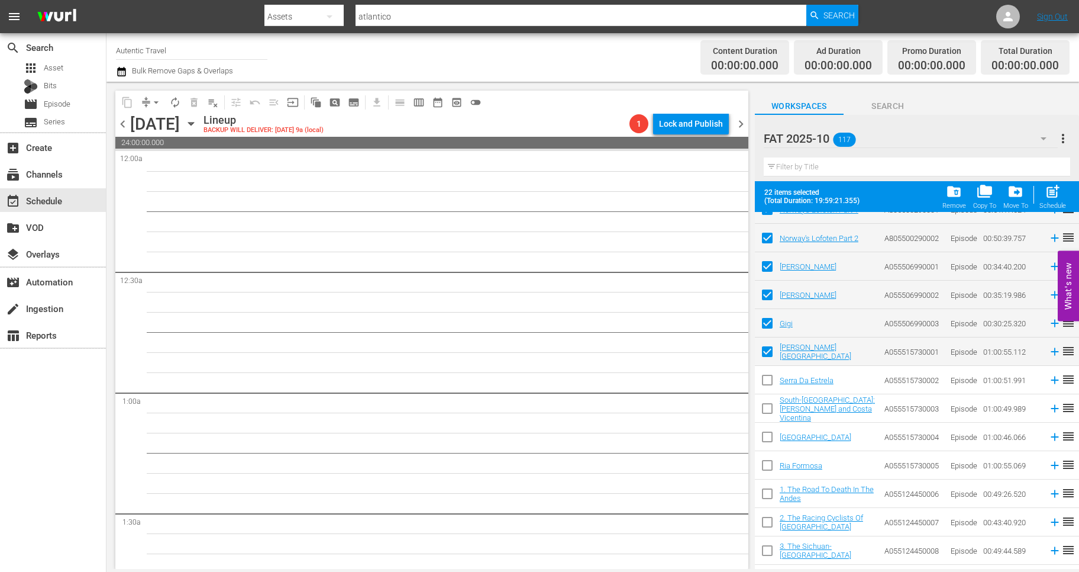
drag, startPoint x: 767, startPoint y: 382, endPoint x: 767, endPoint y: 403, distance: 21.3
click at [767, 382] on input "checkbox" at bounding box center [767, 382] width 25 height 25
drag, startPoint x: 767, startPoint y: 407, endPoint x: 767, endPoint y: 431, distance: 23.7
click at [767, 407] on input "checkbox" at bounding box center [767, 410] width 25 height 25
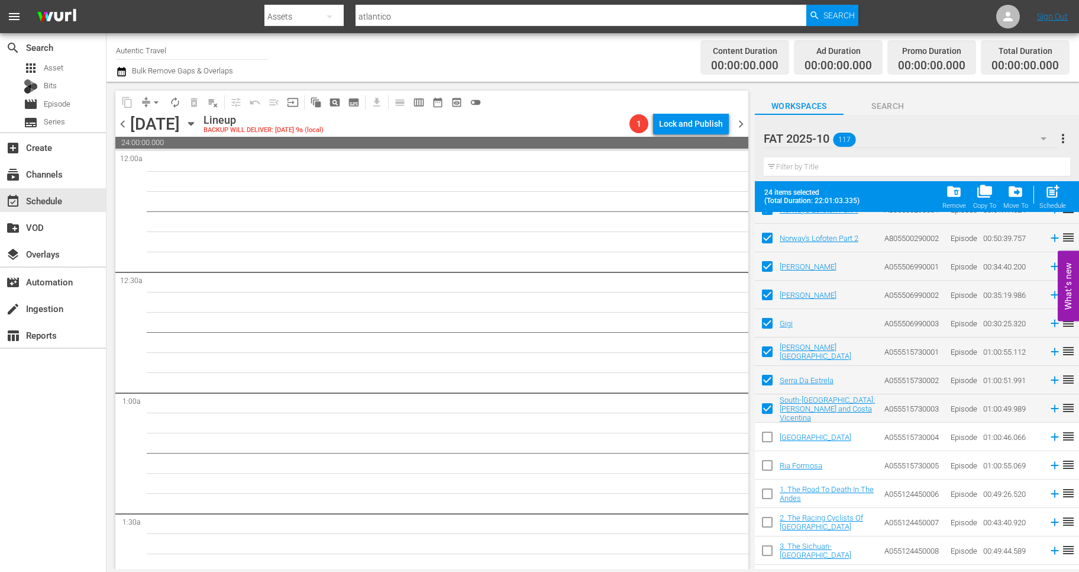
drag, startPoint x: 767, startPoint y: 433, endPoint x: 766, endPoint y: 456, distance: 23.1
click at [767, 437] on input "checkbox" at bounding box center [767, 439] width 25 height 25
click at [768, 470] on input "checkbox" at bounding box center [767, 467] width 25 height 25
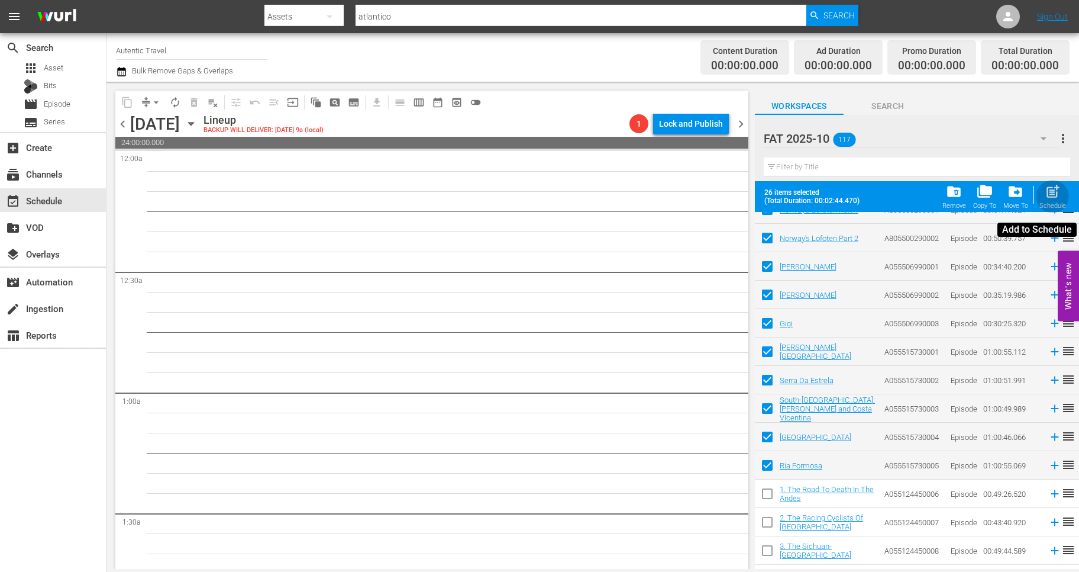
click at [1052, 198] on span "post_add" at bounding box center [1053, 191] width 16 height 16
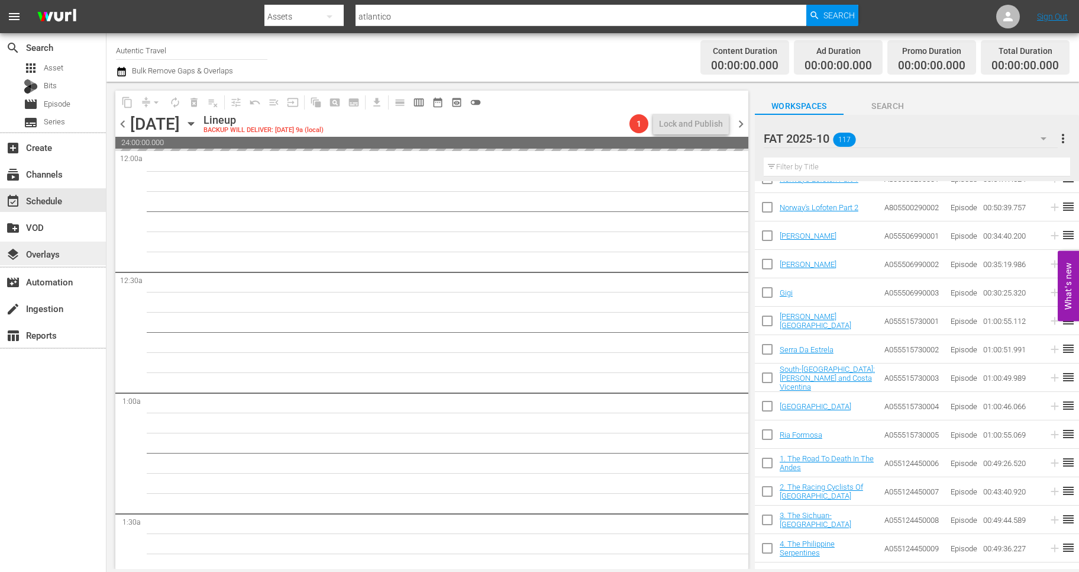
click at [53, 254] on div "layers Overlays" at bounding box center [33, 252] width 66 height 11
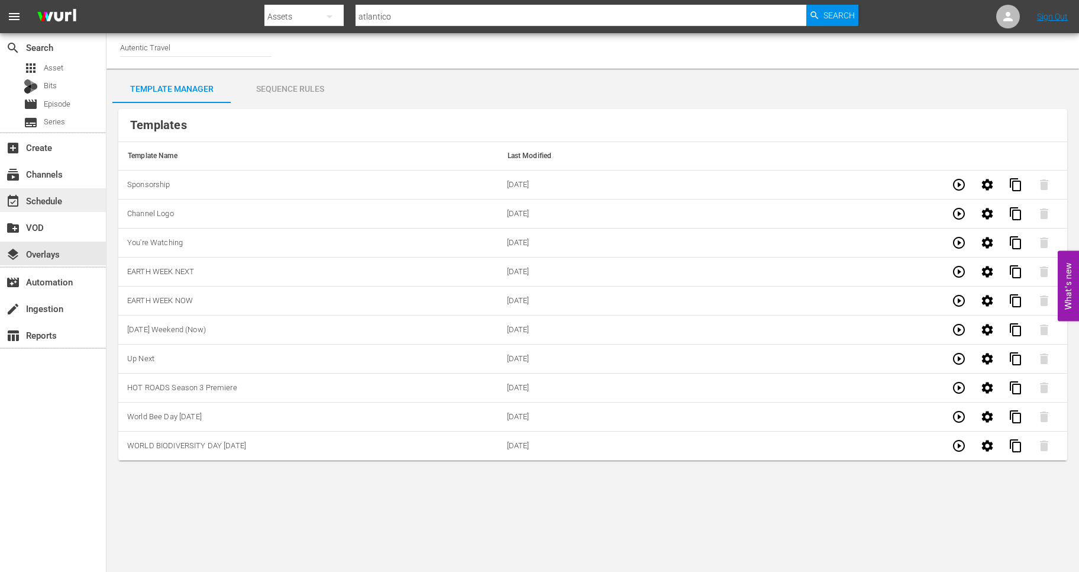
click at [57, 204] on div "event_available Schedule" at bounding box center [33, 199] width 66 height 11
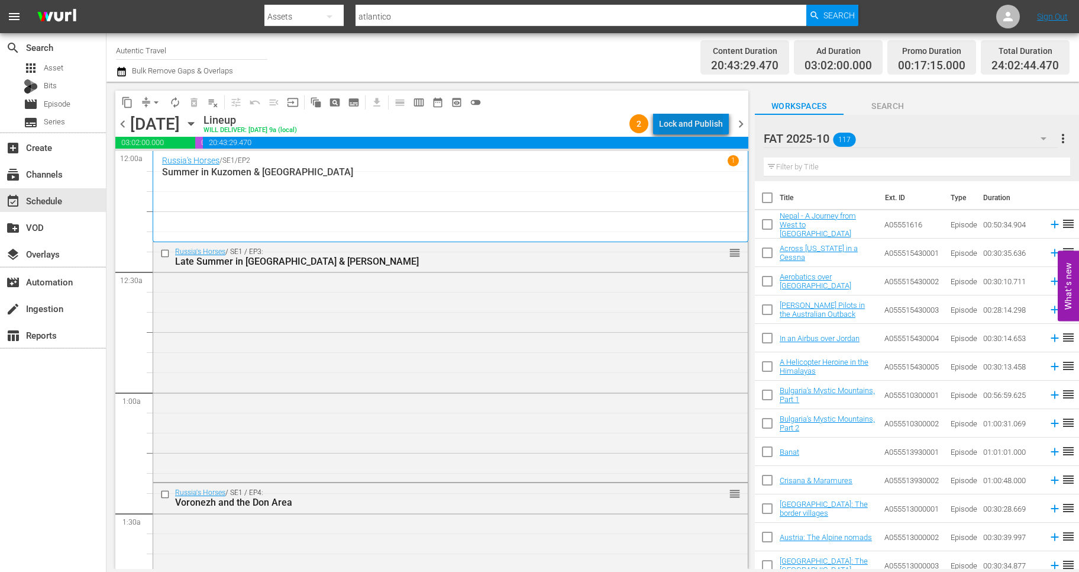
click at [709, 123] on div "Lock and Publish" at bounding box center [691, 123] width 64 height 21
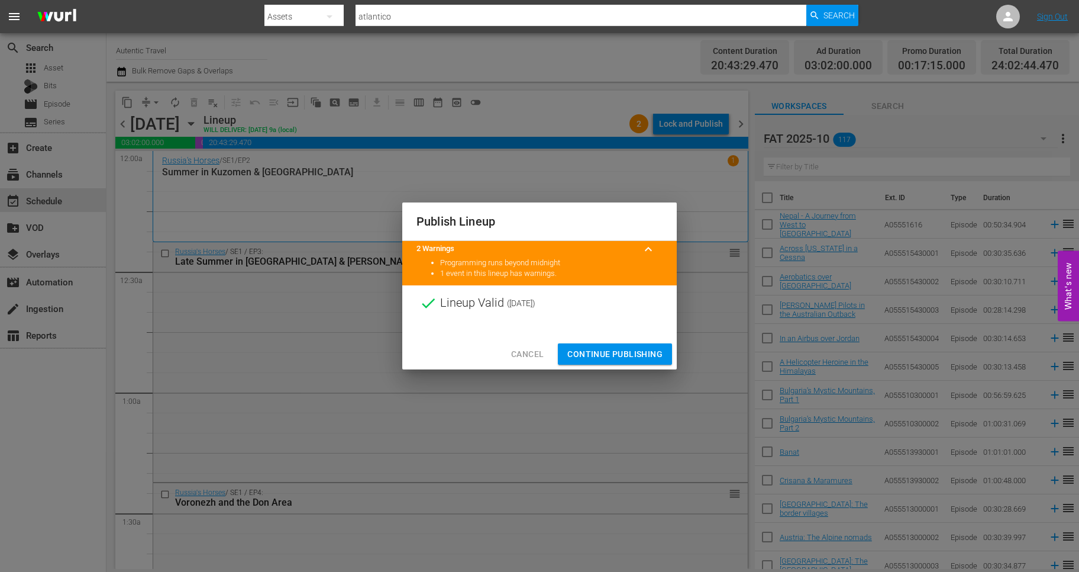
click at [636, 350] on span "Continue Publishing" at bounding box center [615, 354] width 95 height 15
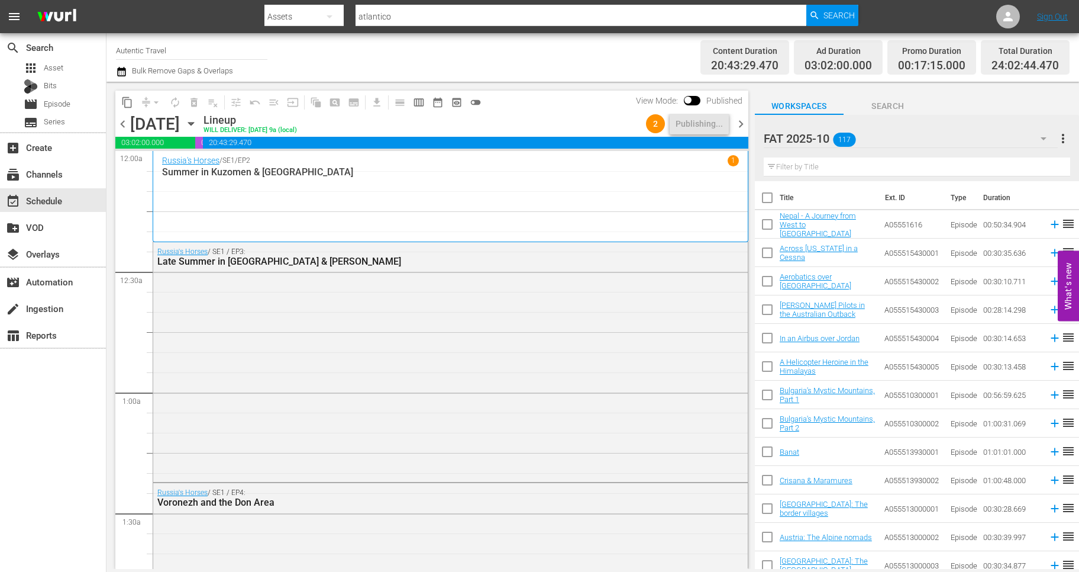
click at [744, 125] on span "chevron_right" at bounding box center [741, 124] width 15 height 15
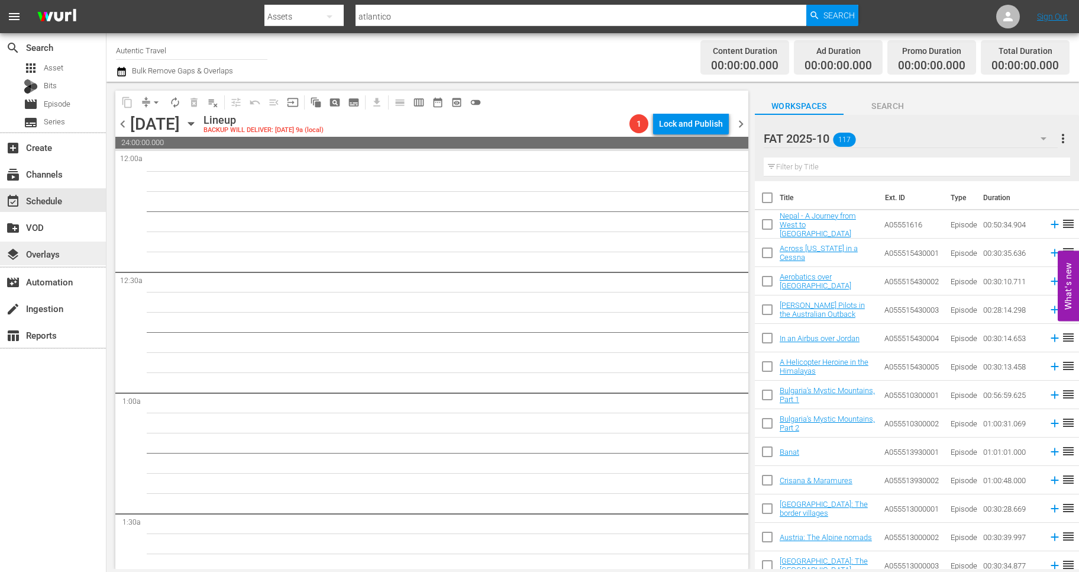
click at [36, 251] on div "layers Overlays" at bounding box center [33, 252] width 66 height 11
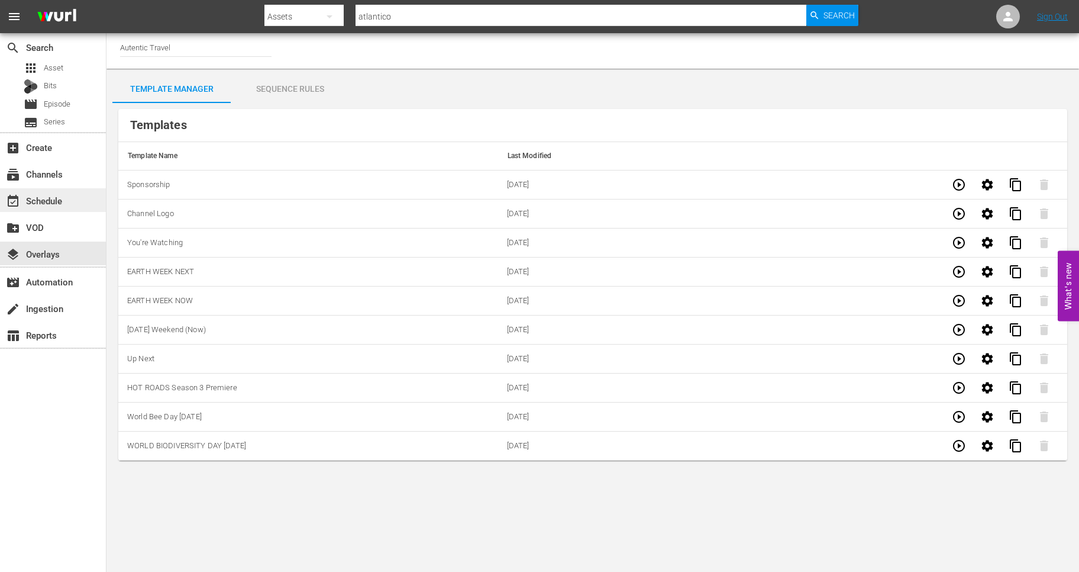
click at [36, 201] on div "event_available Schedule" at bounding box center [33, 199] width 66 height 11
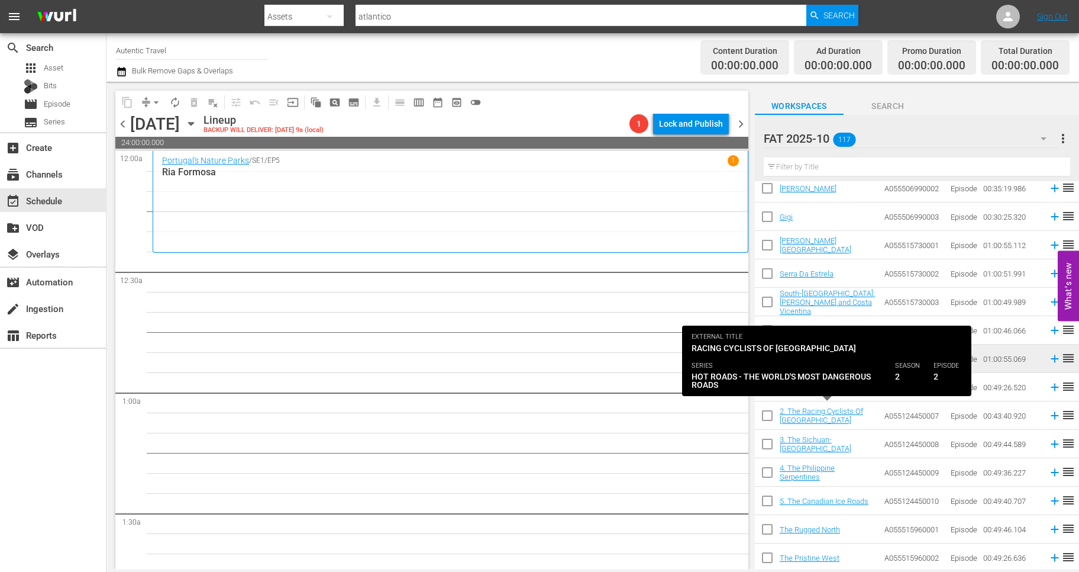
scroll to position [1430, 0]
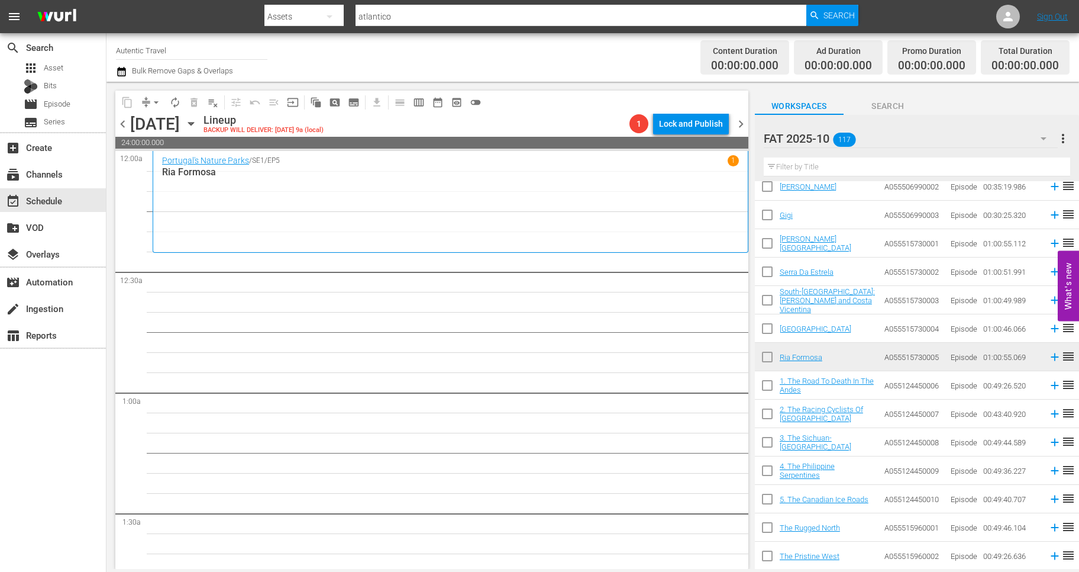
click at [765, 387] on input "checkbox" at bounding box center [767, 387] width 25 height 25
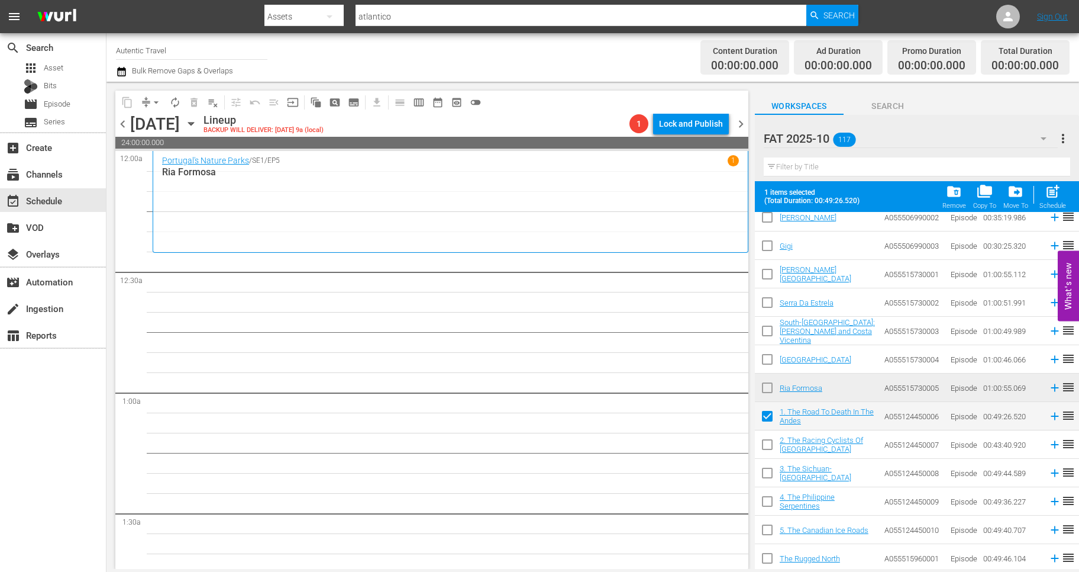
click at [767, 443] on input "checkbox" at bounding box center [767, 446] width 25 height 25
drag, startPoint x: 769, startPoint y: 471, endPoint x: 769, endPoint y: 488, distance: 17.2
click at [769, 479] on input "checkbox" at bounding box center [767, 475] width 25 height 25
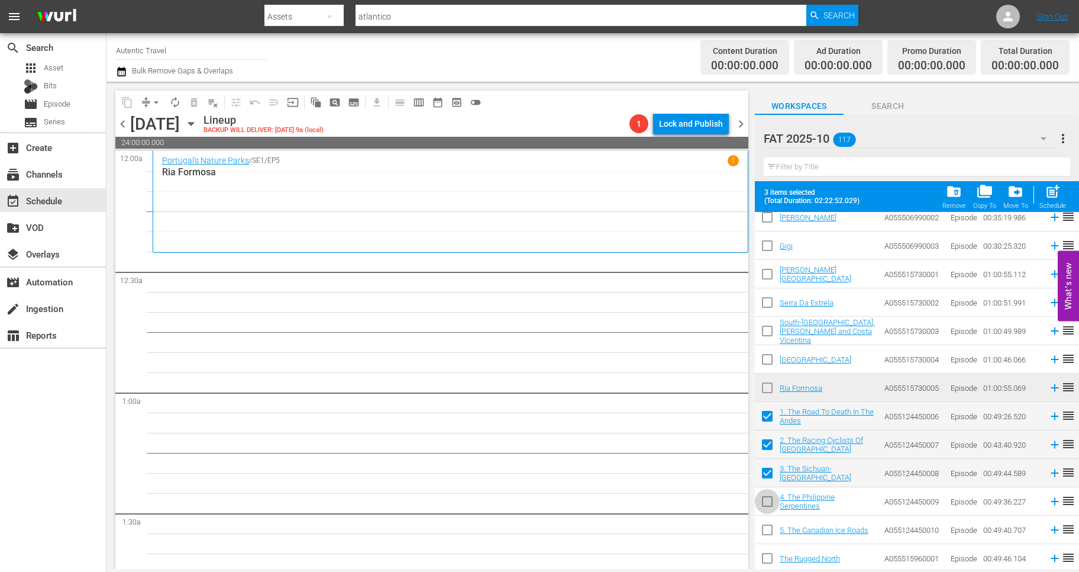
click at [768, 504] on input "checkbox" at bounding box center [767, 503] width 25 height 25
drag, startPoint x: 766, startPoint y: 525, endPoint x: 766, endPoint y: 553, distance: 27.8
click at [766, 526] on input "checkbox" at bounding box center [767, 532] width 25 height 25
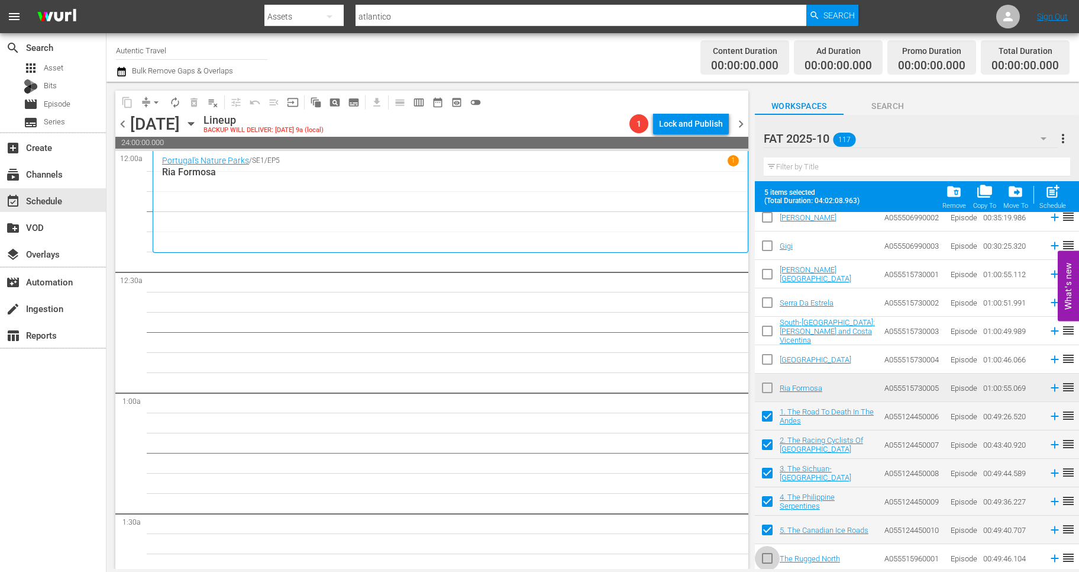
click at [766, 556] on input "checkbox" at bounding box center [767, 560] width 25 height 25
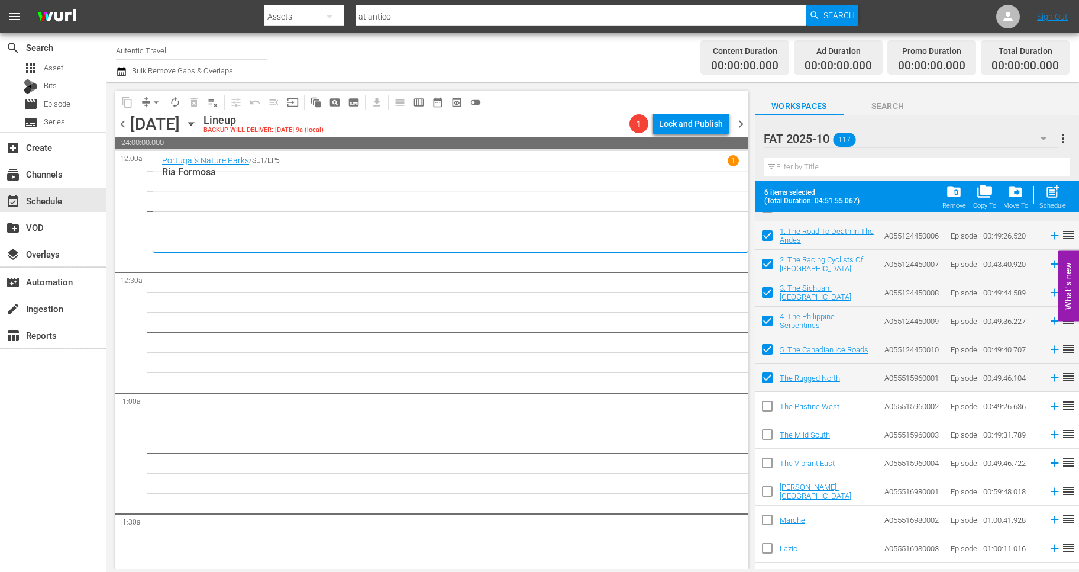
scroll to position [1666, 0]
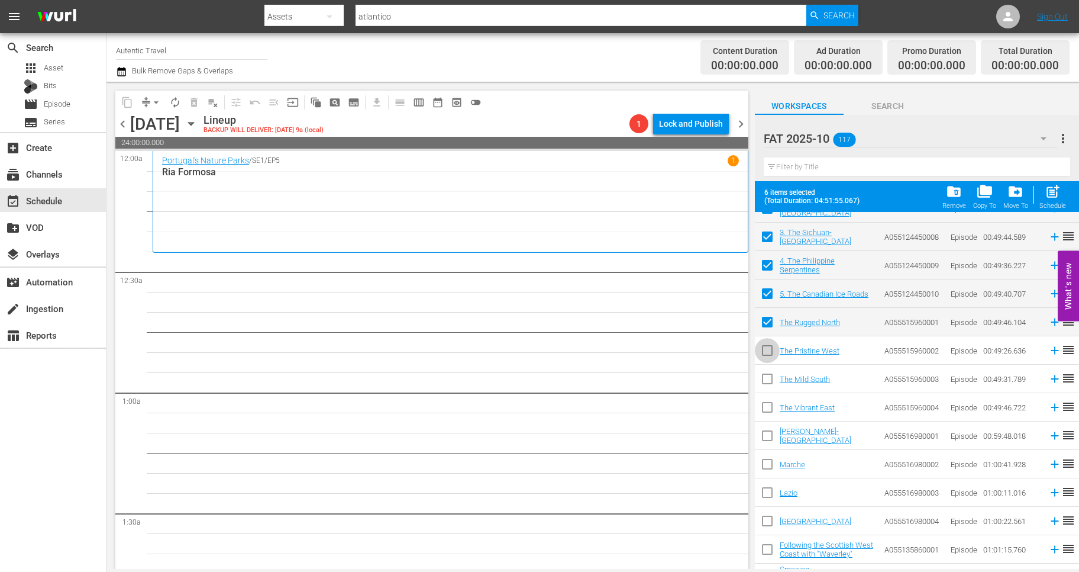
click at [768, 352] on input "checkbox" at bounding box center [767, 352] width 25 height 25
click at [766, 378] on input "checkbox" at bounding box center [767, 381] width 25 height 25
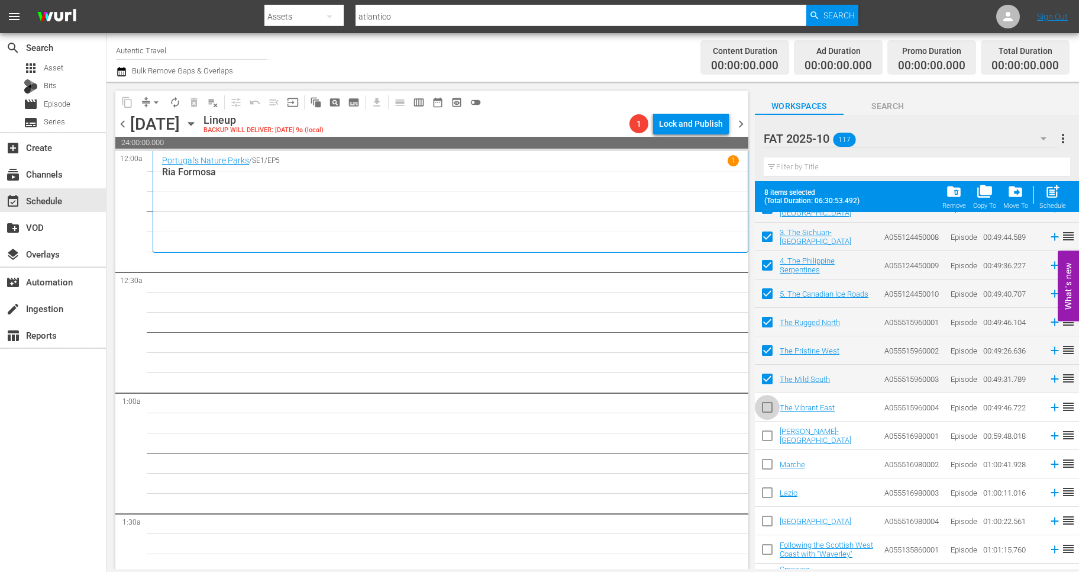
drag, startPoint x: 766, startPoint y: 405, endPoint x: 765, endPoint y: 437, distance: 32.0
click at [766, 407] on input "checkbox" at bounding box center [767, 409] width 25 height 25
drag, startPoint x: 765, startPoint y: 437, endPoint x: 765, endPoint y: 454, distance: 17.8
click at [765, 437] on input "checkbox" at bounding box center [767, 437] width 25 height 25
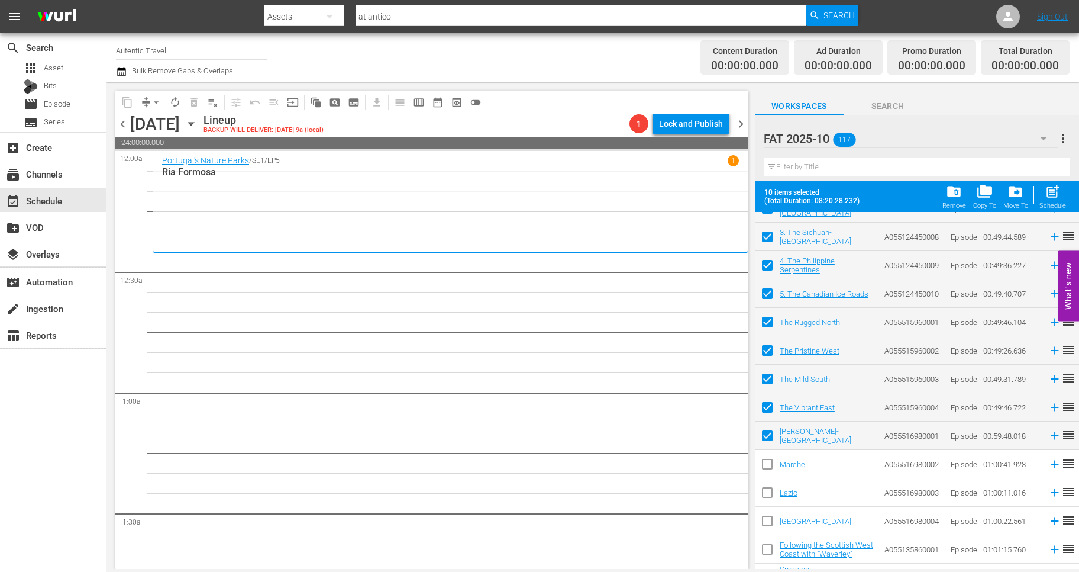
drag, startPoint x: 765, startPoint y: 467, endPoint x: 765, endPoint y: 495, distance: 27.8
click at [765, 467] on input "checkbox" at bounding box center [767, 466] width 25 height 25
drag, startPoint x: 765, startPoint y: 495, endPoint x: 766, endPoint y: 512, distance: 17.3
click at [765, 498] on input "checkbox" at bounding box center [767, 494] width 25 height 25
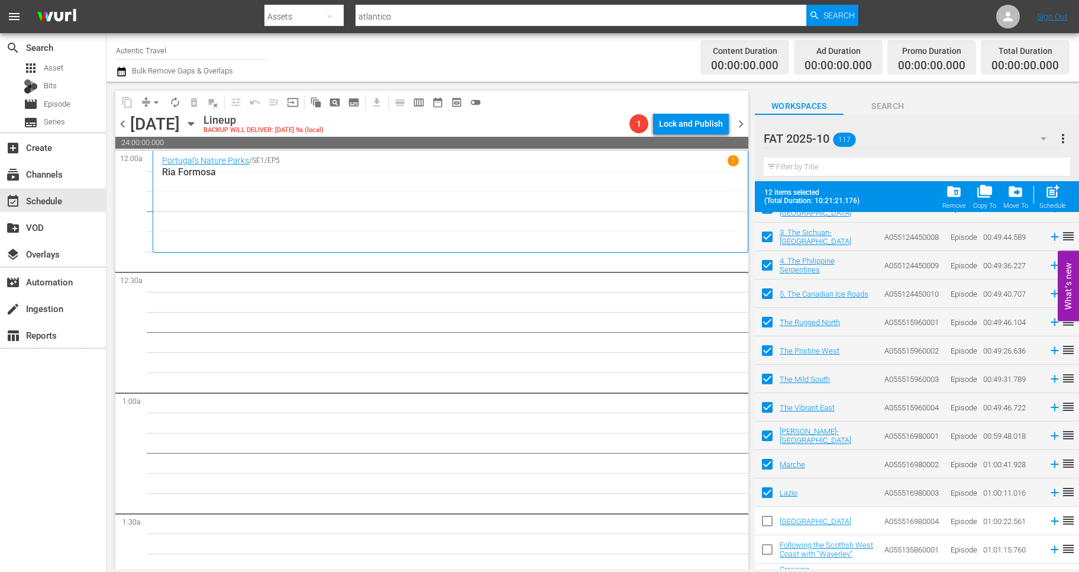
click at [766, 530] on input "checkbox" at bounding box center [767, 523] width 25 height 25
click at [767, 547] on input "checkbox" at bounding box center [767, 551] width 25 height 25
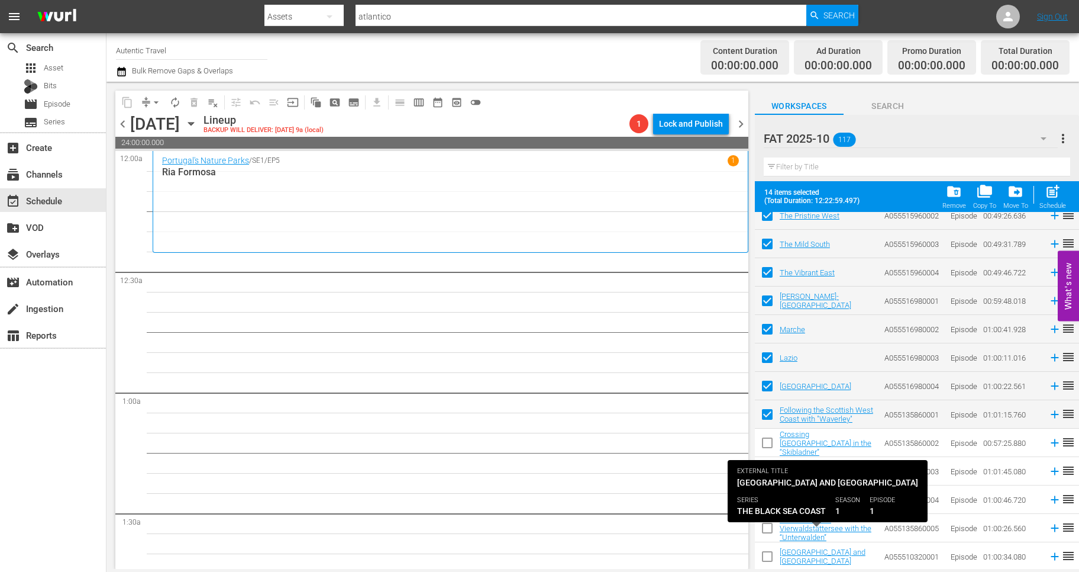
scroll to position [1823, 0]
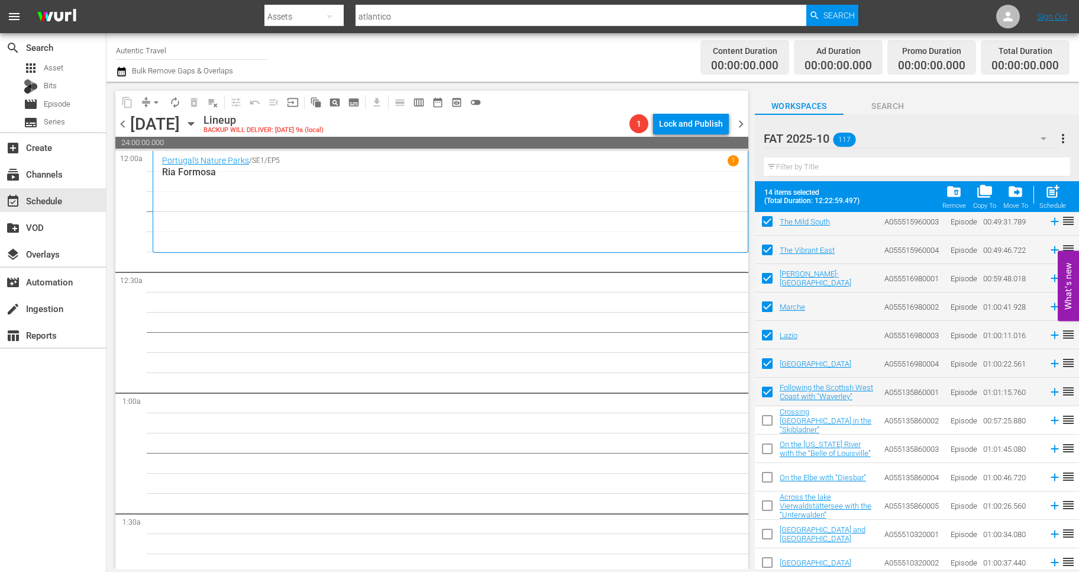
click at [769, 420] on input "checkbox" at bounding box center [767, 422] width 25 height 25
click at [769, 444] on input "checkbox" at bounding box center [767, 451] width 25 height 25
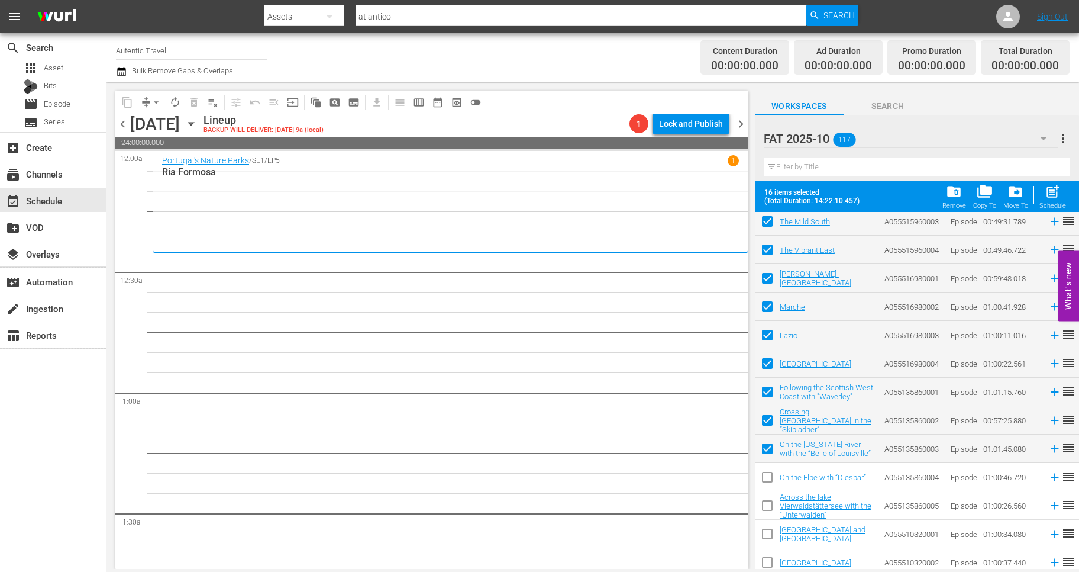
click at [771, 477] on input "checkbox" at bounding box center [767, 479] width 25 height 25
click at [763, 504] on input "checkbox" at bounding box center [767, 507] width 25 height 25
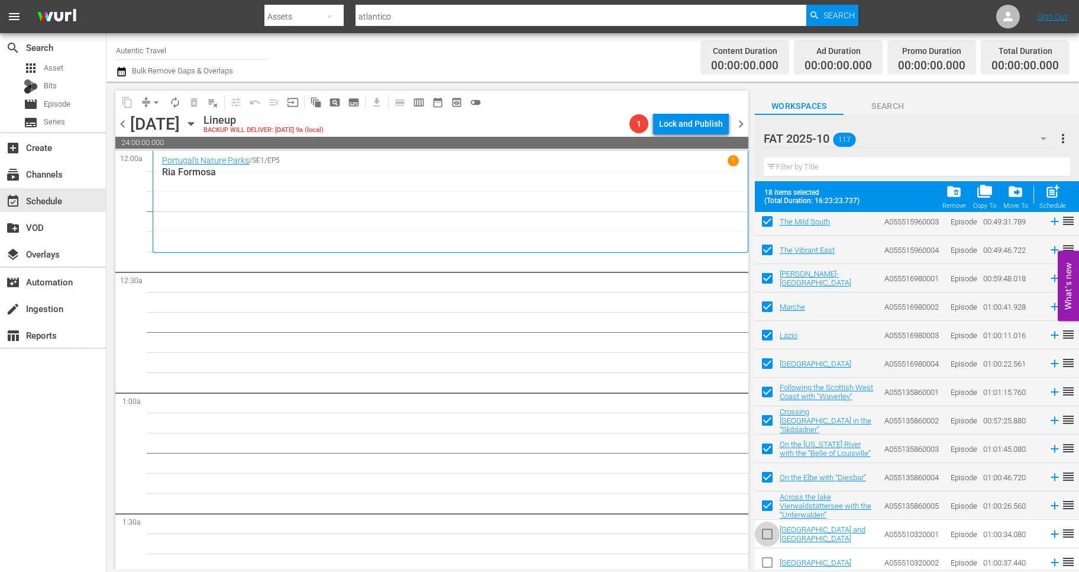
click at [764, 531] on input "checkbox" at bounding box center [767, 536] width 25 height 25
click at [766, 559] on input "checkbox" at bounding box center [767, 564] width 25 height 25
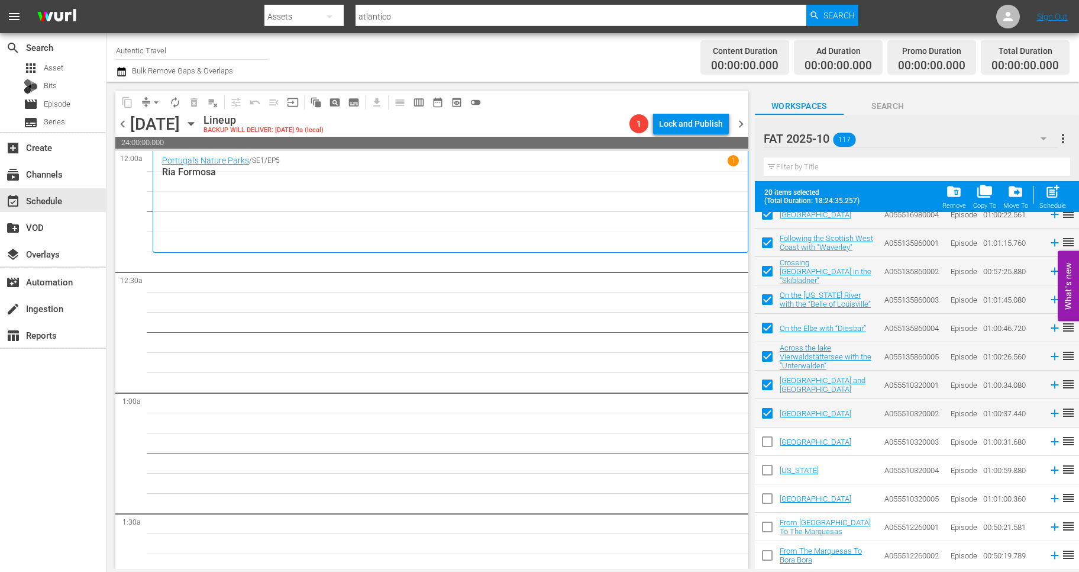
scroll to position [2004, 0]
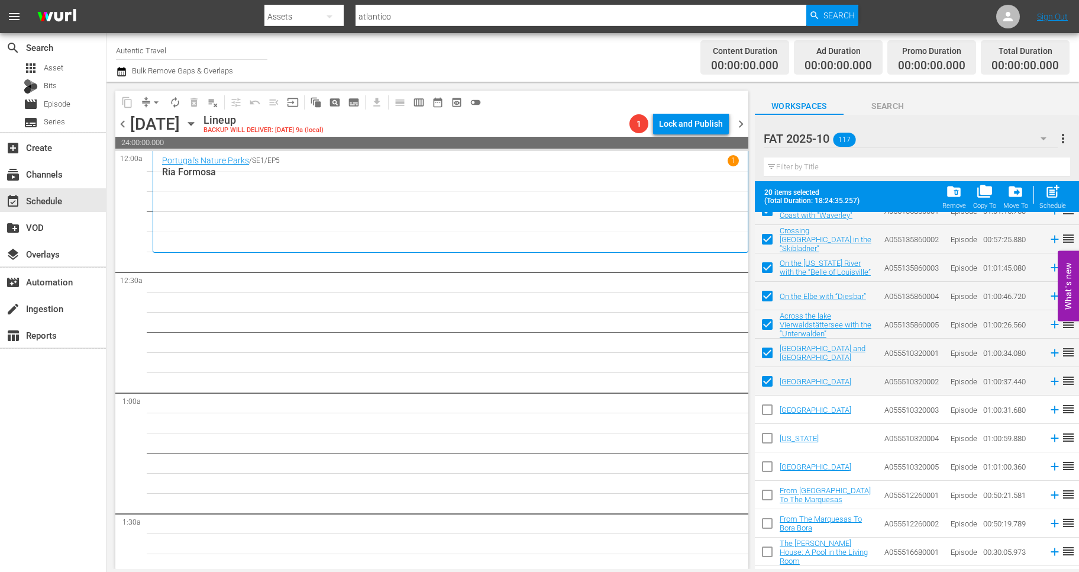
click at [770, 411] on input "checkbox" at bounding box center [767, 411] width 25 height 25
click at [770, 428] on input "checkbox" at bounding box center [767, 440] width 25 height 25
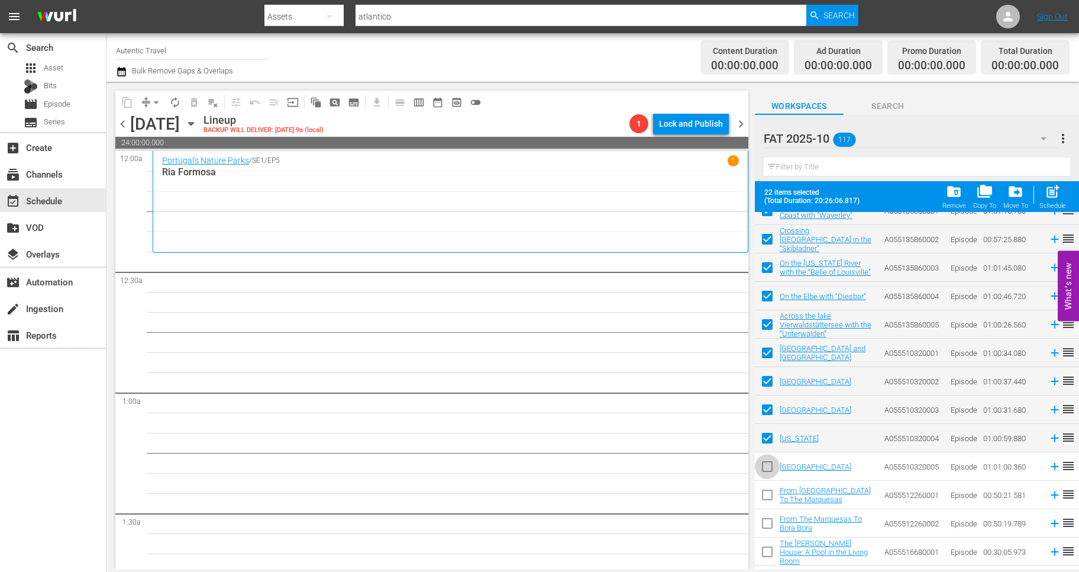
click at [769, 471] on input "checkbox" at bounding box center [767, 468] width 25 height 25
click at [769, 497] on input "checkbox" at bounding box center [767, 497] width 25 height 25
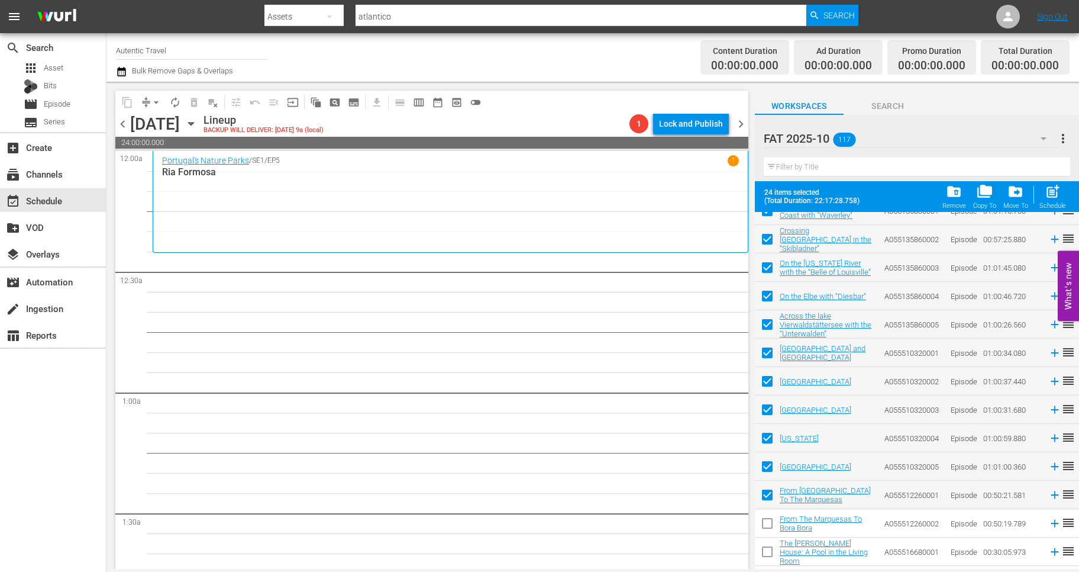
drag, startPoint x: 769, startPoint y: 524, endPoint x: 769, endPoint y: 559, distance: 34.3
click at [769, 524] on input "checkbox" at bounding box center [767, 525] width 25 height 25
click at [770, 549] on input "checkbox" at bounding box center [767, 553] width 25 height 25
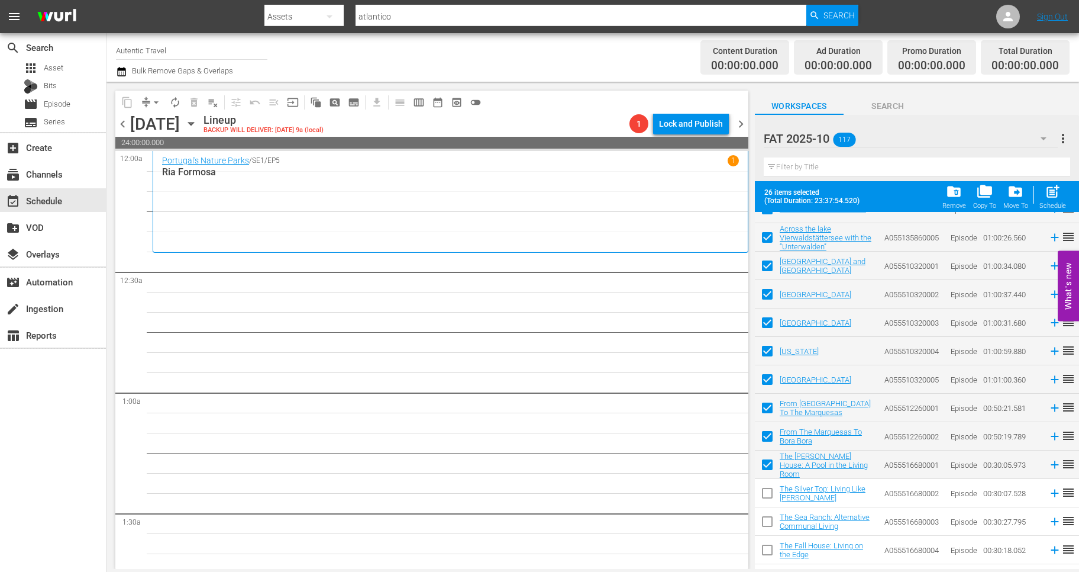
scroll to position [2093, 0]
click at [768, 491] on input "checkbox" at bounding box center [767, 493] width 25 height 25
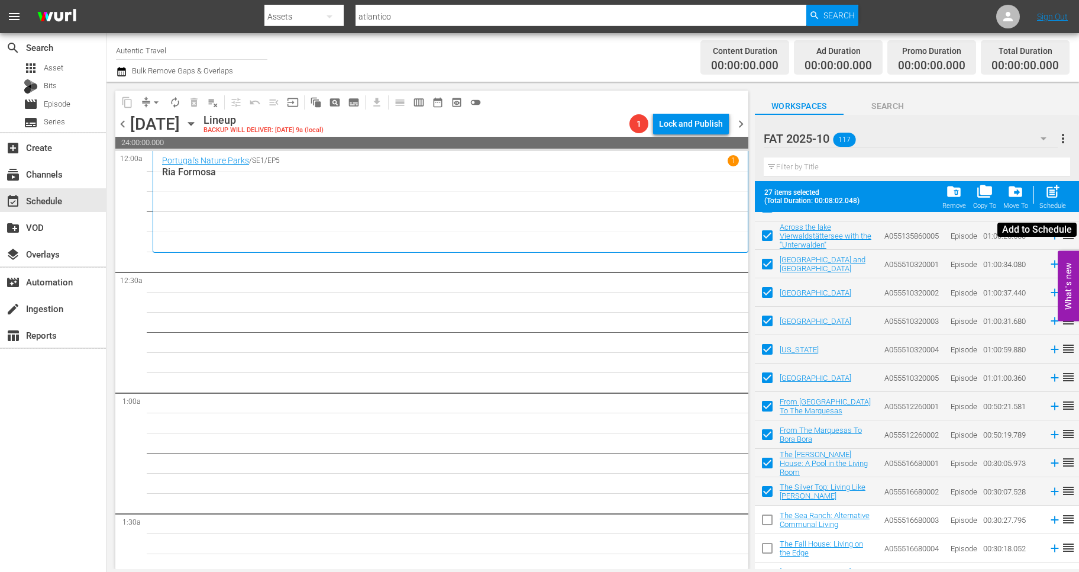
click at [1043, 192] on div "post_add Schedule" at bounding box center [1053, 196] width 27 height 26
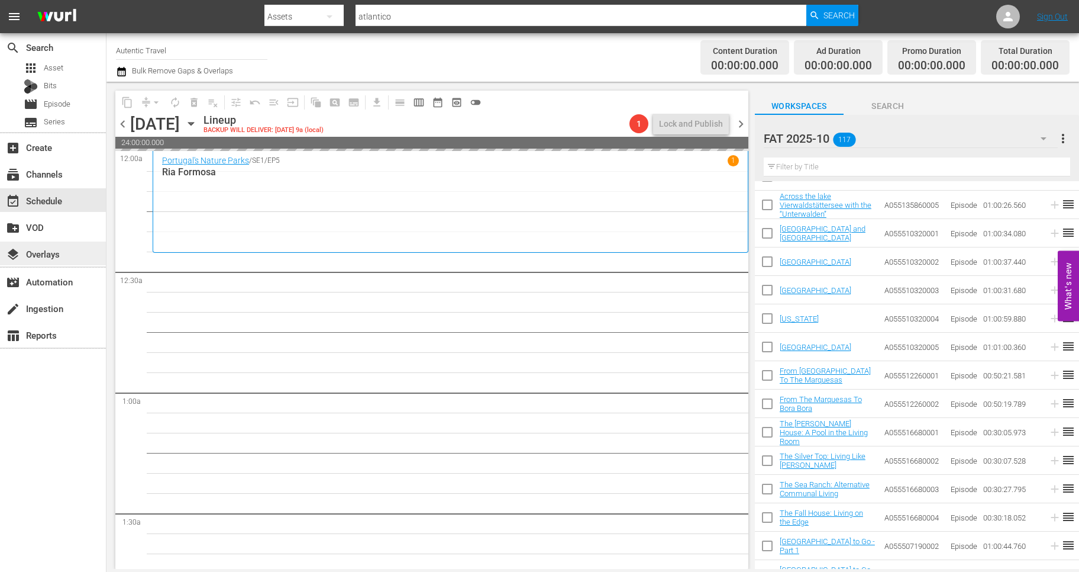
click at [49, 252] on div "layers Overlays" at bounding box center [33, 252] width 66 height 11
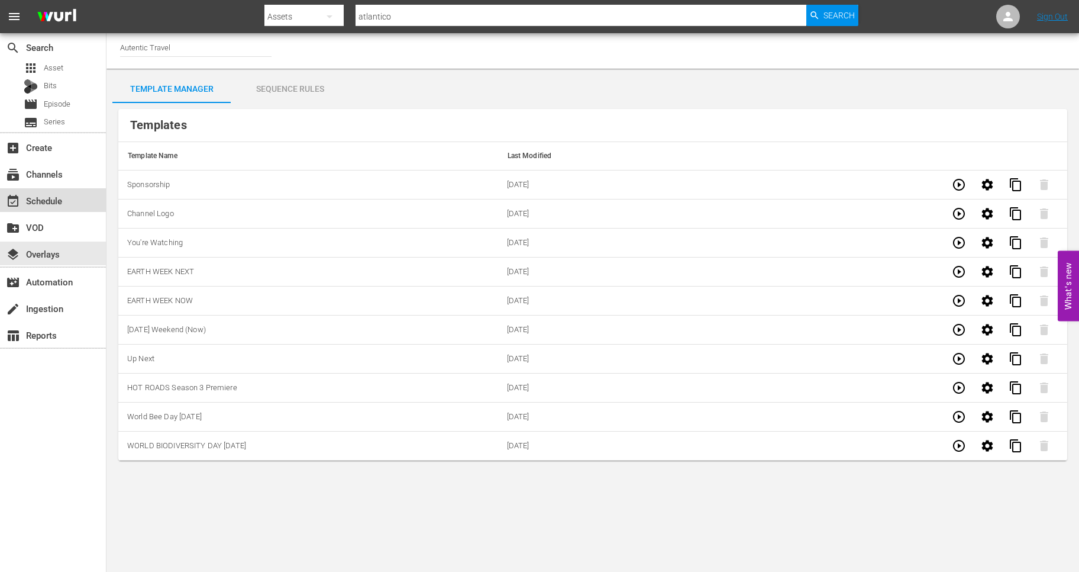
click at [51, 195] on div "event_available Schedule" at bounding box center [33, 199] width 66 height 11
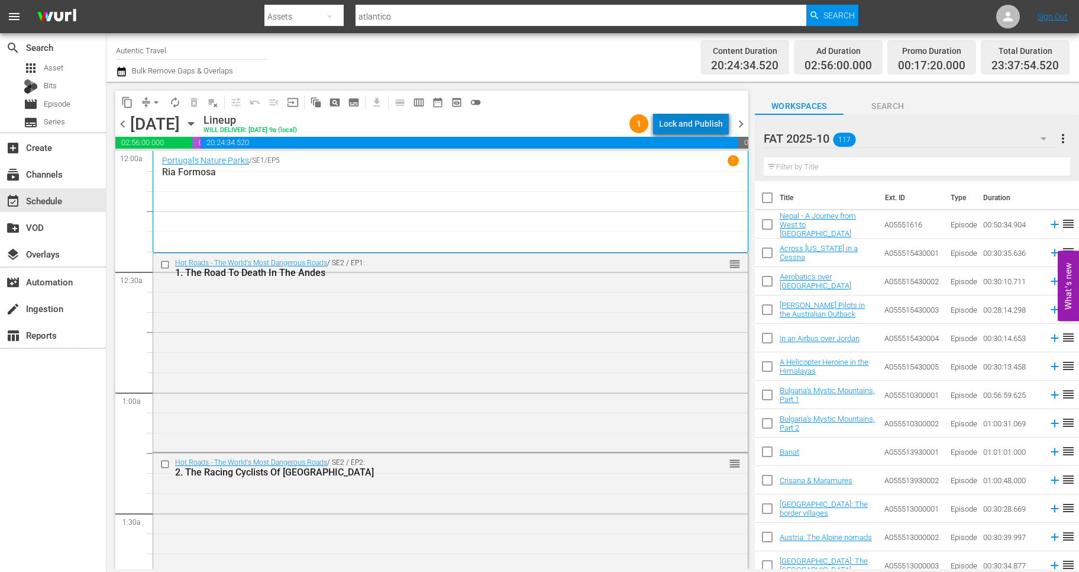
click at [702, 120] on div "Lock and Publish" at bounding box center [691, 123] width 64 height 21
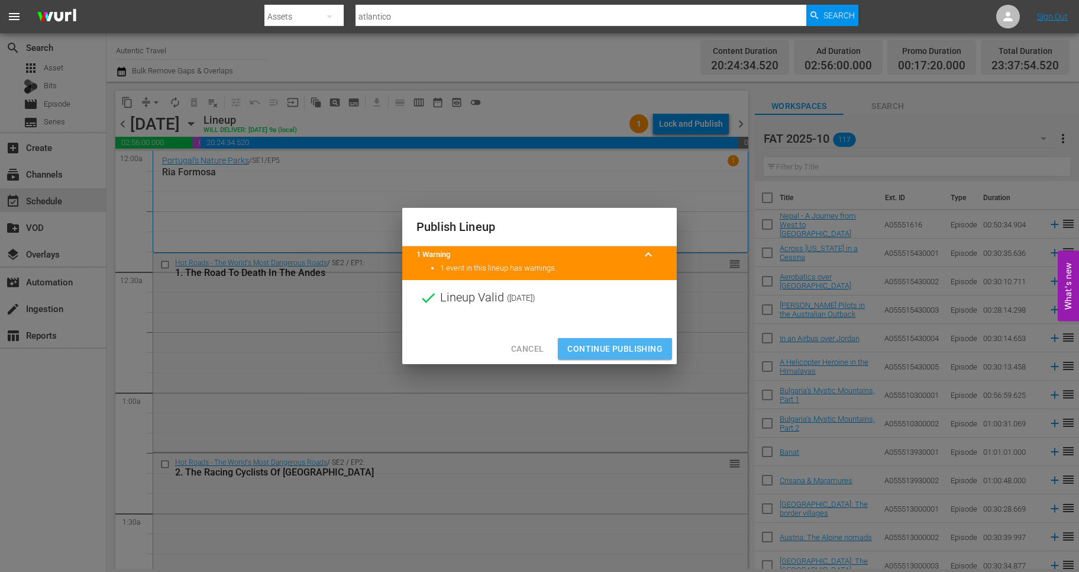
click at [628, 346] on span "Continue Publishing" at bounding box center [615, 348] width 95 height 15
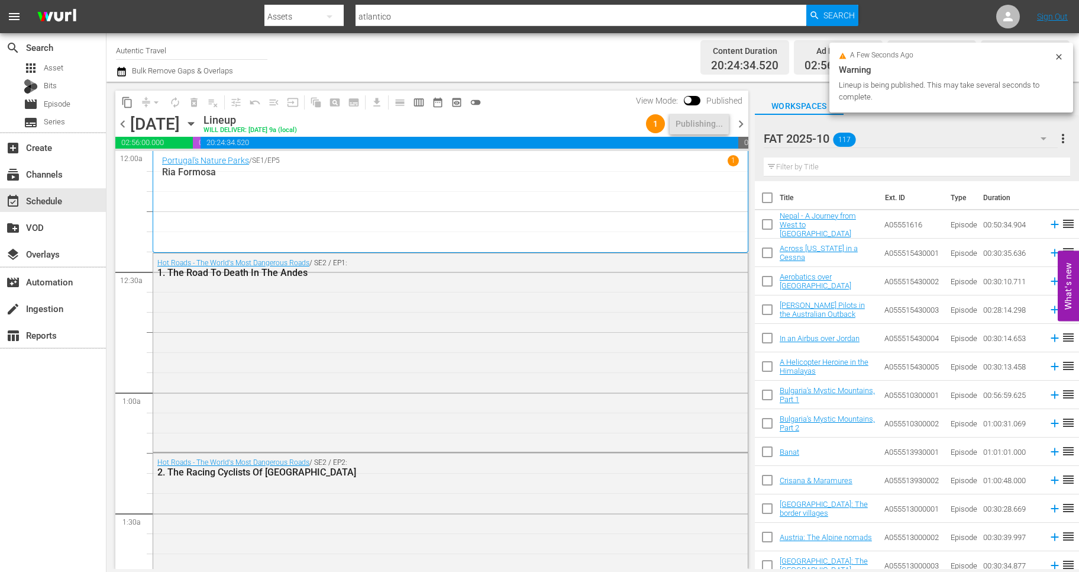
click at [740, 122] on span "chevron_right" at bounding box center [741, 124] width 15 height 15
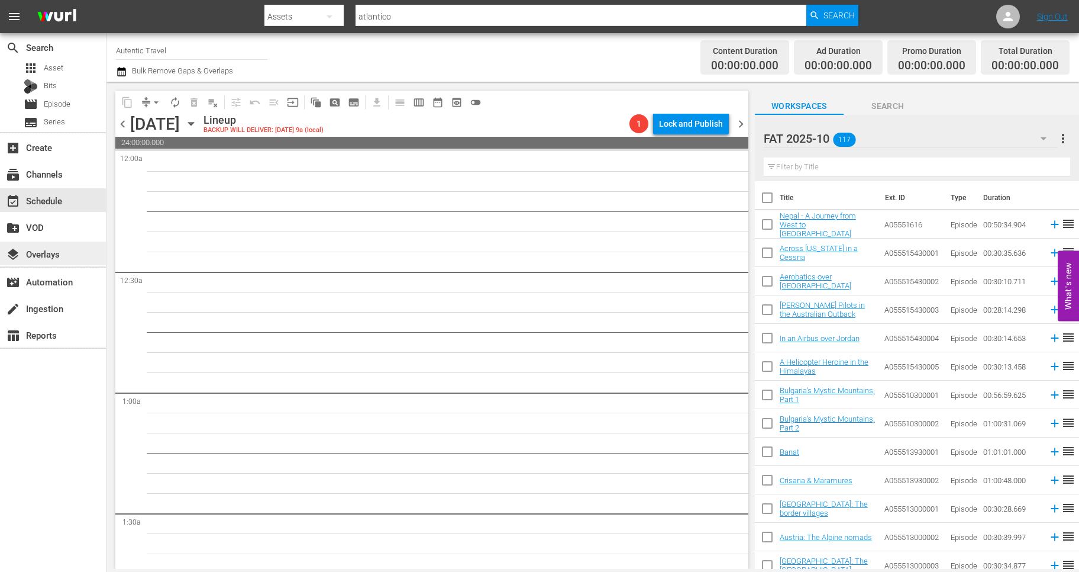
click at [49, 249] on div "layers Overlays" at bounding box center [33, 252] width 66 height 11
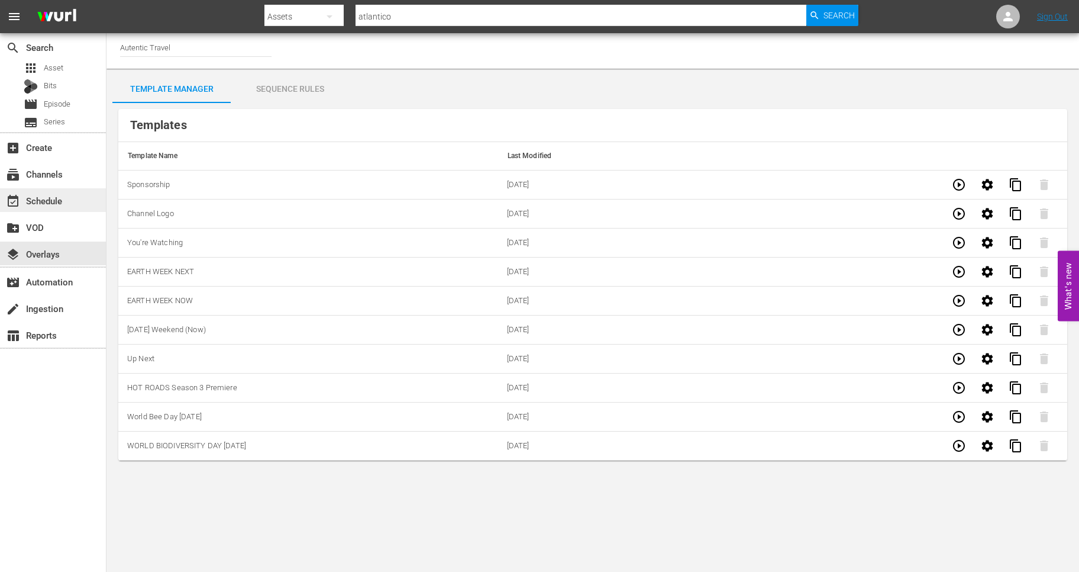
click at [51, 196] on div "event_available Schedule" at bounding box center [33, 199] width 66 height 11
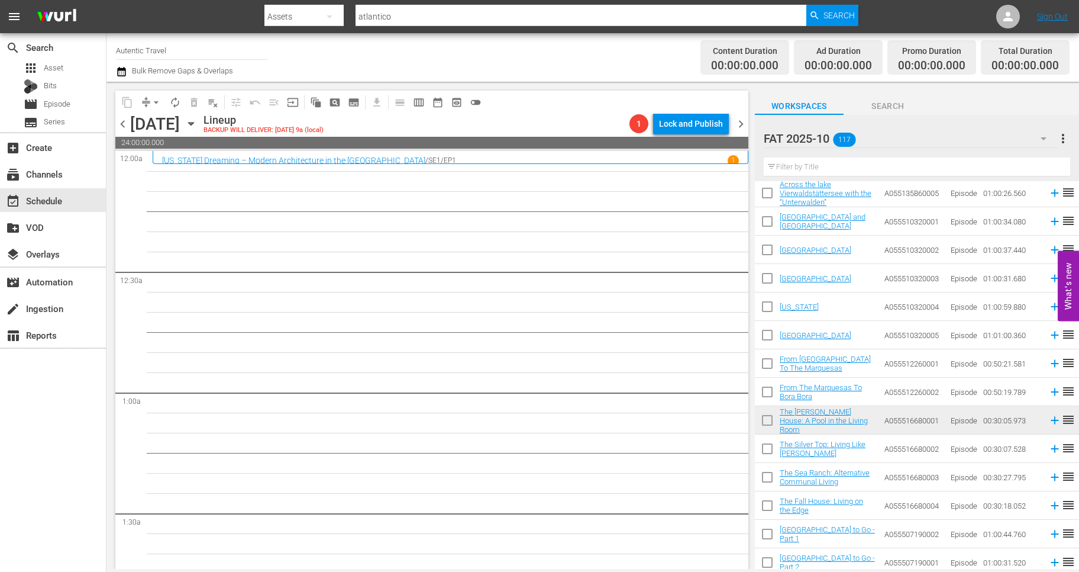
scroll to position [2224, 0]
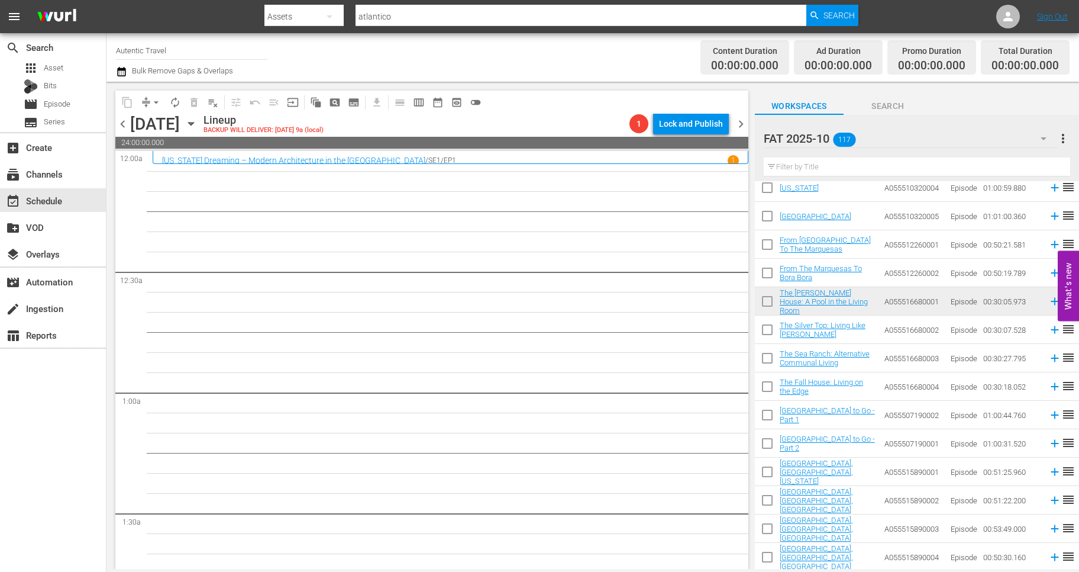
click at [767, 334] on input "checkbox" at bounding box center [767, 332] width 25 height 25
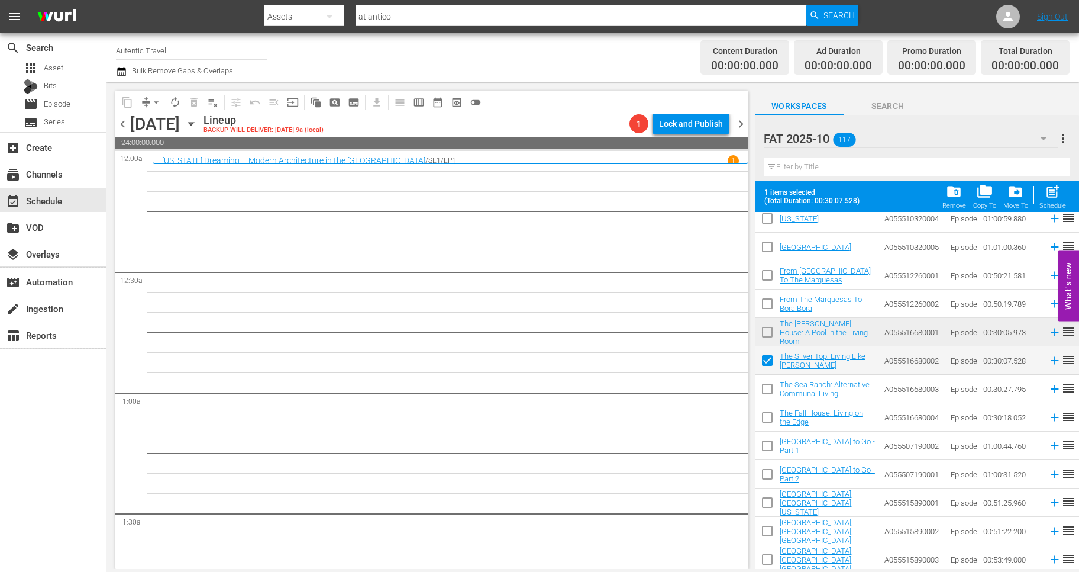
click at [769, 392] on input "checkbox" at bounding box center [767, 391] width 25 height 25
drag, startPoint x: 768, startPoint y: 418, endPoint x: 768, endPoint y: 443, distance: 24.9
click at [768, 420] on input "checkbox" at bounding box center [767, 419] width 25 height 25
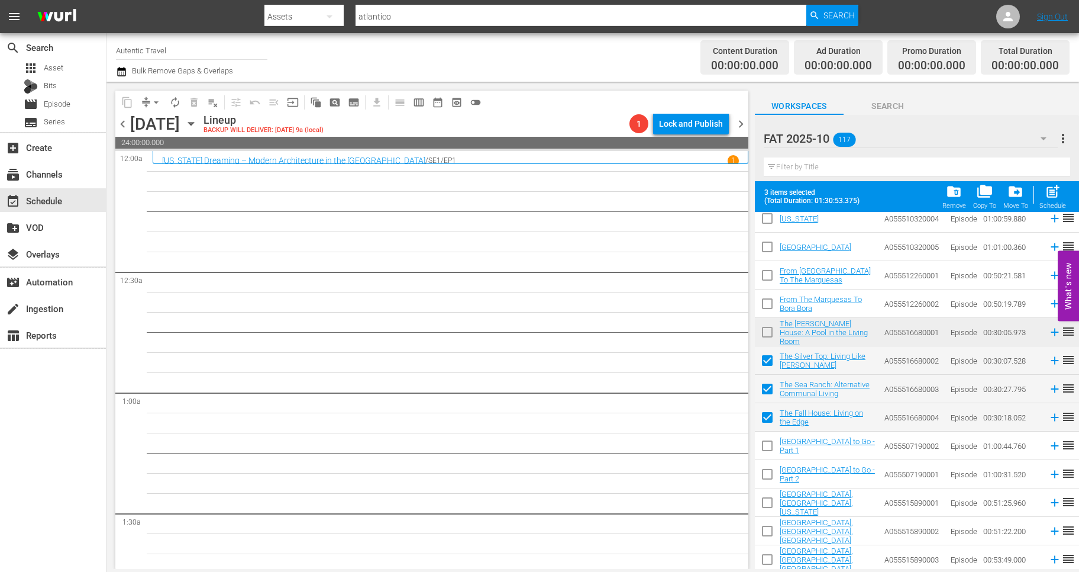
click at [768, 449] on input "checkbox" at bounding box center [767, 448] width 25 height 25
drag, startPoint x: 768, startPoint y: 470, endPoint x: 768, endPoint y: 494, distance: 23.7
click at [768, 478] on input "checkbox" at bounding box center [767, 476] width 25 height 25
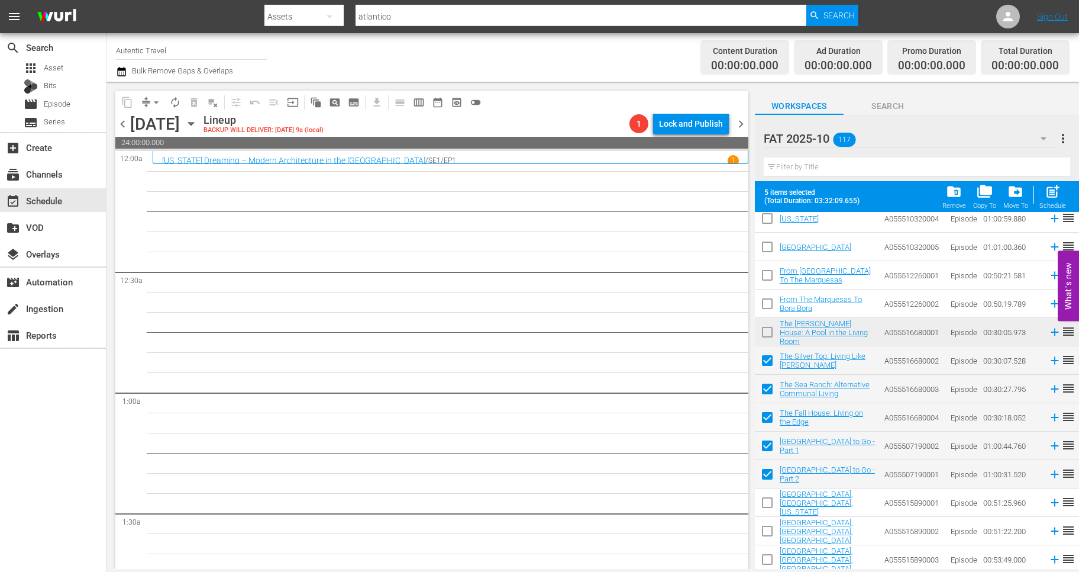
drag, startPoint x: 769, startPoint y: 504, endPoint x: 769, endPoint y: 528, distance: 24.3
click at [769, 507] on input "checkbox" at bounding box center [767, 504] width 25 height 25
drag, startPoint x: 769, startPoint y: 529, endPoint x: 769, endPoint y: 549, distance: 20.1
click at [769, 533] on input "checkbox" at bounding box center [767, 533] width 25 height 25
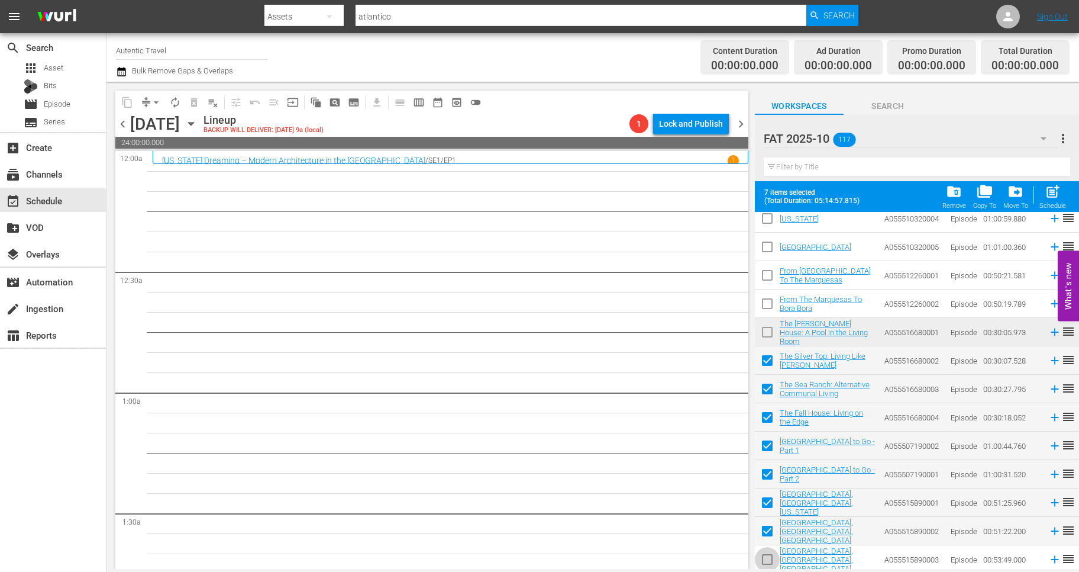
click at [769, 553] on input "checkbox" at bounding box center [767, 561] width 25 height 25
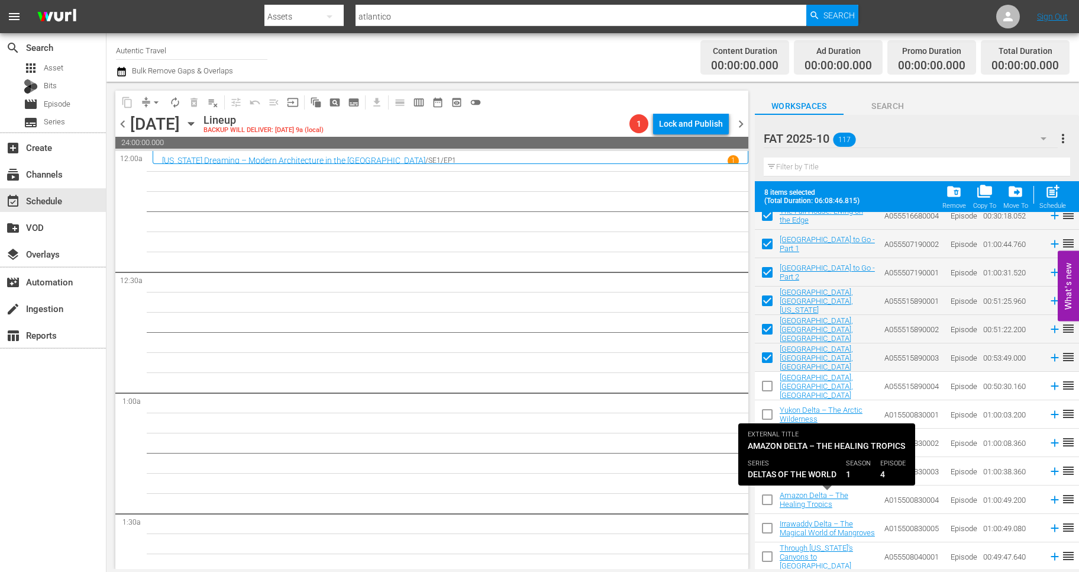
scroll to position [2432, 0]
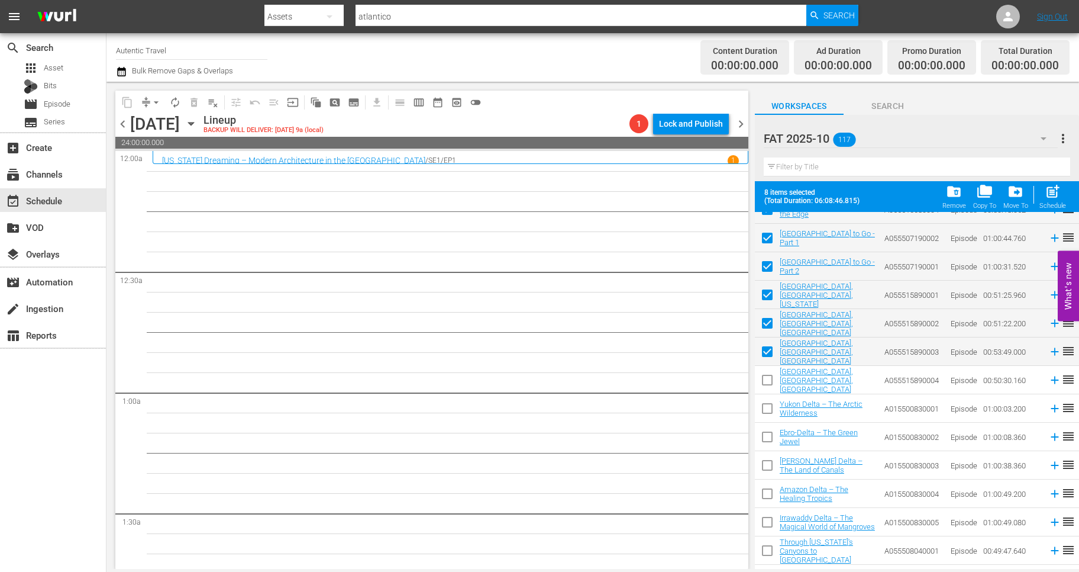
click at [763, 379] on input "checkbox" at bounding box center [767, 382] width 25 height 25
drag, startPoint x: 766, startPoint y: 403, endPoint x: 766, endPoint y: 425, distance: 22.5
click at [766, 403] on input "checkbox" at bounding box center [767, 410] width 25 height 25
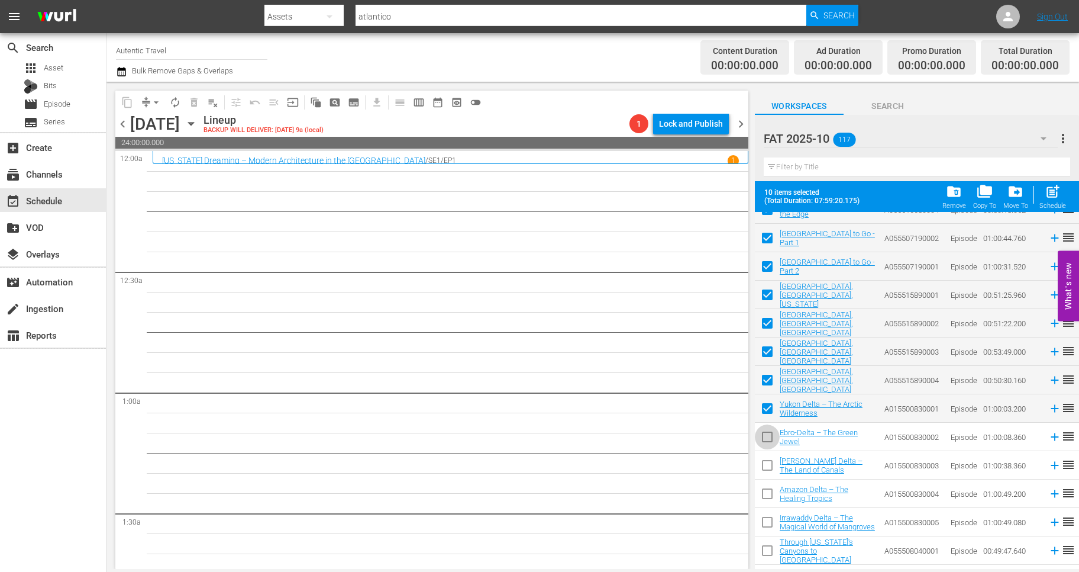
drag, startPoint x: 766, startPoint y: 432, endPoint x: 766, endPoint y: 459, distance: 26.6
click at [766, 432] on input "checkbox" at bounding box center [767, 439] width 25 height 25
drag, startPoint x: 766, startPoint y: 457, endPoint x: 769, endPoint y: 492, distance: 34.4
click at [766, 467] on input "checkbox" at bounding box center [767, 467] width 25 height 25
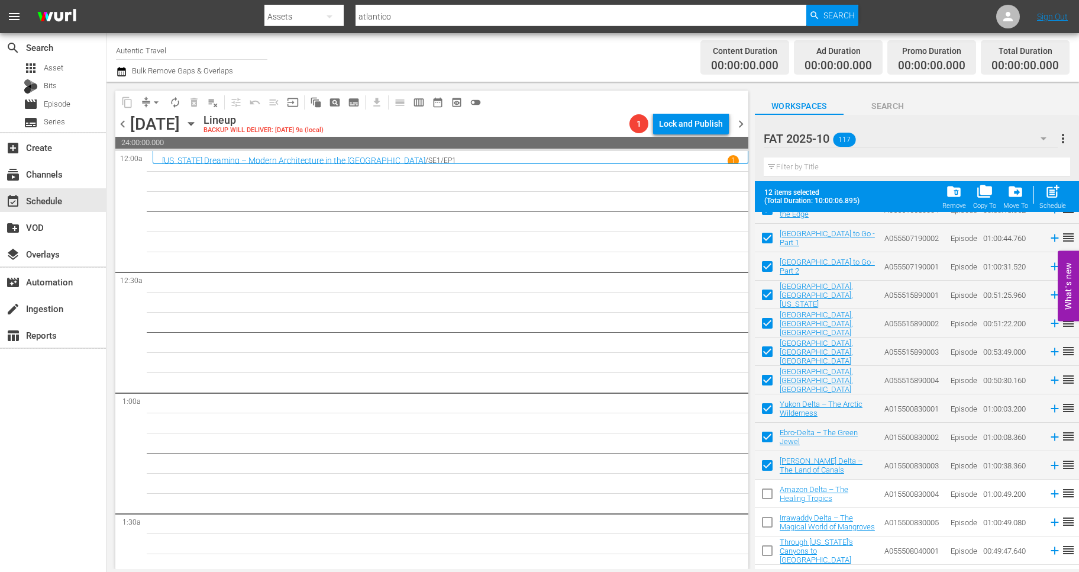
drag, startPoint x: 769, startPoint y: 492, endPoint x: 769, endPoint y: 512, distance: 20.7
click at [769, 495] on input "checkbox" at bounding box center [767, 495] width 25 height 25
drag, startPoint x: 768, startPoint y: 526, endPoint x: 768, endPoint y: 553, distance: 27.2
click at [768, 527] on input "checkbox" at bounding box center [767, 524] width 25 height 25
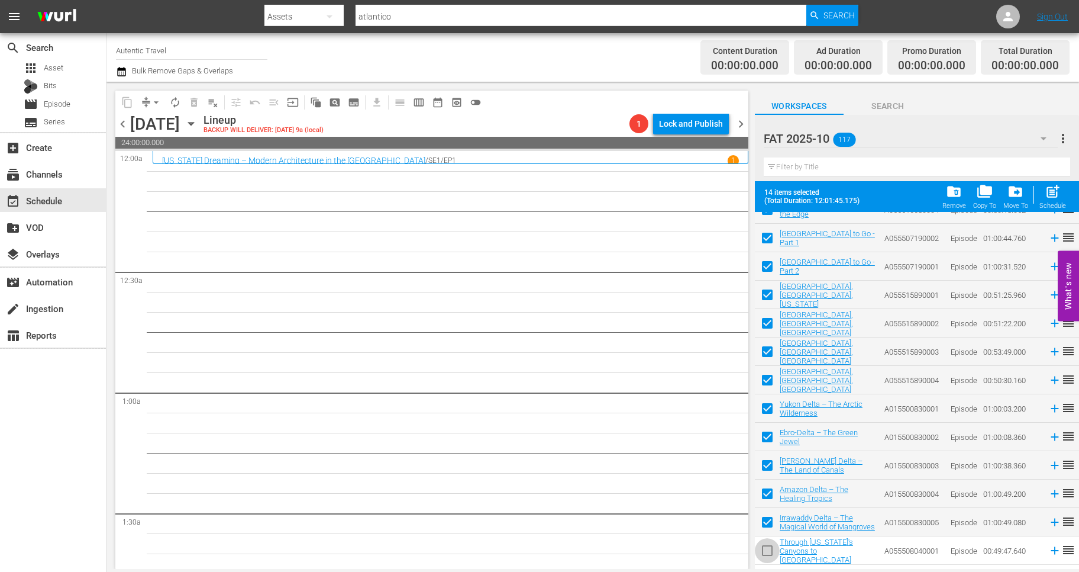
click at [768, 553] on input "checkbox" at bounding box center [767, 552] width 25 height 25
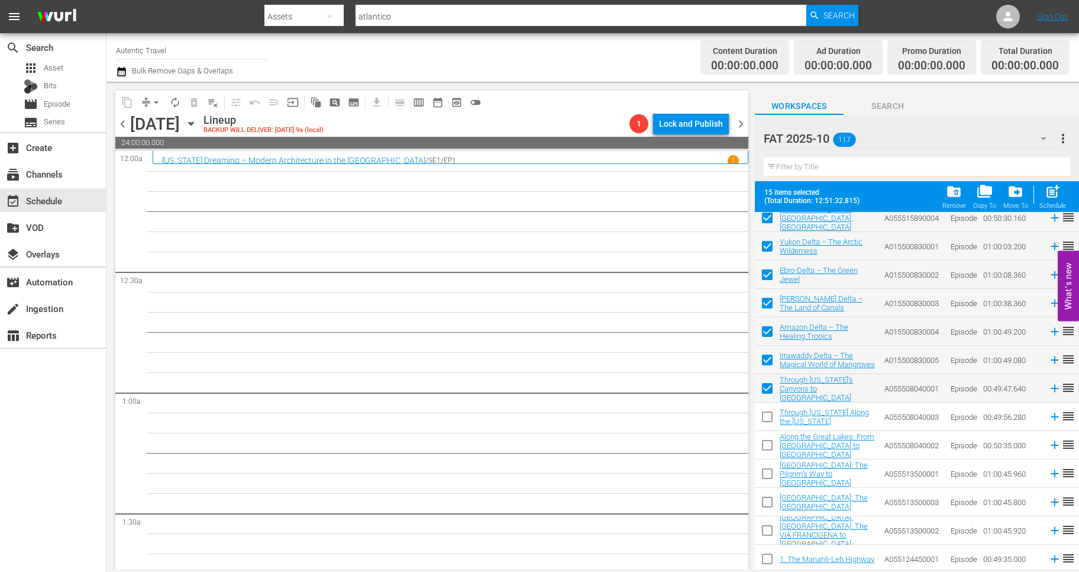
scroll to position [2616, 0]
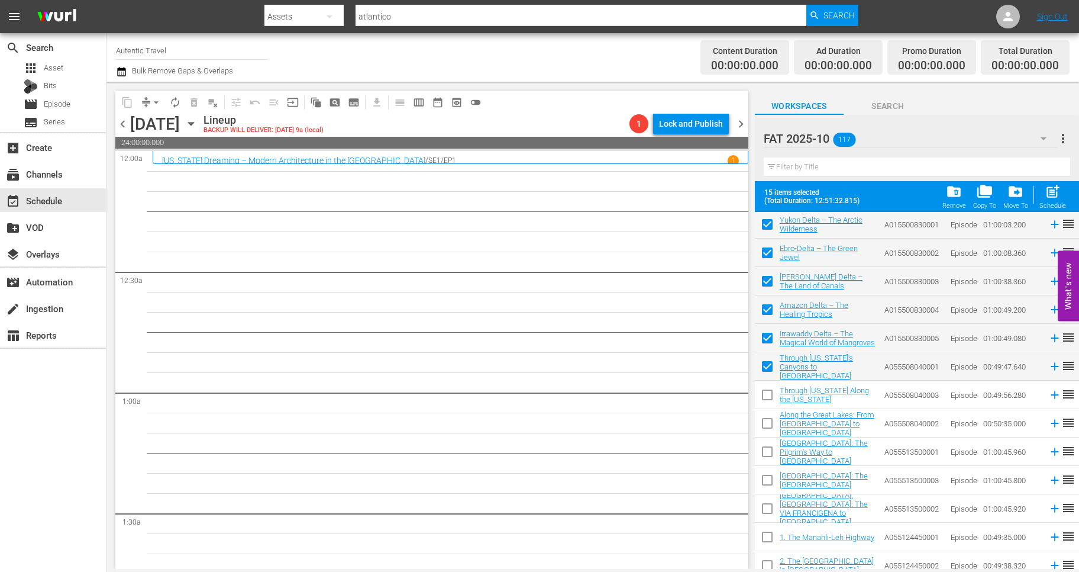
click at [773, 396] on input "checkbox" at bounding box center [767, 397] width 25 height 25
drag, startPoint x: 772, startPoint y: 423, endPoint x: 768, endPoint y: 452, distance: 28.7
click at [772, 424] on input "checkbox" at bounding box center [767, 425] width 25 height 25
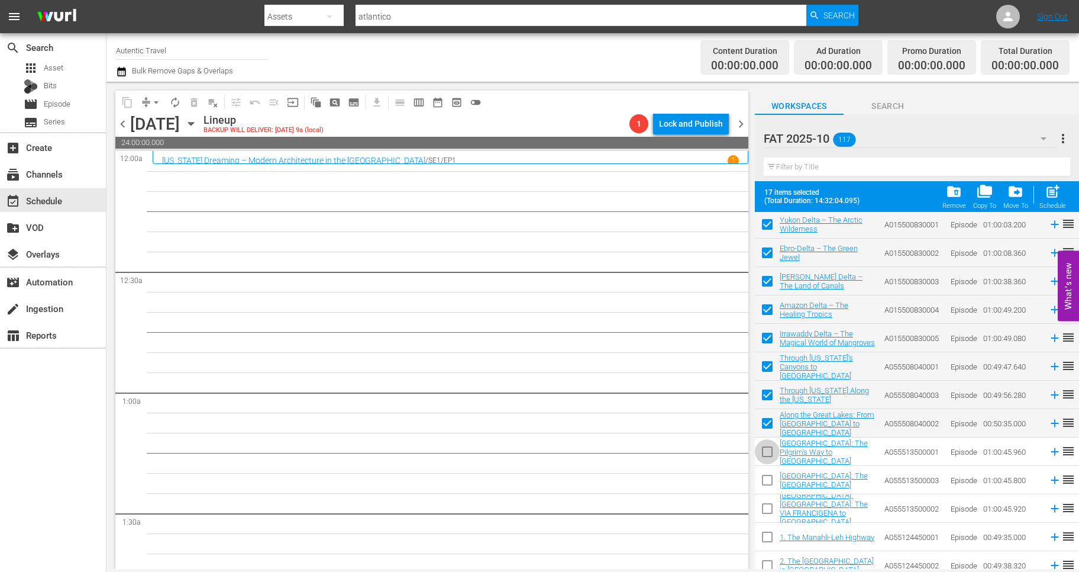
click at [768, 456] on input "checkbox" at bounding box center [767, 453] width 25 height 25
drag, startPoint x: 768, startPoint y: 479, endPoint x: 767, endPoint y: 527, distance: 47.9
click at [768, 482] on input "checkbox" at bounding box center [767, 482] width 25 height 25
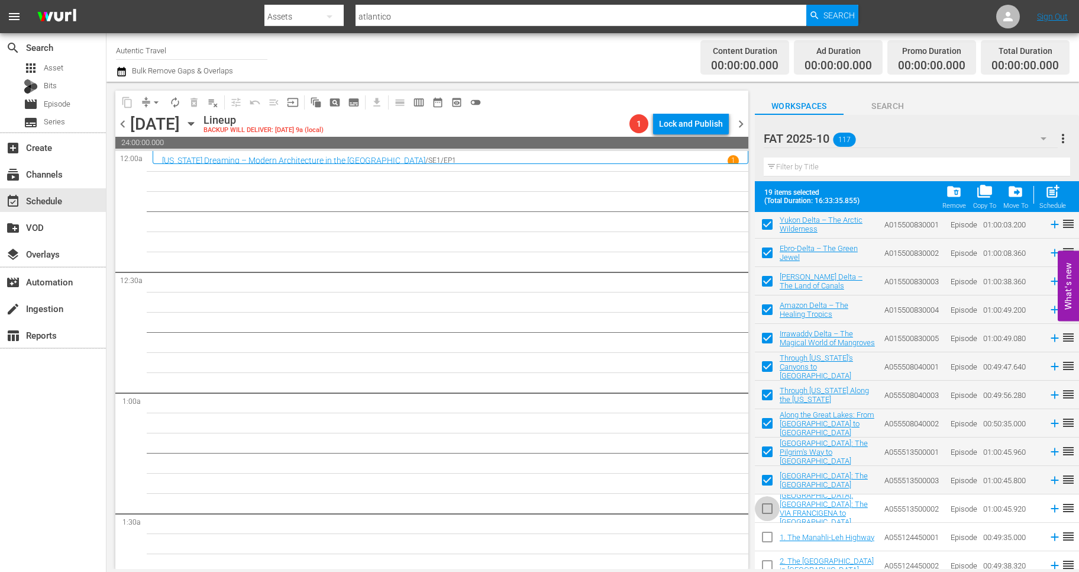
drag, startPoint x: 766, startPoint y: 510, endPoint x: 766, endPoint y: 530, distance: 20.7
click at [766, 510] on input "checkbox" at bounding box center [767, 510] width 25 height 25
click at [766, 530] on input "checkbox" at bounding box center [767, 539] width 25 height 25
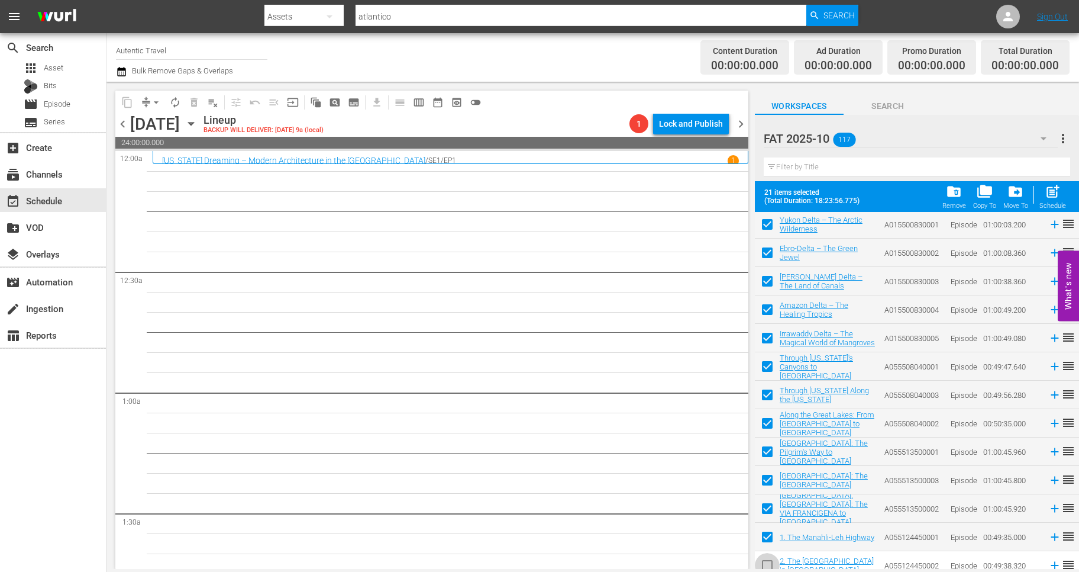
click at [766, 562] on input "checkbox" at bounding box center [767, 567] width 25 height 25
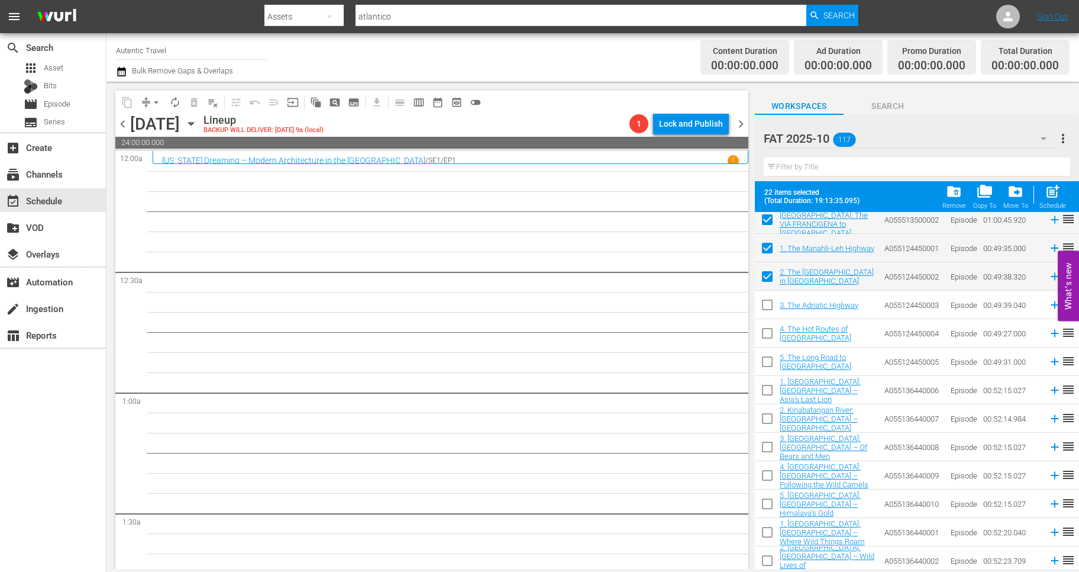
scroll to position [2919, 0]
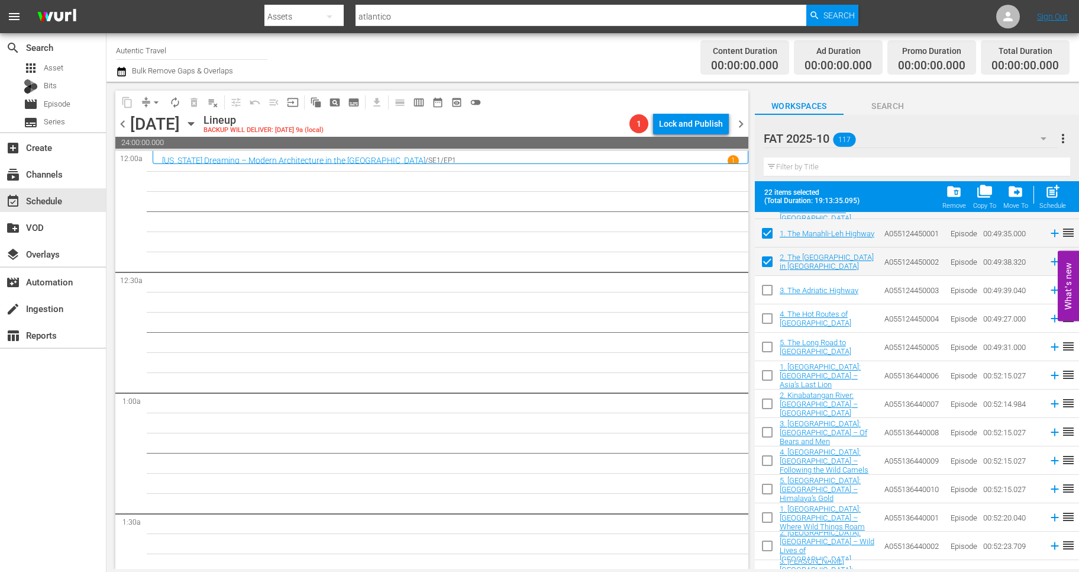
click at [765, 287] on input "checkbox" at bounding box center [767, 292] width 25 height 25
click at [766, 322] on input "checkbox" at bounding box center [767, 320] width 25 height 25
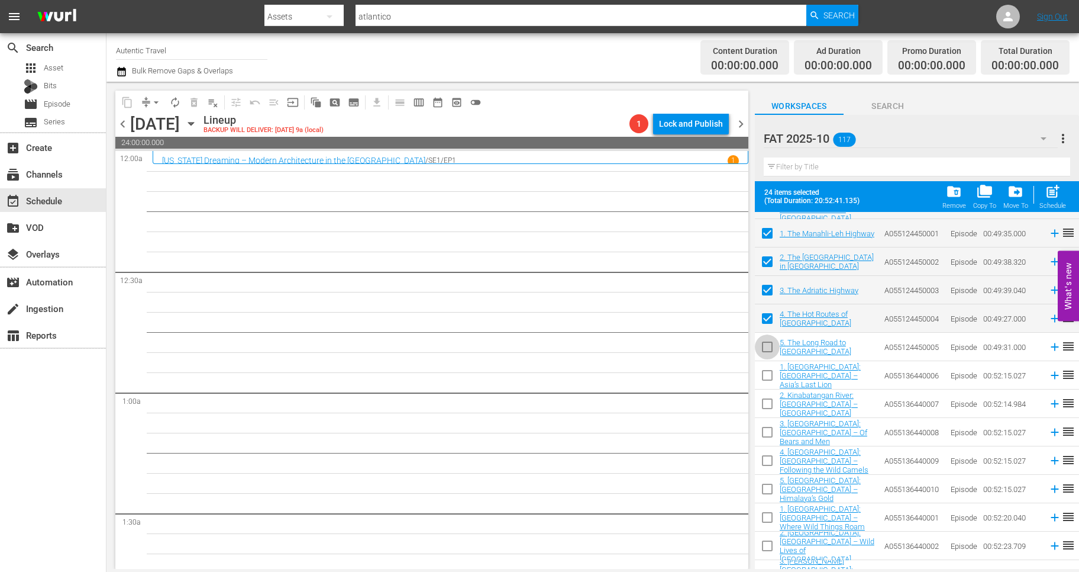
click at [766, 352] on input "checkbox" at bounding box center [767, 349] width 25 height 25
click at [766, 374] on input "checkbox" at bounding box center [767, 377] width 25 height 25
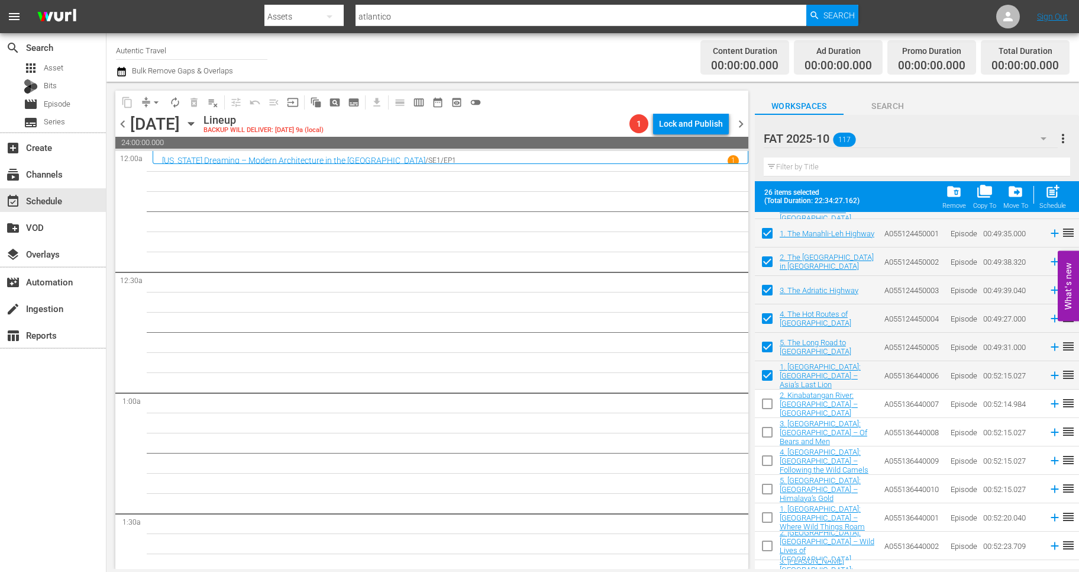
click at [768, 408] on input "checkbox" at bounding box center [767, 406] width 25 height 25
click at [768, 437] on input "checkbox" at bounding box center [767, 434] width 25 height 25
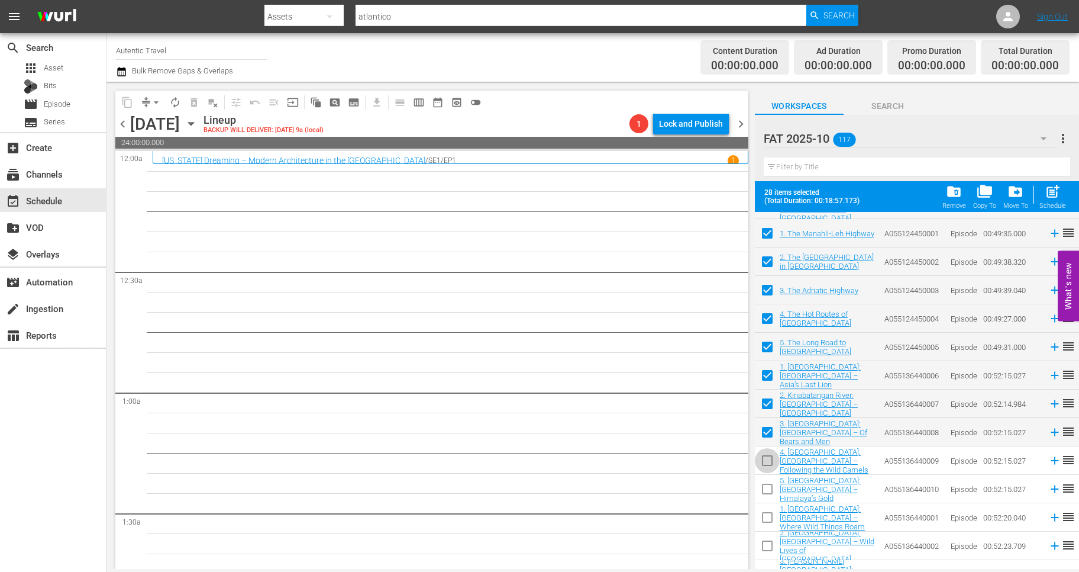
drag, startPoint x: 769, startPoint y: 457, endPoint x: 769, endPoint y: 475, distance: 17.2
click at [769, 459] on input "checkbox" at bounding box center [767, 462] width 25 height 25
click at [769, 496] on input "checkbox" at bounding box center [767, 491] width 25 height 25
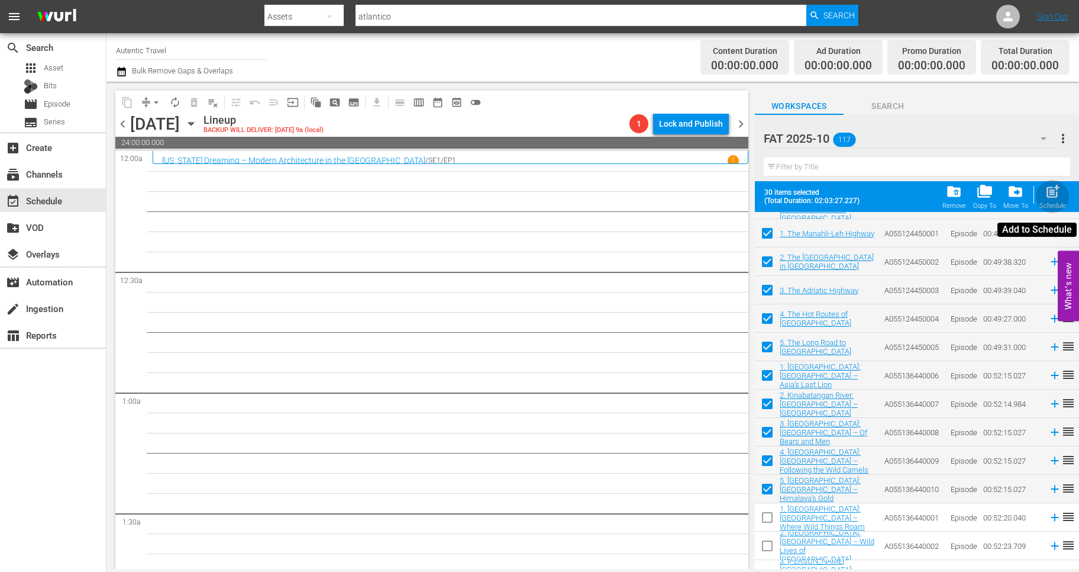
click at [1057, 192] on span "post_add" at bounding box center [1053, 191] width 16 height 16
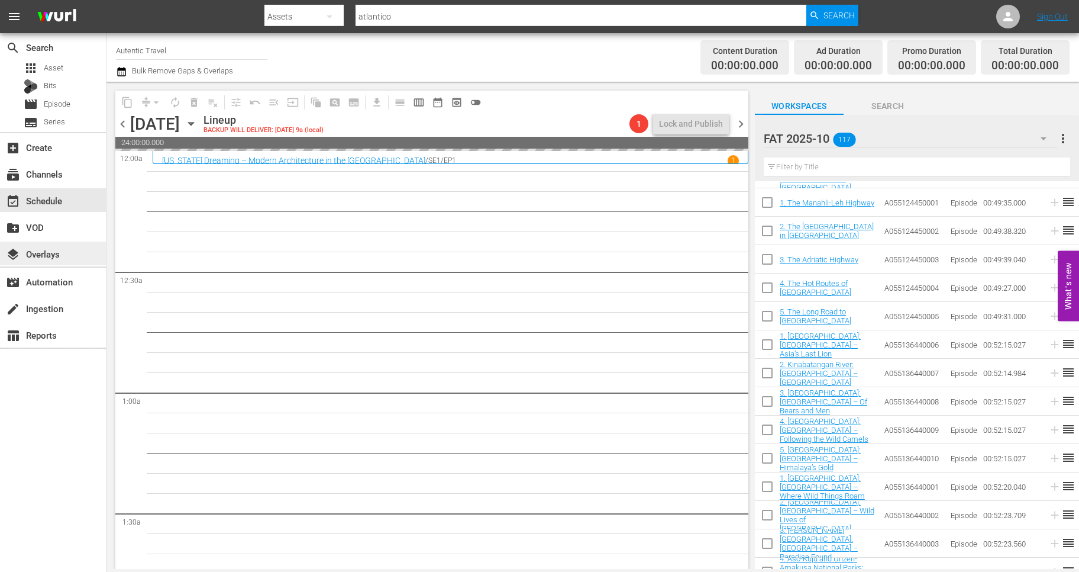
click at [54, 253] on div "layers Overlays" at bounding box center [33, 252] width 66 height 11
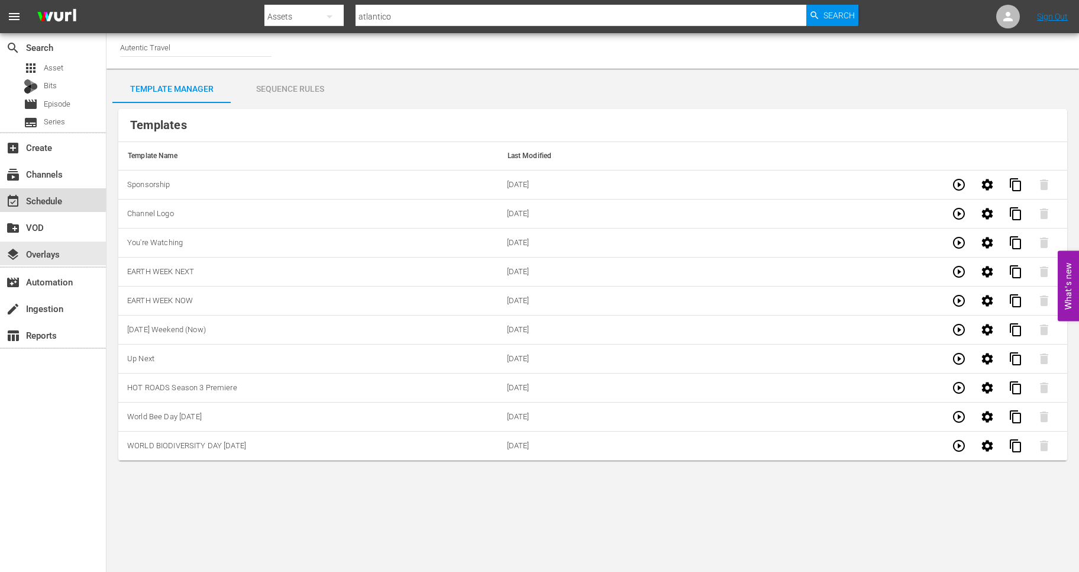
click at [55, 196] on div "event_available Schedule" at bounding box center [33, 199] width 66 height 11
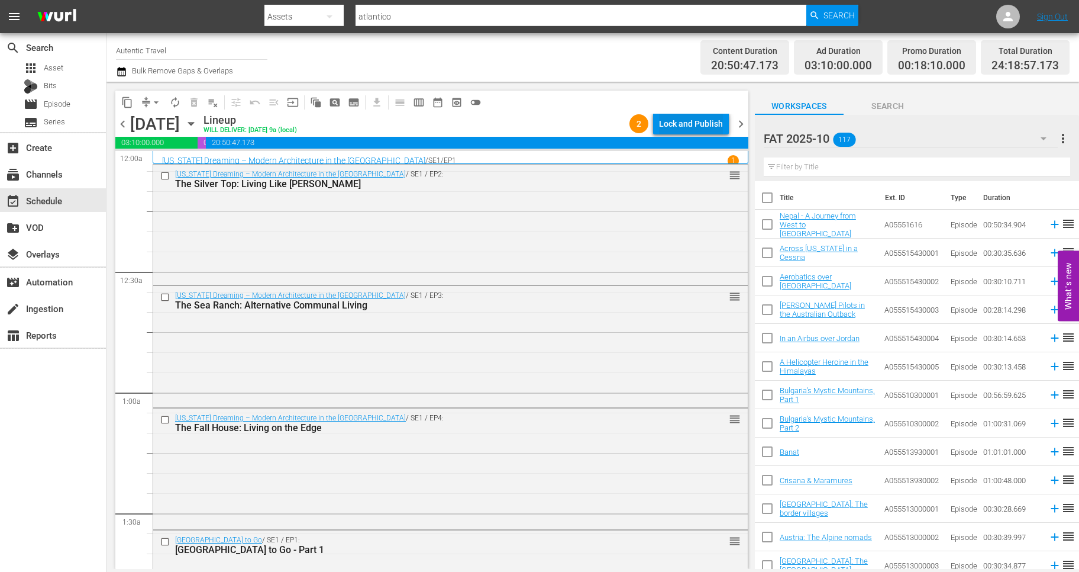
click at [698, 126] on div "Lock and Publish" at bounding box center [691, 123] width 64 height 21
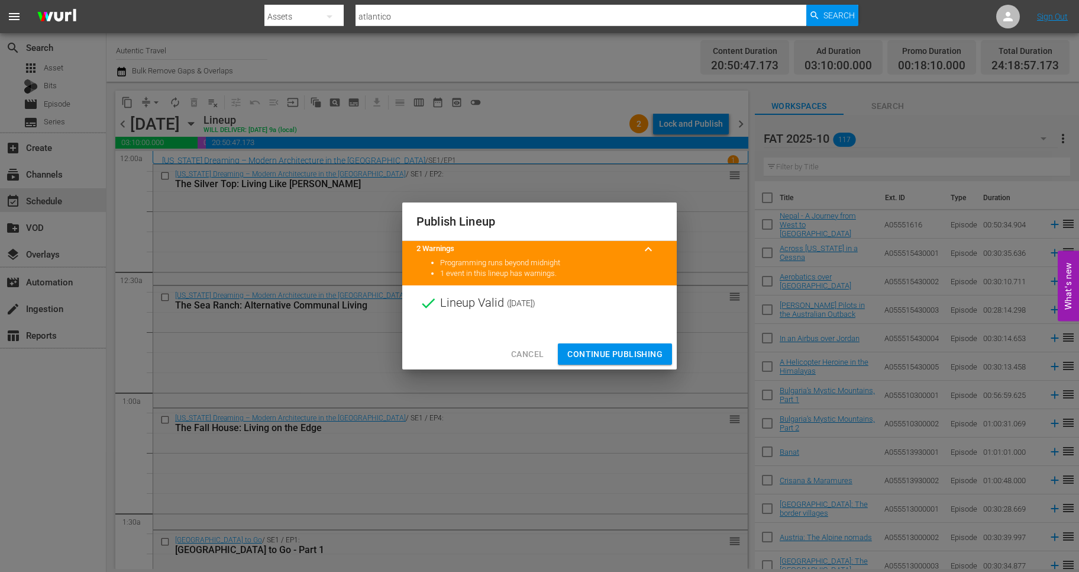
click at [641, 353] on span "Continue Publishing" at bounding box center [615, 354] width 95 height 15
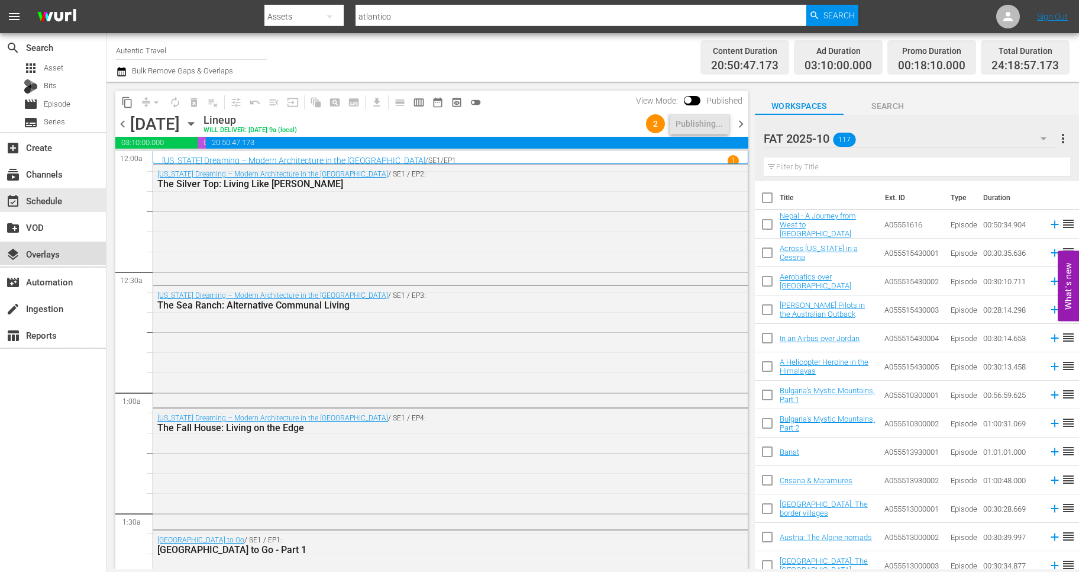
click at [48, 251] on div "layers Overlays" at bounding box center [33, 252] width 66 height 11
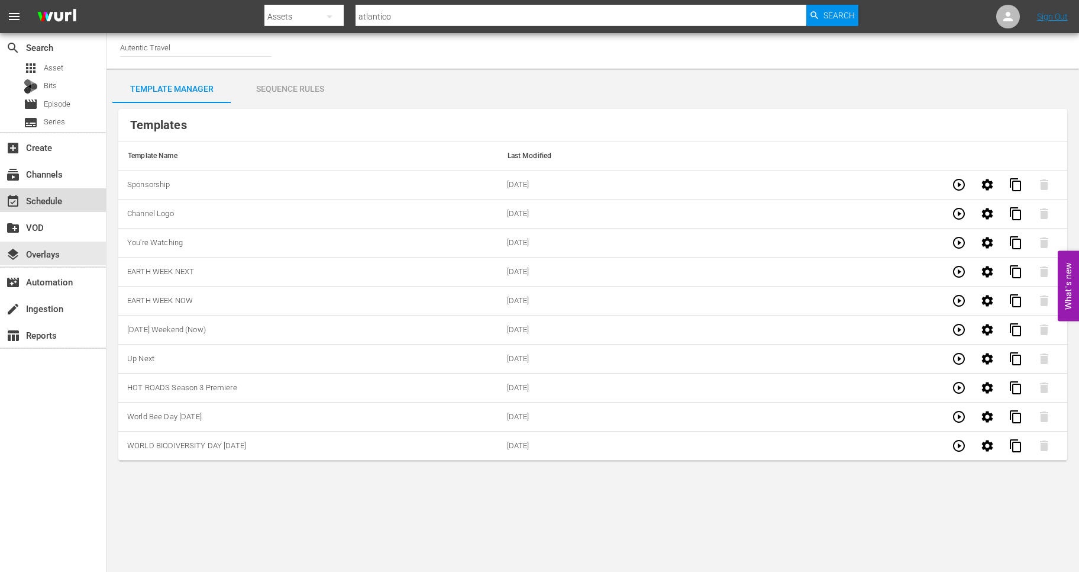
click at [44, 194] on div "event_available Schedule" at bounding box center [33, 199] width 66 height 11
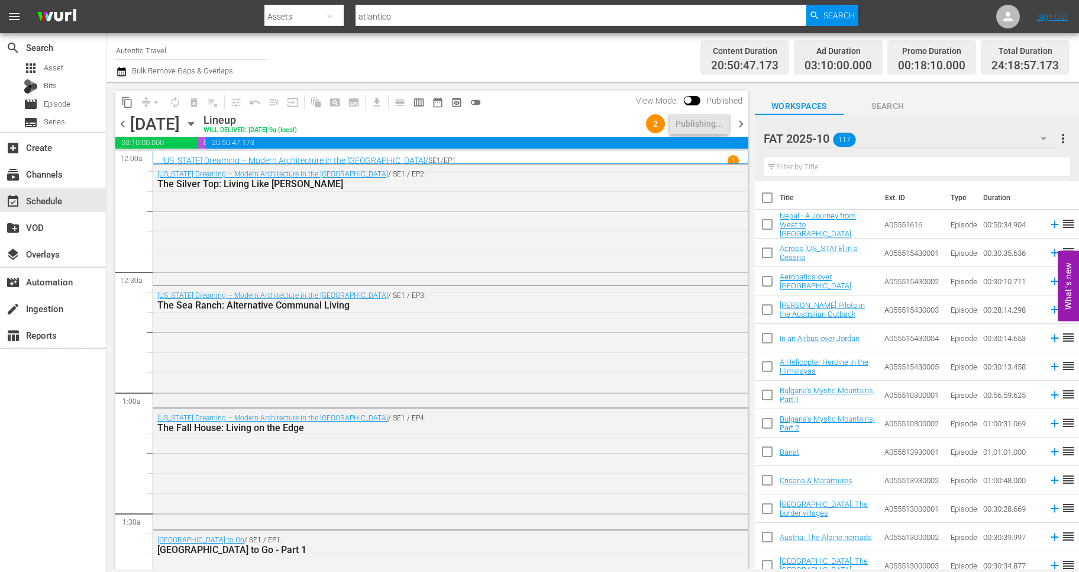
click at [739, 124] on span "chevron_right" at bounding box center [741, 124] width 15 height 15
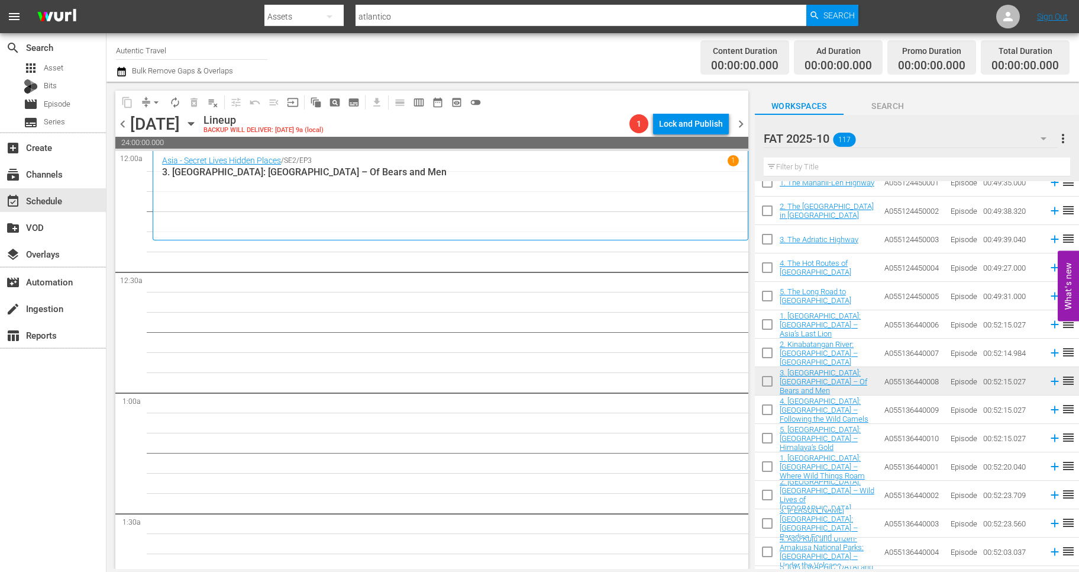
scroll to position [2962, 0]
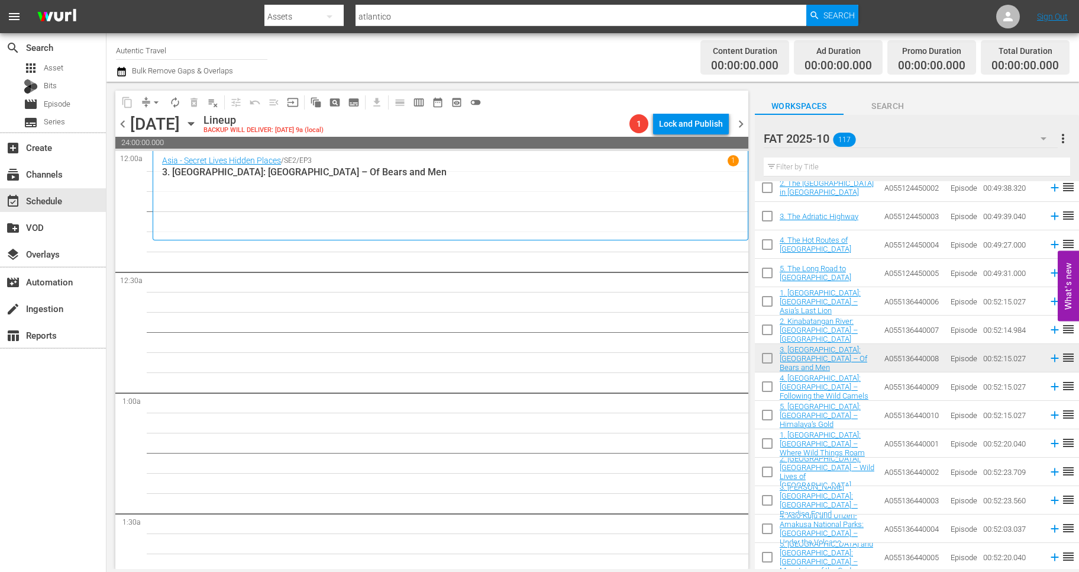
click at [769, 389] on input "checkbox" at bounding box center [767, 388] width 25 height 25
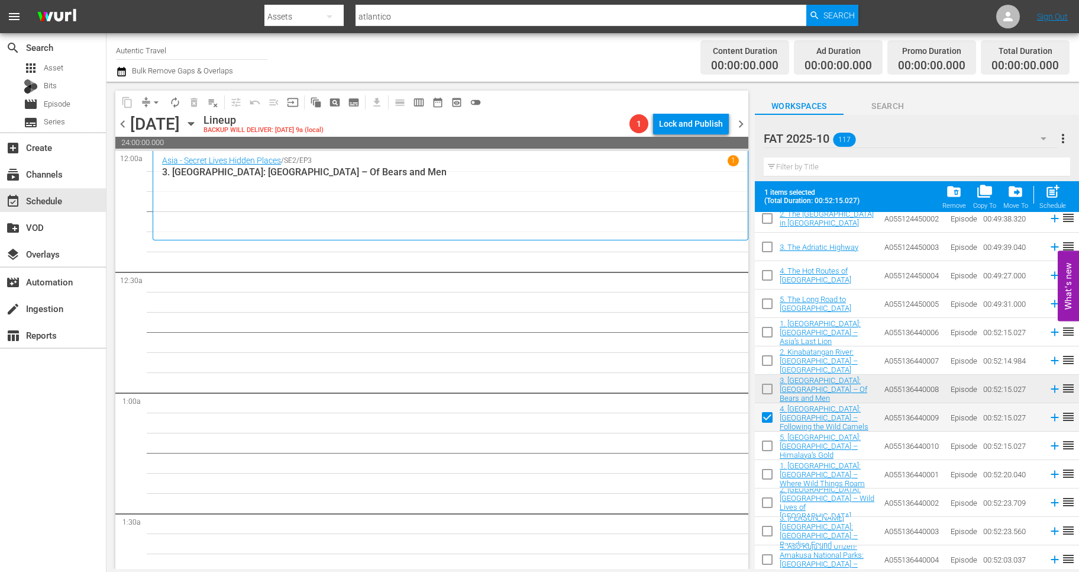
drag, startPoint x: 762, startPoint y: 446, endPoint x: 763, endPoint y: 491, distance: 45.0
click at [762, 447] on input "checkbox" at bounding box center [767, 448] width 25 height 25
drag, startPoint x: 766, startPoint y: 474, endPoint x: 766, endPoint y: 499, distance: 25.4
click at [766, 474] on input "checkbox" at bounding box center [767, 476] width 25 height 25
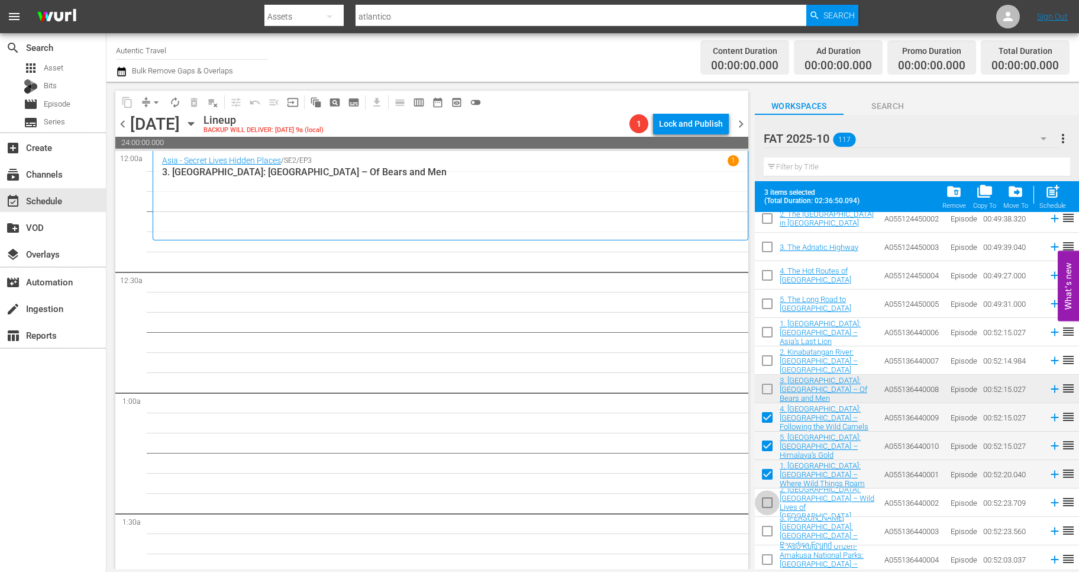
drag, startPoint x: 766, startPoint y: 501, endPoint x: 766, endPoint y: 523, distance: 22.5
click at [766, 502] on input "checkbox" at bounding box center [767, 504] width 25 height 25
click at [767, 531] on input "checkbox" at bounding box center [767, 533] width 25 height 25
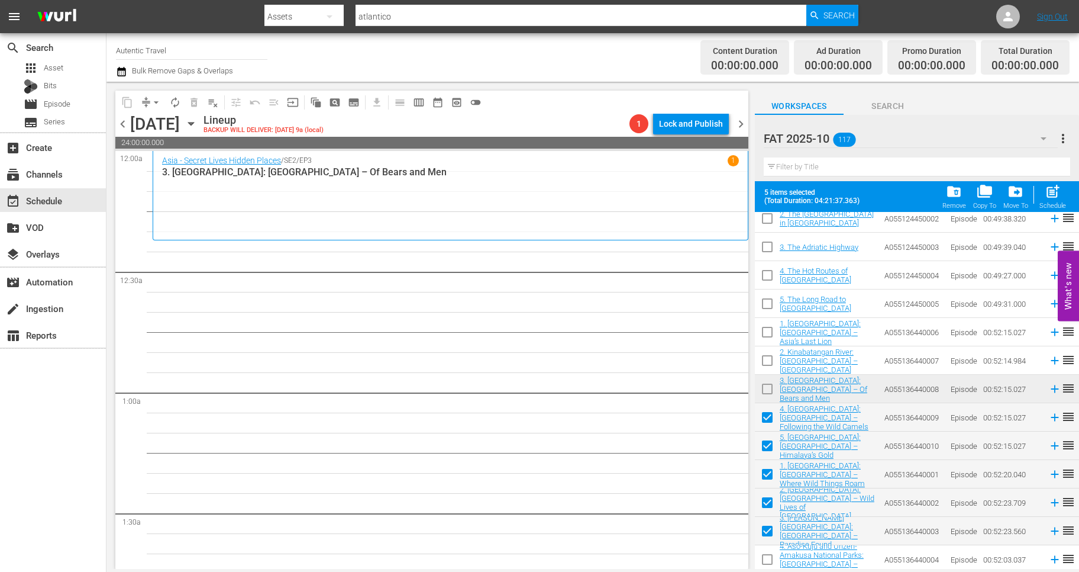
click at [768, 555] on input "checkbox" at bounding box center [767, 561] width 25 height 25
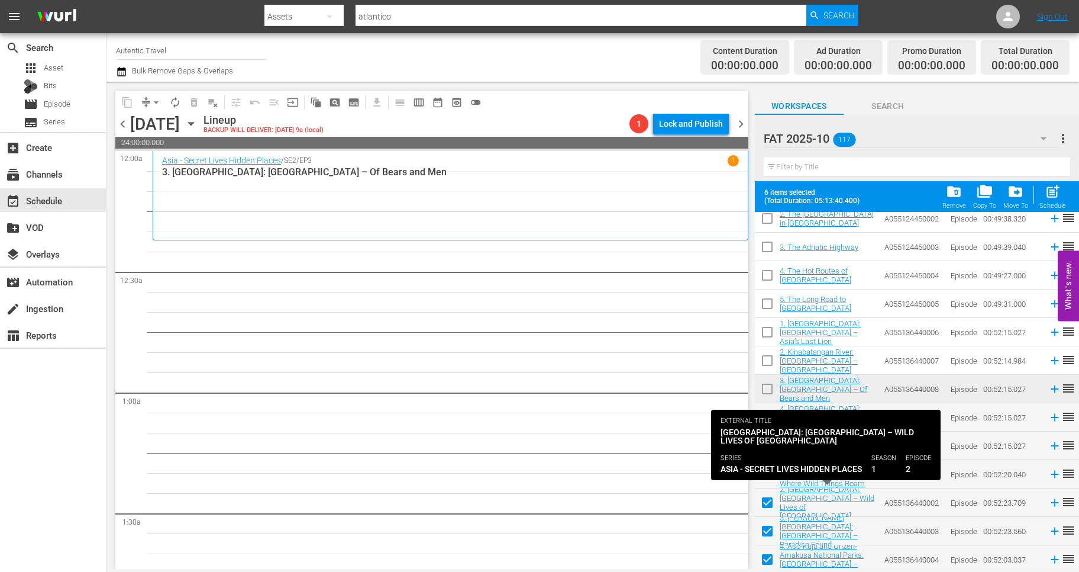
scroll to position [2993, 0]
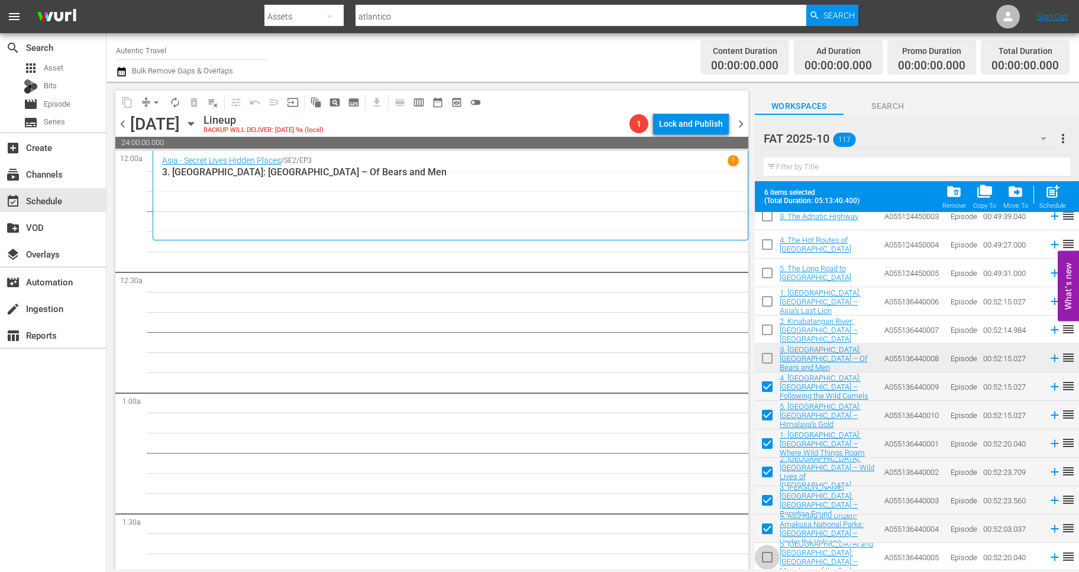
click at [773, 554] on input "checkbox" at bounding box center [767, 559] width 25 height 25
click at [1056, 196] on span "post_add" at bounding box center [1053, 191] width 16 height 16
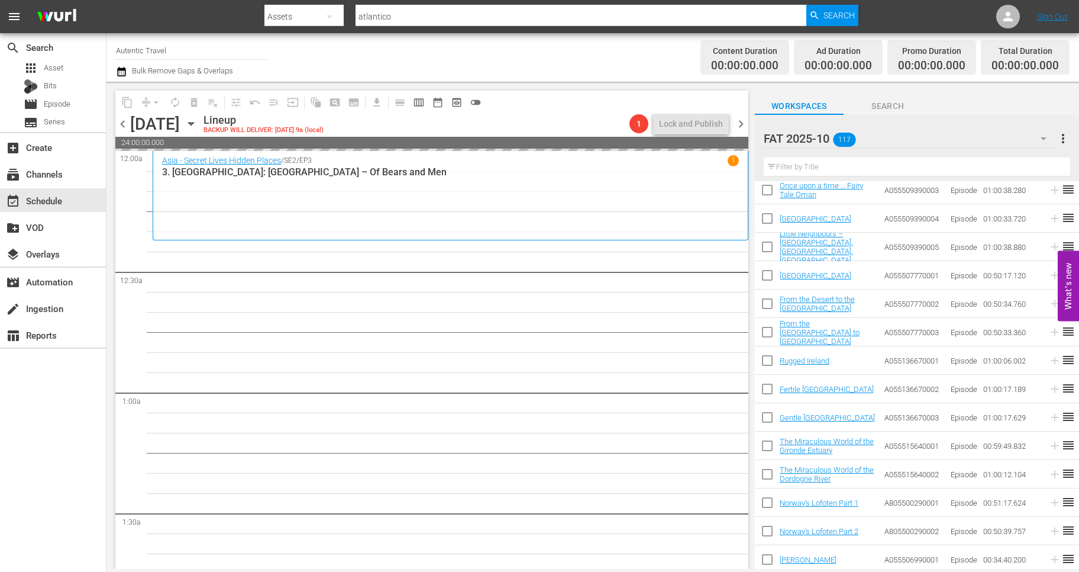
scroll to position [0, 0]
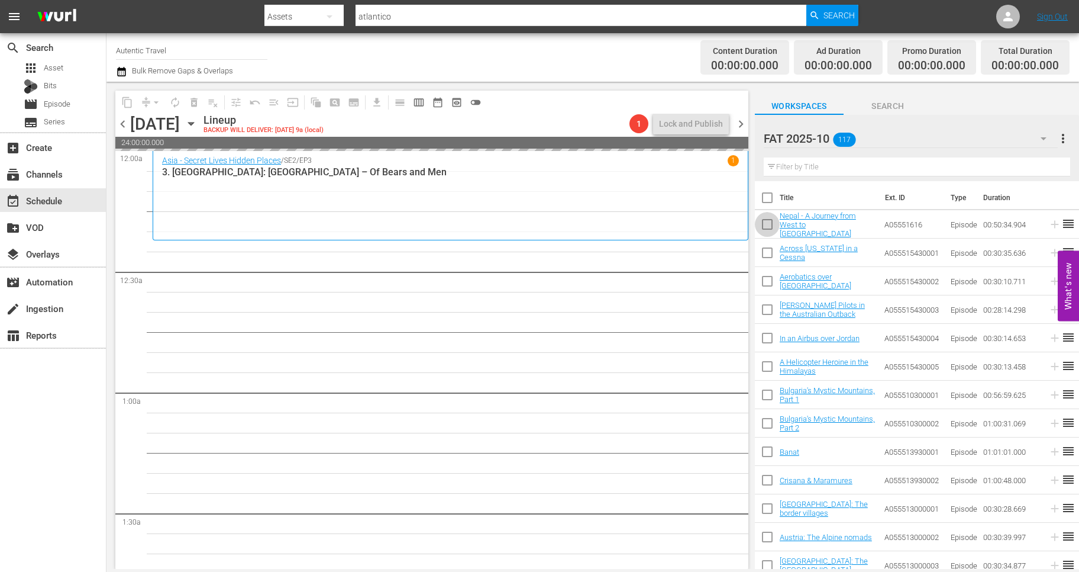
click at [768, 224] on input "checkbox" at bounding box center [767, 226] width 25 height 25
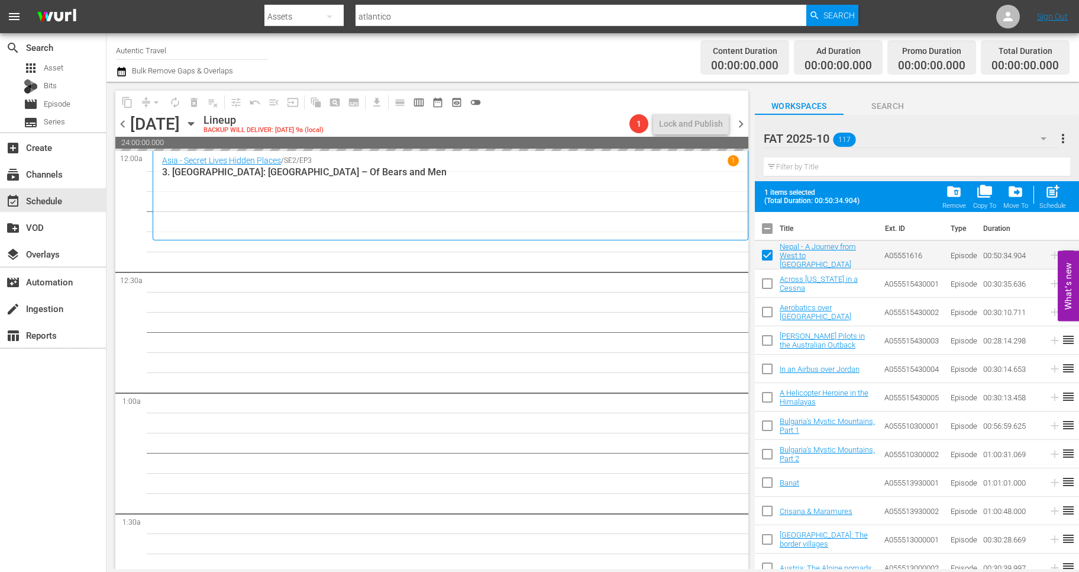
drag, startPoint x: 765, startPoint y: 283, endPoint x: 765, endPoint y: 294, distance: 11.2
click at [765, 283] on input "checkbox" at bounding box center [767, 285] width 25 height 25
click at [767, 312] on input "checkbox" at bounding box center [767, 314] width 25 height 25
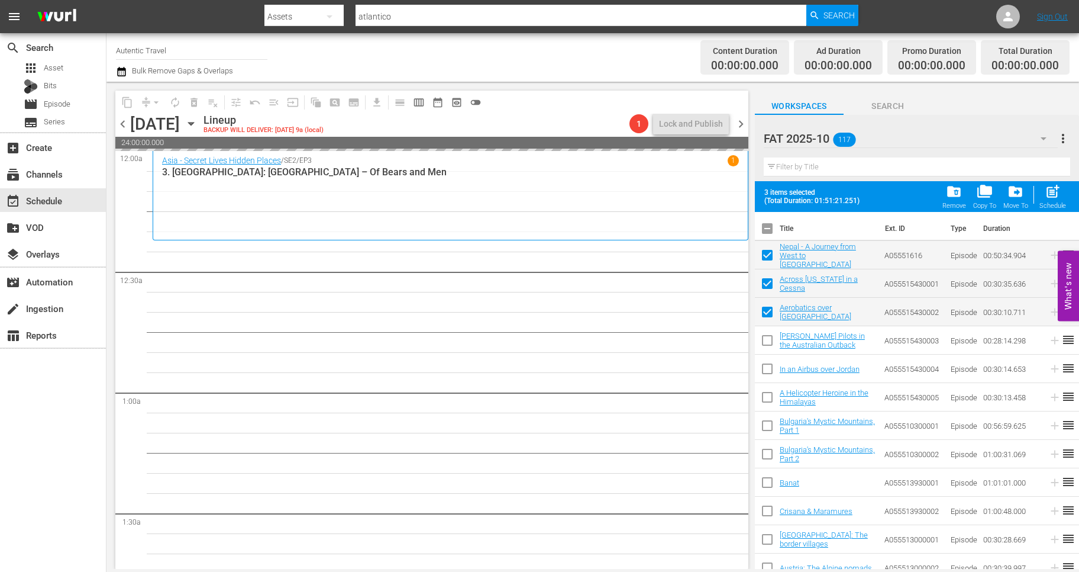
drag, startPoint x: 769, startPoint y: 335, endPoint x: 763, endPoint y: 363, distance: 28.6
click at [769, 340] on input "checkbox" at bounding box center [767, 342] width 25 height 25
click at [768, 372] on input "checkbox" at bounding box center [767, 371] width 25 height 25
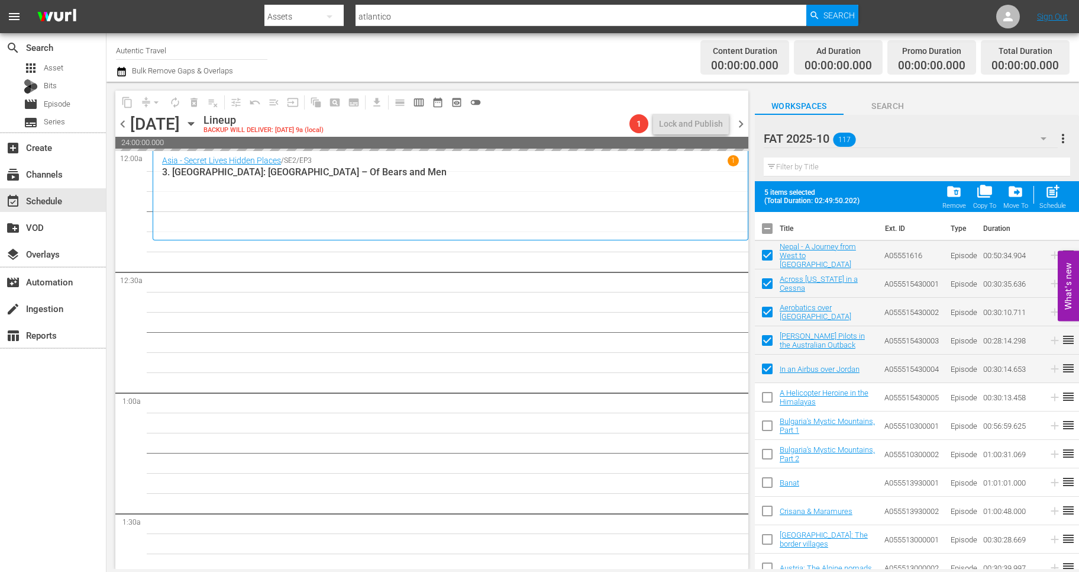
click at [768, 405] on input "checkbox" at bounding box center [767, 399] width 25 height 25
drag, startPoint x: 768, startPoint y: 428, endPoint x: 768, endPoint y: 449, distance: 21.3
click at [768, 428] on input "checkbox" at bounding box center [767, 427] width 25 height 25
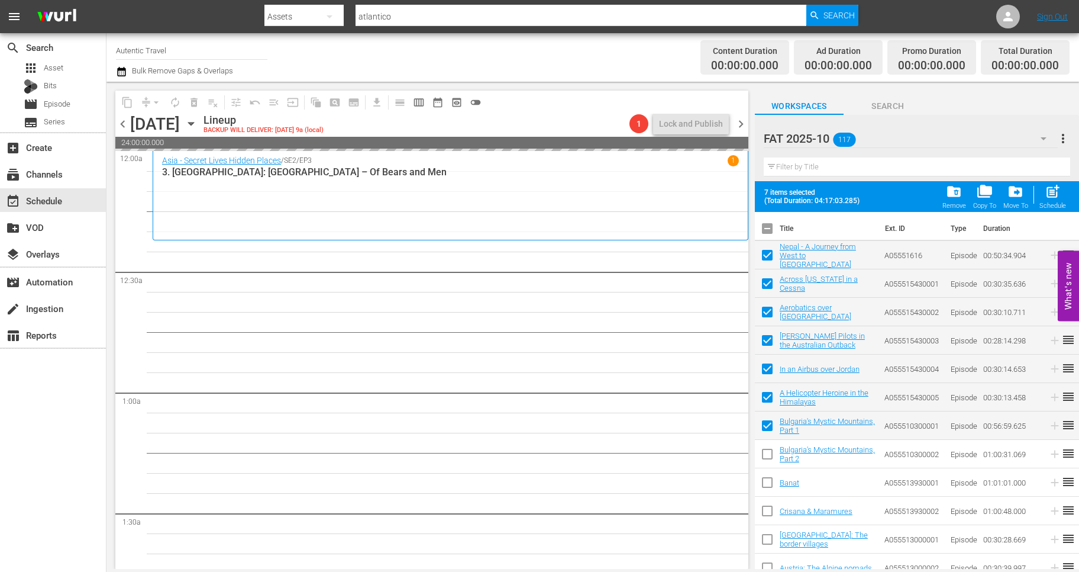
drag, startPoint x: 768, startPoint y: 449, endPoint x: 768, endPoint y: 469, distance: 20.1
click at [768, 454] on input "checkbox" at bounding box center [767, 456] width 25 height 25
drag, startPoint x: 770, startPoint y: 483, endPoint x: 770, endPoint y: 501, distance: 18.3
click at [770, 483] on input "checkbox" at bounding box center [767, 484] width 25 height 25
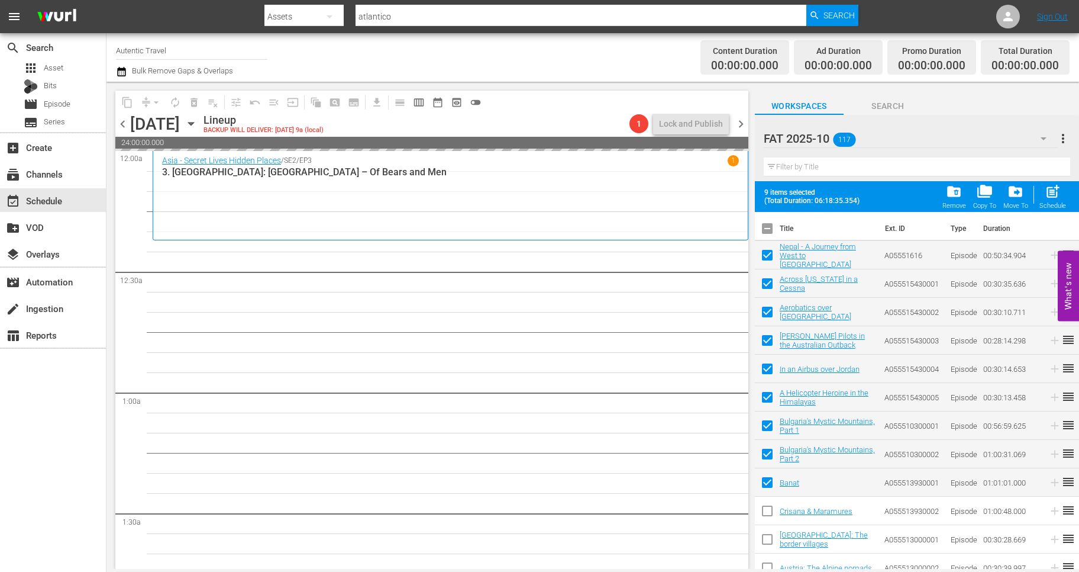
click at [769, 517] on input "checkbox" at bounding box center [767, 513] width 25 height 25
click at [769, 542] on input "checkbox" at bounding box center [767, 541] width 25 height 25
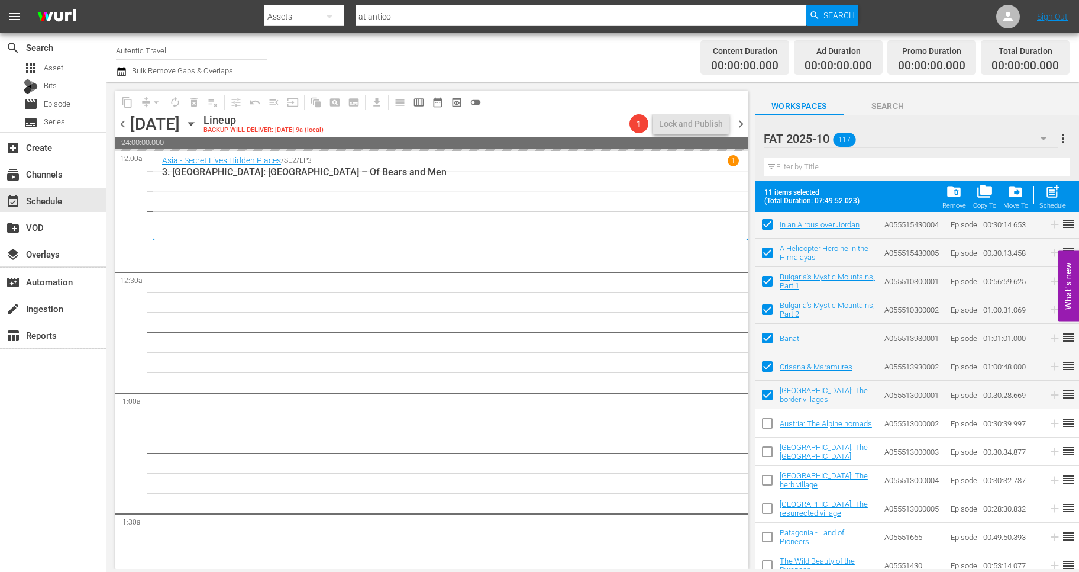
scroll to position [153, 0]
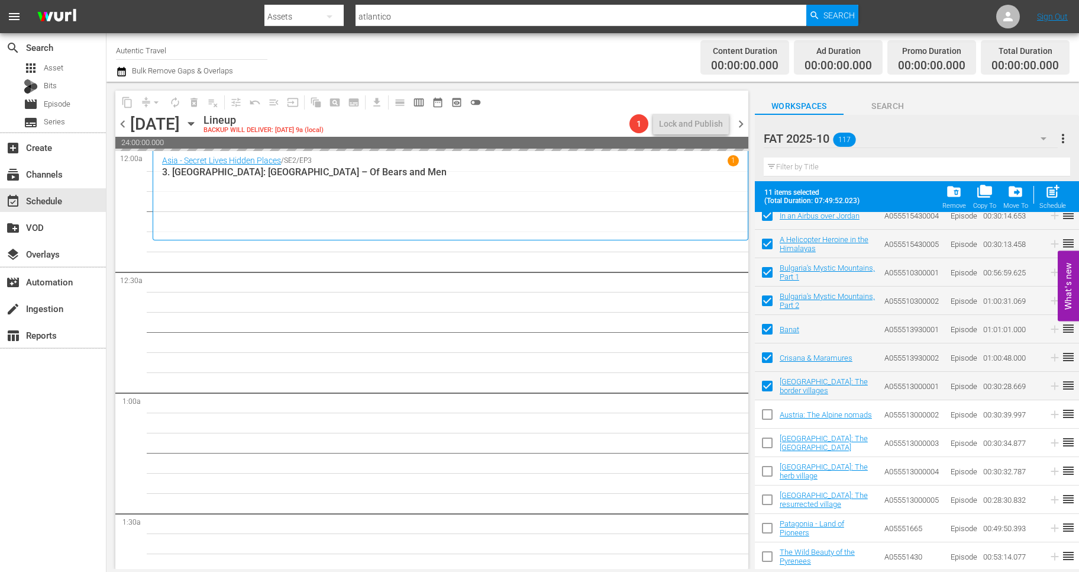
drag, startPoint x: 769, startPoint y: 410, endPoint x: 766, endPoint y: 435, distance: 25.1
click at [769, 411] on input "checkbox" at bounding box center [767, 416] width 25 height 25
drag, startPoint x: 766, startPoint y: 436, endPoint x: 766, endPoint y: 504, distance: 68.1
click at [766, 436] on input "checkbox" at bounding box center [767, 445] width 25 height 25
click at [766, 473] on input "checkbox" at bounding box center [767, 473] width 25 height 25
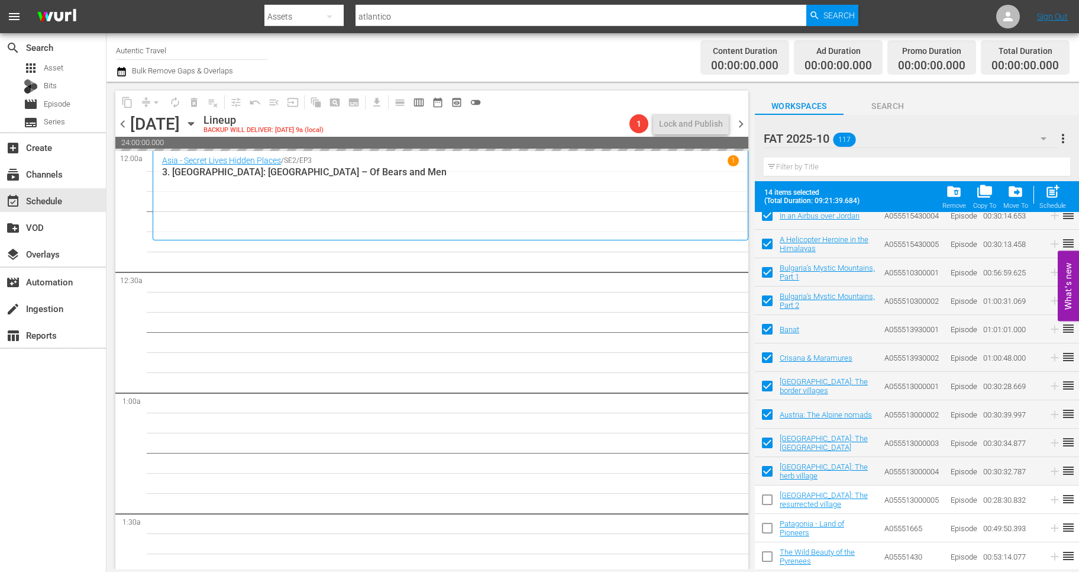
drag, startPoint x: 766, startPoint y: 504, endPoint x: 766, endPoint y: 531, distance: 26.6
click at [766, 505] on input "checkbox" at bounding box center [767, 501] width 25 height 25
click at [766, 531] on input "checkbox" at bounding box center [767, 530] width 25 height 25
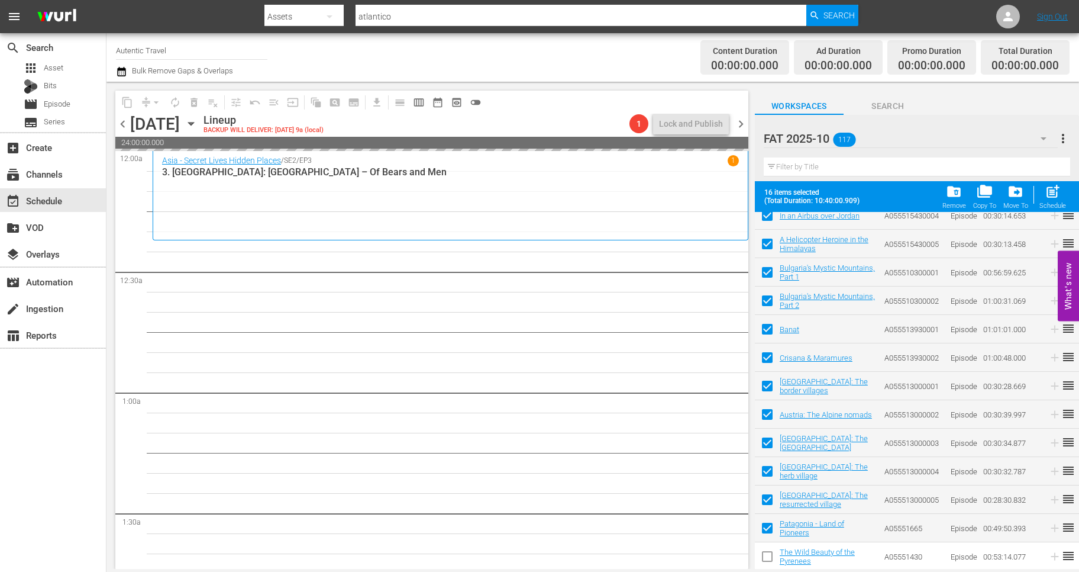
scroll to position [319, 0]
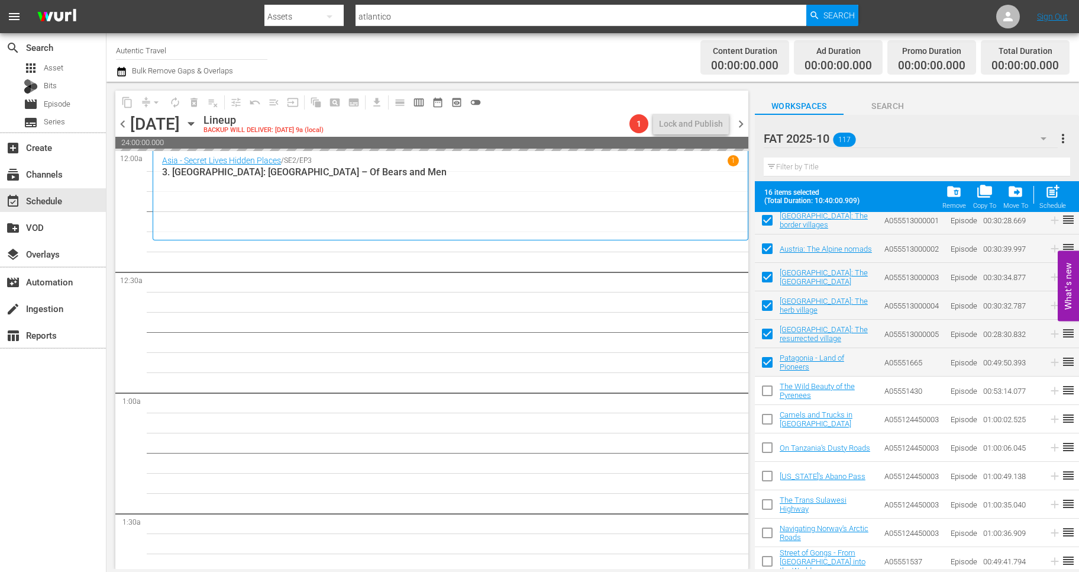
click at [765, 392] on input "checkbox" at bounding box center [767, 393] width 25 height 25
click at [765, 420] on input "checkbox" at bounding box center [767, 421] width 25 height 25
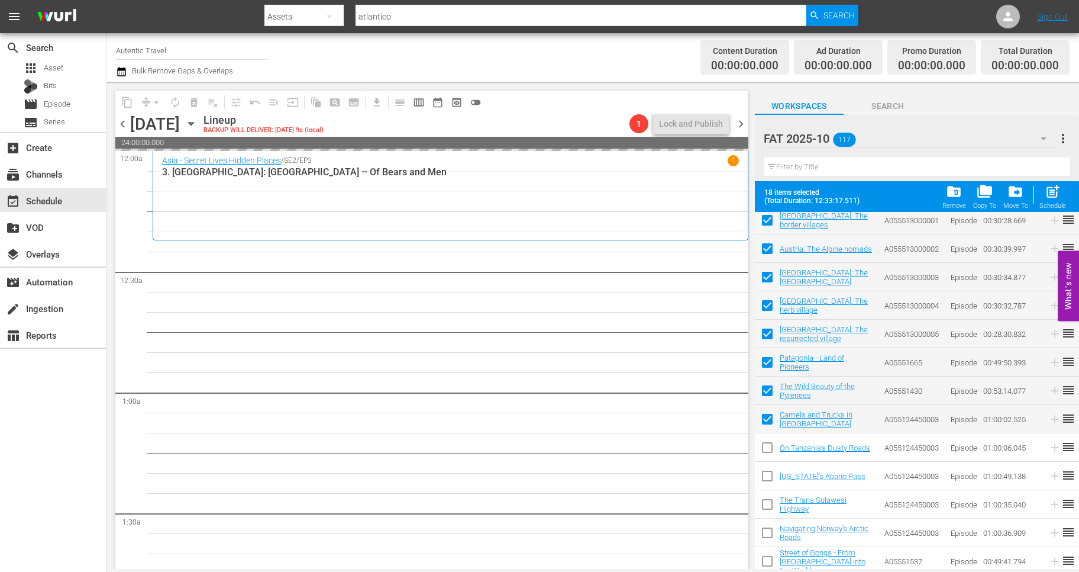
click at [765, 448] on input "checkbox" at bounding box center [767, 449] width 25 height 25
drag, startPoint x: 765, startPoint y: 470, endPoint x: 766, endPoint y: 502, distance: 32.0
click at [765, 475] on input "checkbox" at bounding box center [767, 478] width 25 height 25
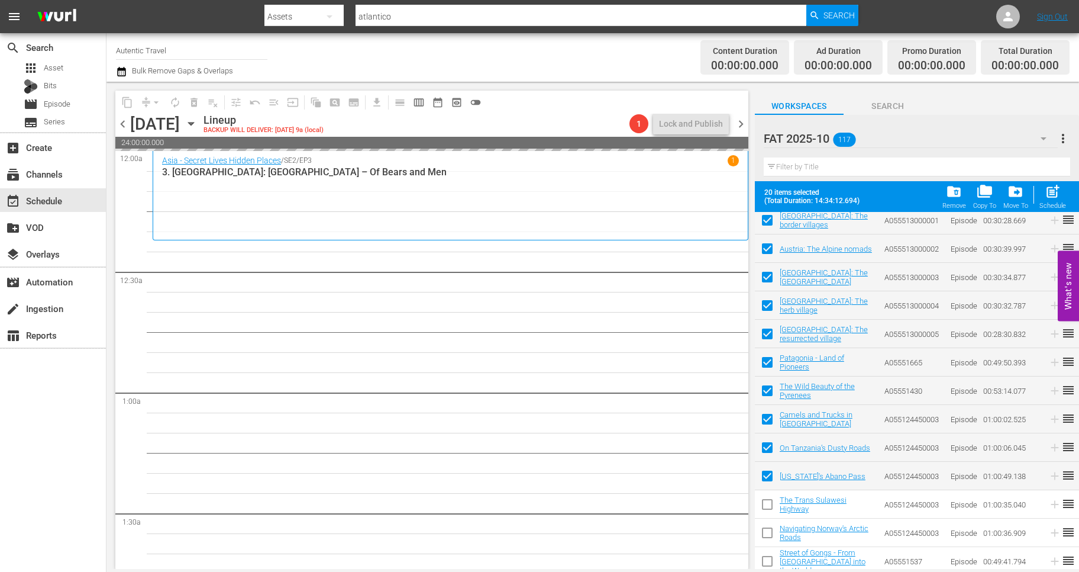
drag, startPoint x: 766, startPoint y: 502, endPoint x: 766, endPoint y: 521, distance: 18.3
click at [766, 503] on input "checkbox" at bounding box center [767, 506] width 25 height 25
drag, startPoint x: 769, startPoint y: 532, endPoint x: 769, endPoint y: 552, distance: 19.5
click at [769, 532] on input "checkbox" at bounding box center [767, 535] width 25 height 25
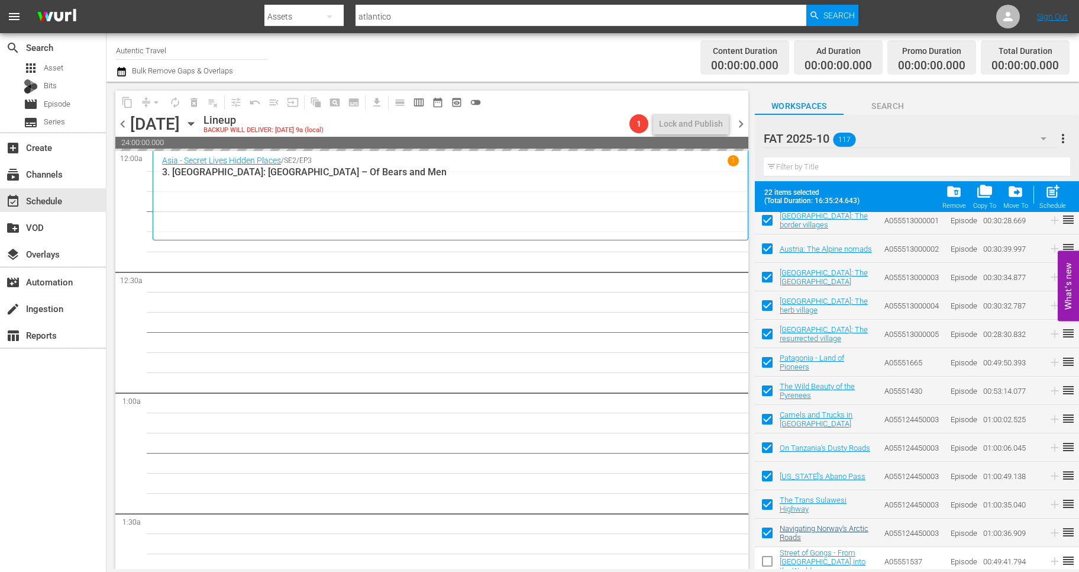
click at [769, 552] on input "checkbox" at bounding box center [767, 563] width 25 height 25
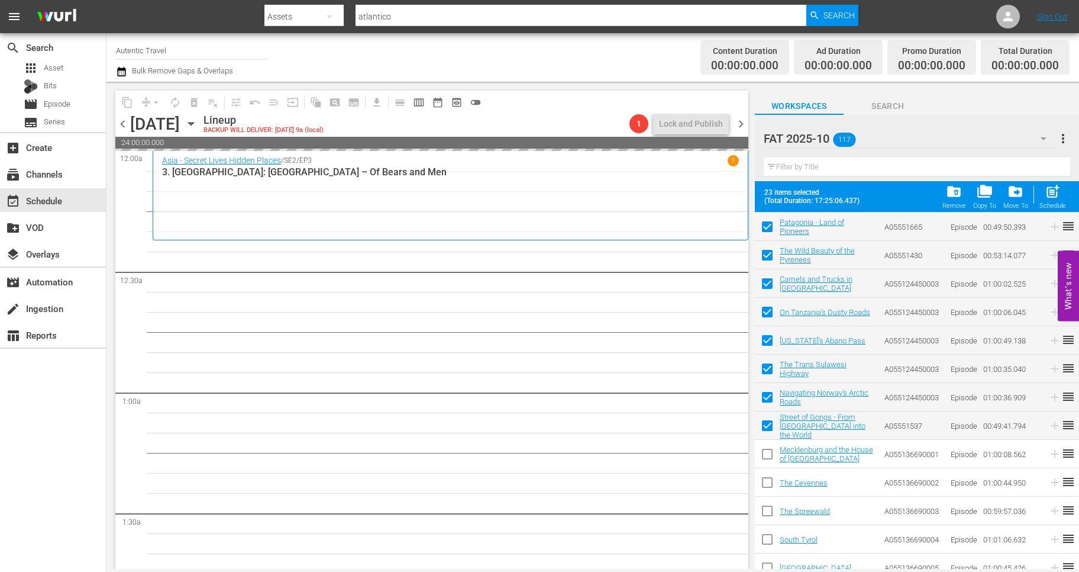
scroll to position [493, 0]
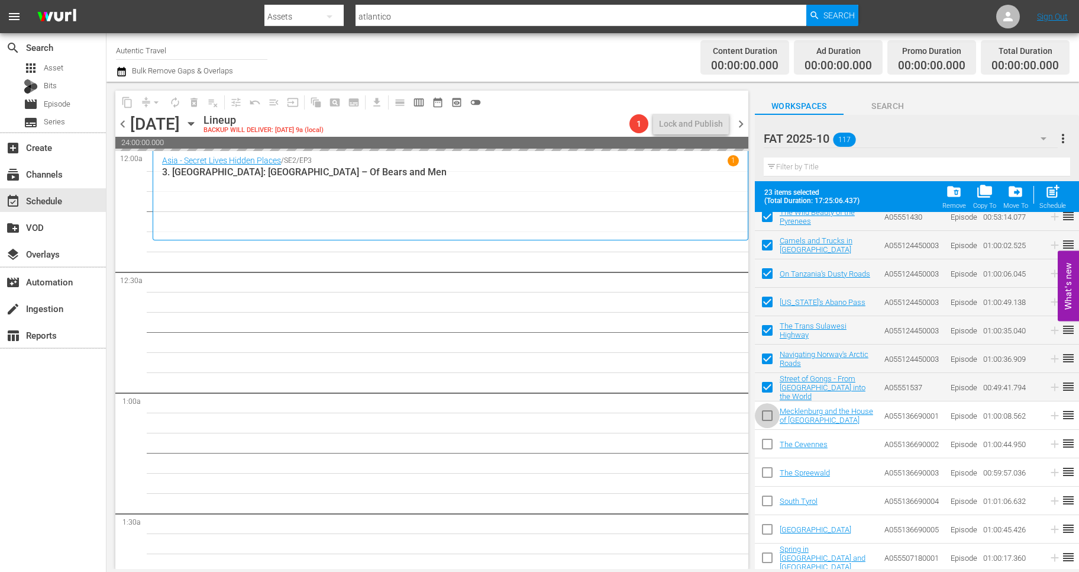
click at [765, 417] on input "checkbox" at bounding box center [767, 417] width 25 height 25
click at [767, 441] on input "checkbox" at bounding box center [767, 446] width 25 height 25
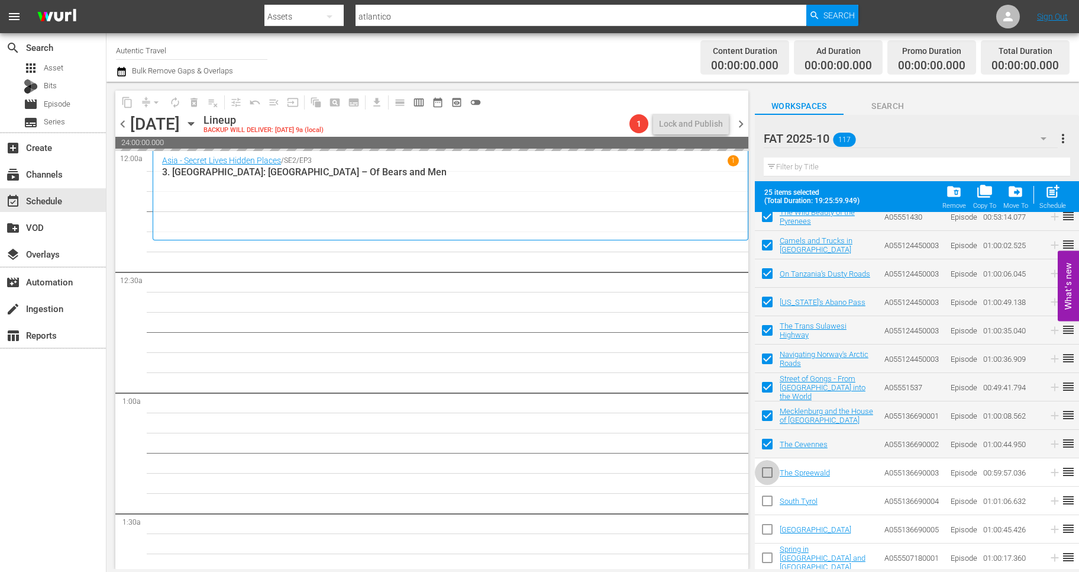
click at [767, 472] on input "checkbox" at bounding box center [767, 474] width 25 height 25
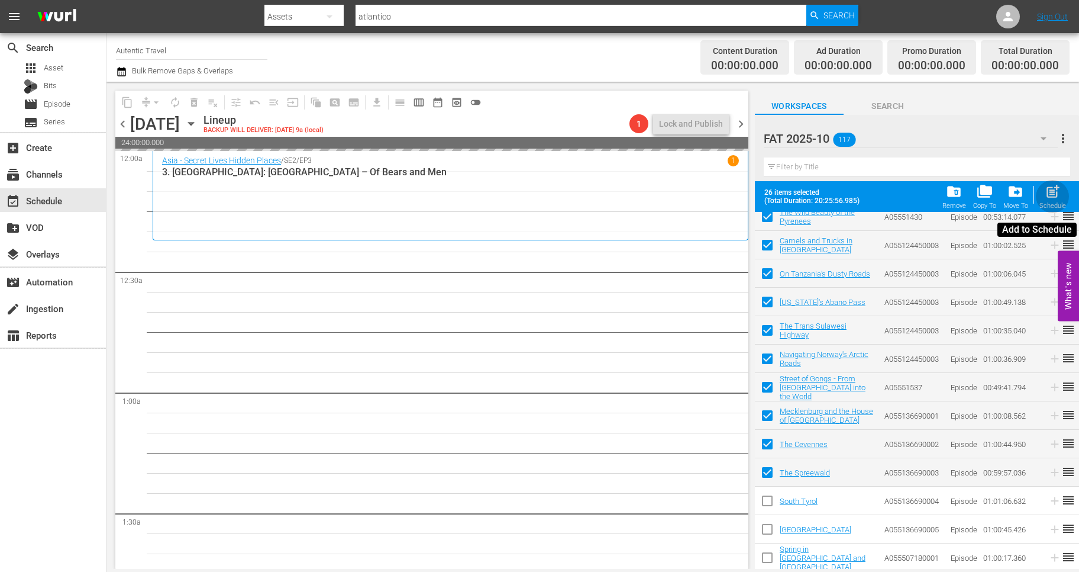
click at [1053, 195] on span "post_add" at bounding box center [1053, 191] width 16 height 16
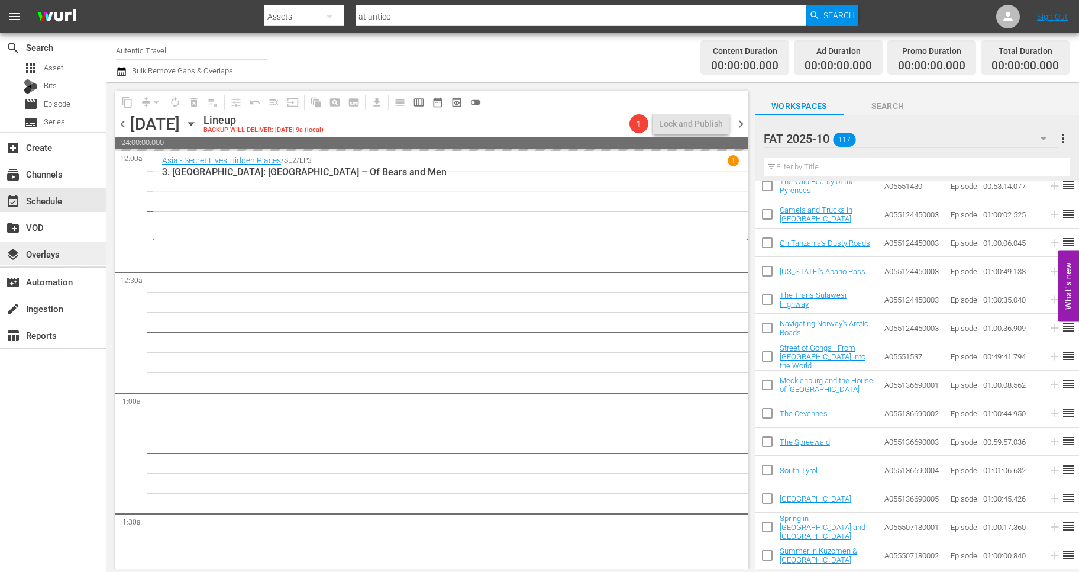
click at [41, 245] on div "layers Overlays" at bounding box center [53, 253] width 106 height 24
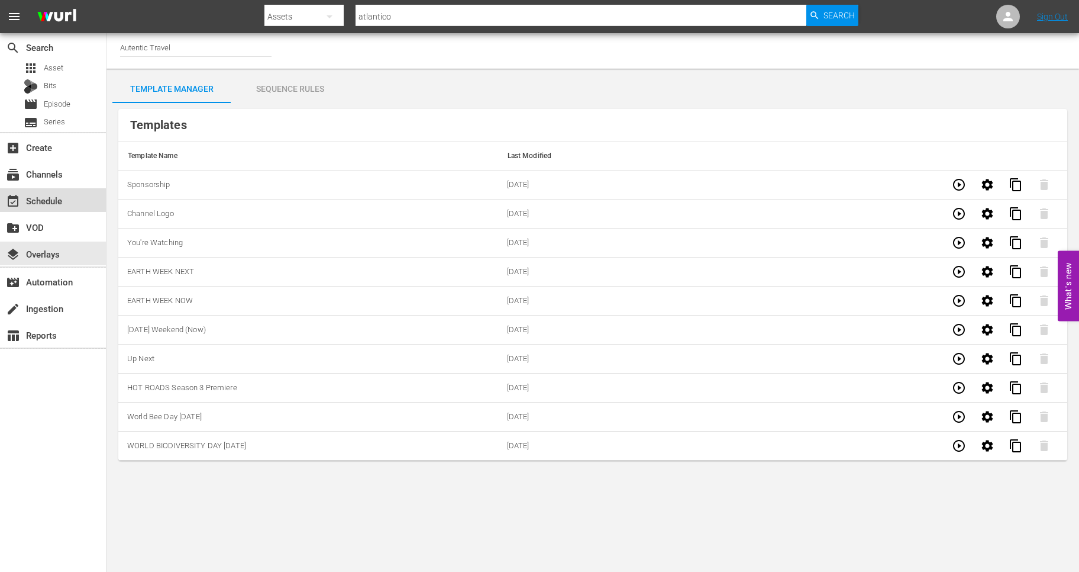
click at [40, 194] on div "event_available Schedule" at bounding box center [33, 199] width 66 height 11
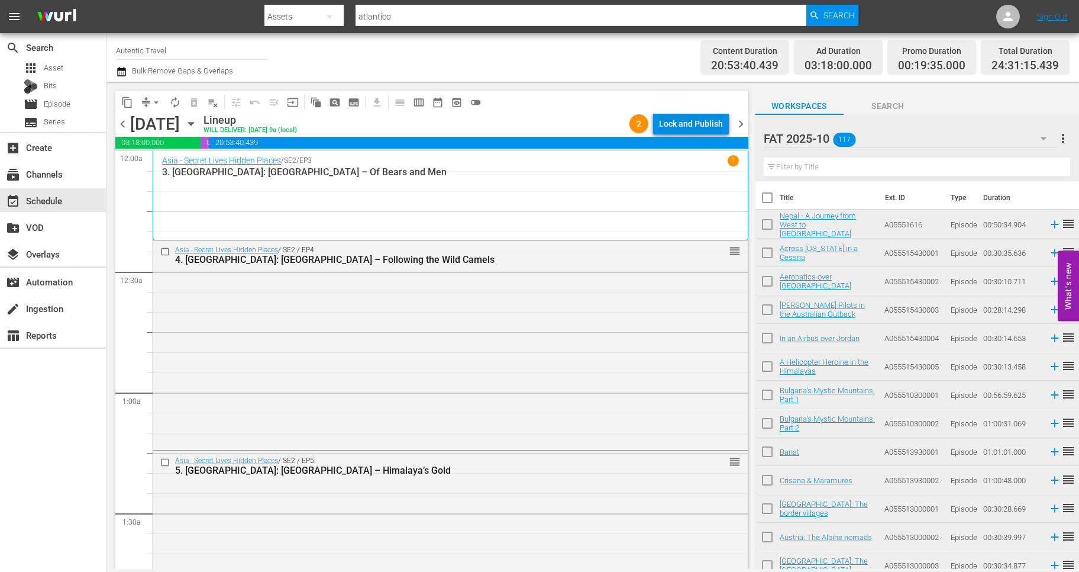
click at [680, 121] on div "Lock and Publish" at bounding box center [691, 123] width 64 height 21
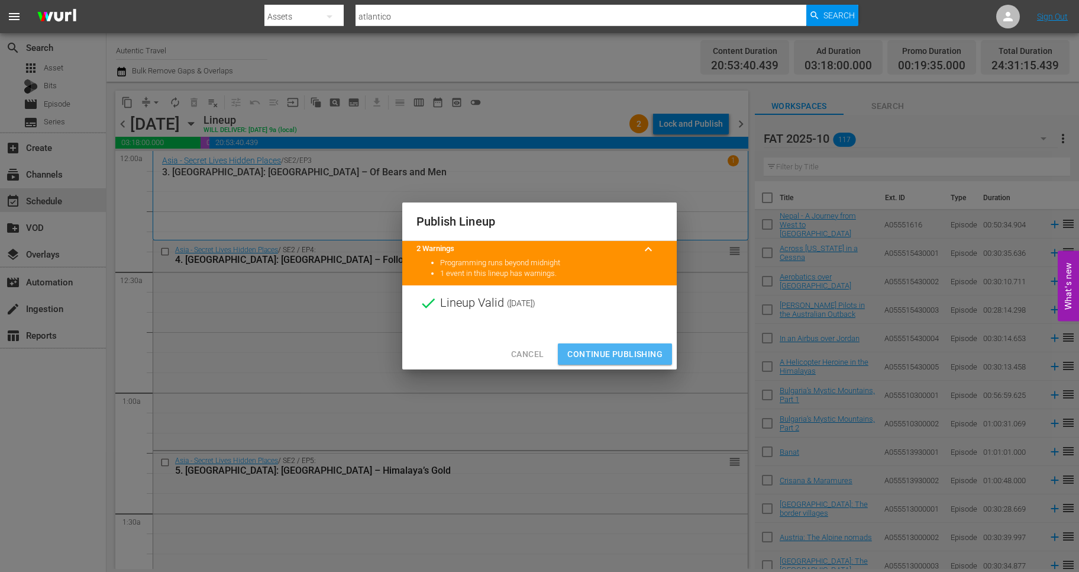
click at [591, 348] on span "Continue Publishing" at bounding box center [615, 354] width 95 height 15
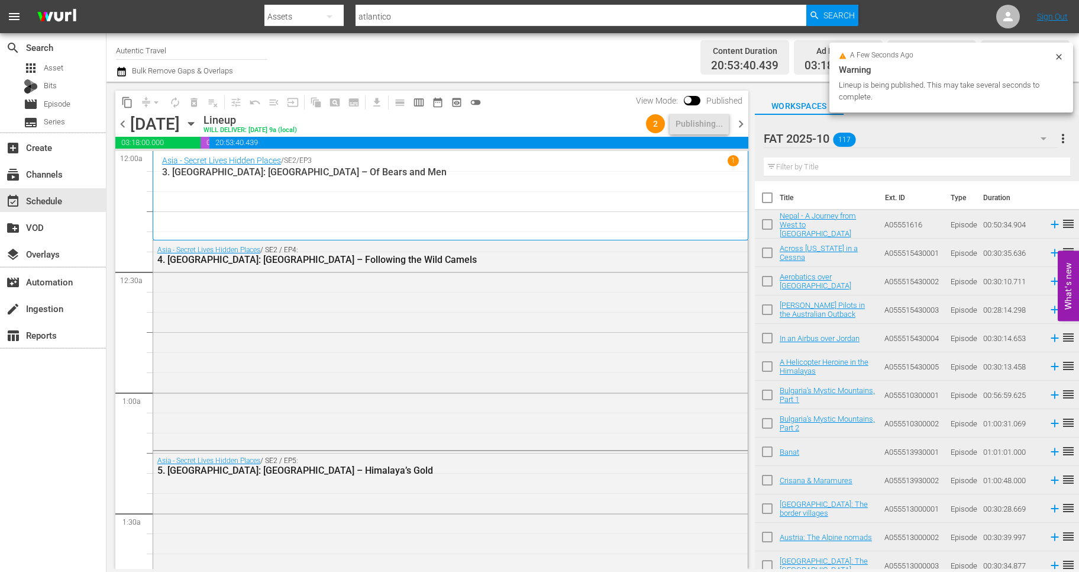
click at [736, 125] on span "chevron_right" at bounding box center [741, 124] width 15 height 15
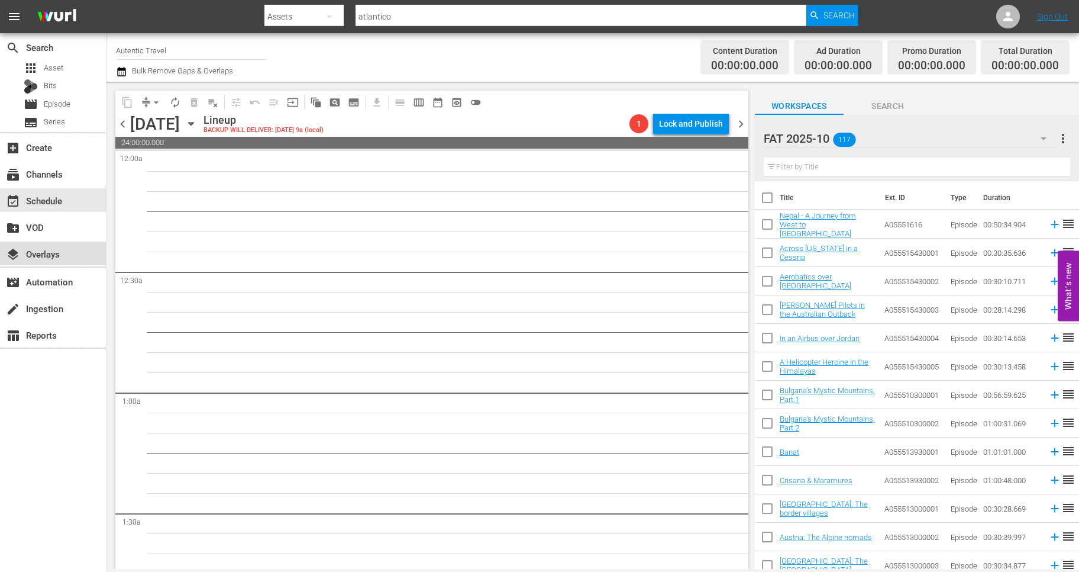
click at [51, 251] on div "layers Overlays" at bounding box center [33, 252] width 66 height 11
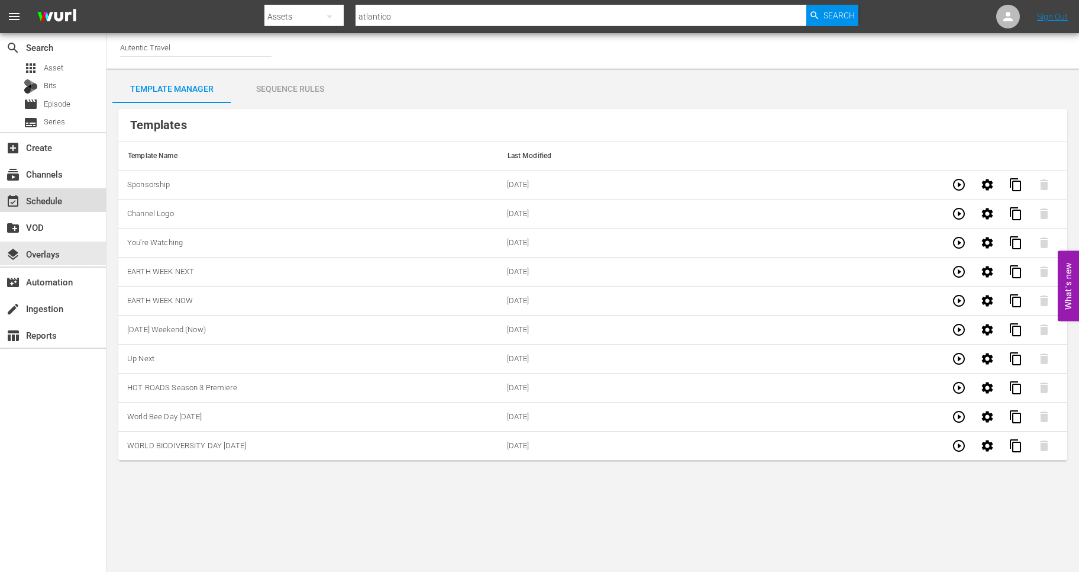
click at [47, 203] on div "event_available Schedule" at bounding box center [33, 199] width 66 height 11
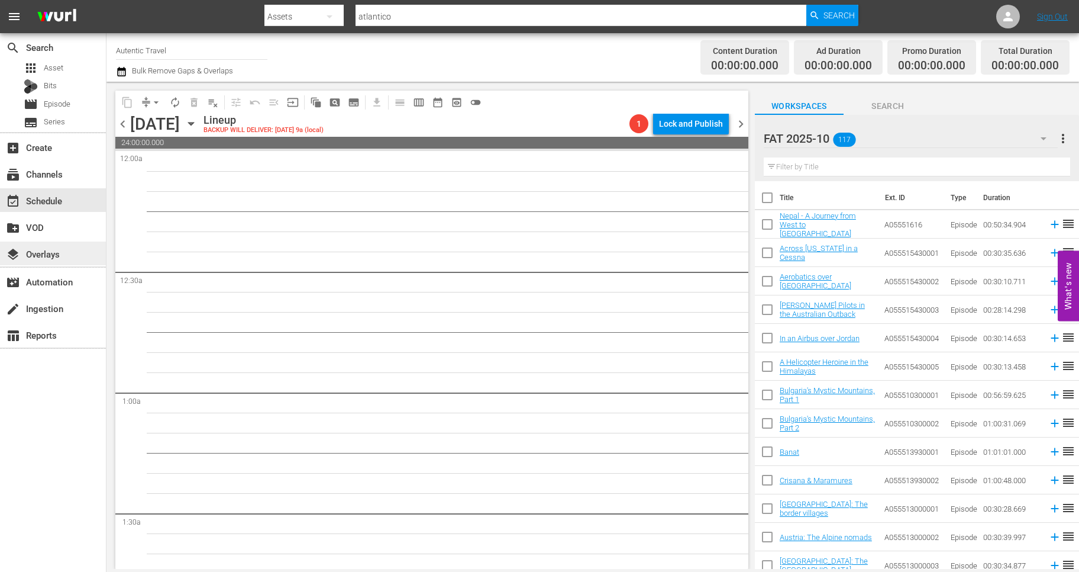
click at [69, 250] on div "layers Overlays" at bounding box center [53, 253] width 106 height 24
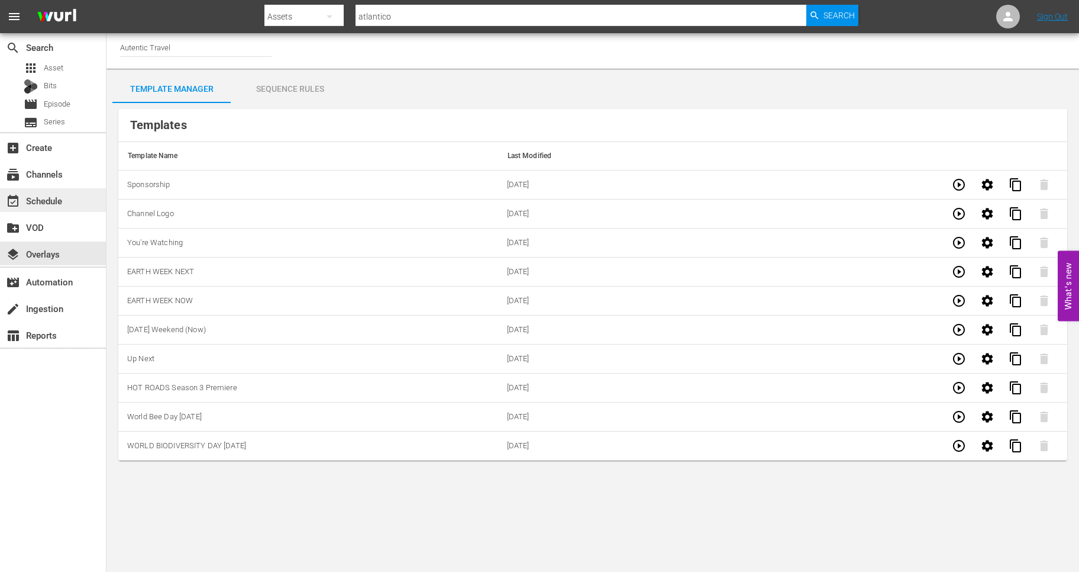
click at [57, 204] on div "event_available Schedule" at bounding box center [33, 199] width 66 height 11
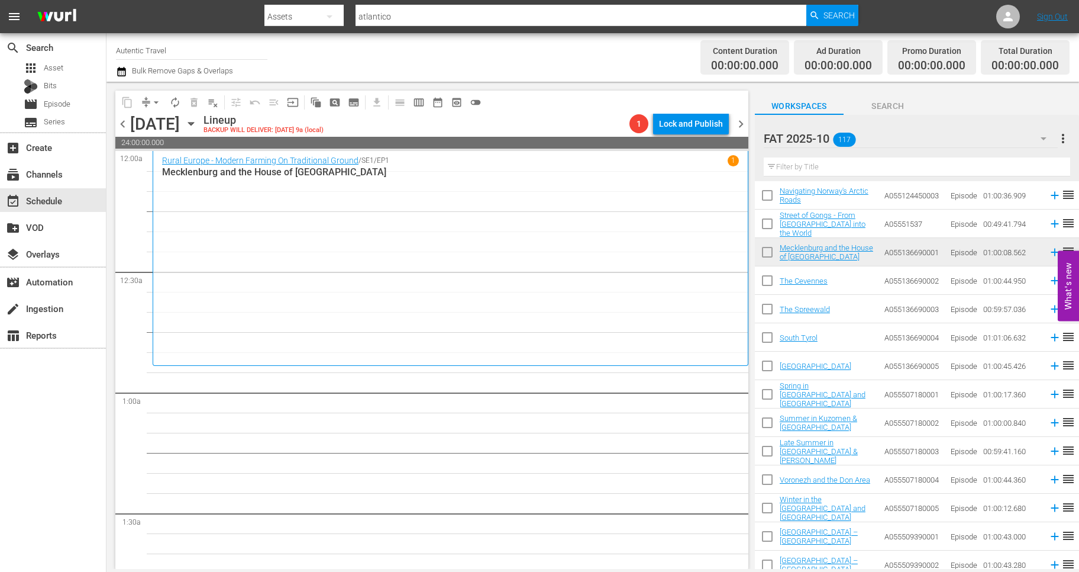
scroll to position [626, 0]
click at [765, 280] on input "checkbox" at bounding box center [767, 282] width 25 height 25
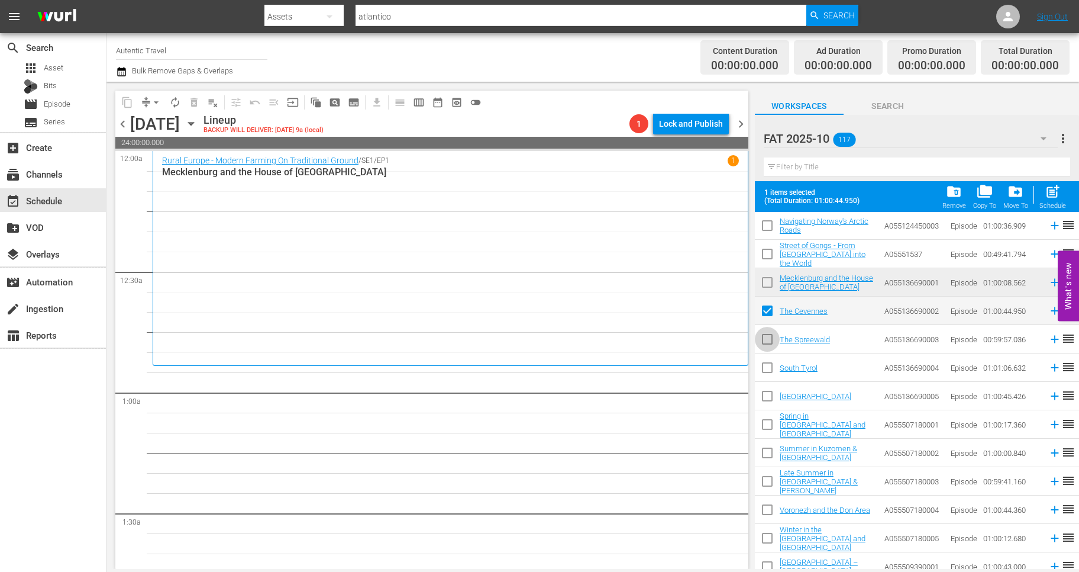
click at [766, 339] on input "checkbox" at bounding box center [767, 341] width 25 height 25
drag, startPoint x: 767, startPoint y: 362, endPoint x: 767, endPoint y: 393, distance: 31.4
click at [767, 366] on input "checkbox" at bounding box center [767, 369] width 25 height 25
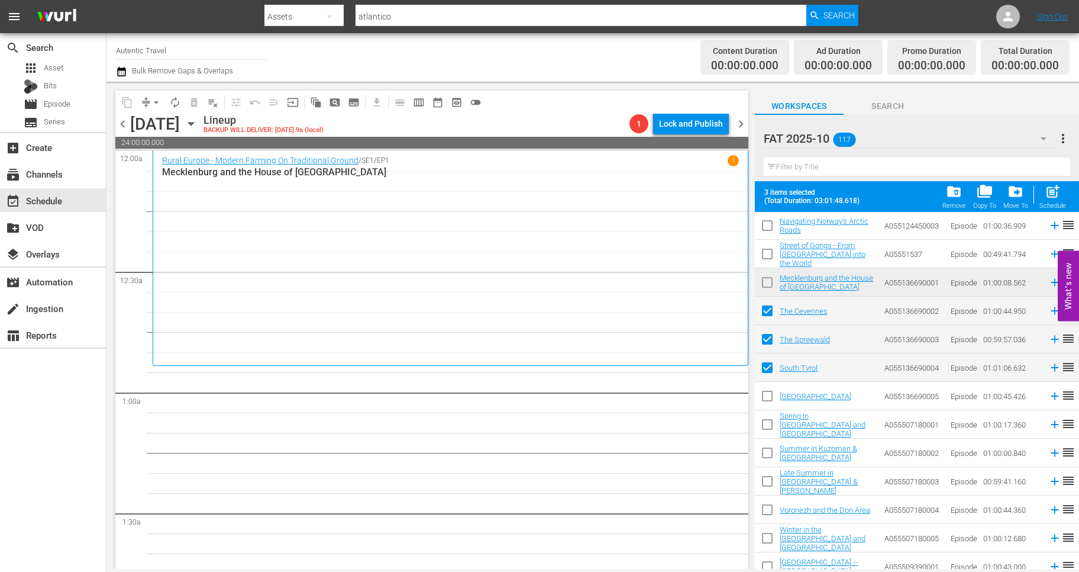
click at [767, 394] on input "checkbox" at bounding box center [767, 398] width 25 height 25
drag, startPoint x: 767, startPoint y: 422, endPoint x: 767, endPoint y: 444, distance: 22.5
click at [767, 424] on input "checkbox" at bounding box center [767, 426] width 25 height 25
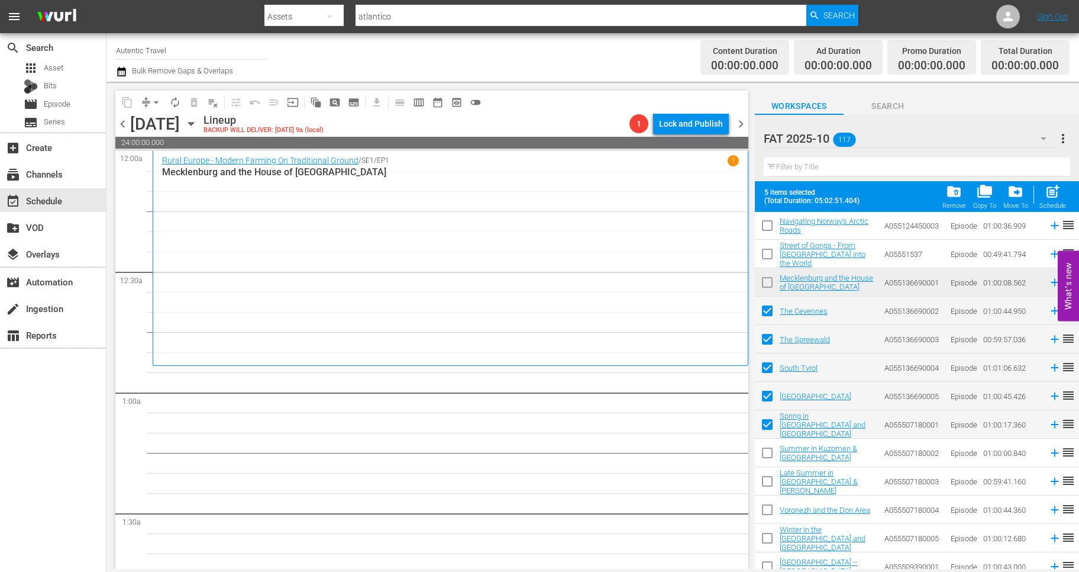
drag, startPoint x: 767, startPoint y: 444, endPoint x: 767, endPoint y: 479, distance: 34.3
click at [767, 446] on input "checkbox" at bounding box center [767, 455] width 25 height 25
drag, startPoint x: 767, startPoint y: 479, endPoint x: 767, endPoint y: 501, distance: 21.9
click at [767, 481] on input "checkbox" at bounding box center [767, 483] width 25 height 25
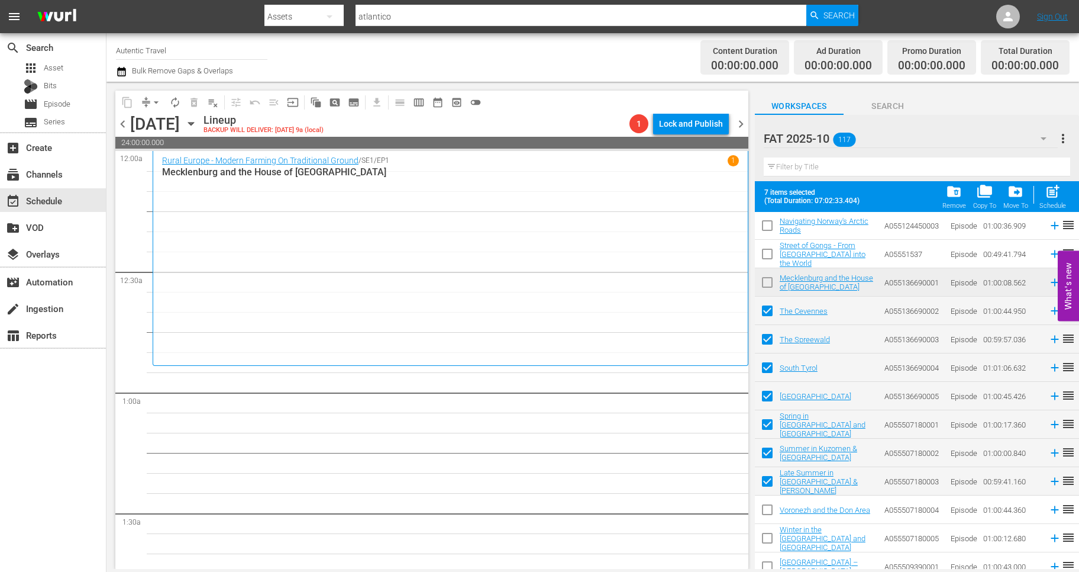
drag, startPoint x: 767, startPoint y: 501, endPoint x: 766, endPoint y: 549, distance: 48.5
click at [767, 504] on input "checkbox" at bounding box center [767, 511] width 25 height 25
click at [766, 538] on input "checkbox" at bounding box center [767, 540] width 25 height 25
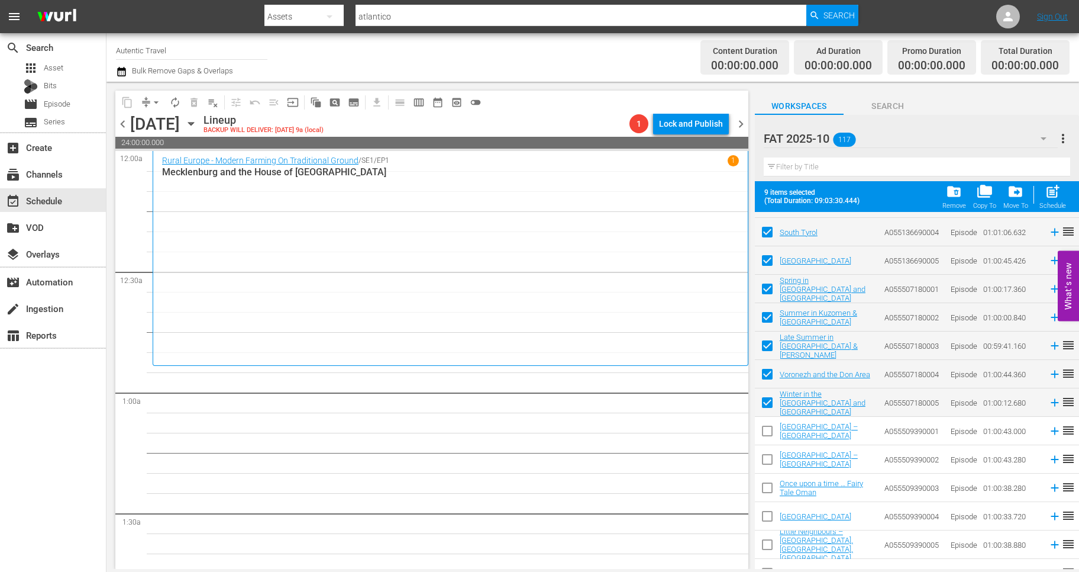
scroll to position [789, 0]
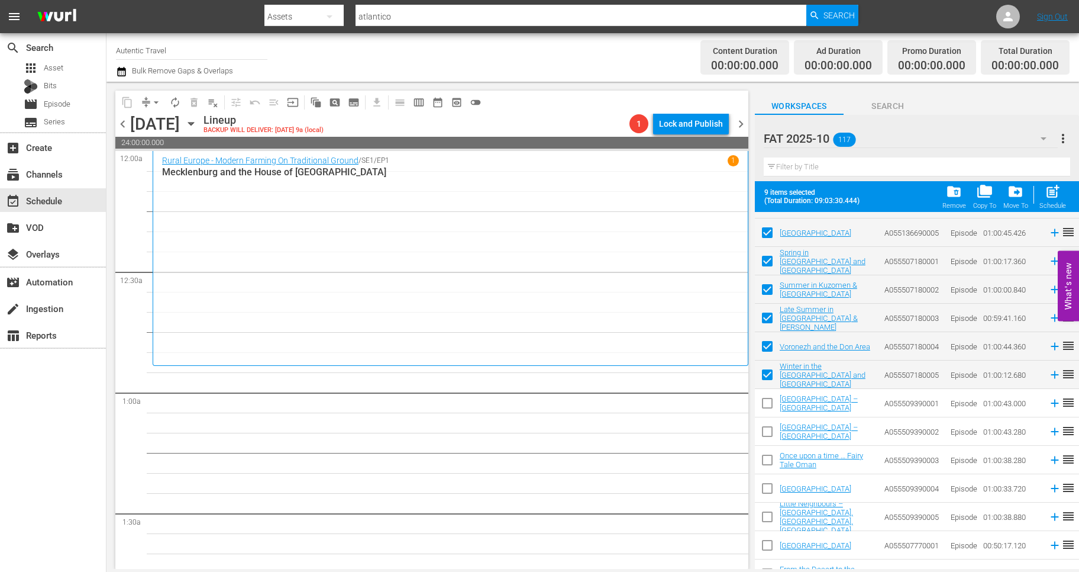
click at [765, 404] on input "checkbox" at bounding box center [767, 405] width 25 height 25
drag, startPoint x: 765, startPoint y: 427, endPoint x: 765, endPoint y: 456, distance: 28.4
click at [765, 434] on input "checkbox" at bounding box center [767, 433] width 25 height 25
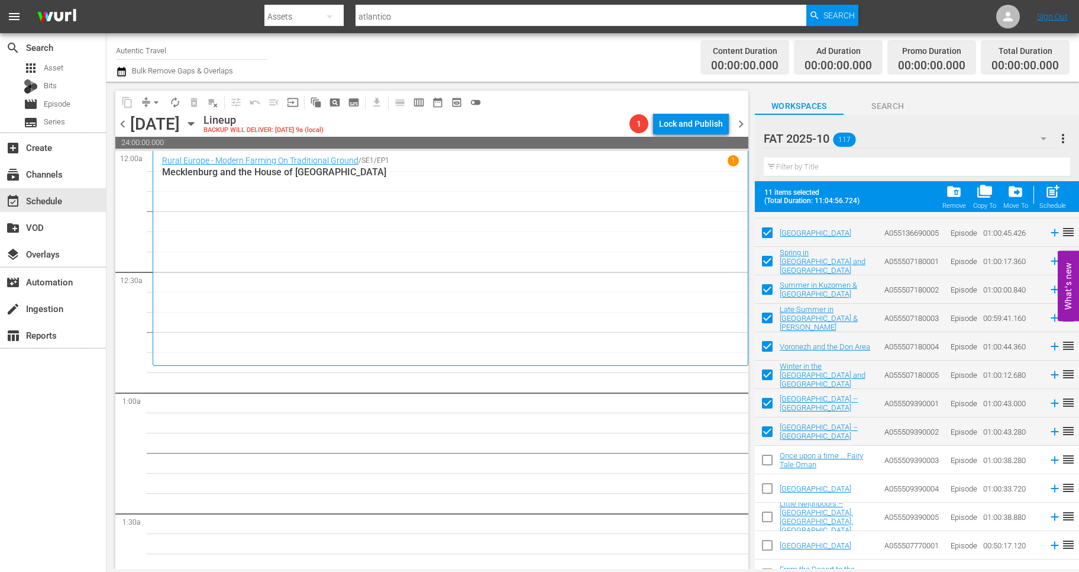
drag, startPoint x: 765, startPoint y: 456, endPoint x: 765, endPoint y: 470, distance: 14.8
click at [765, 462] on input "checkbox" at bounding box center [767, 462] width 25 height 25
drag, startPoint x: 767, startPoint y: 482, endPoint x: 767, endPoint y: 508, distance: 26.0
click at [767, 486] on input "checkbox" at bounding box center [767, 490] width 25 height 25
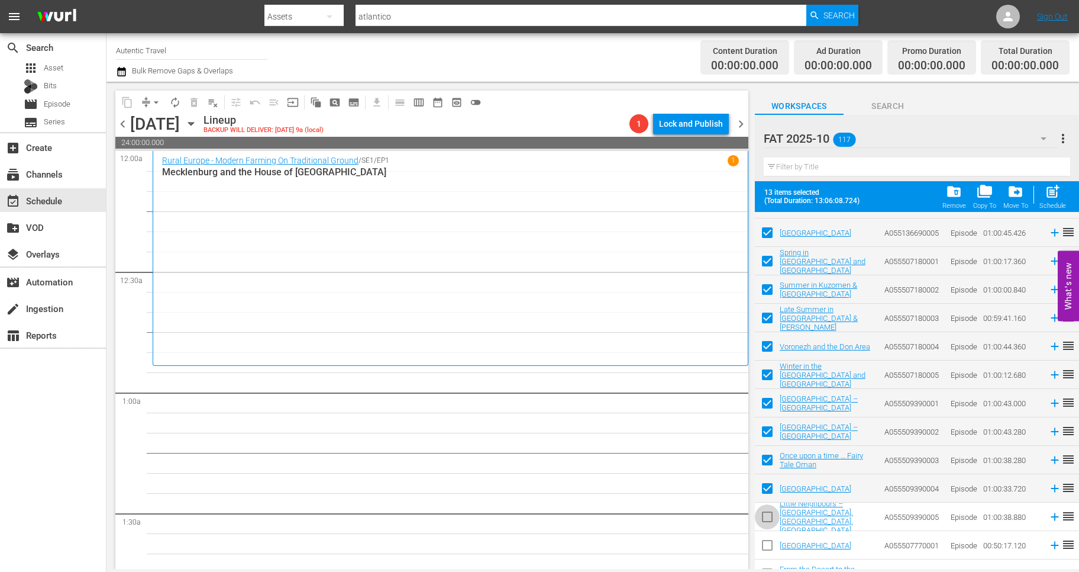
drag, startPoint x: 769, startPoint y: 520, endPoint x: 769, endPoint y: 543, distance: 23.1
click at [769, 520] on input "checkbox" at bounding box center [767, 519] width 25 height 25
click at [769, 543] on input "checkbox" at bounding box center [767, 547] width 25 height 25
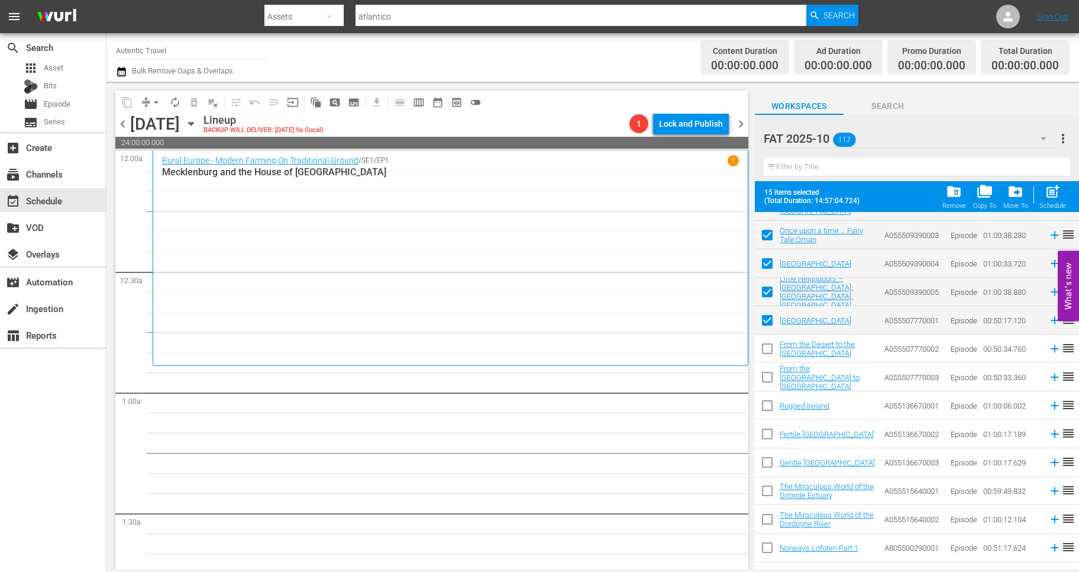
scroll to position [1031, 0]
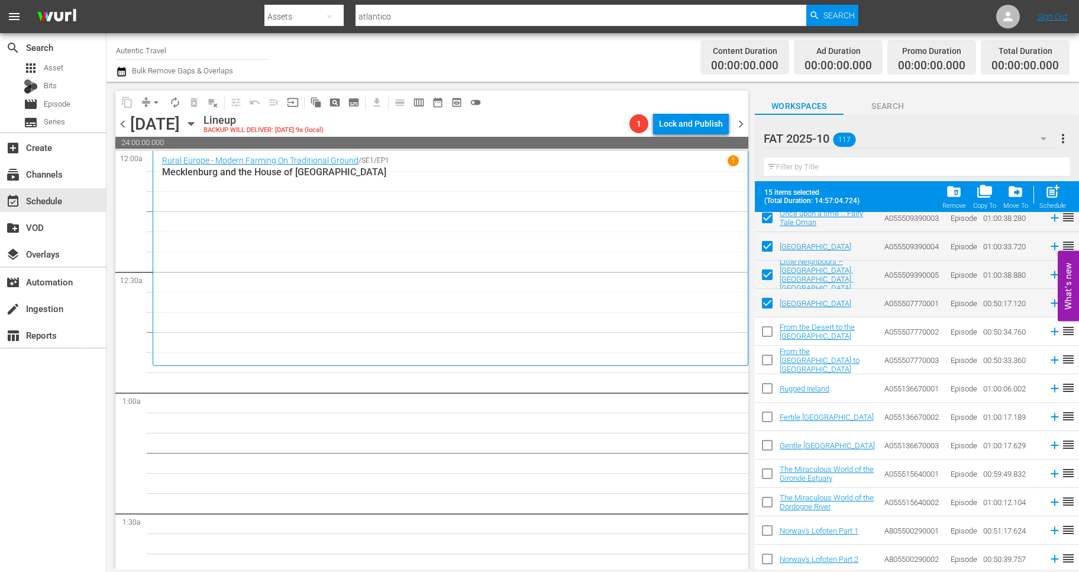
click at [764, 334] on input "checkbox" at bounding box center [767, 333] width 25 height 25
click at [765, 363] on input "checkbox" at bounding box center [767, 362] width 25 height 25
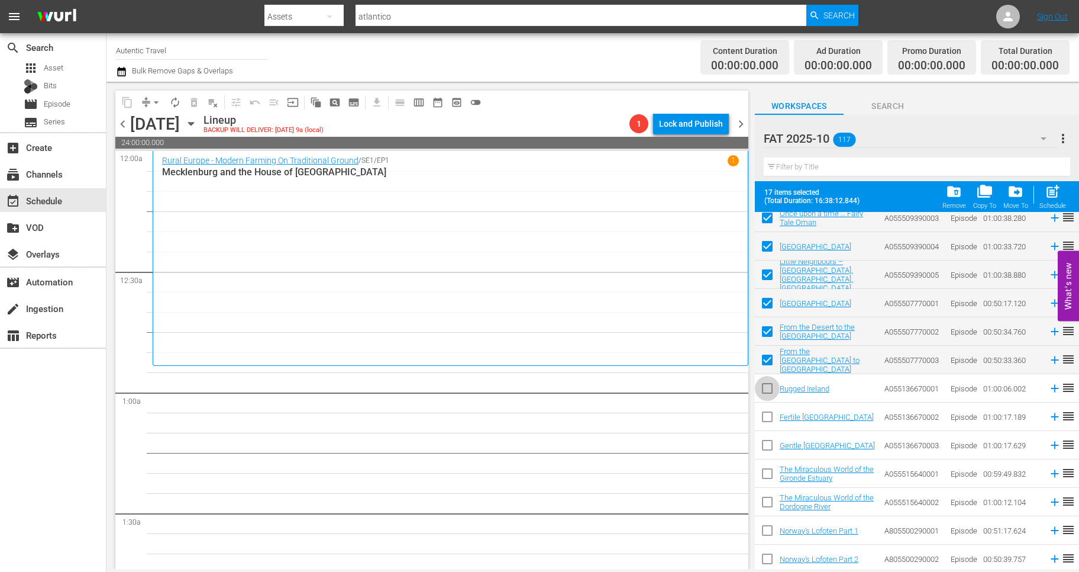
drag, startPoint x: 767, startPoint y: 383, endPoint x: 767, endPoint y: 405, distance: 21.9
click at [767, 384] on input "checkbox" at bounding box center [767, 390] width 25 height 25
drag, startPoint x: 767, startPoint y: 417, endPoint x: 762, endPoint y: 456, distance: 39.9
click at [767, 418] on input "checkbox" at bounding box center [767, 419] width 25 height 25
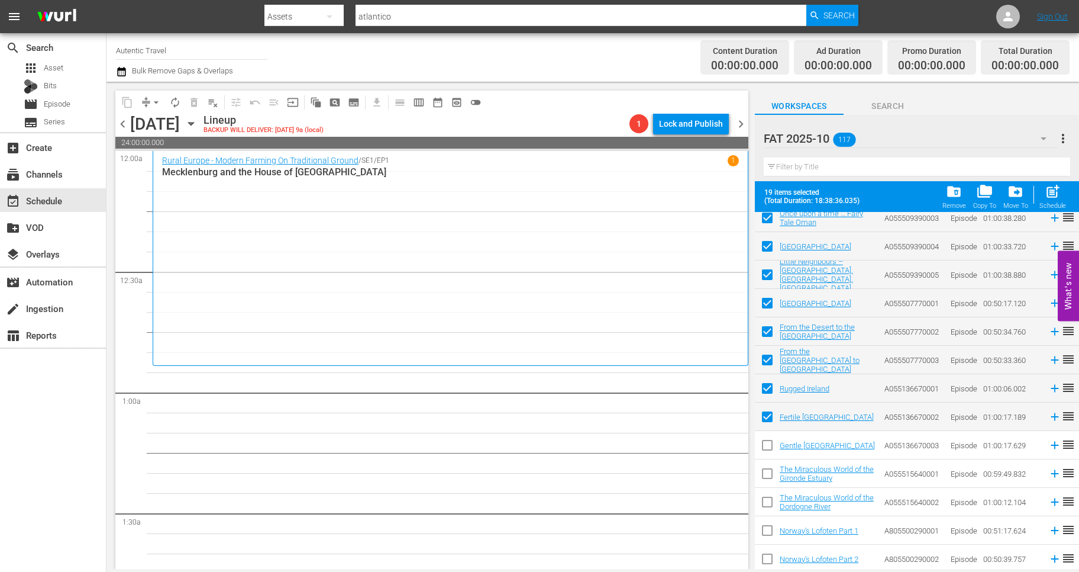
click at [764, 448] on input "checkbox" at bounding box center [767, 447] width 25 height 25
click at [765, 476] on input "checkbox" at bounding box center [767, 475] width 25 height 25
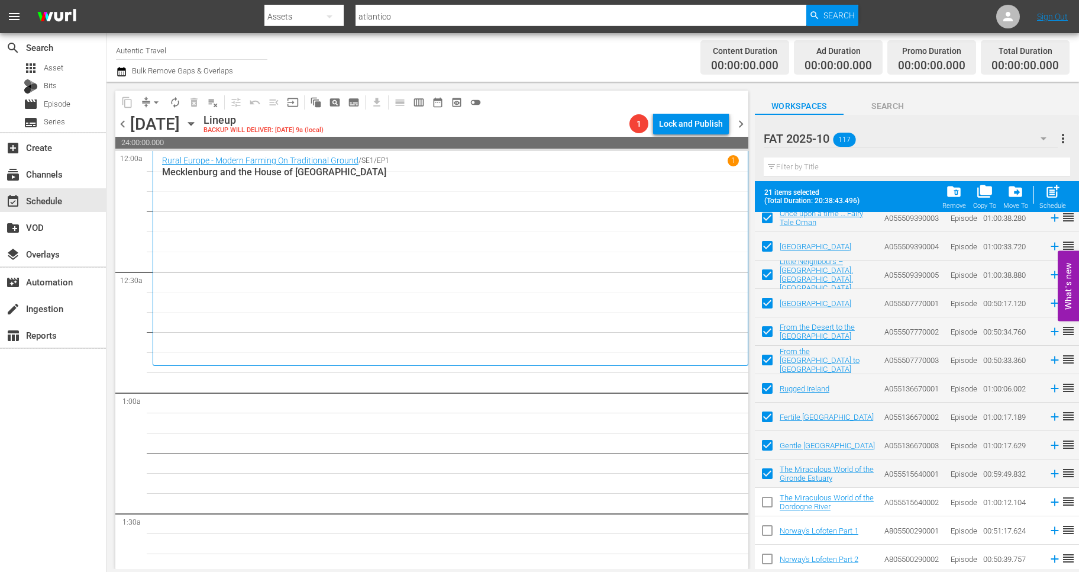
drag, startPoint x: 766, startPoint y: 506, endPoint x: 766, endPoint y: 523, distance: 16.6
click at [766, 507] on input "checkbox" at bounding box center [767, 504] width 25 height 25
drag, startPoint x: 768, startPoint y: 527, endPoint x: 768, endPoint y: 543, distance: 16.6
click at [768, 527] on input "checkbox" at bounding box center [767, 532] width 25 height 25
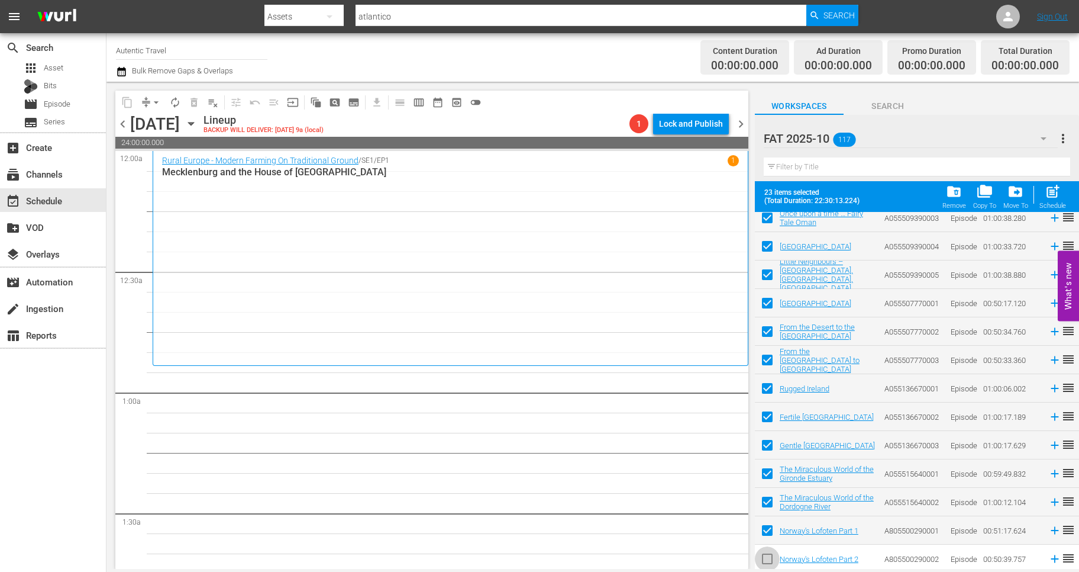
drag, startPoint x: 769, startPoint y: 559, endPoint x: 837, endPoint y: 496, distance: 92.5
click at [769, 559] on input "checkbox" at bounding box center [767, 561] width 25 height 25
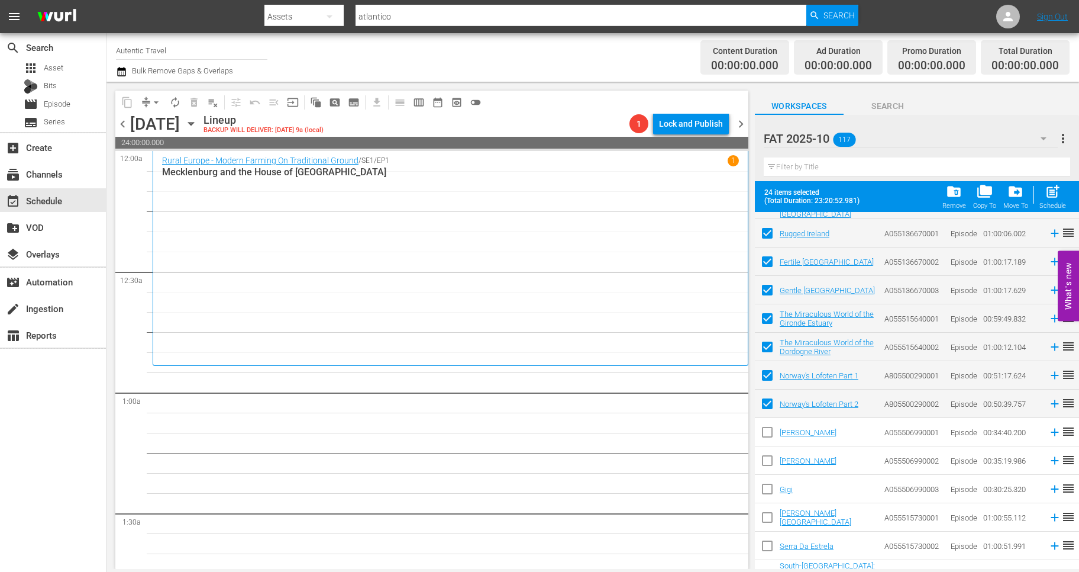
scroll to position [1194, 0]
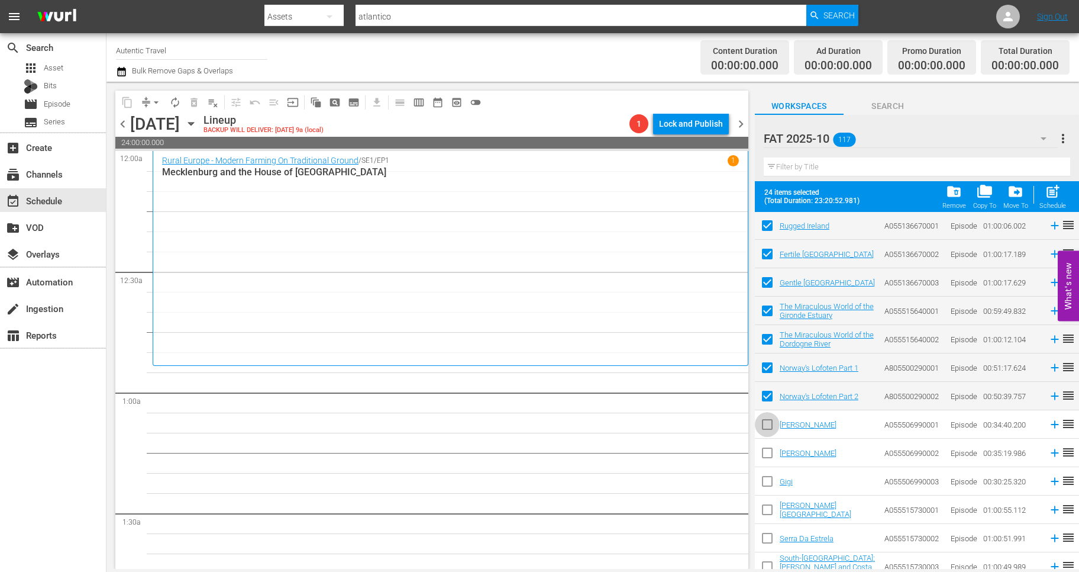
click at [771, 425] on input "checkbox" at bounding box center [767, 426] width 25 height 25
click at [772, 466] on input "checkbox" at bounding box center [767, 455] width 25 height 25
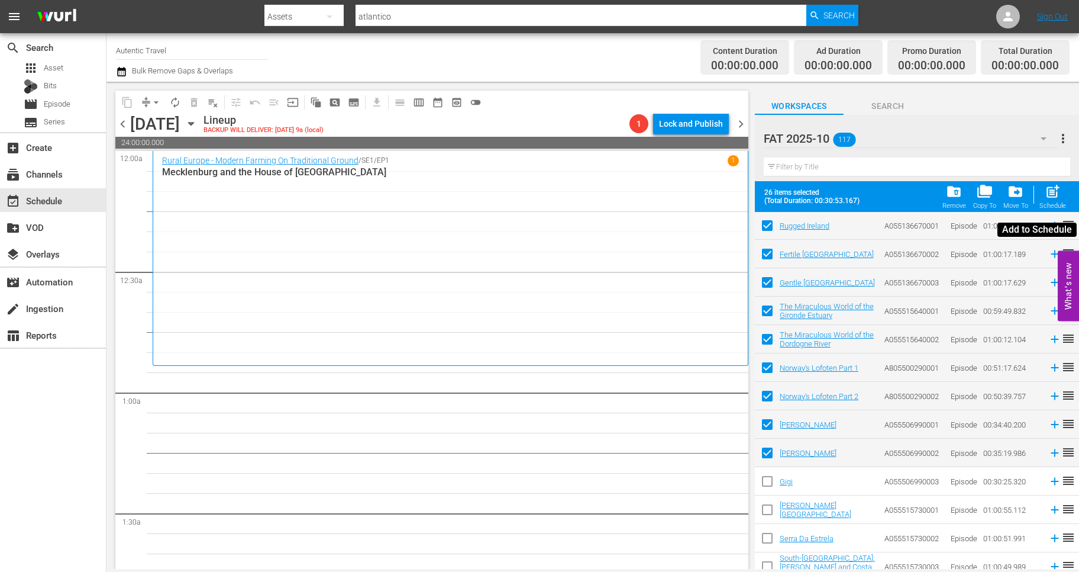
click at [1052, 196] on span "post_add" at bounding box center [1053, 191] width 16 height 16
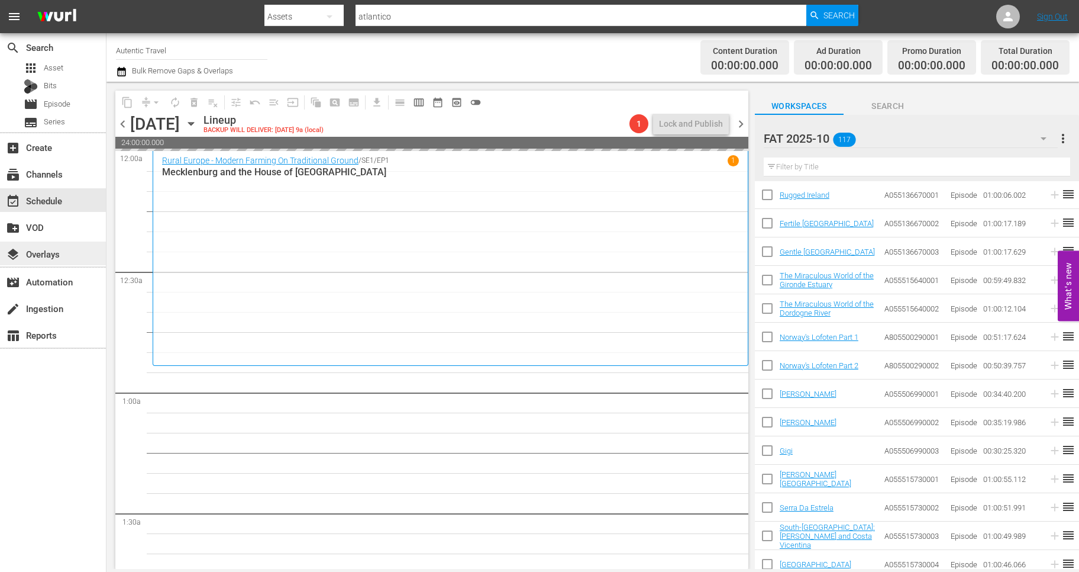
click at [33, 257] on div "layers Overlays" at bounding box center [33, 252] width 66 height 11
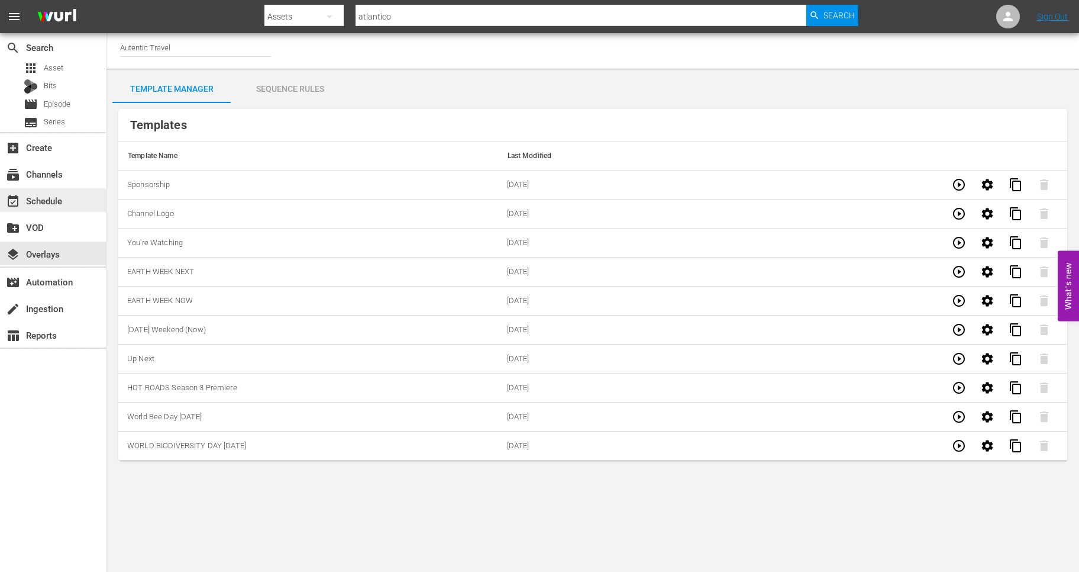
click at [45, 204] on div "event_available Schedule" at bounding box center [33, 199] width 66 height 11
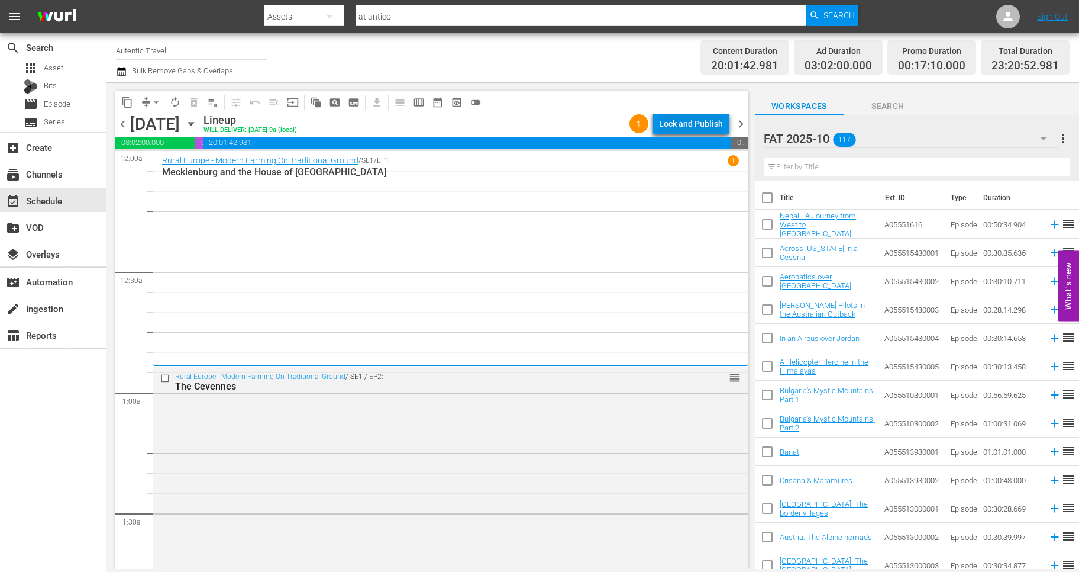
click at [681, 130] on div "Lock and Publish" at bounding box center [691, 123] width 64 height 21
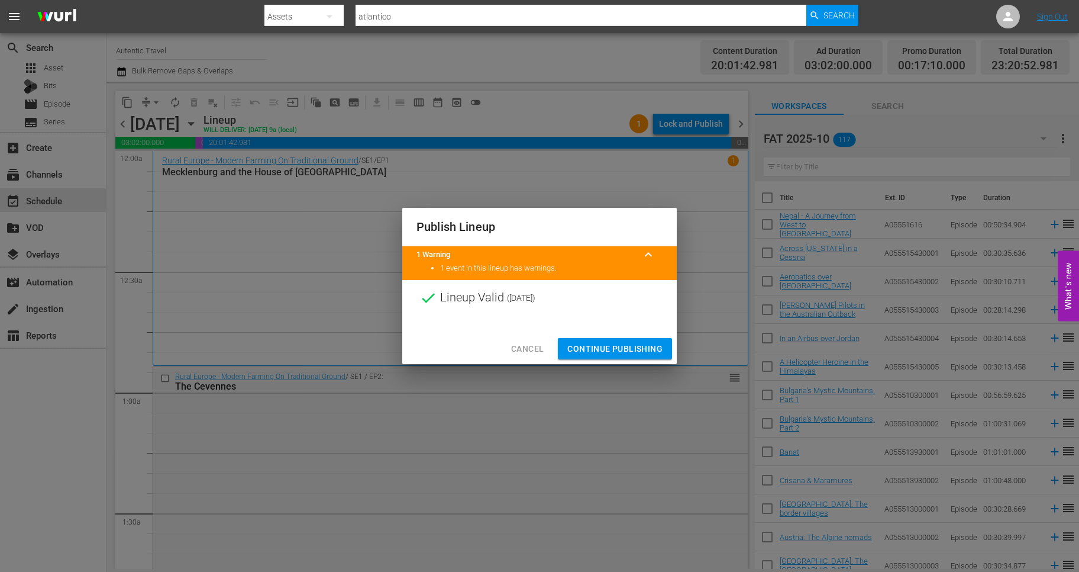
click at [615, 347] on span "Continue Publishing" at bounding box center [615, 348] width 95 height 15
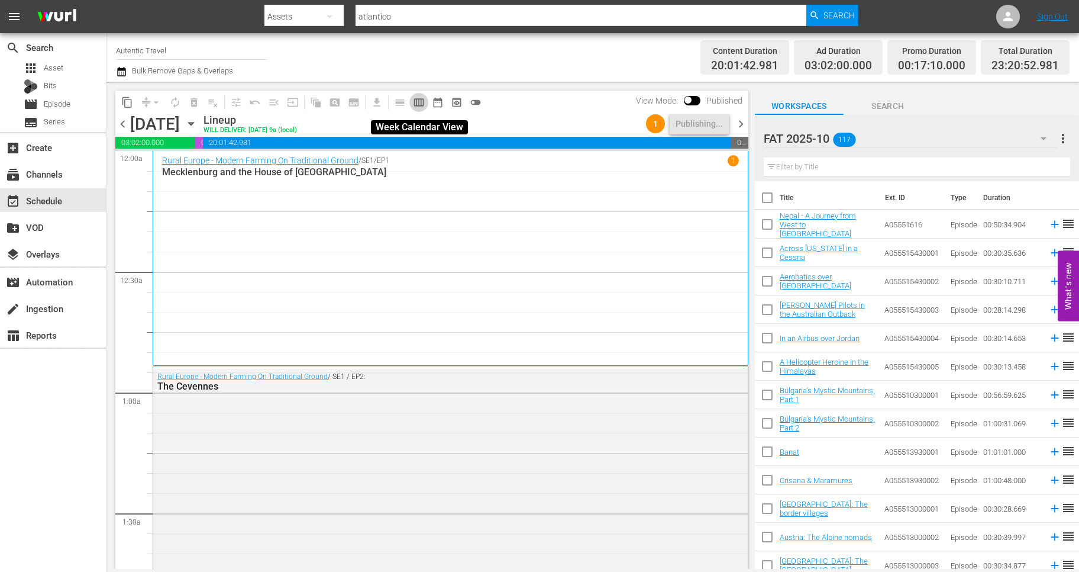
click at [412, 98] on button "calendar_view_week_outlined" at bounding box center [419, 102] width 19 height 19
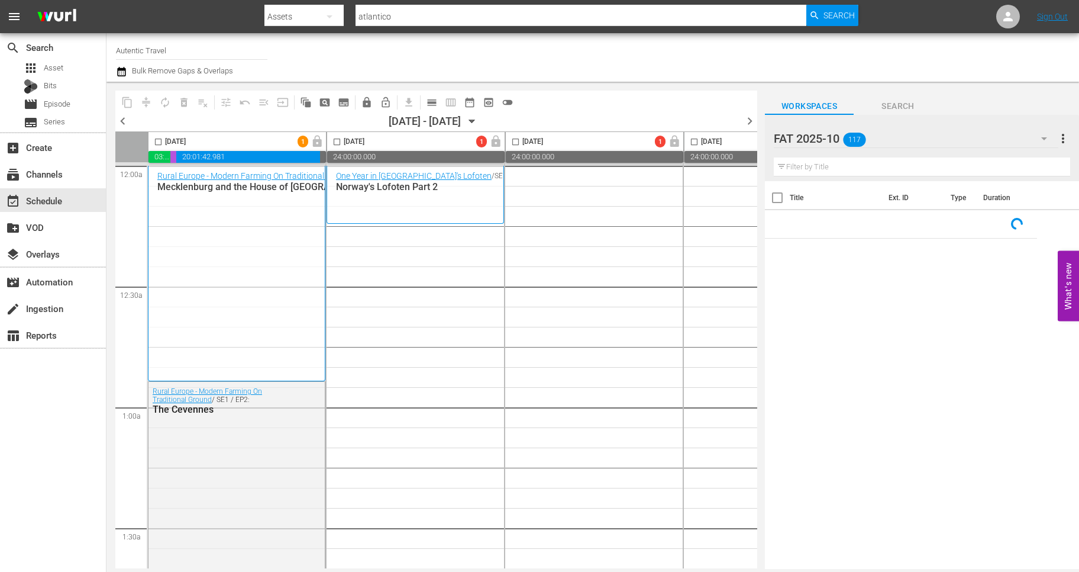
click at [472, 104] on span "date_range_outlined" at bounding box center [470, 102] width 12 height 12
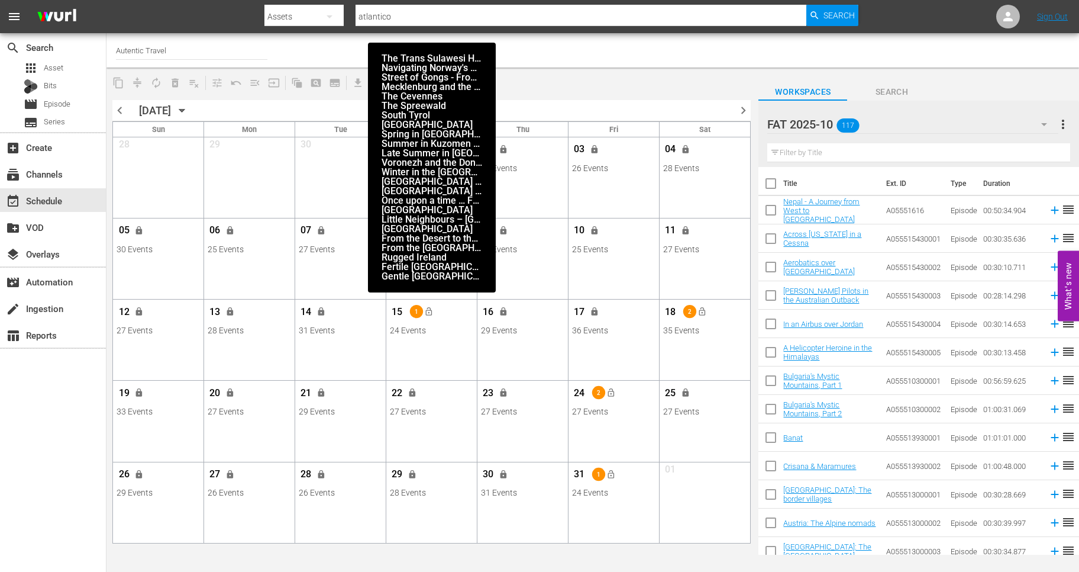
click at [444, 322] on div "15 1 lock_open" at bounding box center [432, 313] width 84 height 25
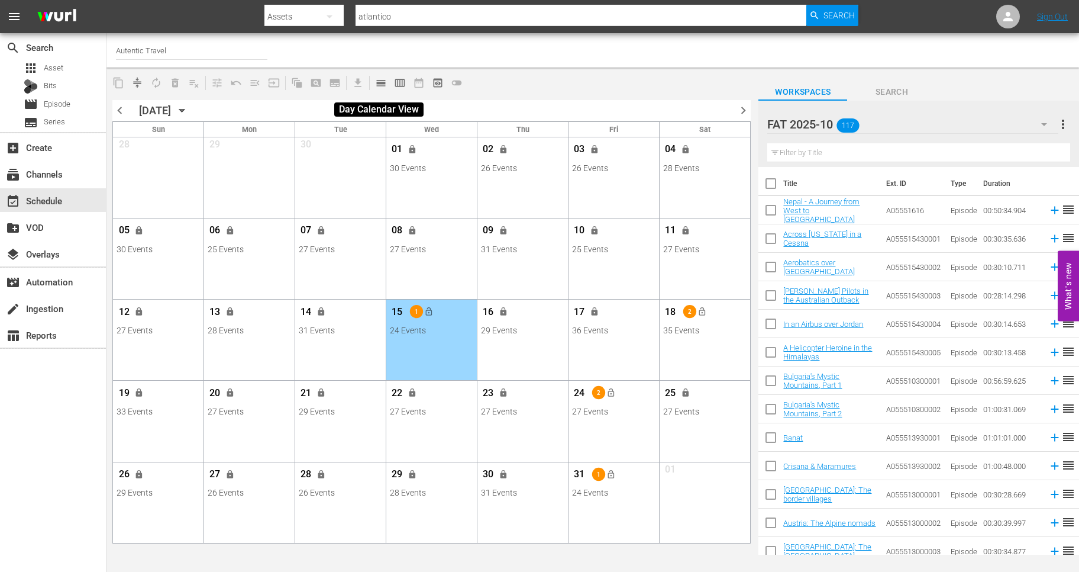
click at [386, 82] on span "calendar_view_day_outlined" at bounding box center [381, 83] width 12 height 12
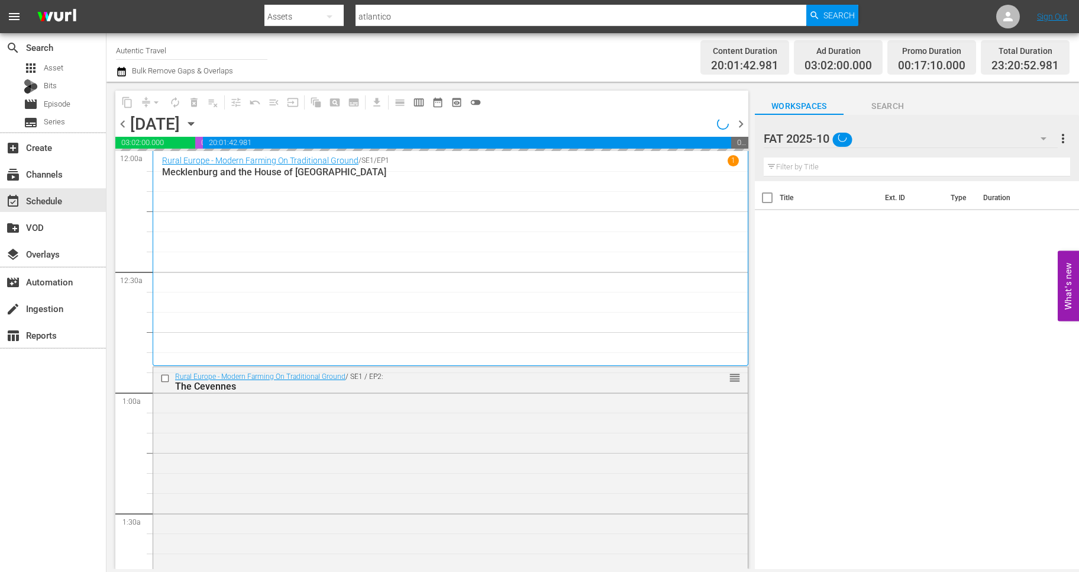
click at [198, 126] on icon "button" at bounding box center [191, 123] width 13 height 13
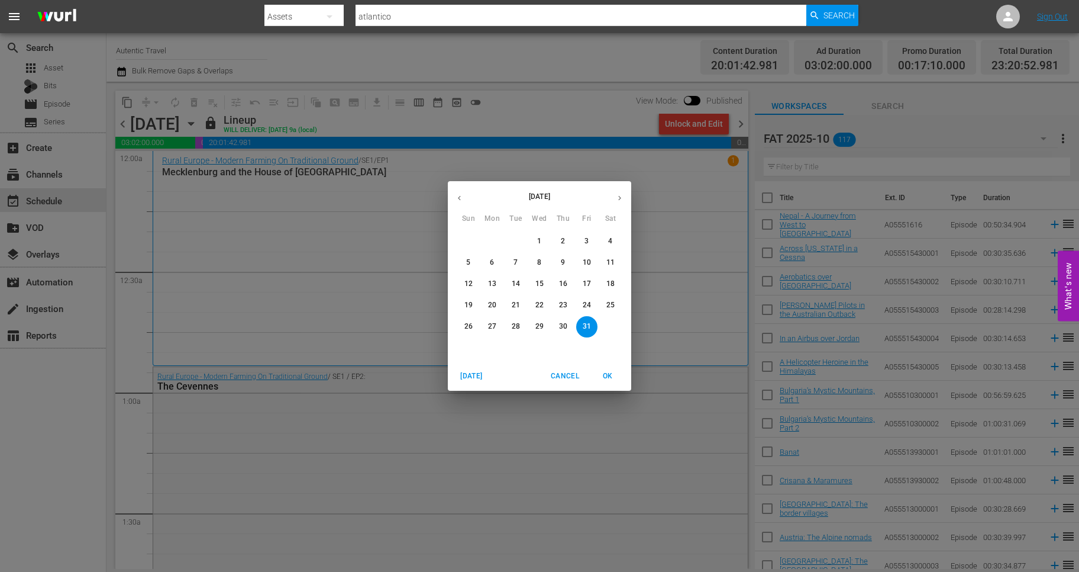
click at [544, 280] on span "15" at bounding box center [539, 284] width 21 height 10
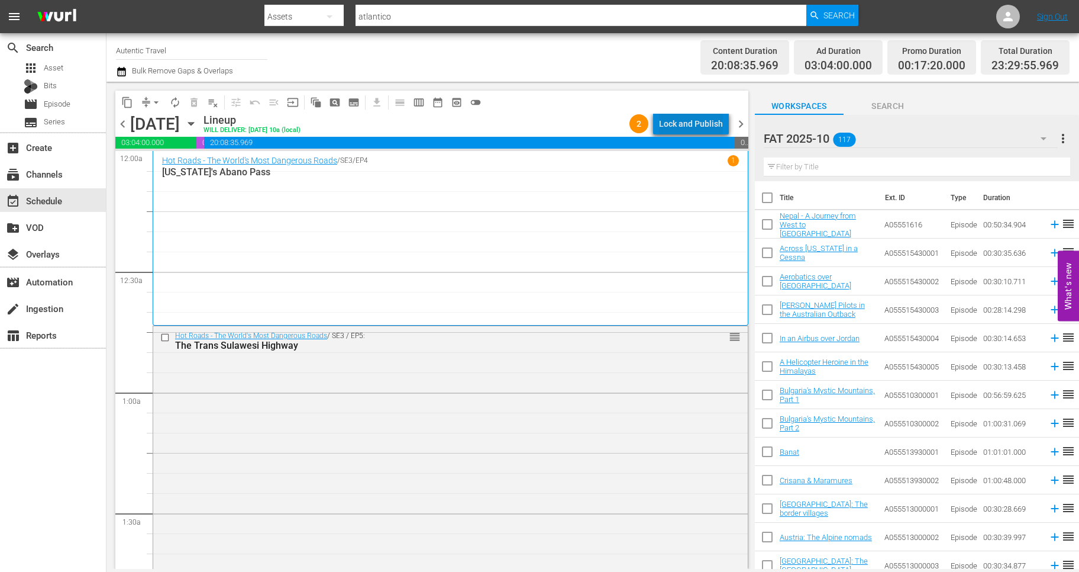
click at [706, 125] on div "Lock and Publish" at bounding box center [691, 123] width 64 height 21
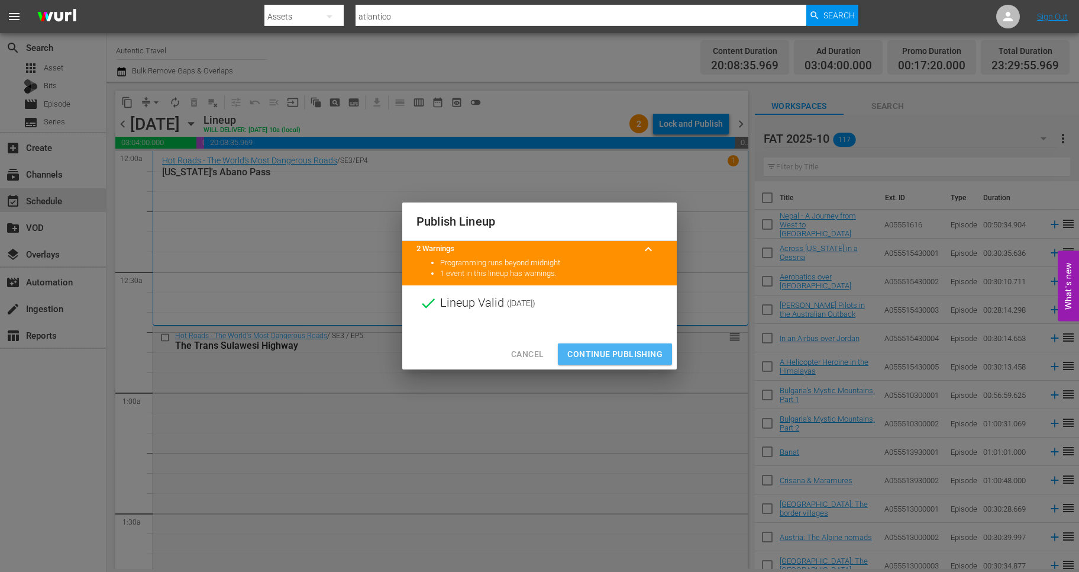
click at [625, 349] on span "Continue Publishing" at bounding box center [615, 354] width 95 height 15
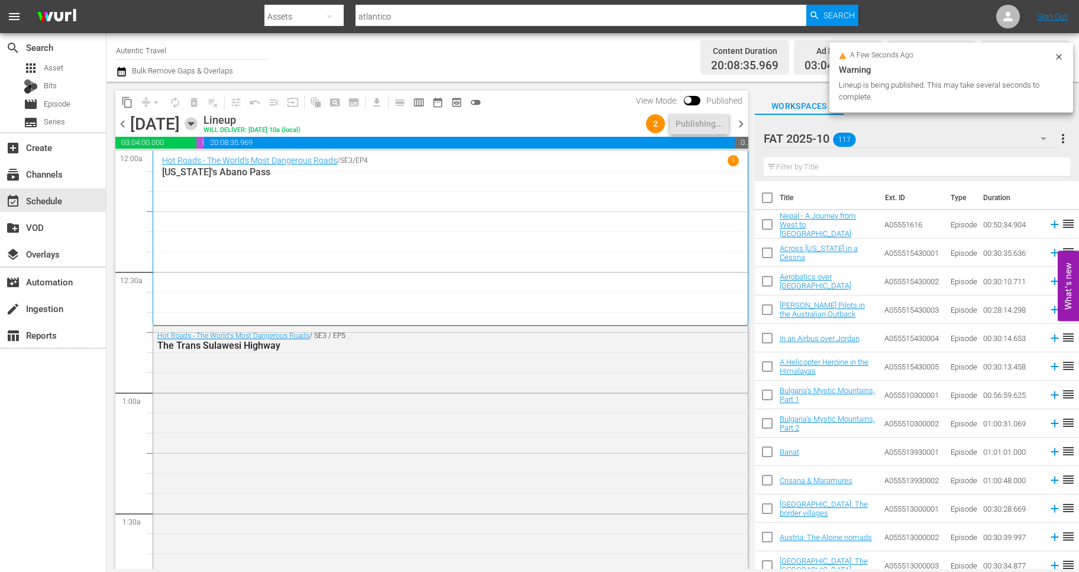
click at [198, 125] on icon "button" at bounding box center [191, 123] width 13 height 13
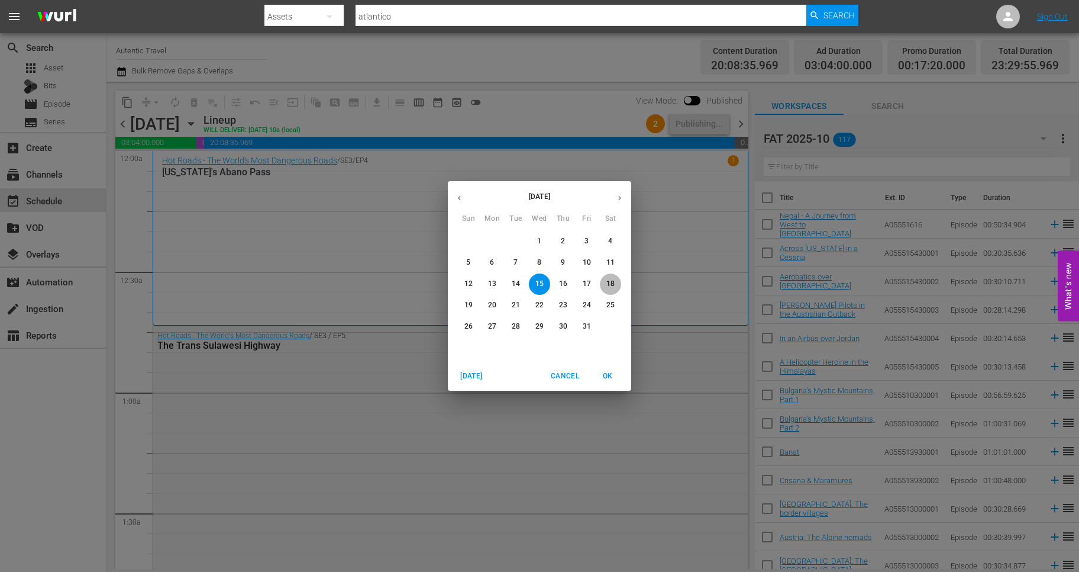
click at [612, 285] on p "18" at bounding box center [611, 284] width 8 height 10
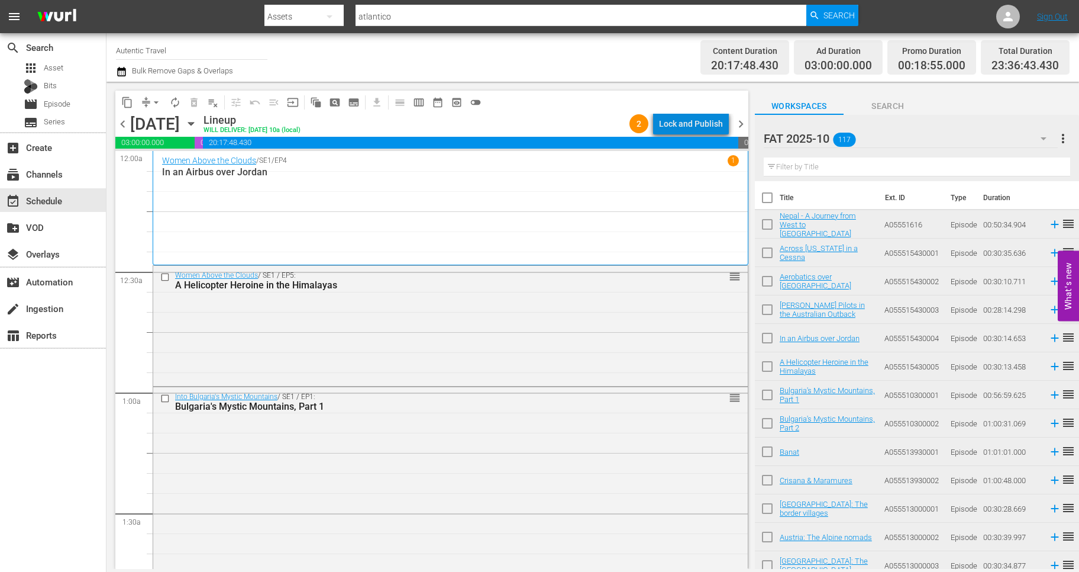
click at [709, 124] on div "Lock and Publish" at bounding box center [691, 123] width 64 height 21
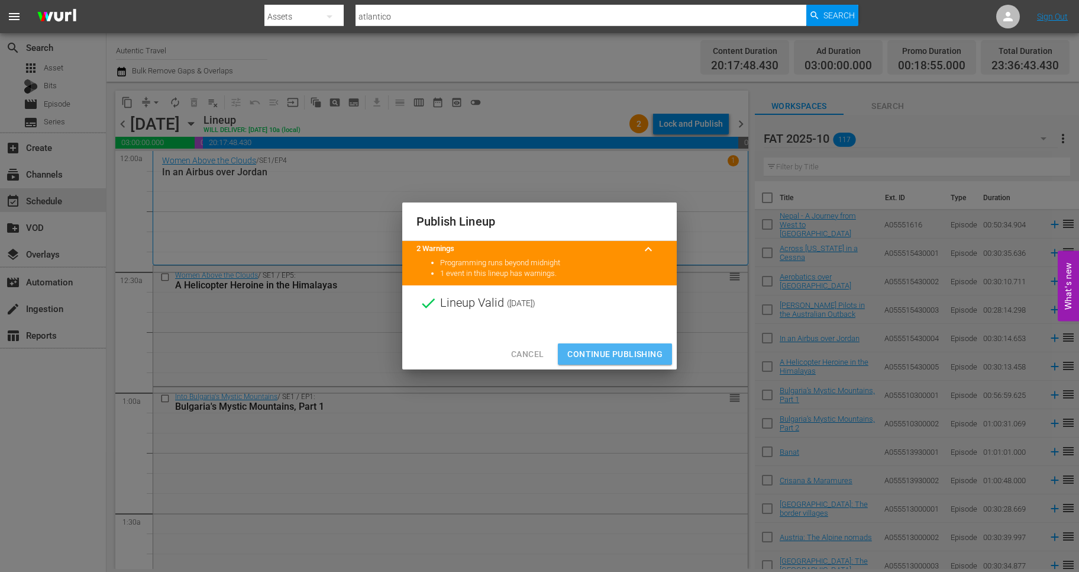
click at [583, 352] on span "Continue Publishing" at bounding box center [615, 354] width 95 height 15
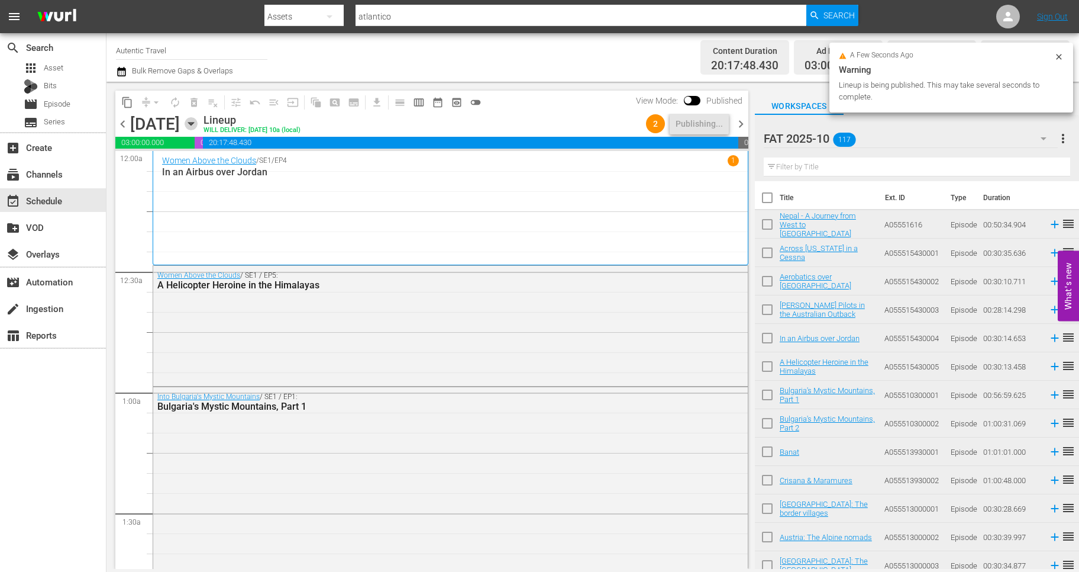
click at [194, 123] on icon "button" at bounding box center [190, 123] width 5 height 3
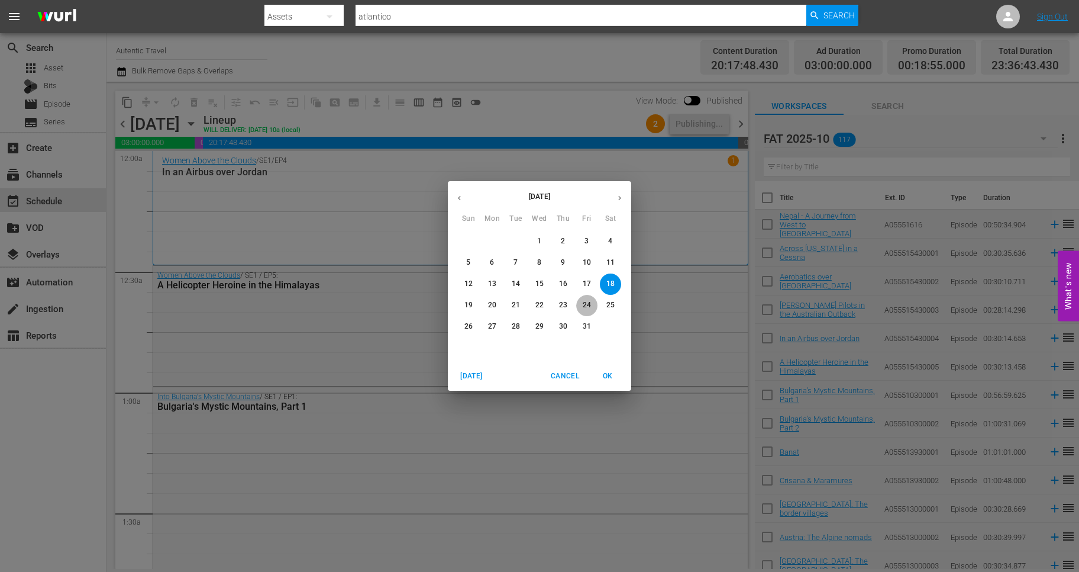
click at [591, 304] on p "24" at bounding box center [587, 305] width 8 height 10
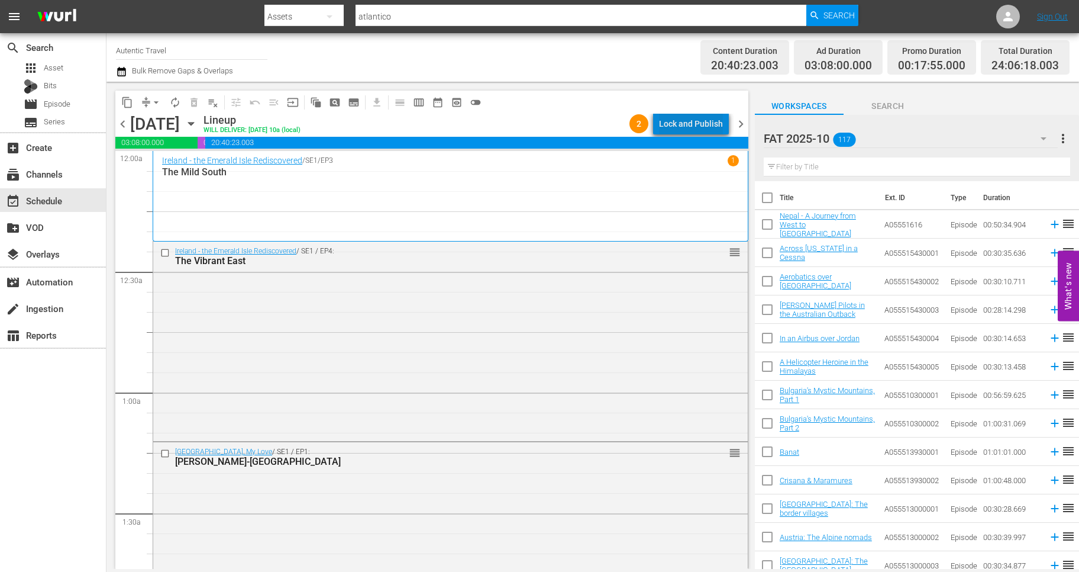
click at [699, 125] on div "Lock and Publish" at bounding box center [691, 123] width 64 height 21
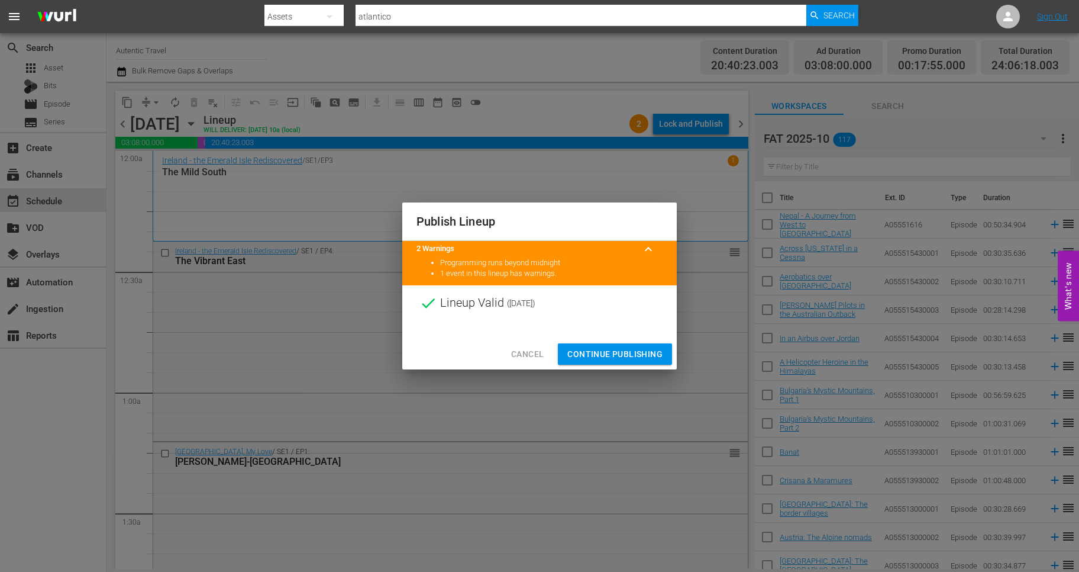
click at [629, 357] on span "Continue Publishing" at bounding box center [615, 354] width 95 height 15
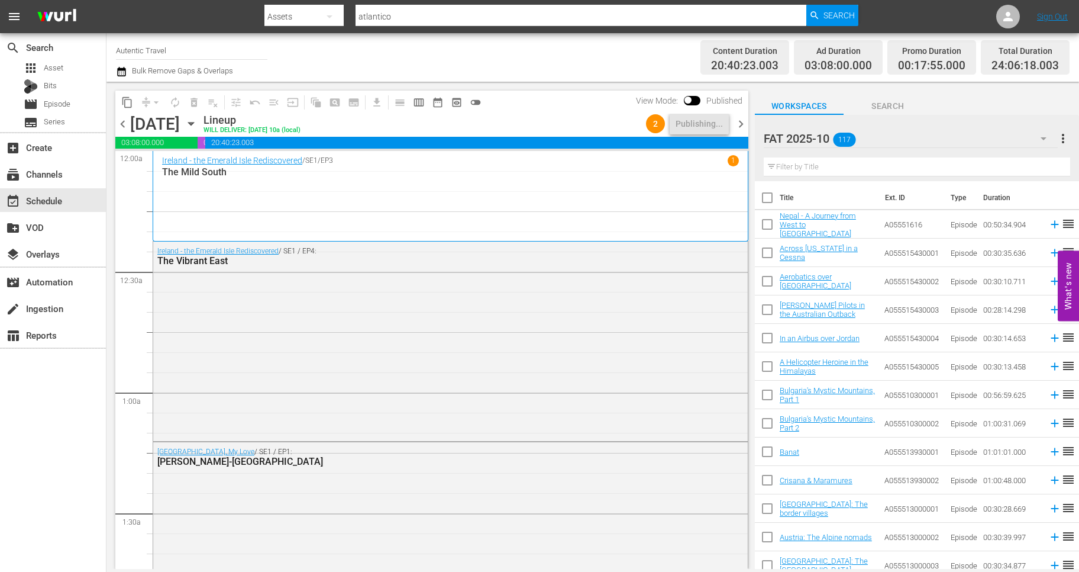
click at [198, 122] on icon "button" at bounding box center [191, 123] width 13 height 13
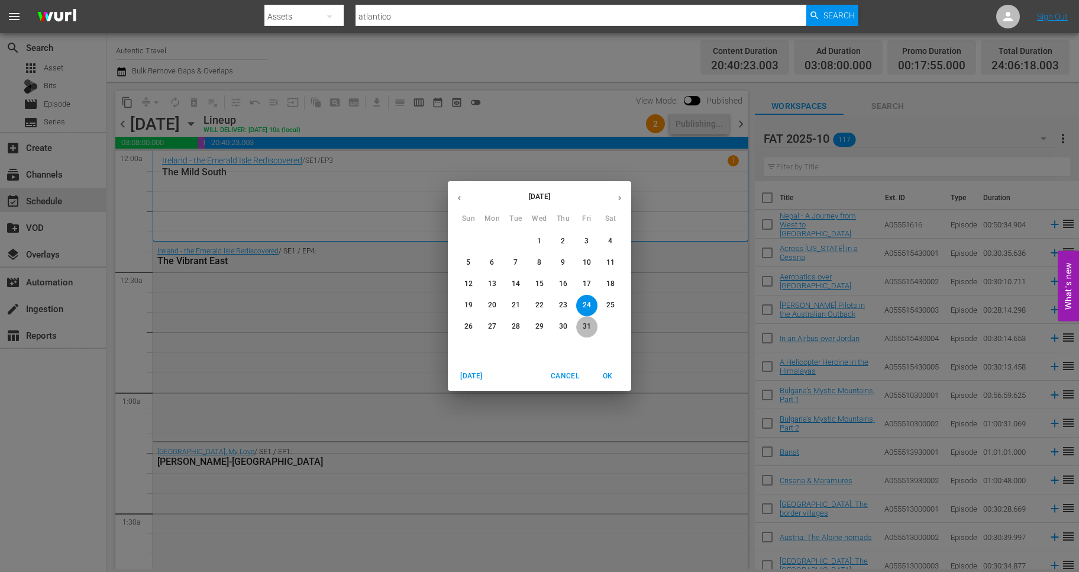
click at [587, 324] on p "31" at bounding box center [587, 326] width 8 height 10
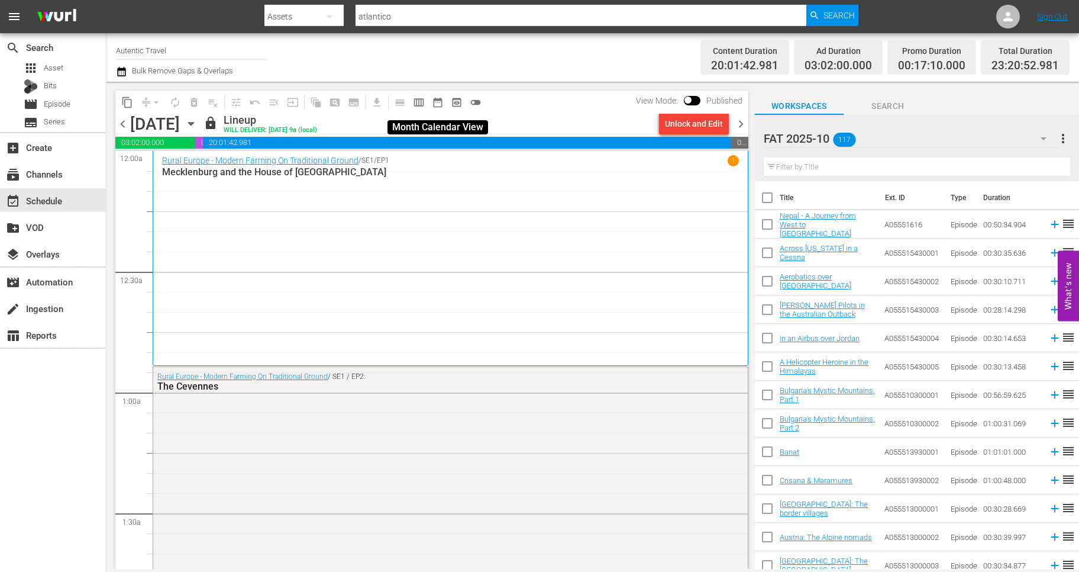
click at [434, 102] on span "date_range_outlined" at bounding box center [438, 102] width 12 height 12
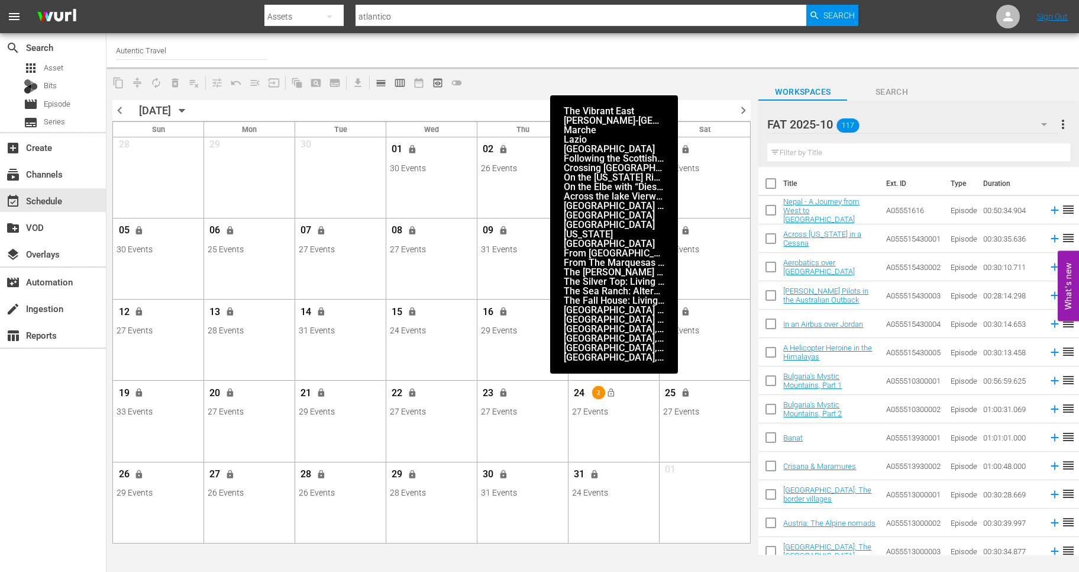
click at [578, 392] on span "24" at bounding box center [579, 394] width 15 height 15
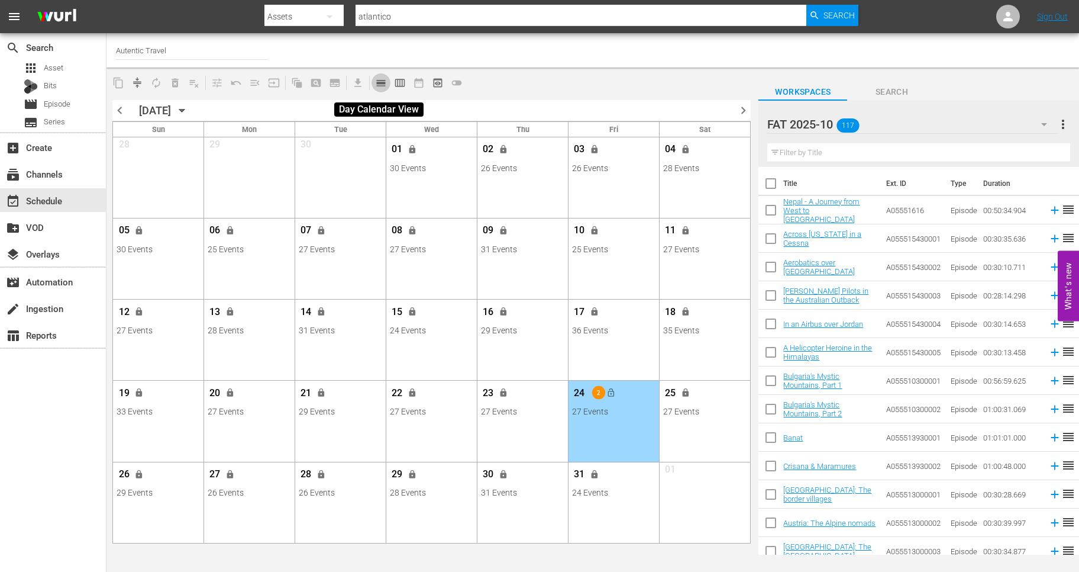
click at [383, 81] on span "calendar_view_day_outlined" at bounding box center [381, 83] width 12 height 12
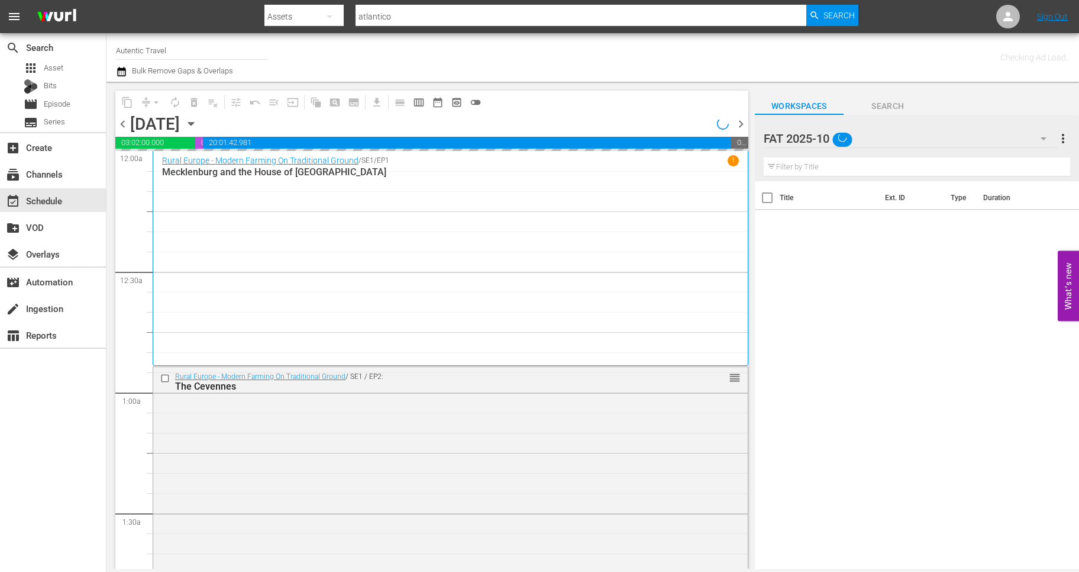
click at [198, 122] on icon "button" at bounding box center [191, 123] width 13 height 13
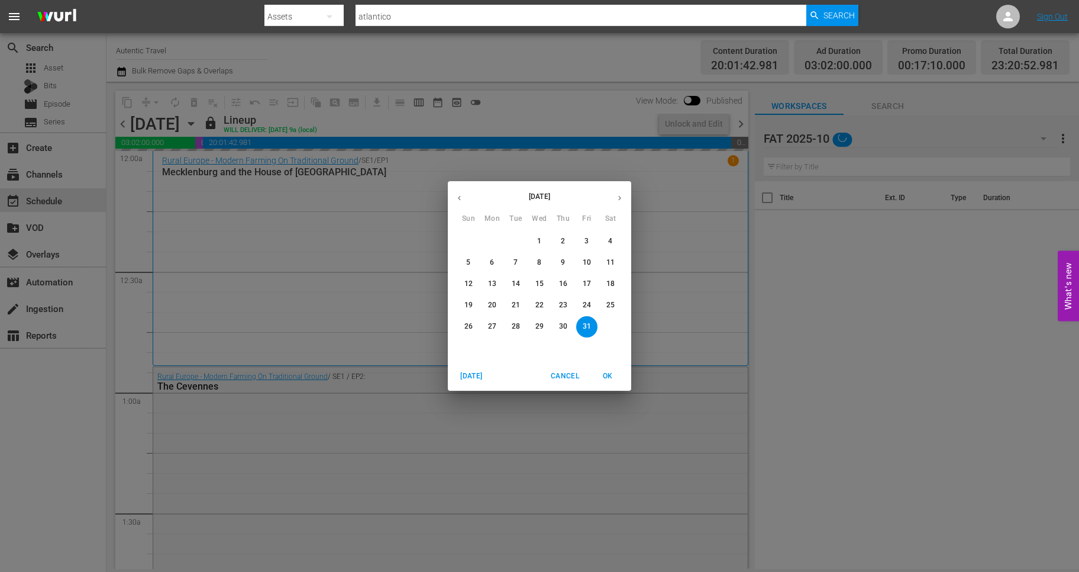
click at [288, 122] on div "[DATE] Sun Mon Tue Wed Thu Fri Sat 28 29 30 1 2 3 4 5 6 7 8 9 10 11 12 13 14 15…" at bounding box center [539, 286] width 1079 height 572
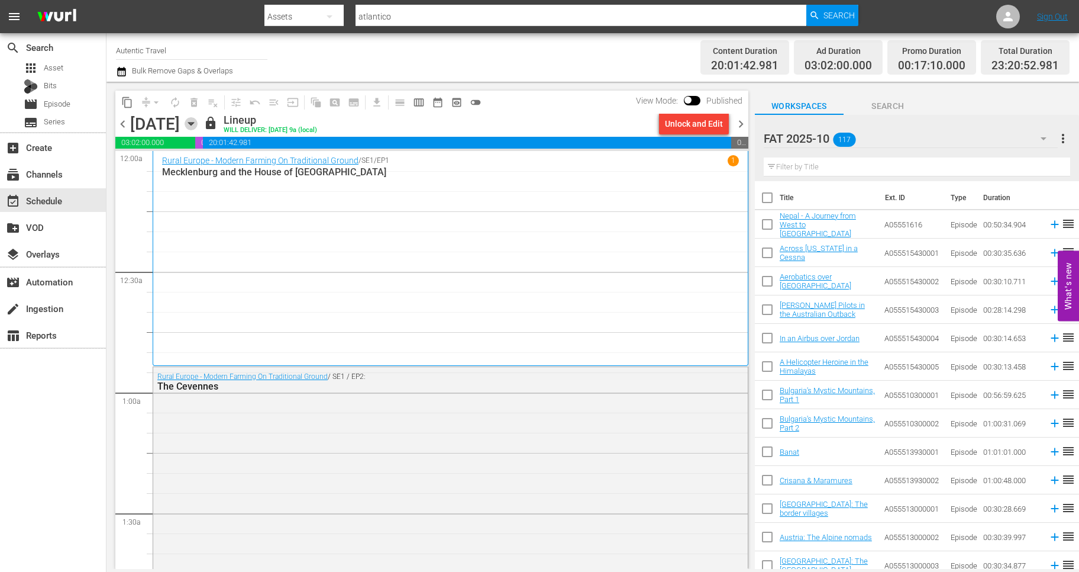
click at [198, 122] on icon "button" at bounding box center [191, 123] width 13 height 13
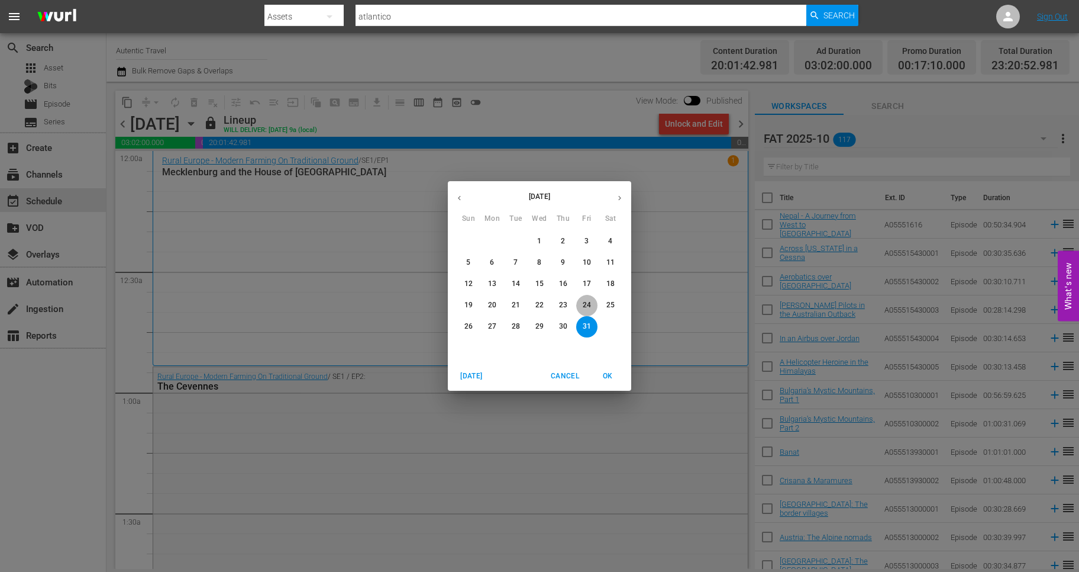
click at [586, 304] on p "24" at bounding box center [587, 305] width 8 height 10
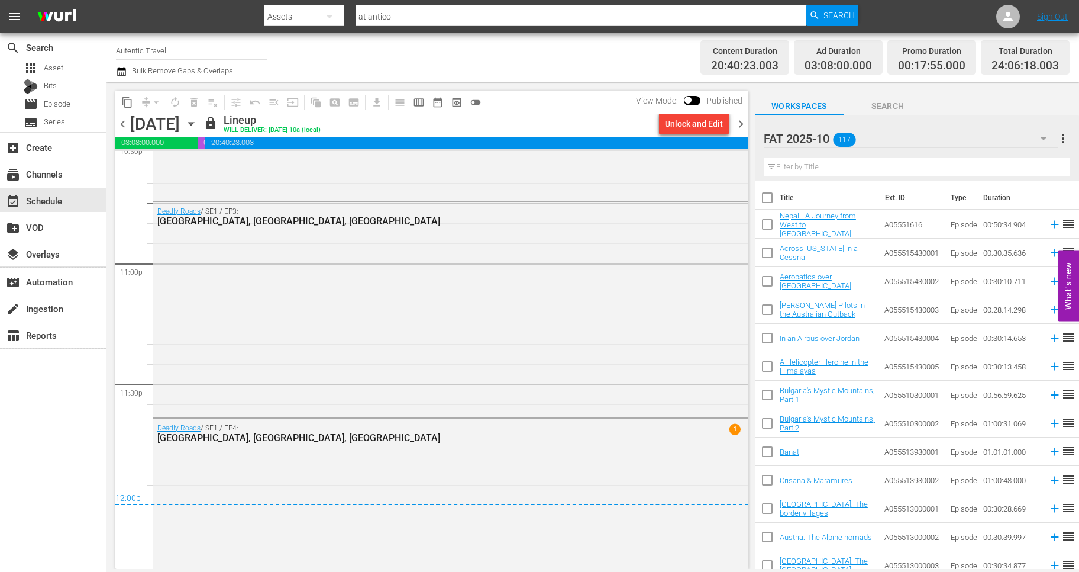
scroll to position [5492, 0]
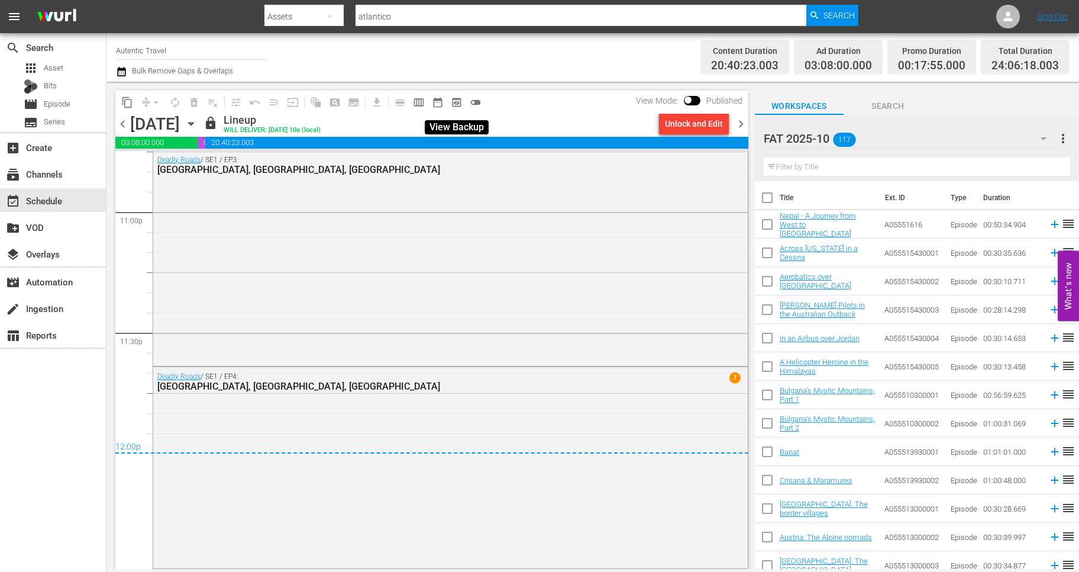
click at [457, 102] on span "preview_outlined" at bounding box center [457, 102] width 12 height 12
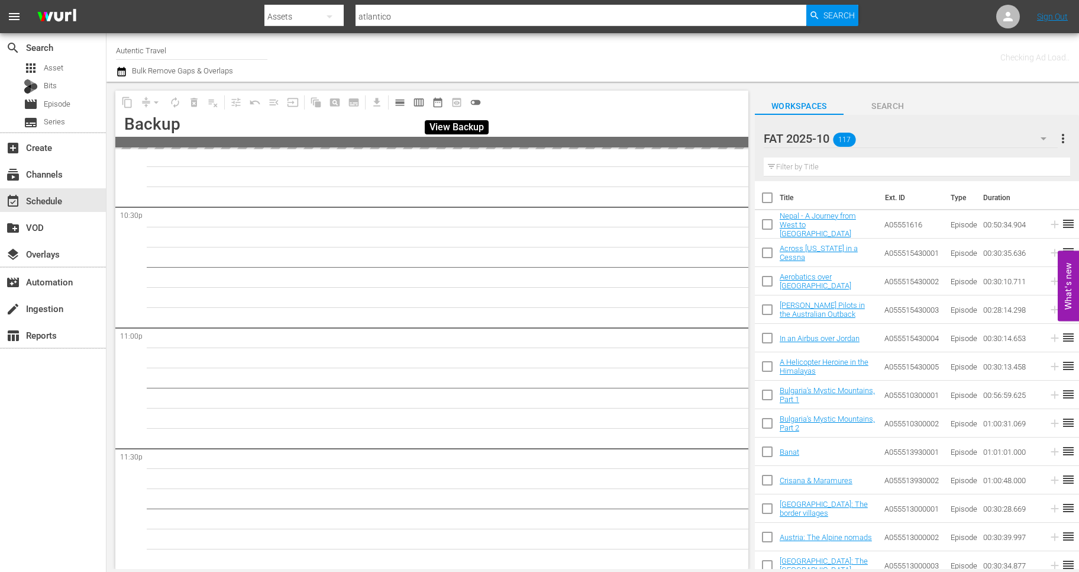
scroll to position [5375, 0]
click at [439, 102] on span "date_range_outlined" at bounding box center [438, 102] width 12 height 12
